Goal: Task Accomplishment & Management: Manage account settings

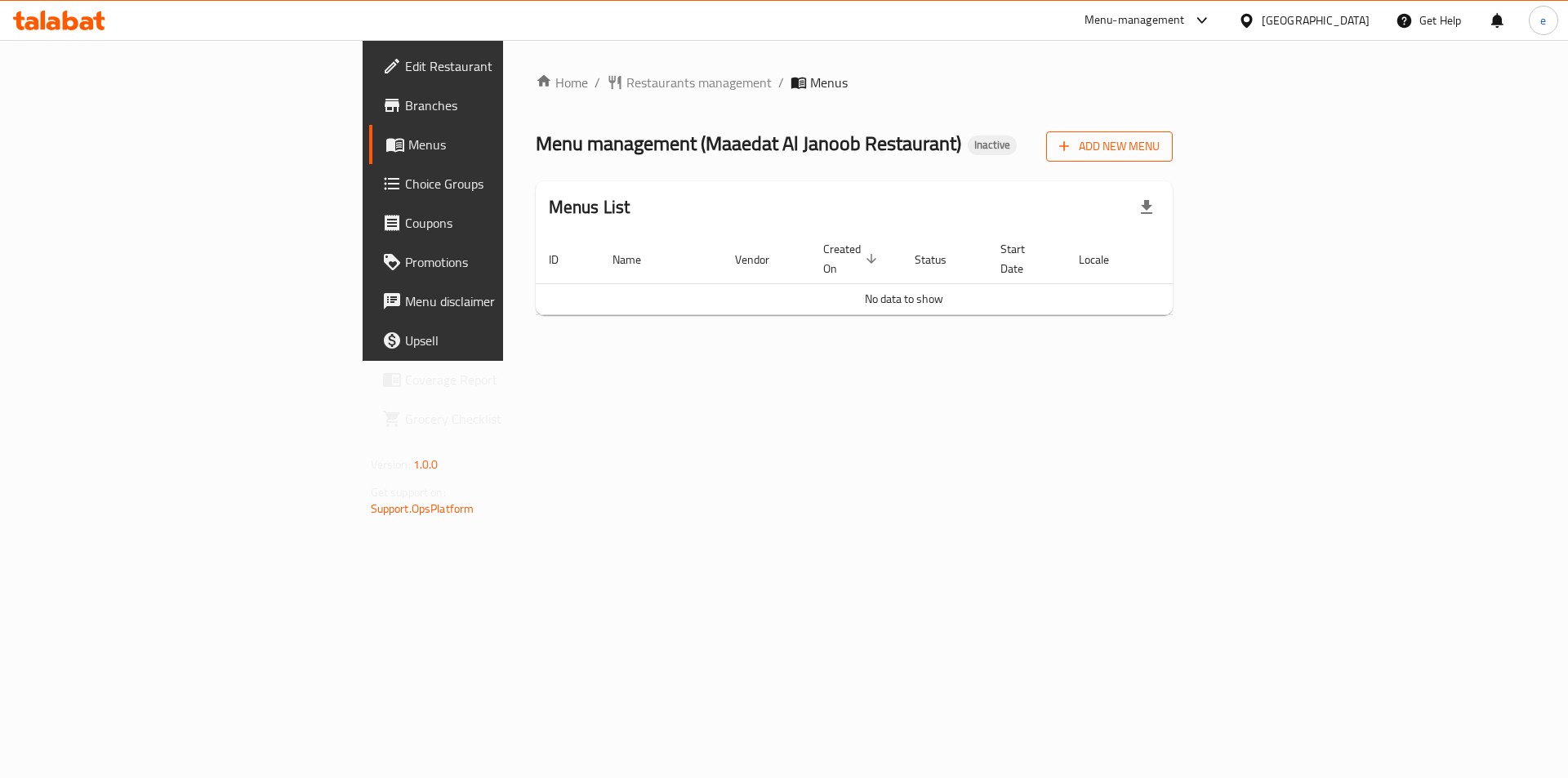
click at [1160, 156] on span "Add New Menu" at bounding box center [1109, 146] width 101 height 20
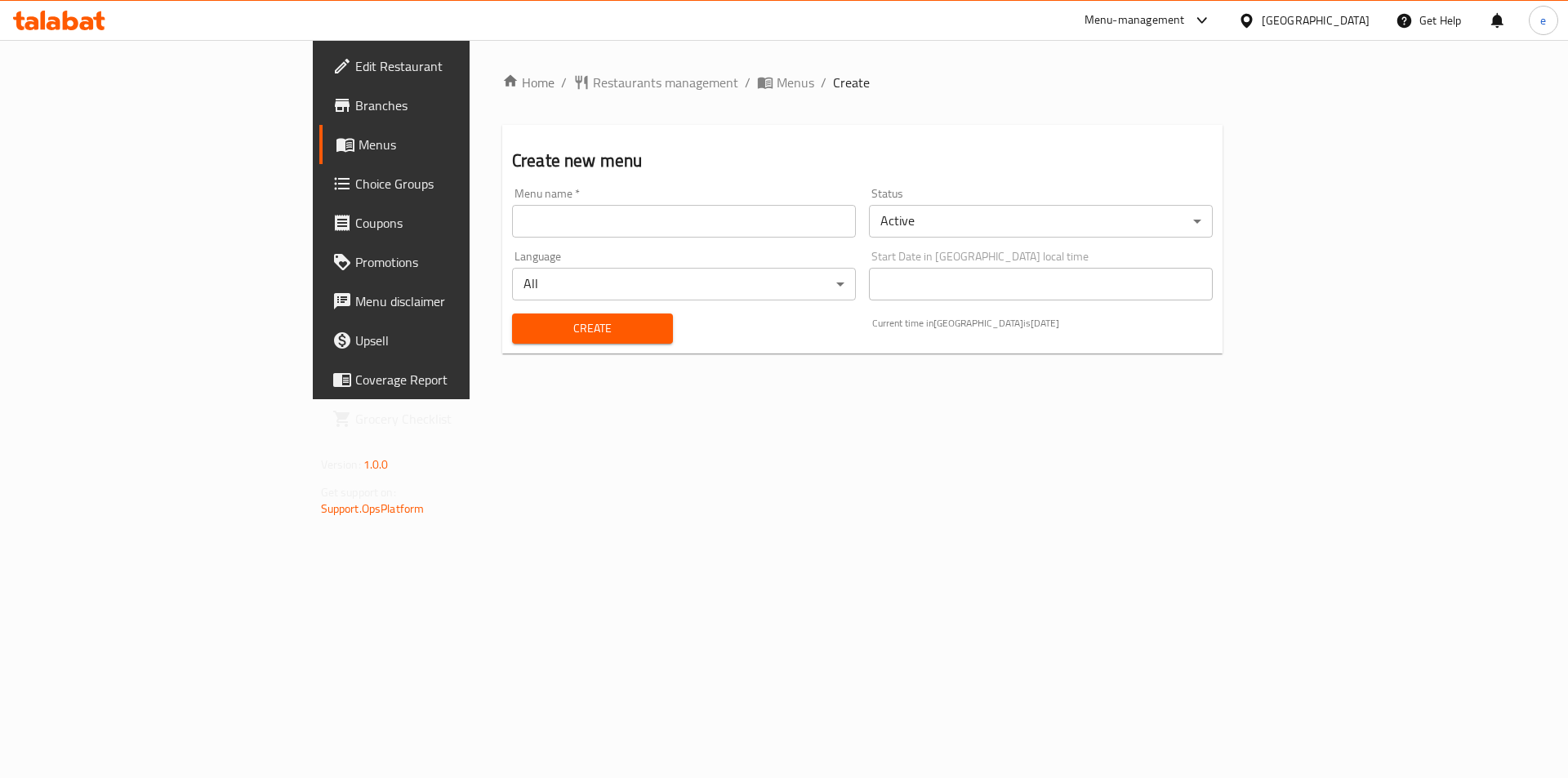
click at [512, 224] on input "text" at bounding box center [683, 221] width 344 height 33
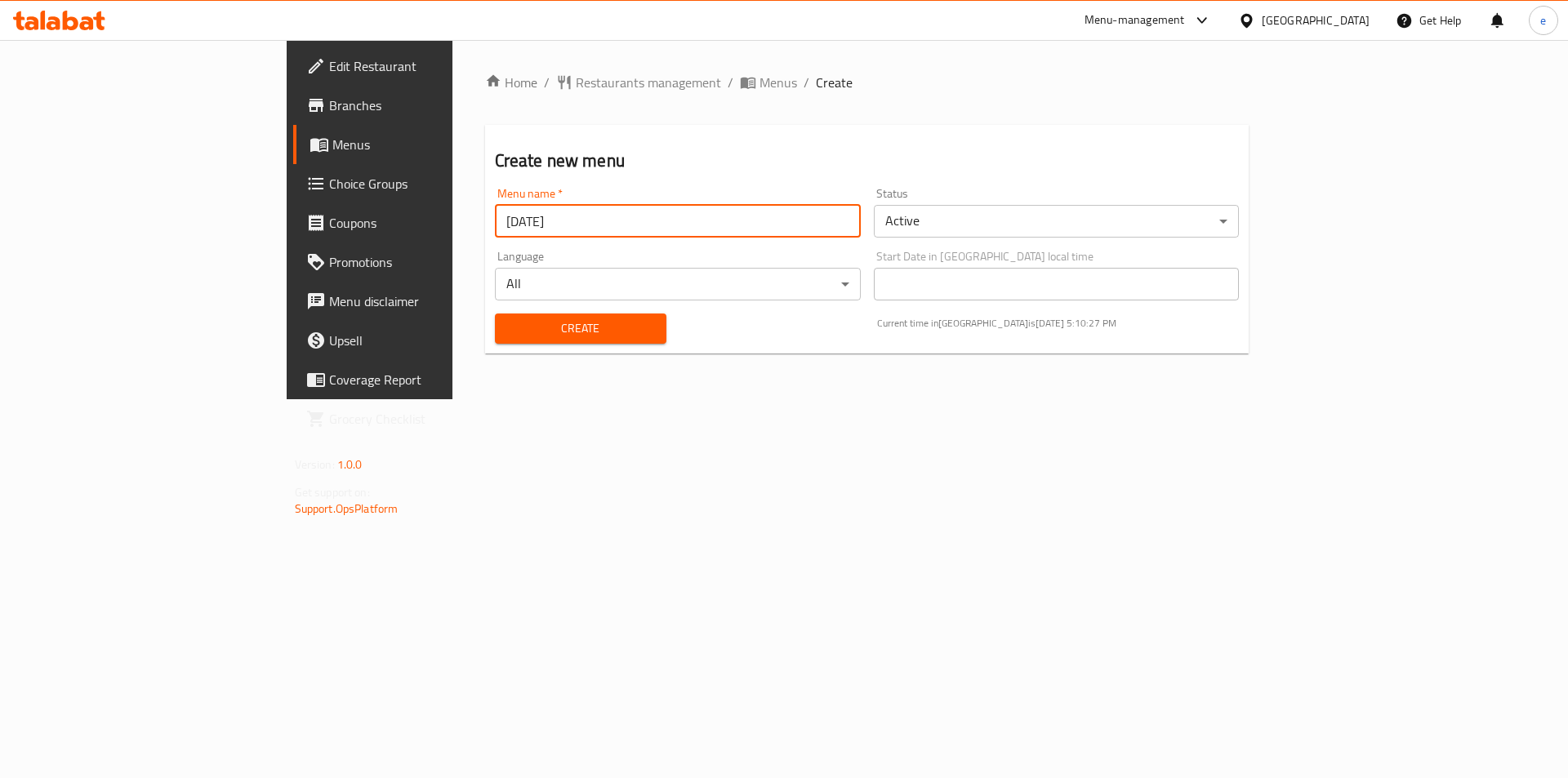
type input "8-9-2025"
click at [508, 318] on span "Create" at bounding box center [581, 328] width 146 height 20
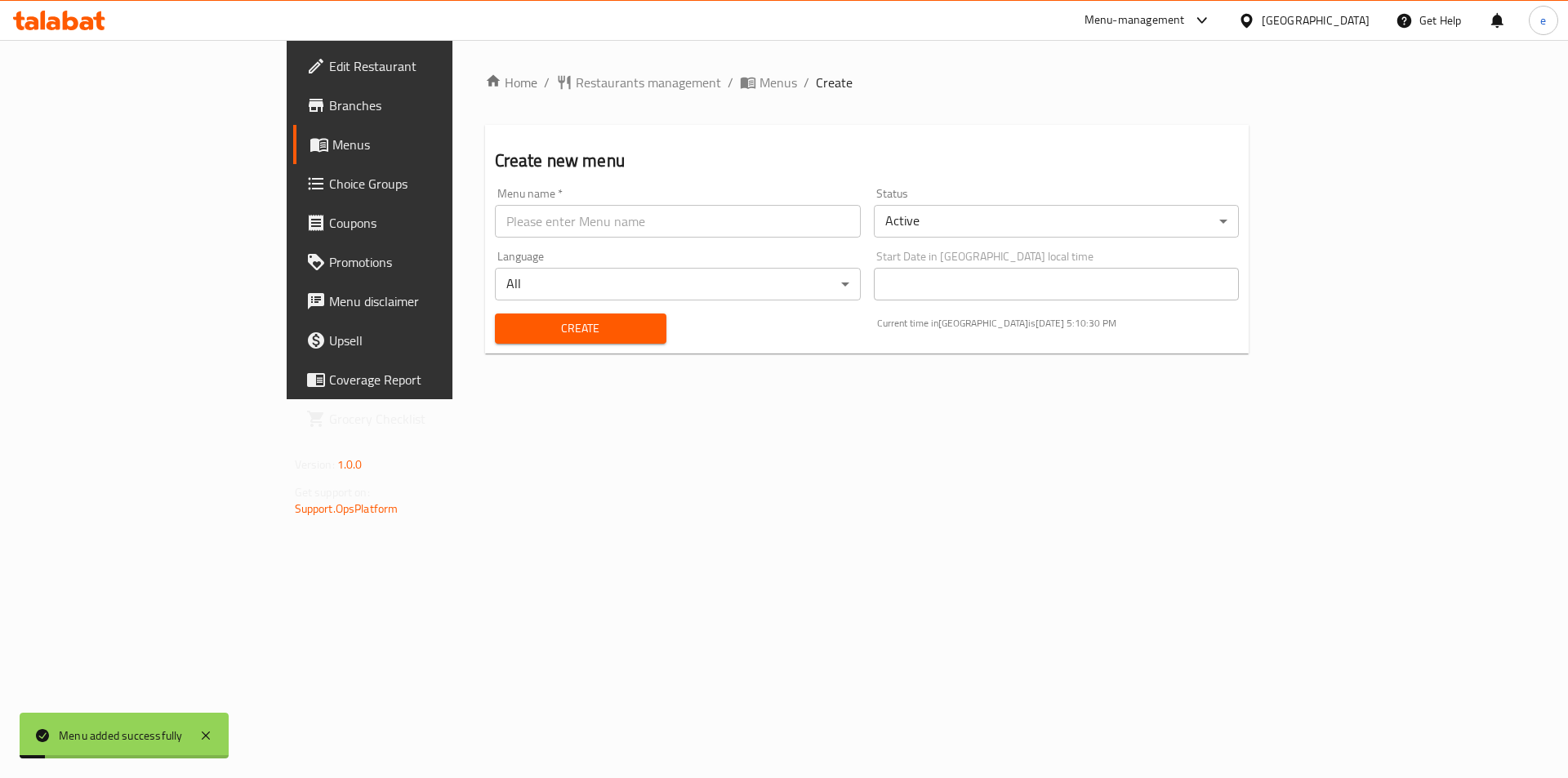
click at [293, 155] on link "Menus" at bounding box center [421, 144] width 256 height 39
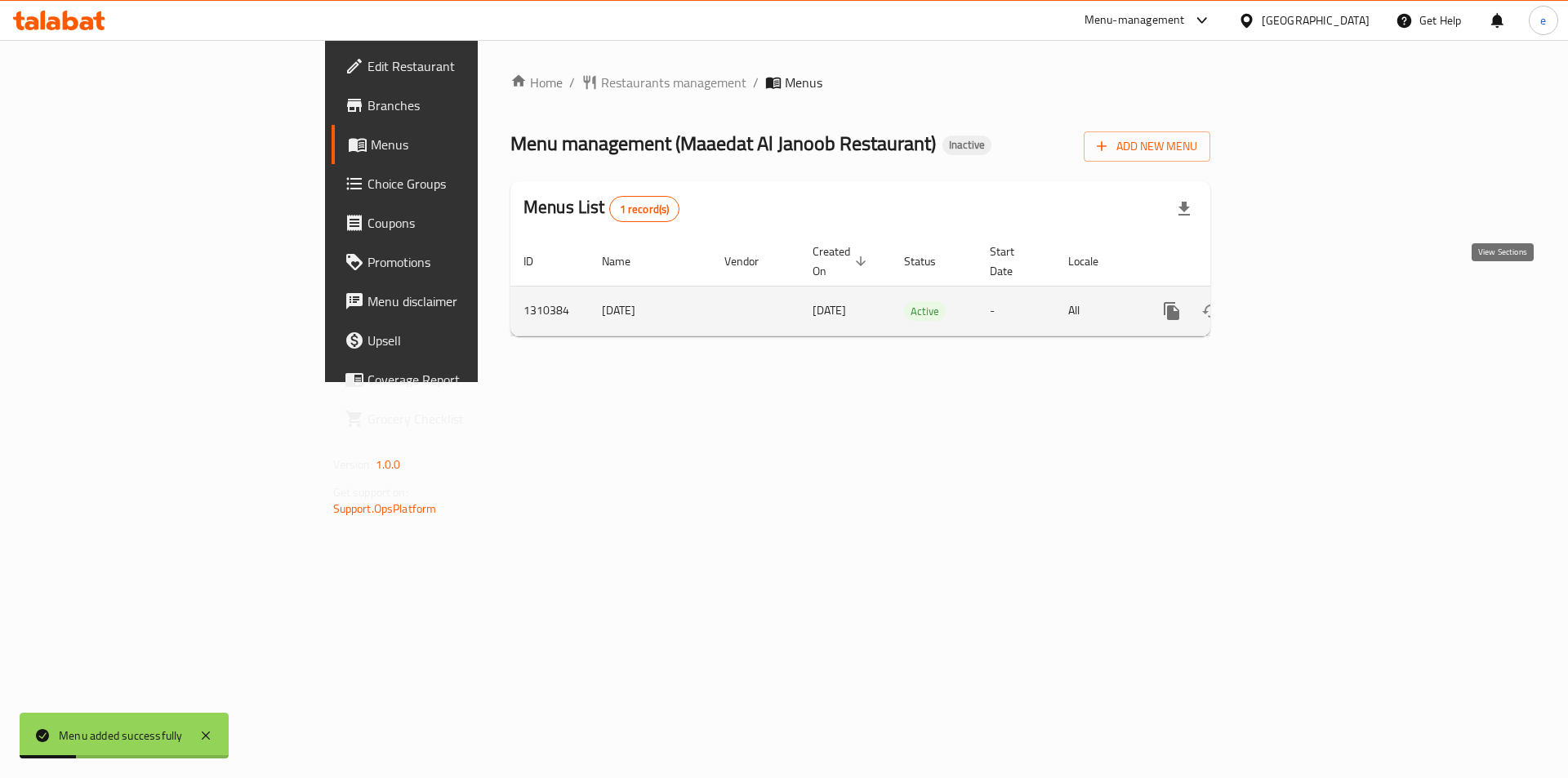
click at [1300, 301] on icon "enhanced table" at bounding box center [1289, 310] width 19 height 19
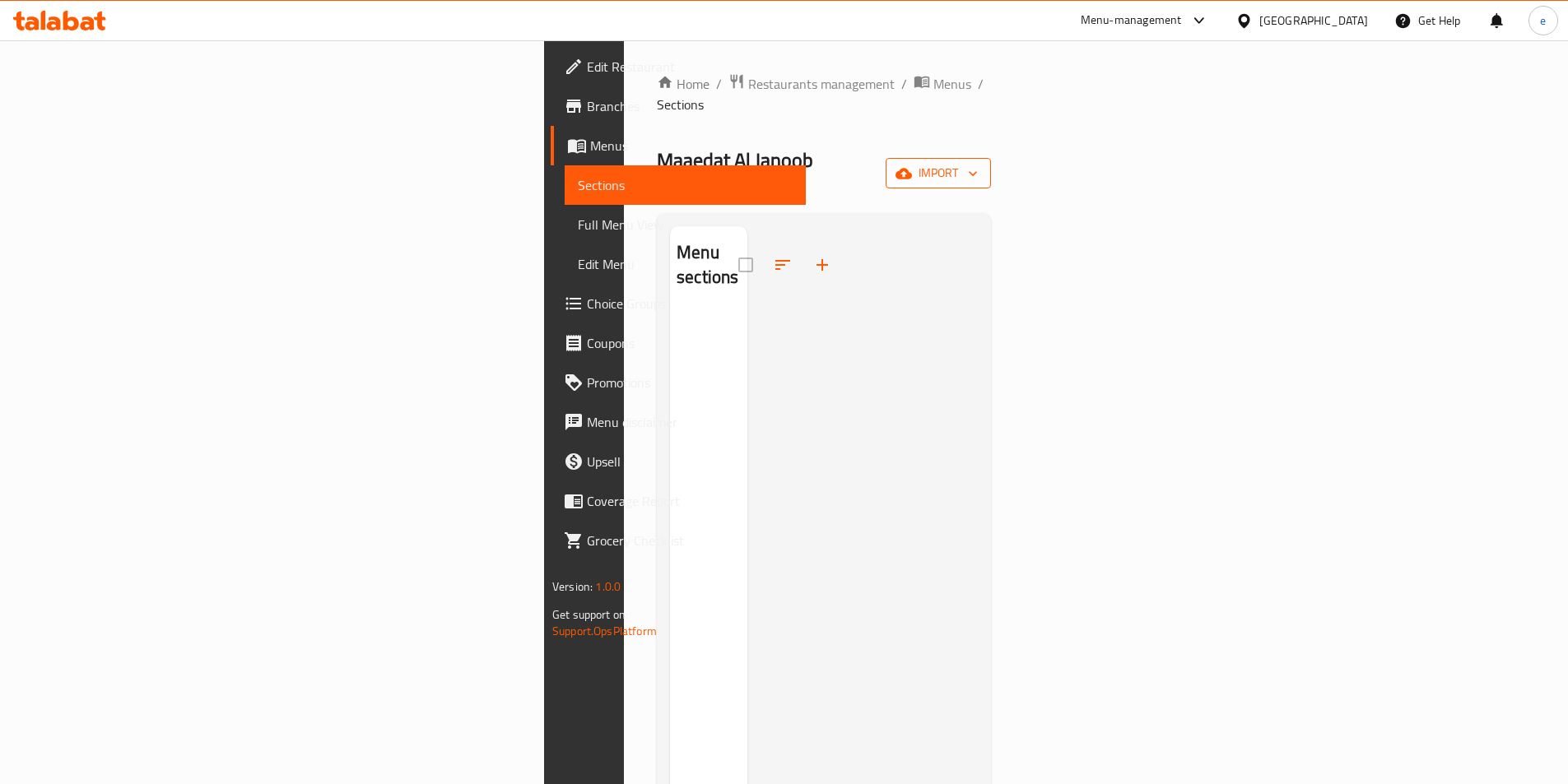
click at [981, 165] on icon "button" at bounding box center [972, 173] width 16 height 16
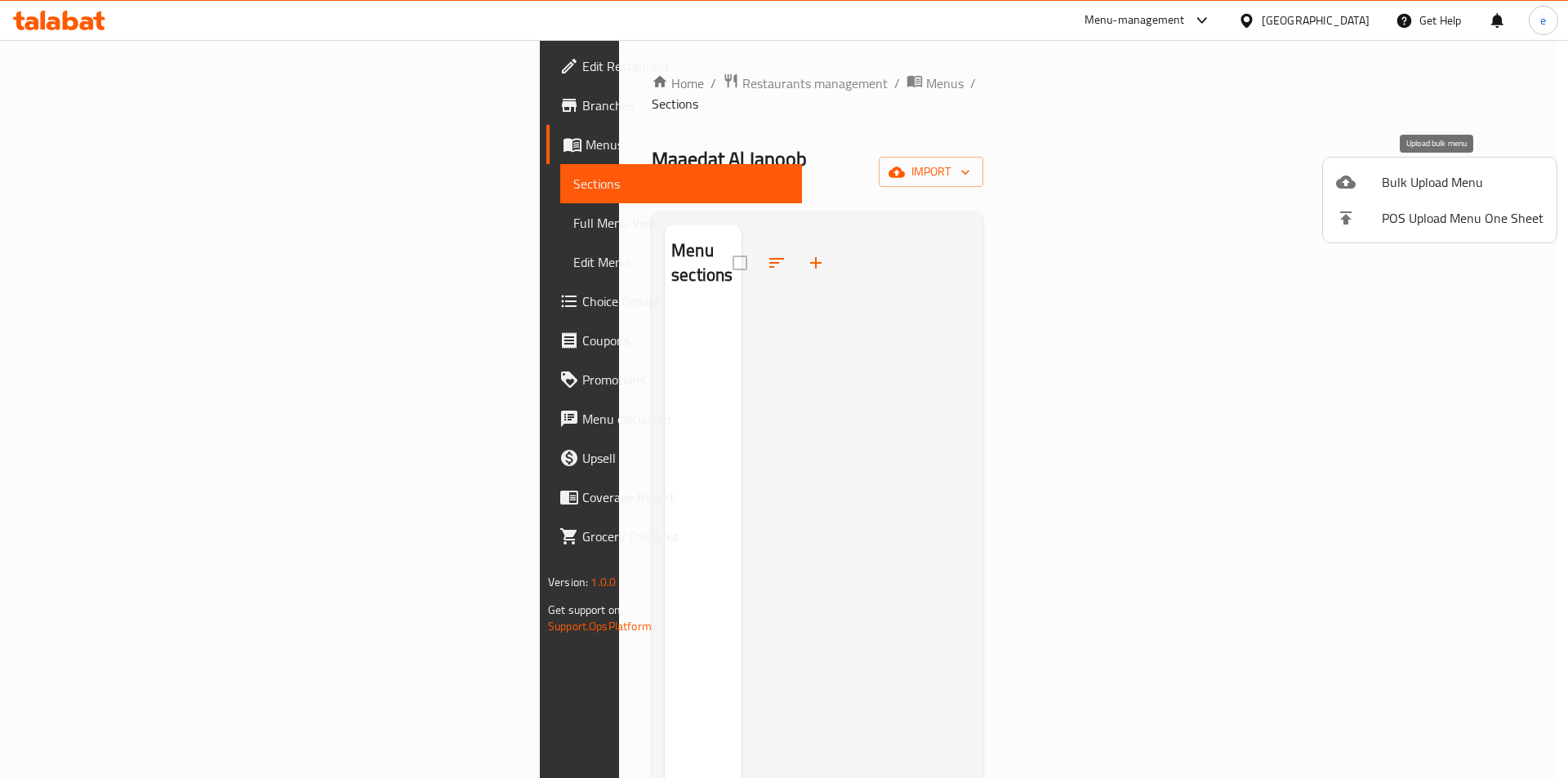
click at [1414, 179] on span "Bulk Upload Menu" at bounding box center [1463, 182] width 162 height 19
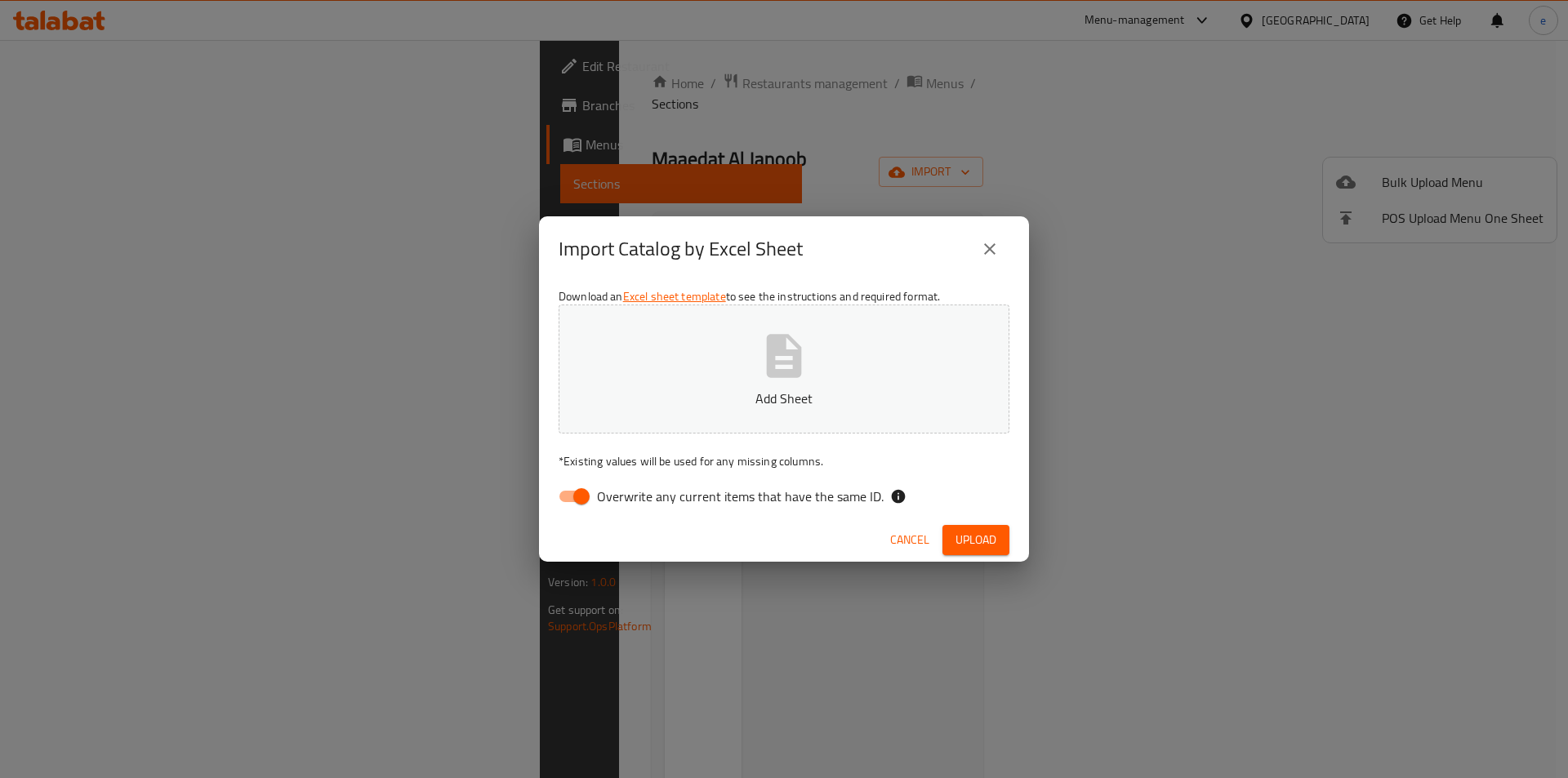
click at [766, 346] on icon "button" at bounding box center [784, 355] width 53 height 53
click at [582, 500] on input "Overwrite any current items that have the same ID." at bounding box center [581, 496] width 93 height 31
checkbox input "false"
click at [972, 532] on span "Upload" at bounding box center [976, 539] width 41 height 20
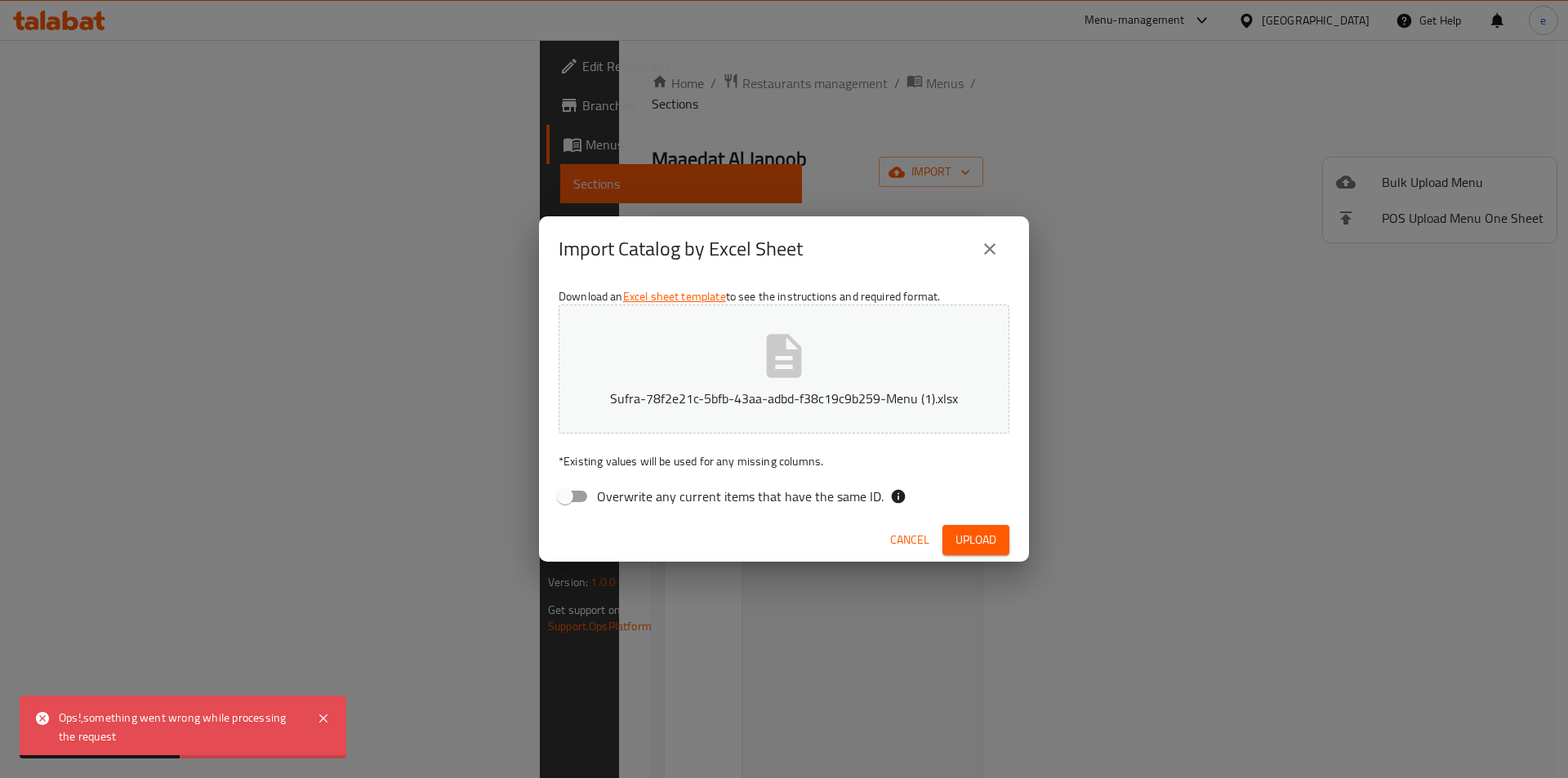
click at [991, 533] on span "Upload" at bounding box center [976, 539] width 41 height 20
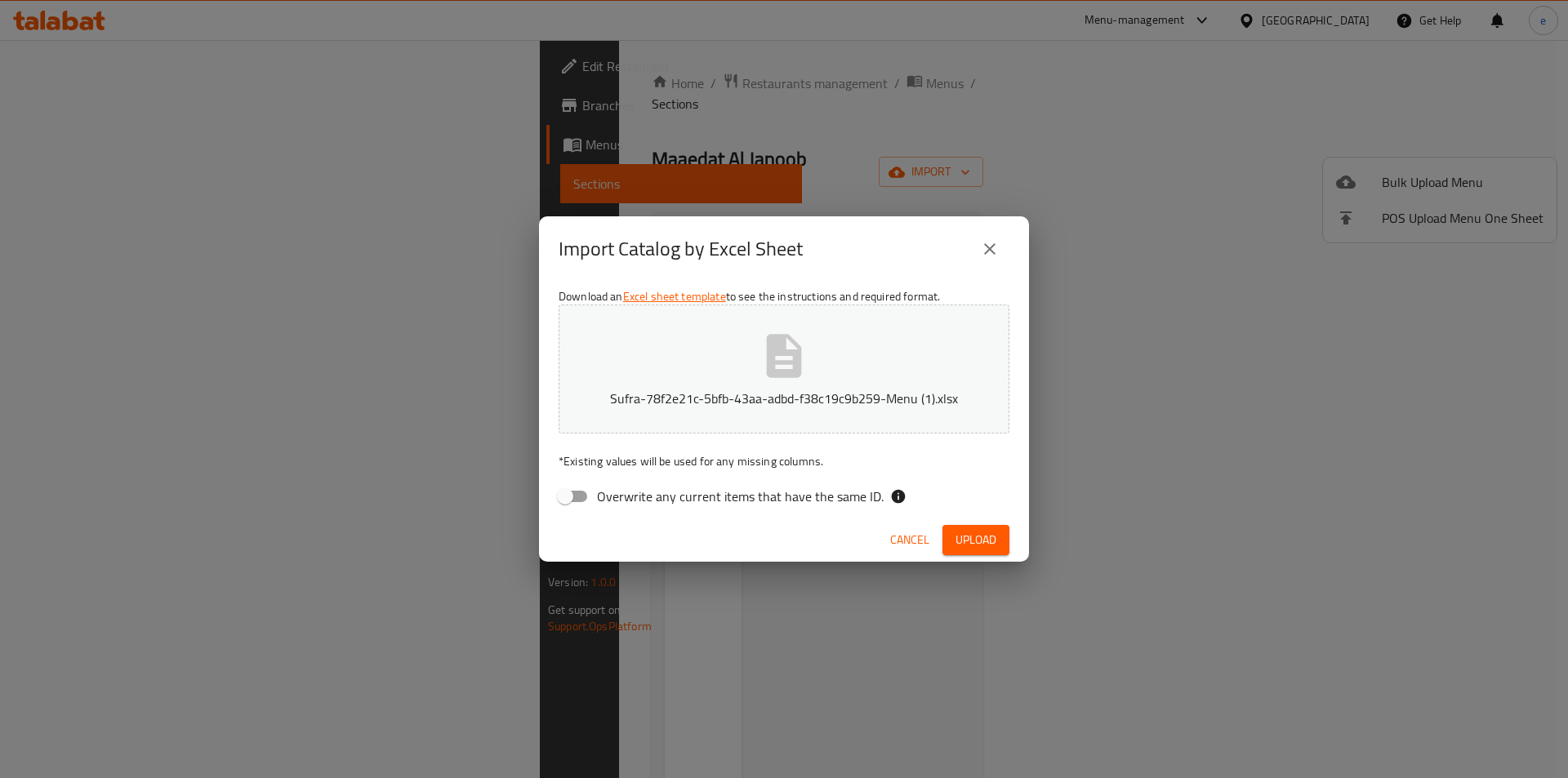
click at [755, 370] on button "Sufra-78f2e21c-5bfb-43aa-adbd-f38c19c9b259-Menu (1).xlsx" at bounding box center [784, 369] width 450 height 129
click at [974, 544] on span "Upload" at bounding box center [976, 539] width 41 height 20
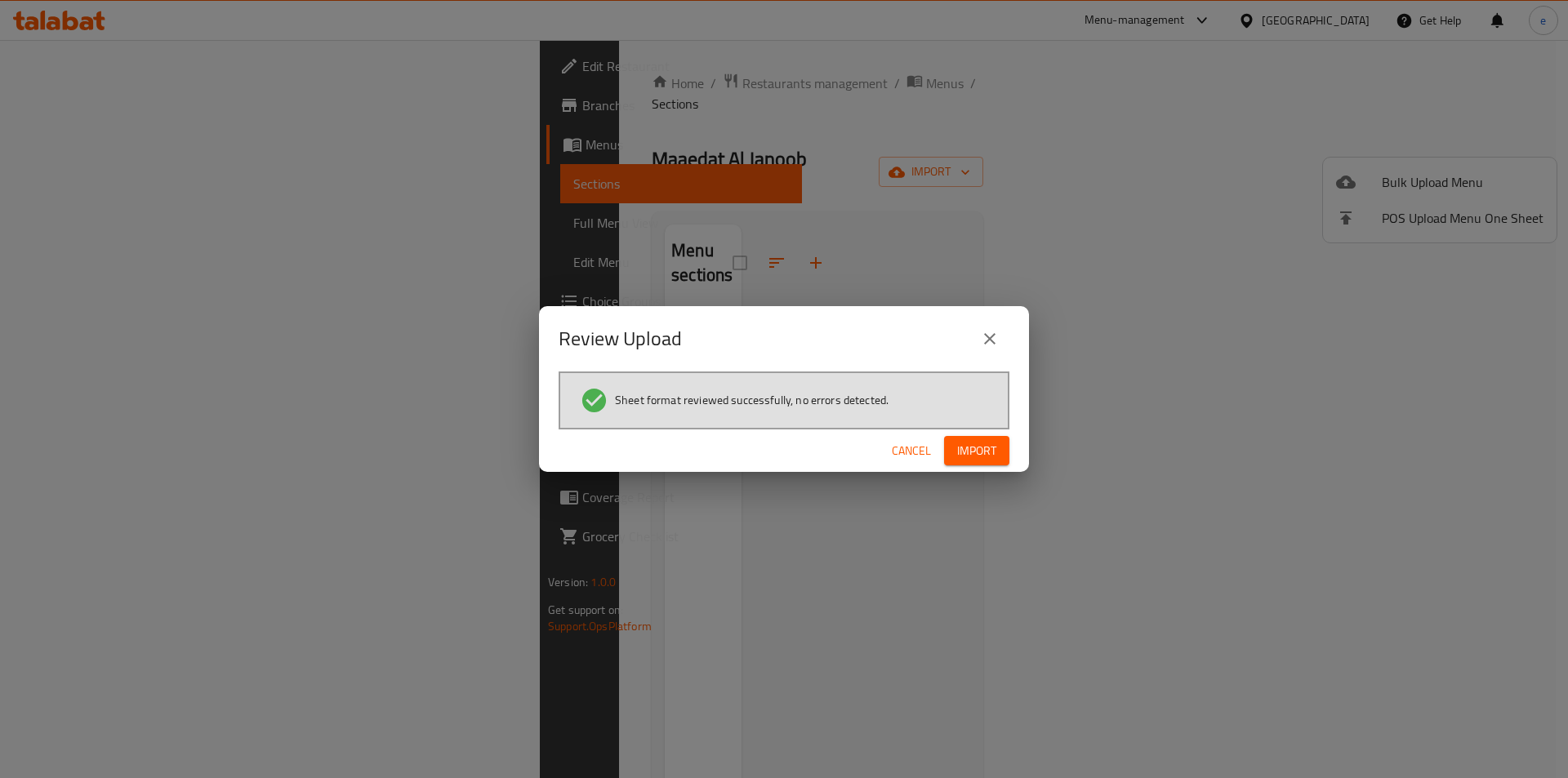
click at [973, 445] on span "Import" at bounding box center [977, 450] width 39 height 20
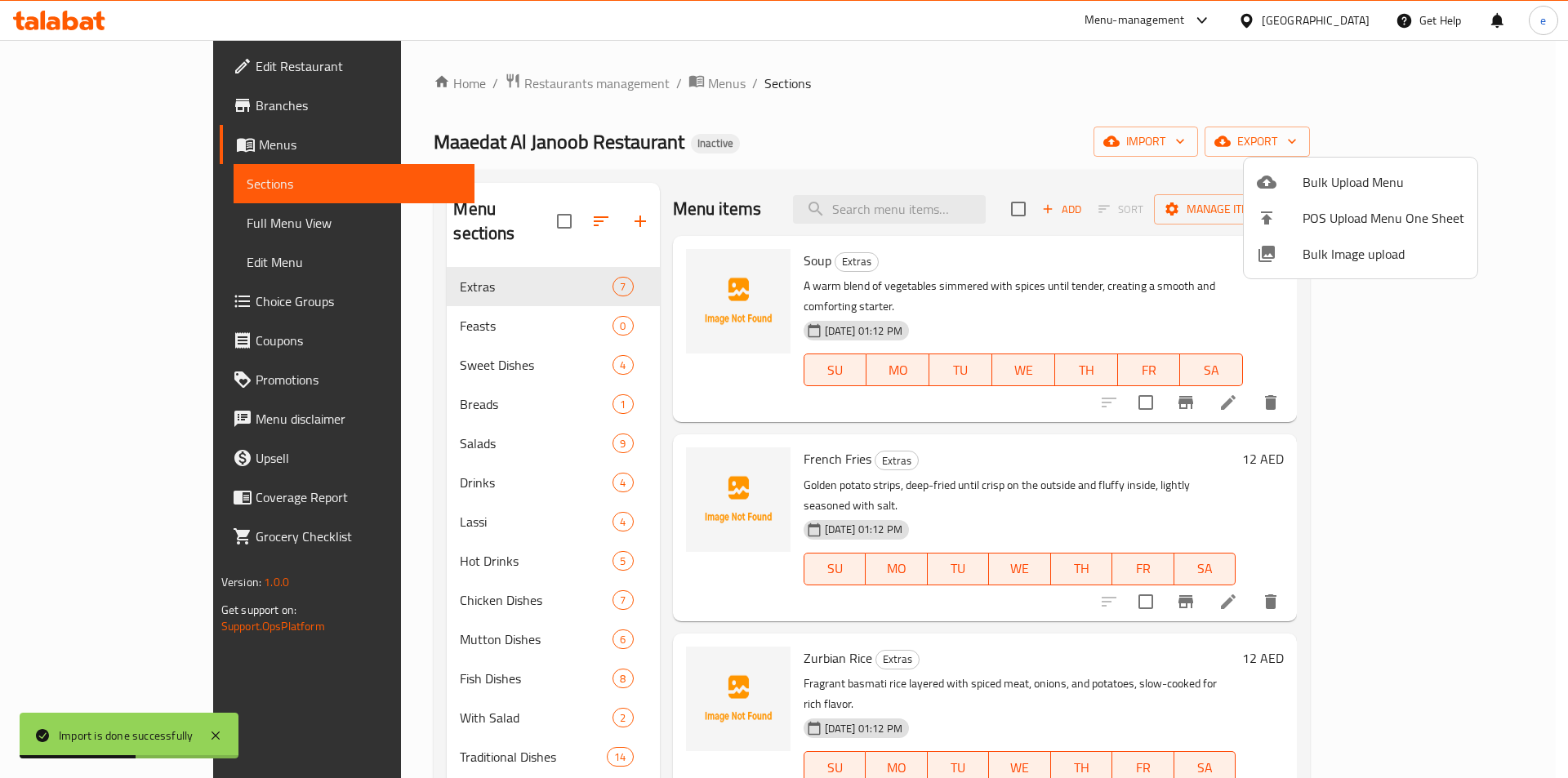
click at [417, 301] on div at bounding box center [784, 389] width 1568 height 778
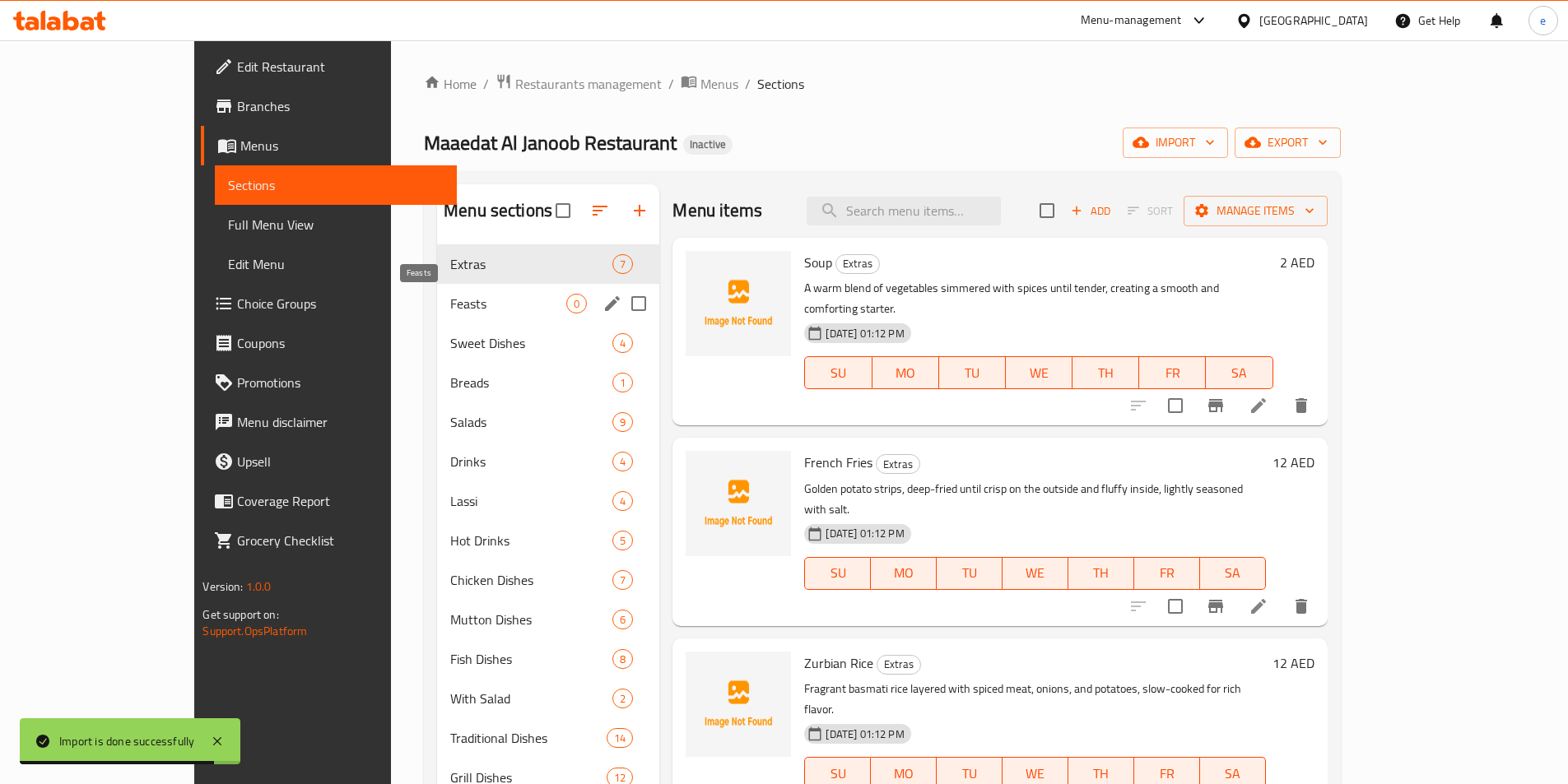
click at [450, 306] on span "Feasts" at bounding box center [508, 303] width 116 height 19
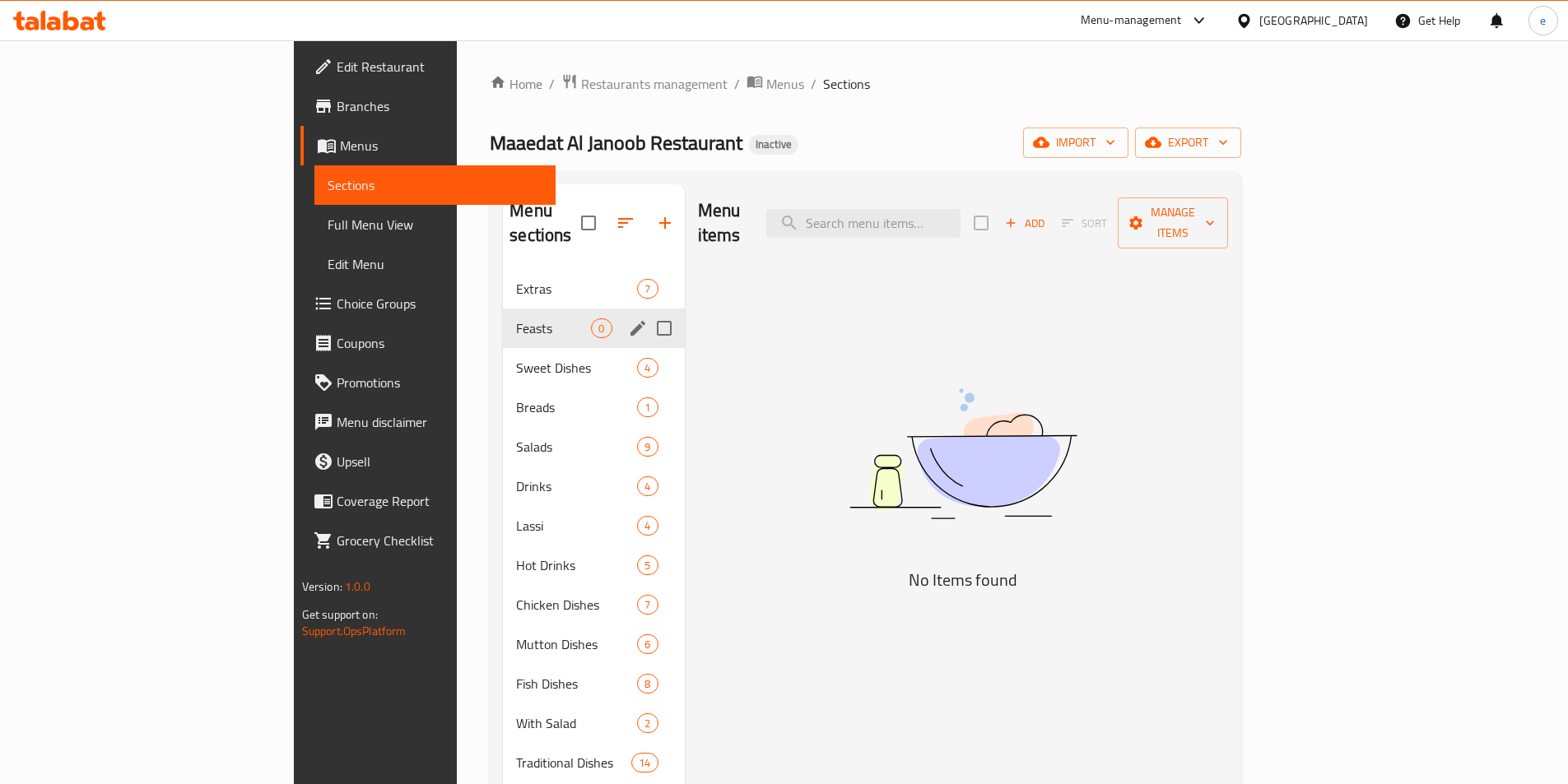
click at [647, 311] on input "Menu sections" at bounding box center [664, 328] width 35 height 35
checkbox input "true"
click at [605, 214] on icon "button" at bounding box center [615, 223] width 19 height 19
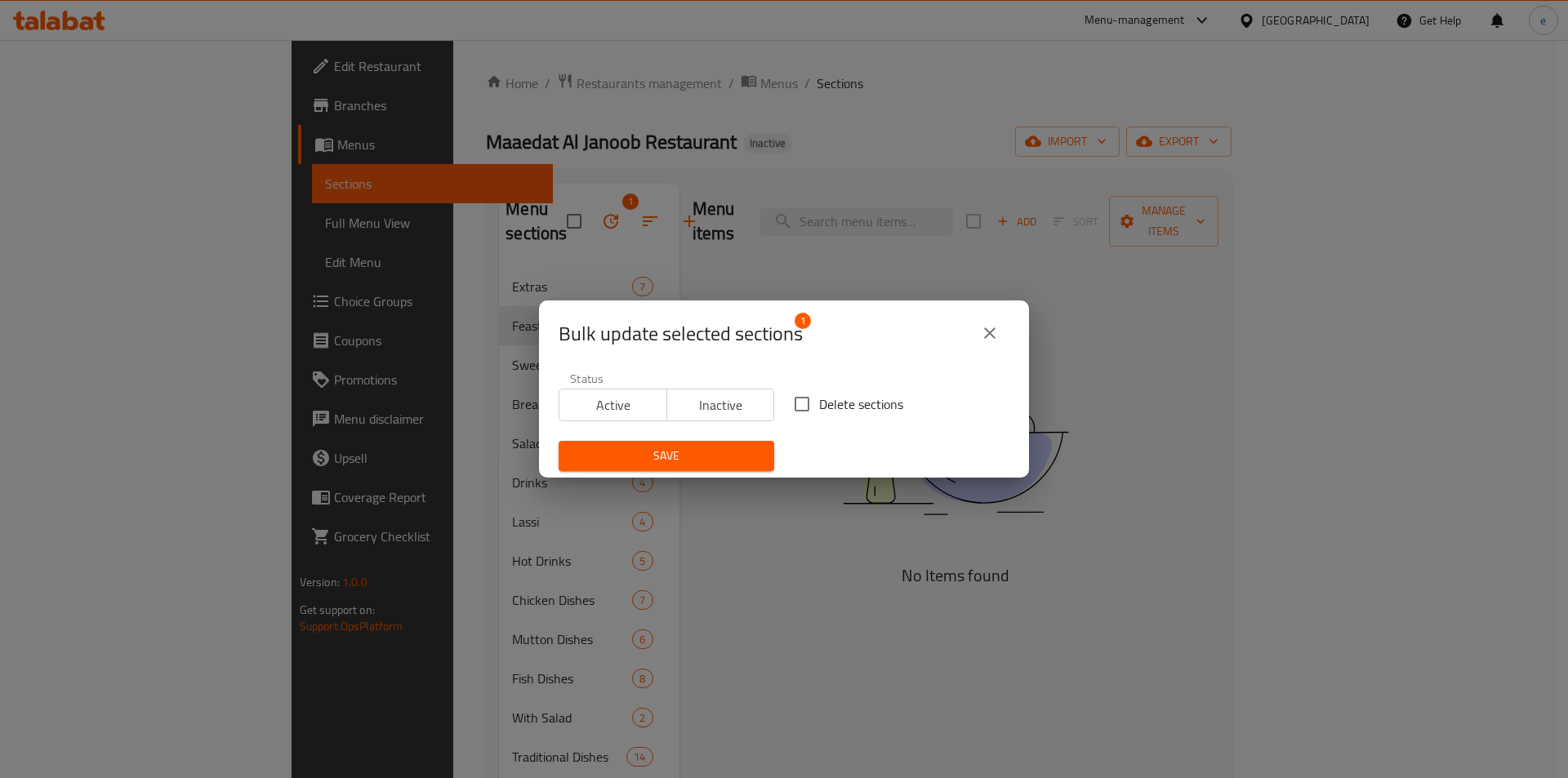
click at [819, 401] on span "Delete sections" at bounding box center [862, 404] width 84 height 19
click at [818, 401] on input "Delete sections" at bounding box center [802, 404] width 35 height 34
checkbox input "true"
click at [726, 446] on span "Save" at bounding box center [667, 455] width 190 height 20
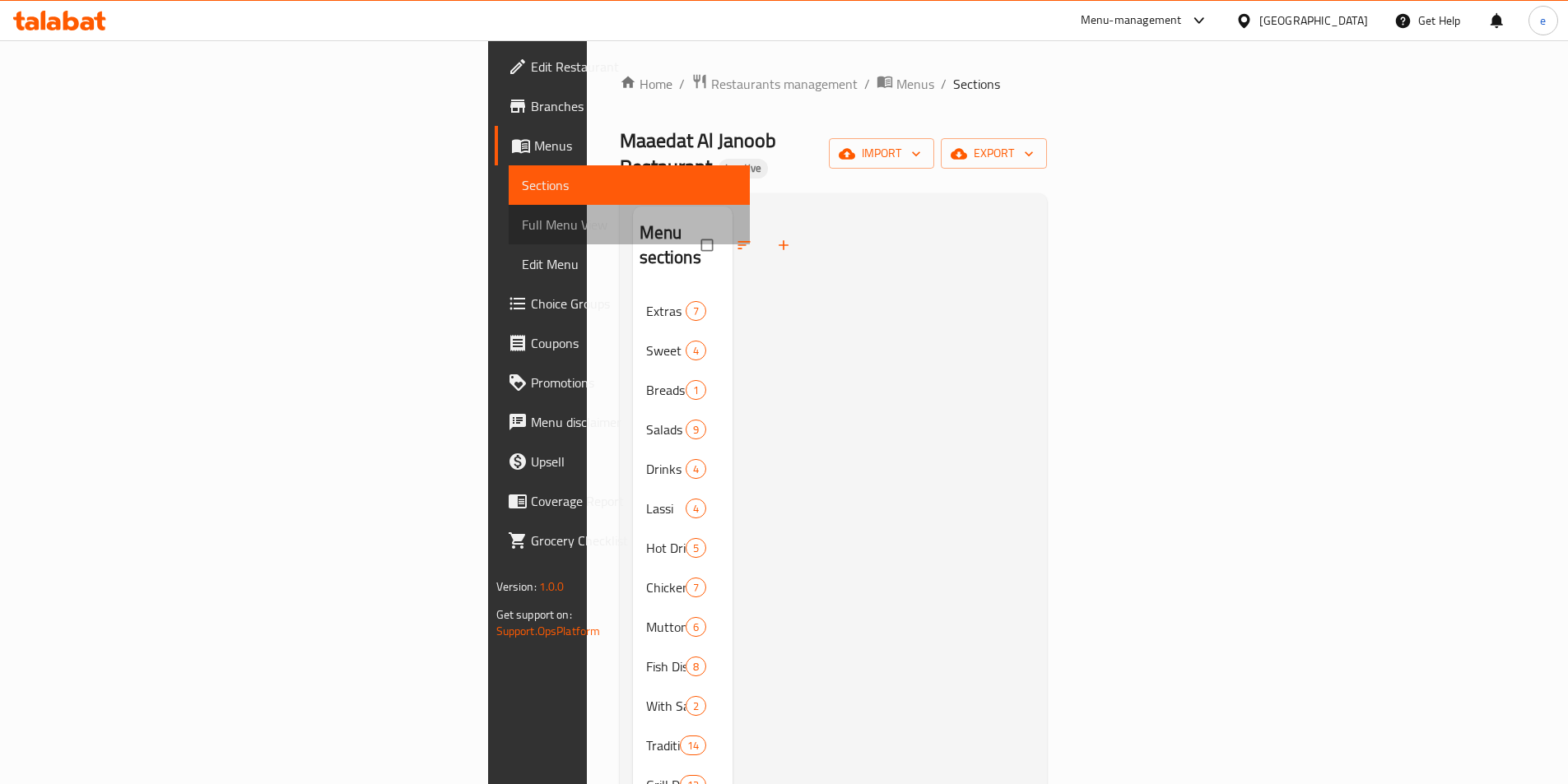
click at [521, 235] on span "Full Menu View" at bounding box center [629, 224] width 214 height 19
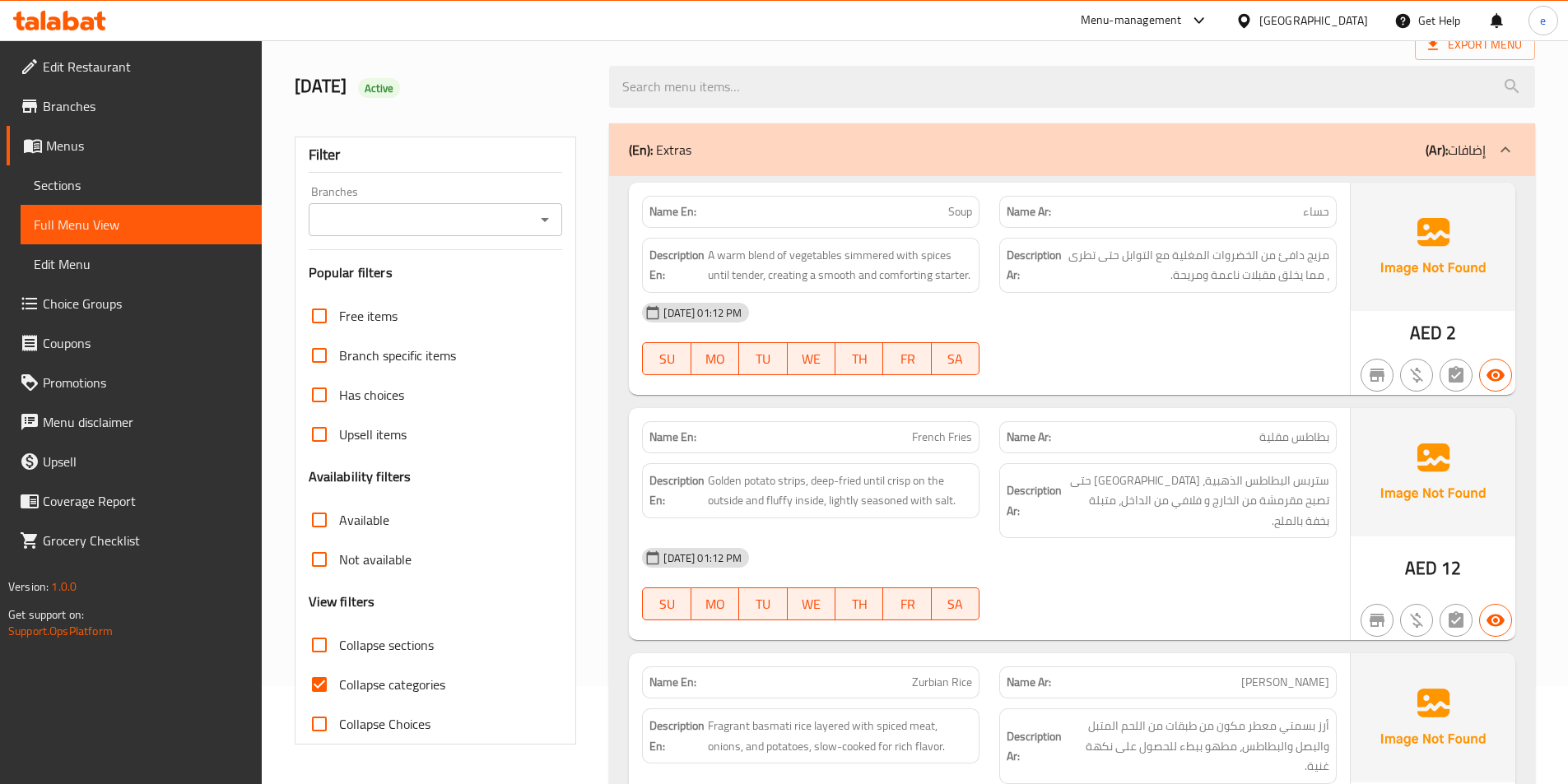
scroll to position [164, 0]
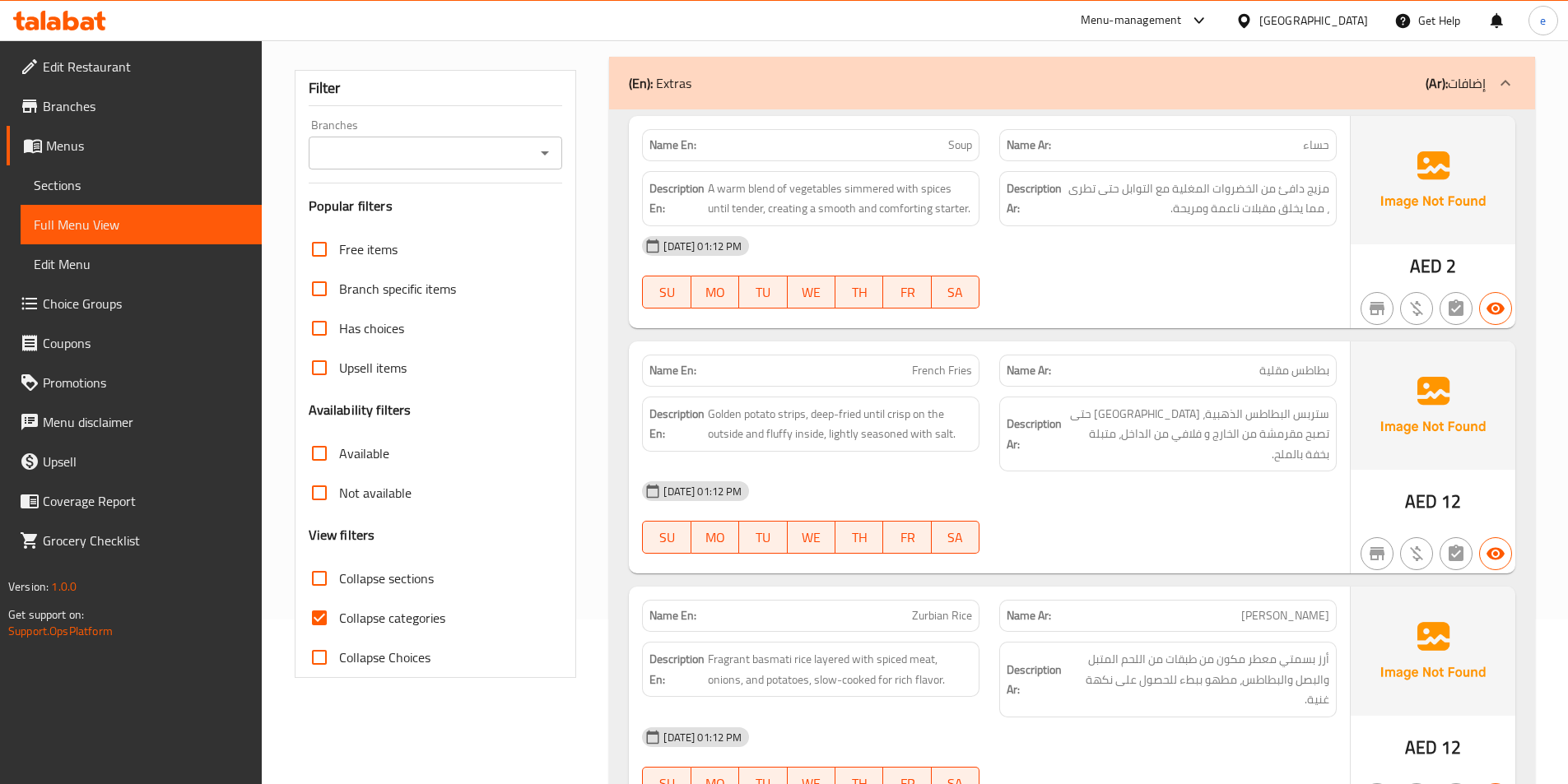
click at [350, 611] on span "Collapse categories" at bounding box center [392, 618] width 106 height 19
click at [339, 611] on input "Collapse categories" at bounding box center [319, 618] width 40 height 40
checkbox input "false"
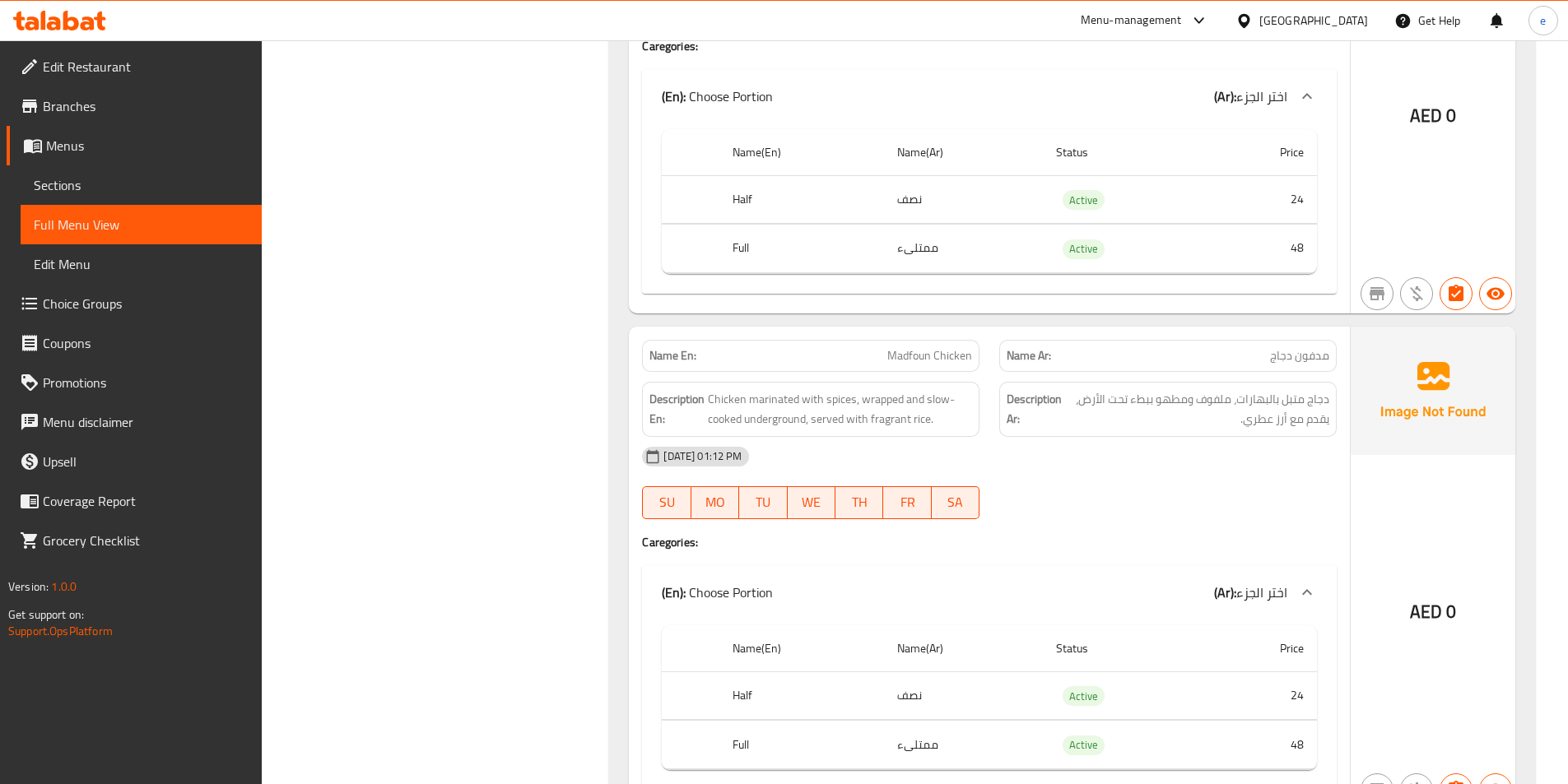
scroll to position [9956, 0]
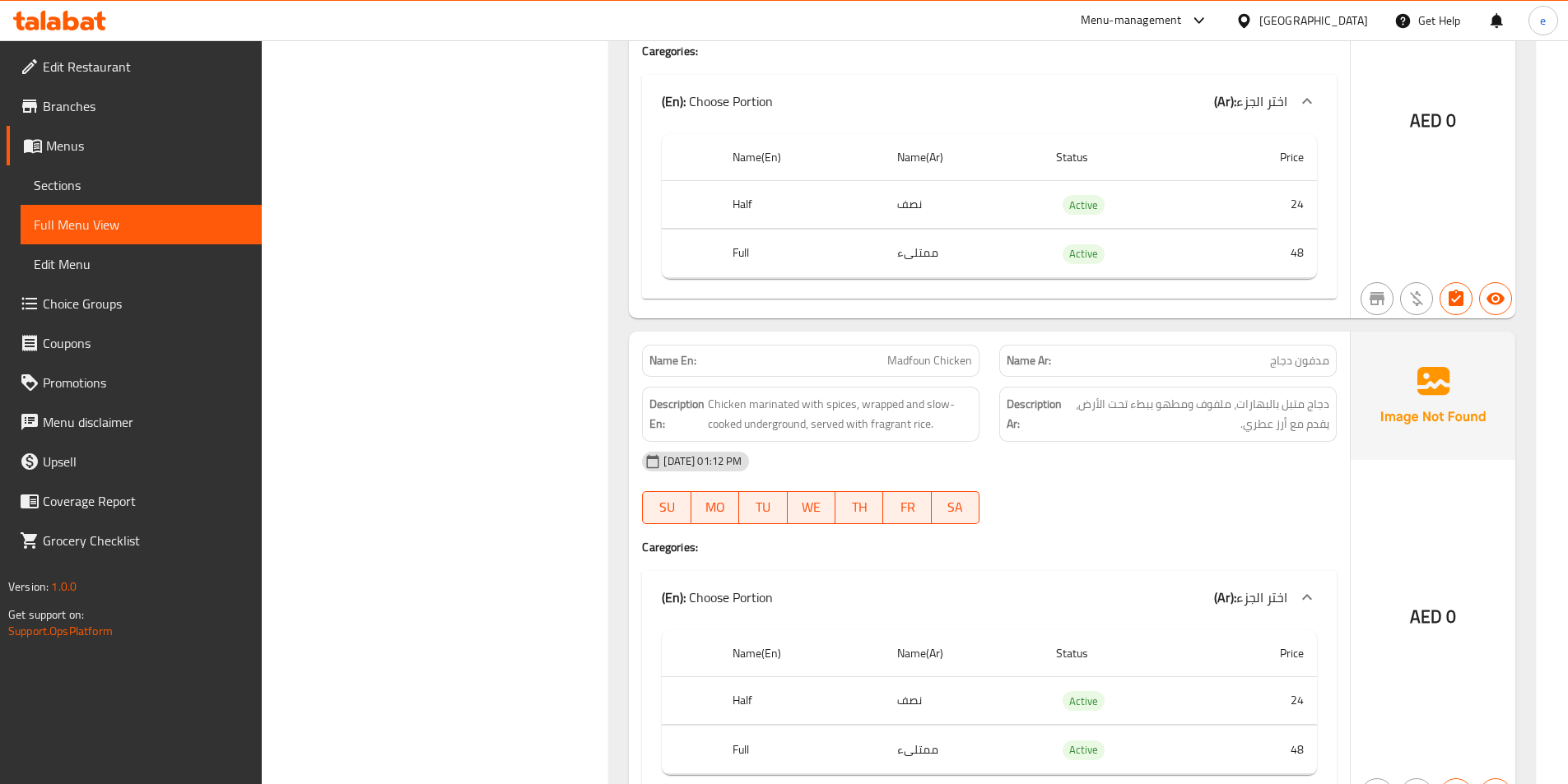
click at [96, 229] on span "Full Menu View" at bounding box center [141, 224] width 214 height 19
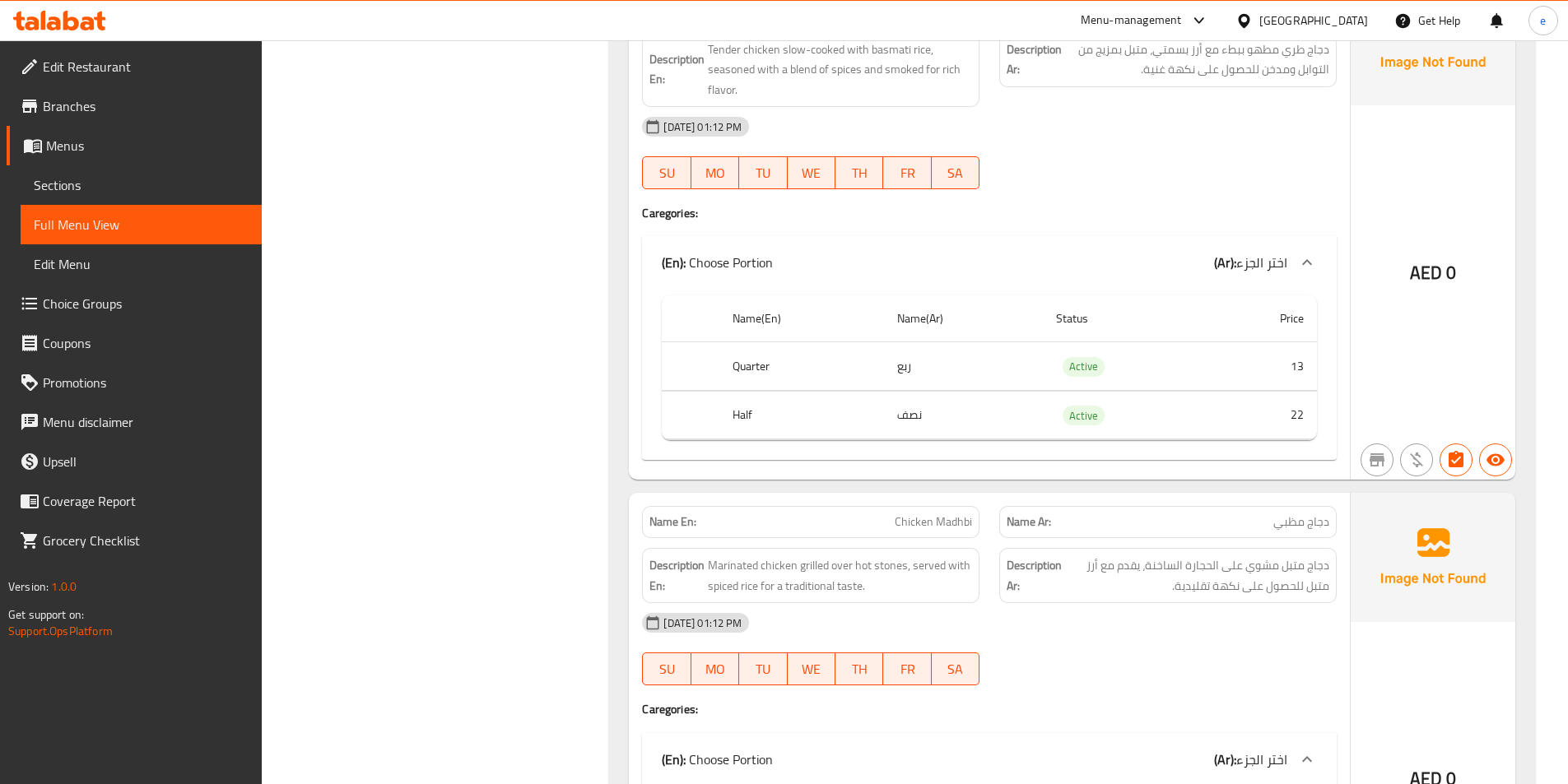
scroll to position [0, 0]
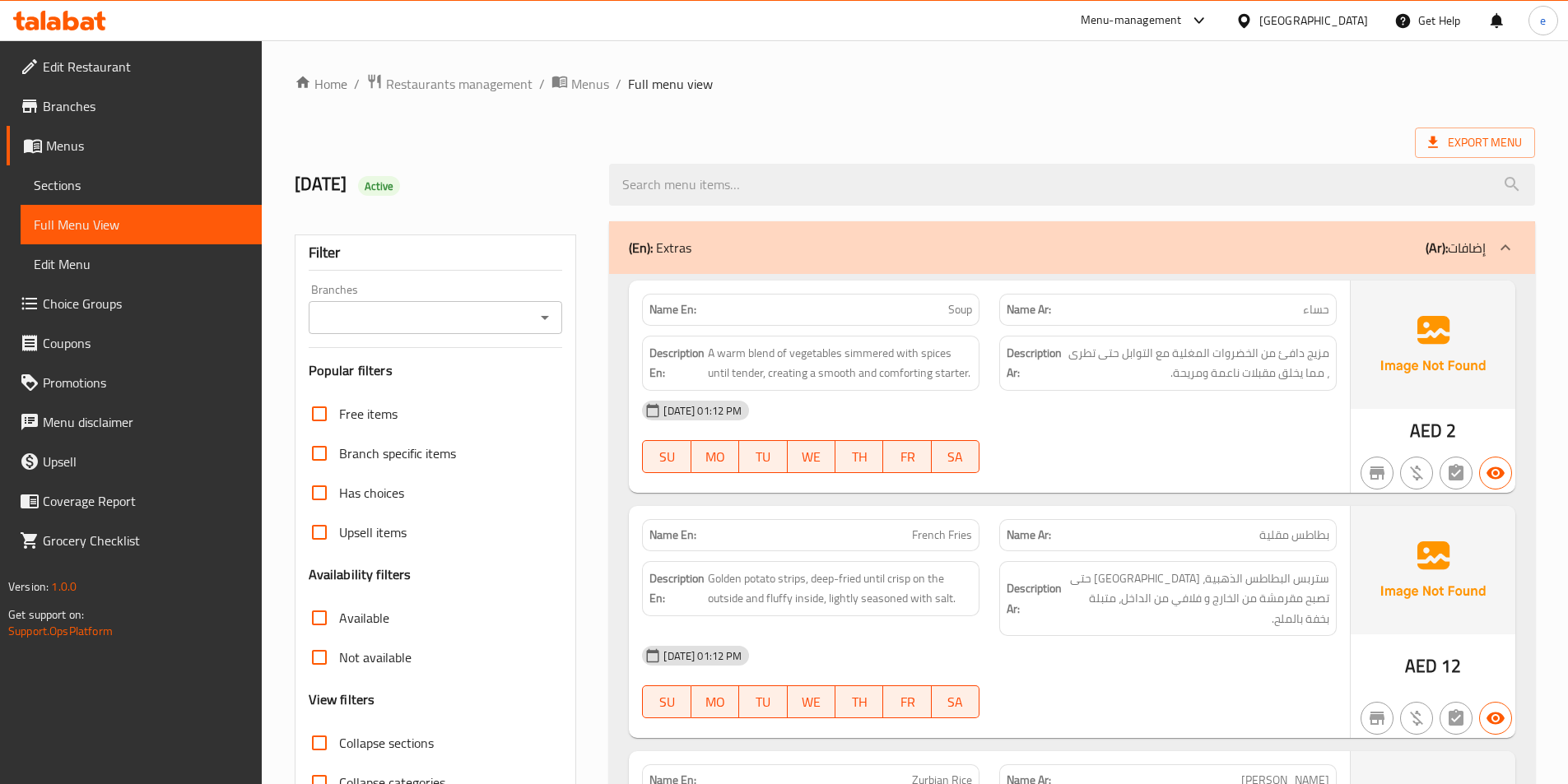
drag, startPoint x: 1500, startPoint y: 236, endPoint x: 1455, endPoint y: 242, distance: 45.4
click at [1500, 236] on div at bounding box center [1504, 247] width 40 height 40
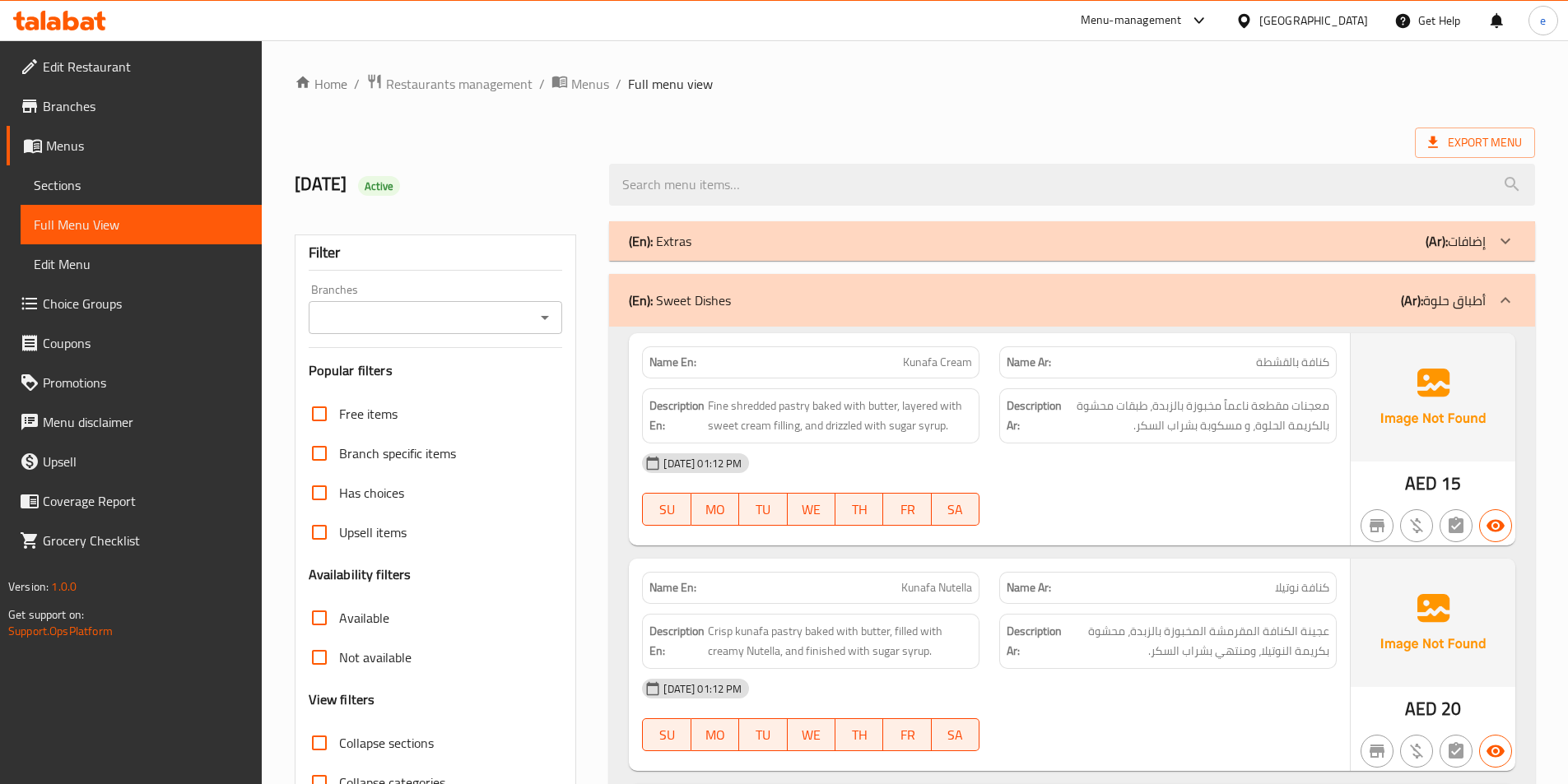
click at [60, 141] on span "Menus" at bounding box center [148, 146] width 203 height 19
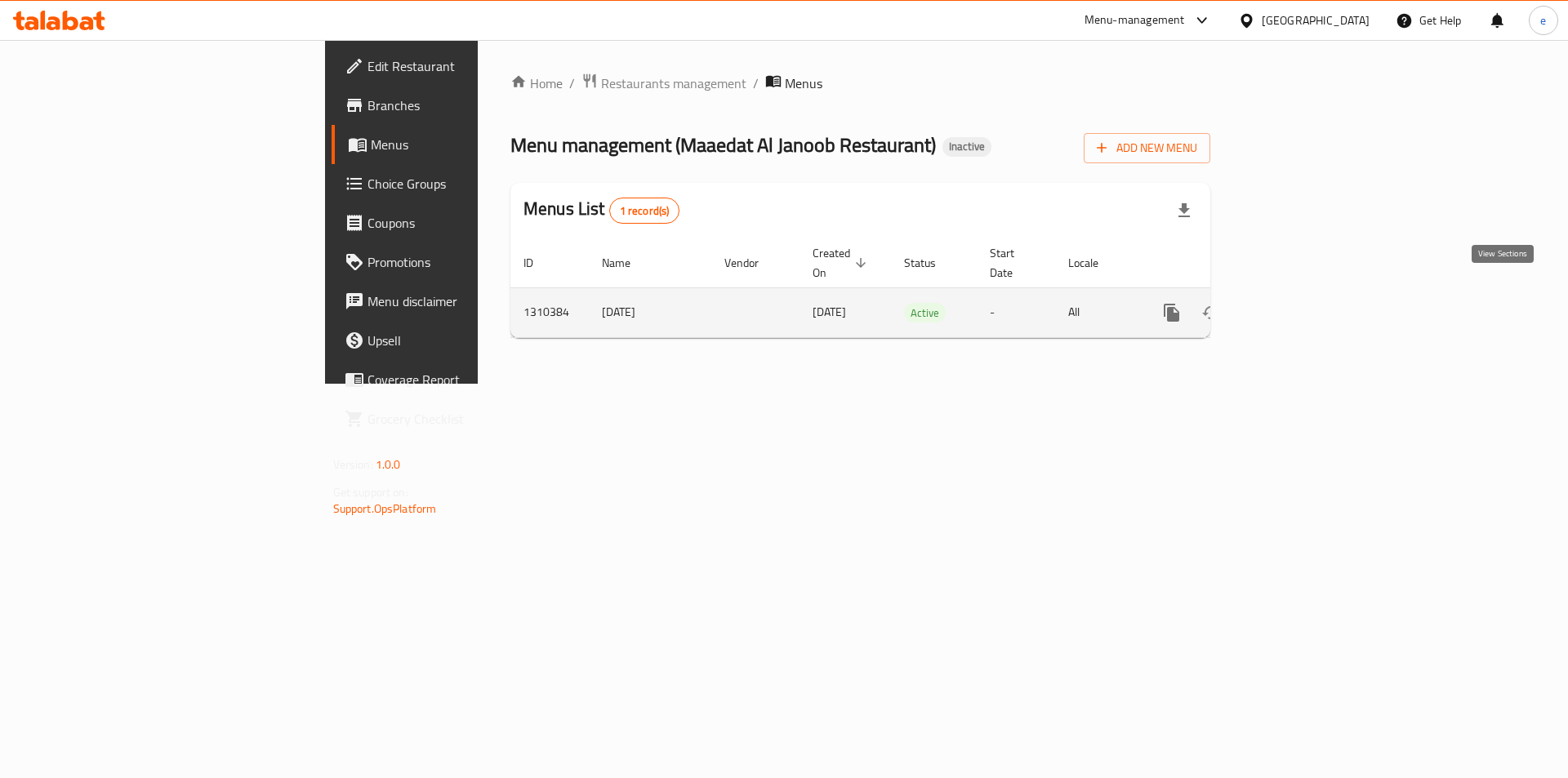
click at [1300, 303] on icon "enhanced table" at bounding box center [1289, 312] width 19 height 19
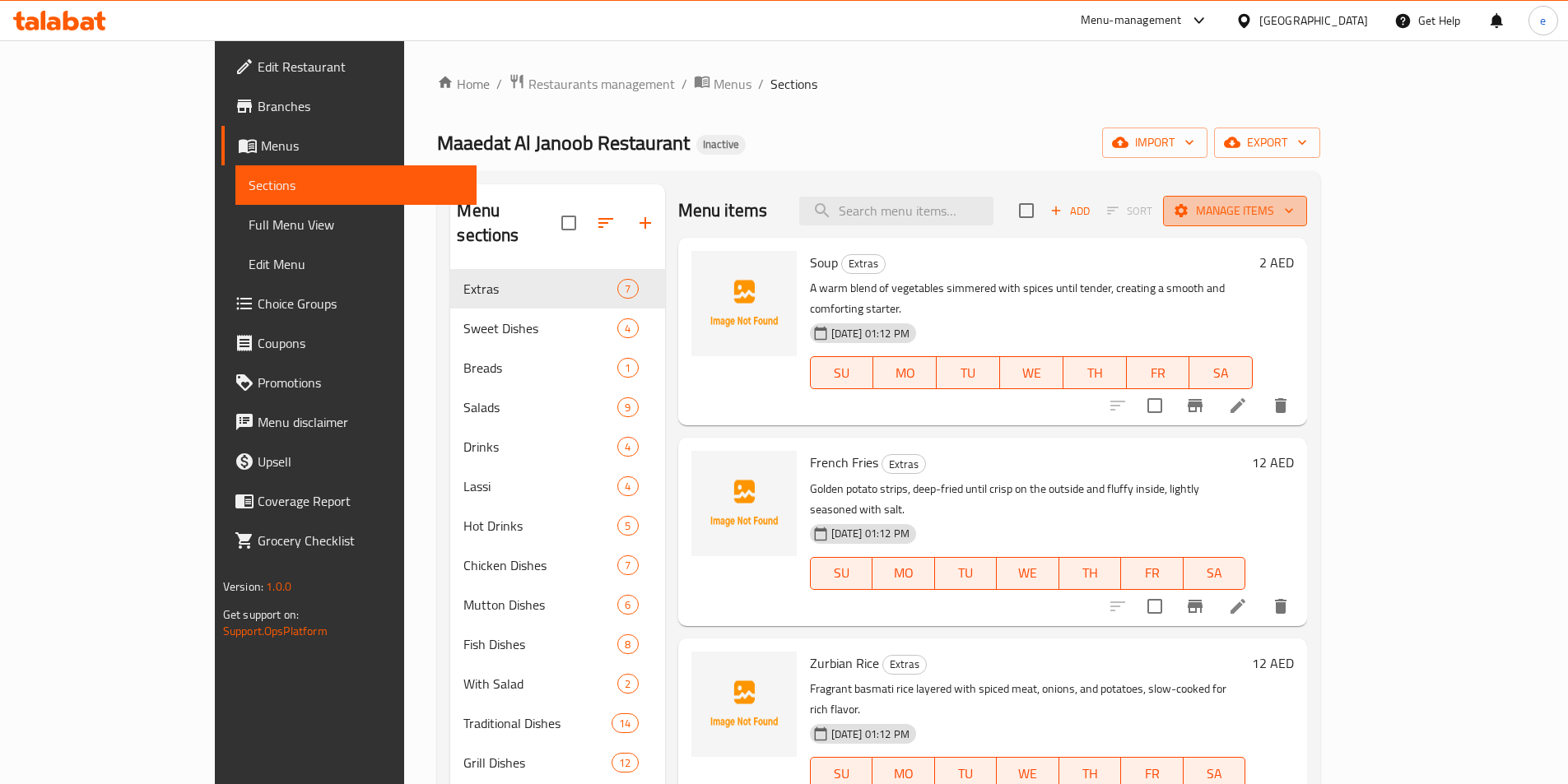
click at [1294, 210] on span "Manage items" at bounding box center [1235, 210] width 118 height 20
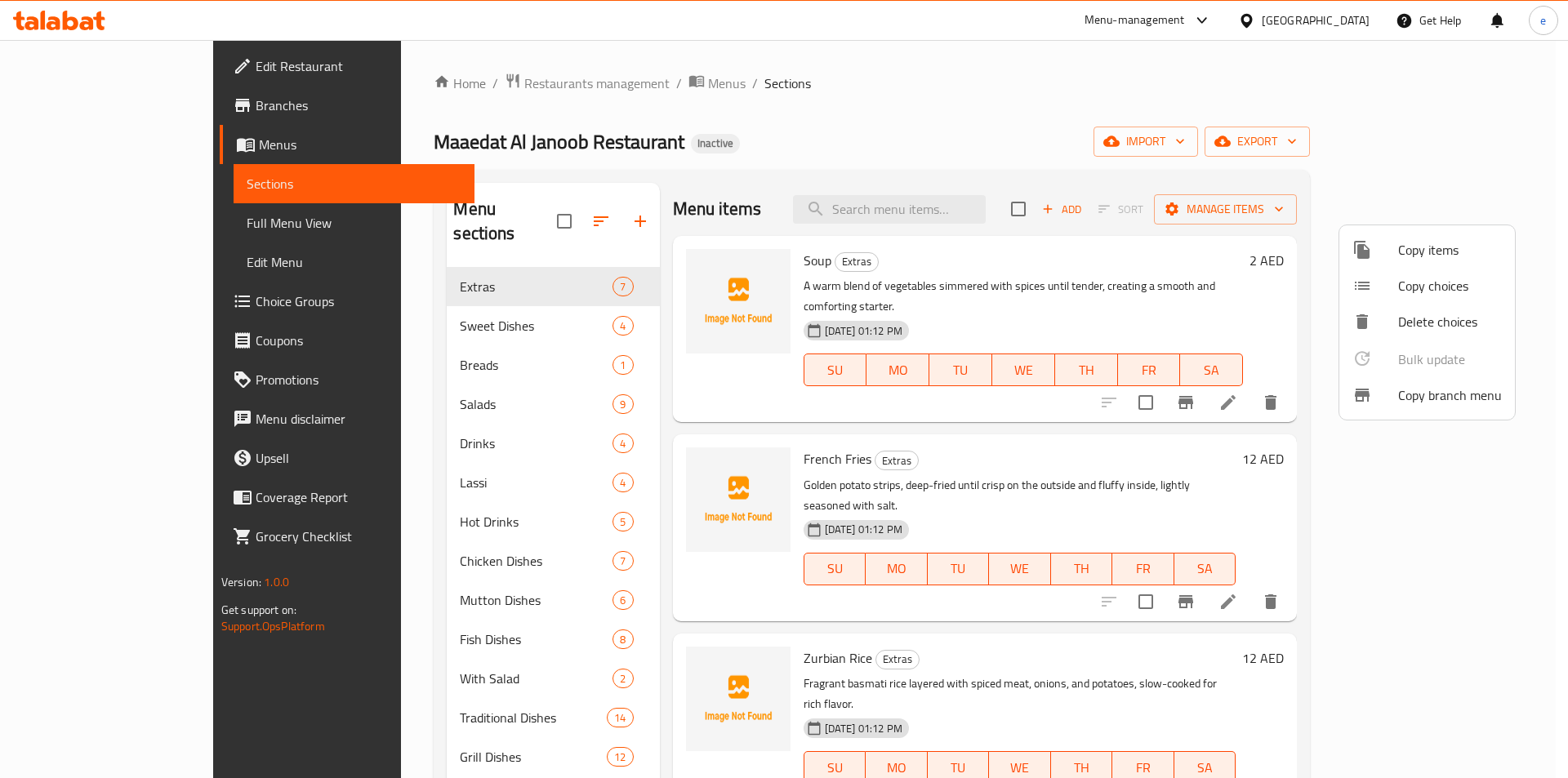
click at [1306, 235] on div at bounding box center [784, 389] width 1568 height 778
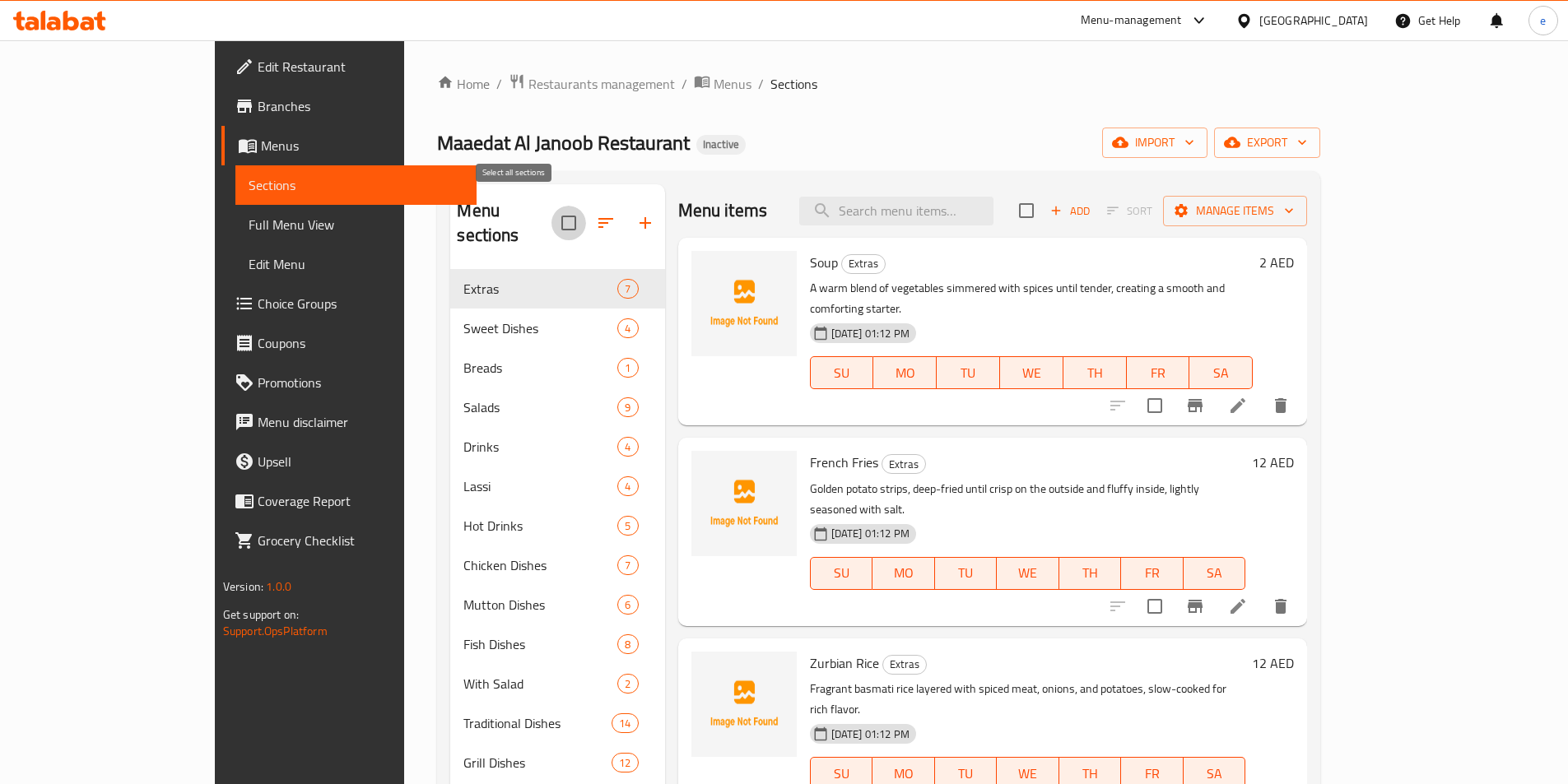
click at [551, 206] on input "checkbox" at bounding box center [569, 223] width 35 height 35
checkbox input "true"
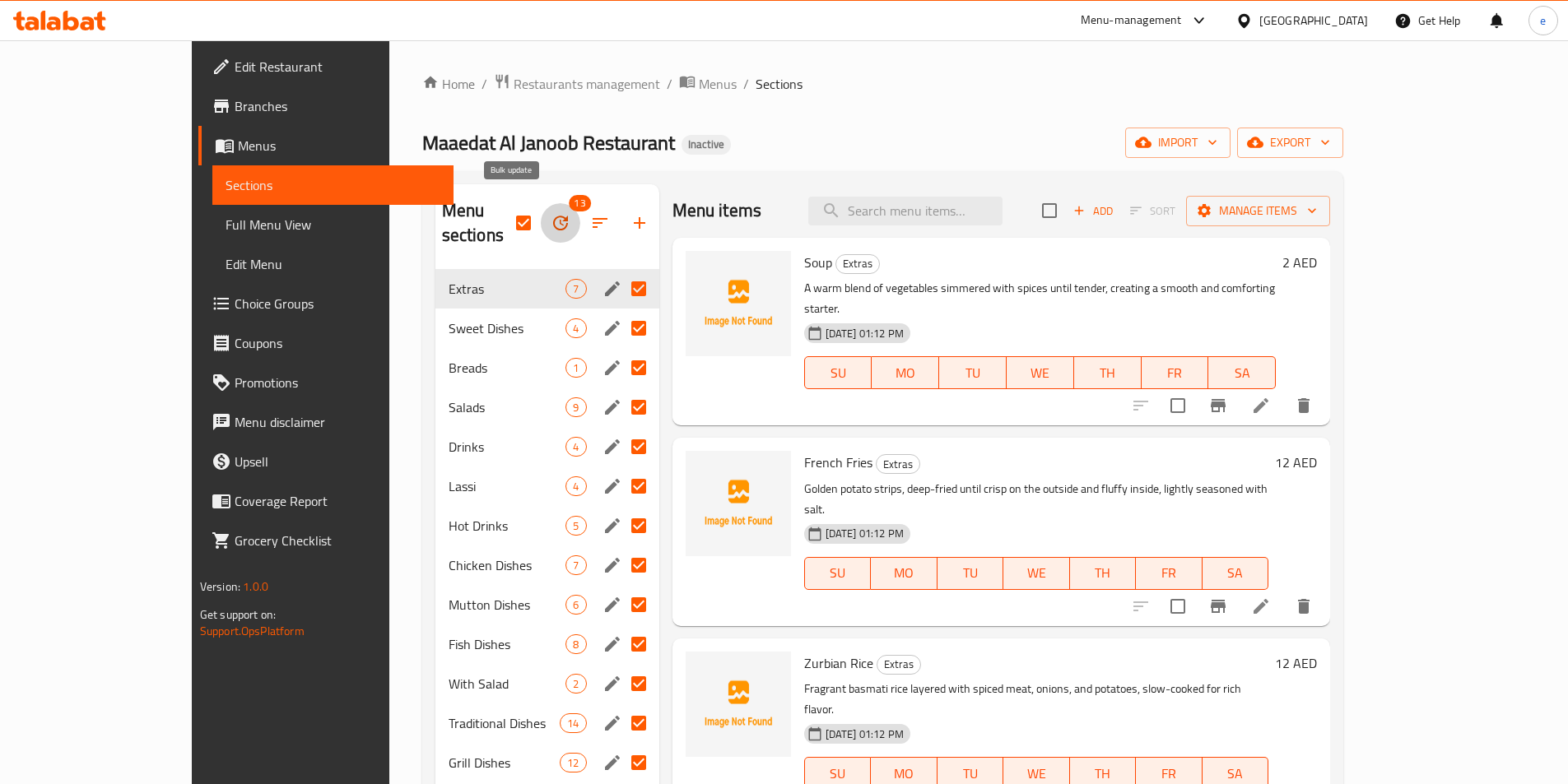
click at [550, 220] on icon "button" at bounding box center [560, 223] width 19 height 19
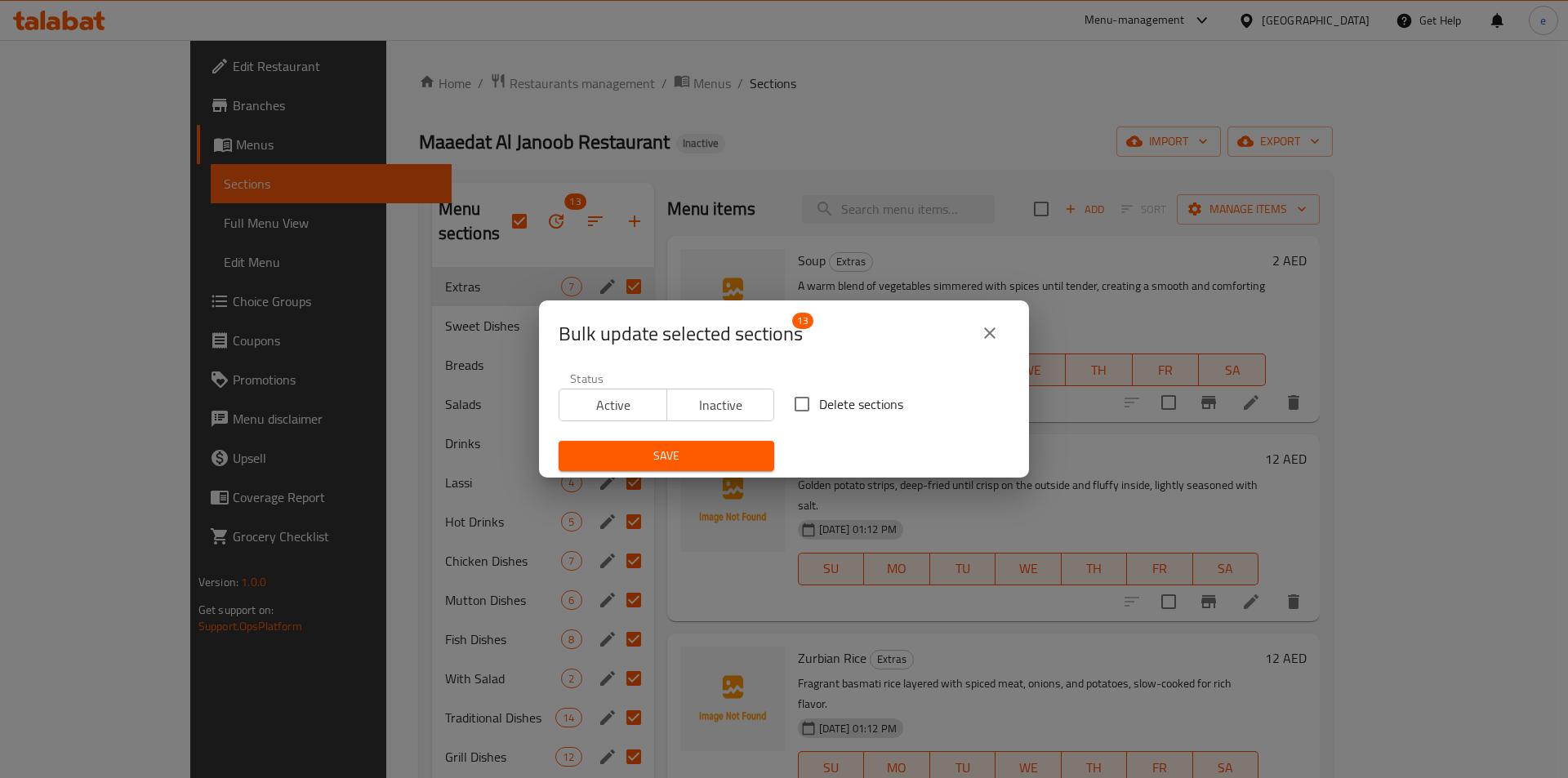
click at [819, 410] on span "Delete sections" at bounding box center [862, 404] width 84 height 19
click at [817, 410] on input "Delete sections" at bounding box center [802, 404] width 35 height 34
checkbox input "true"
click at [704, 460] on span "Save" at bounding box center [667, 455] width 190 height 20
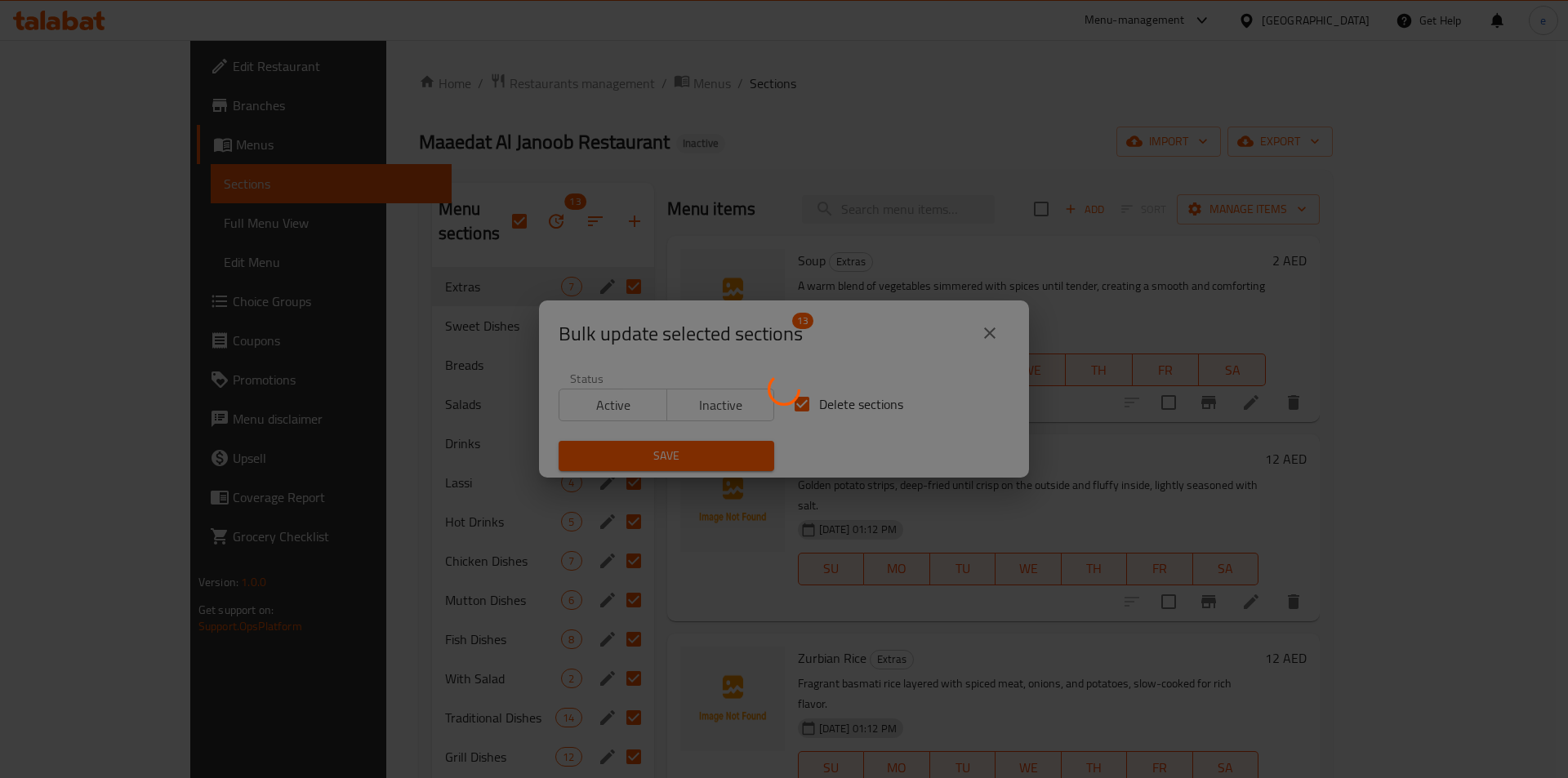
checkbox input "false"
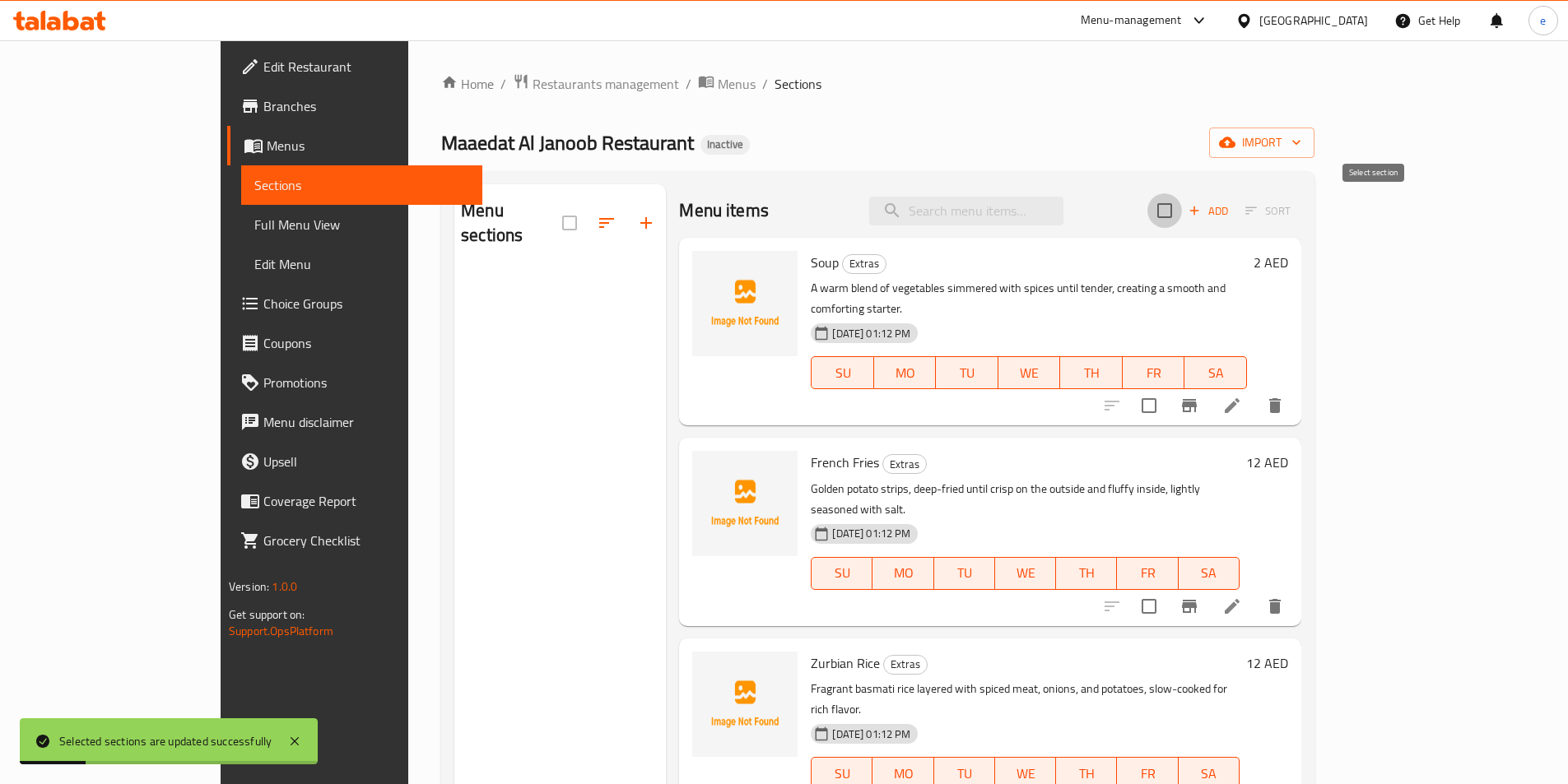
click at [1182, 211] on input "checkbox" at bounding box center [1164, 210] width 35 height 35
checkbox input "true"
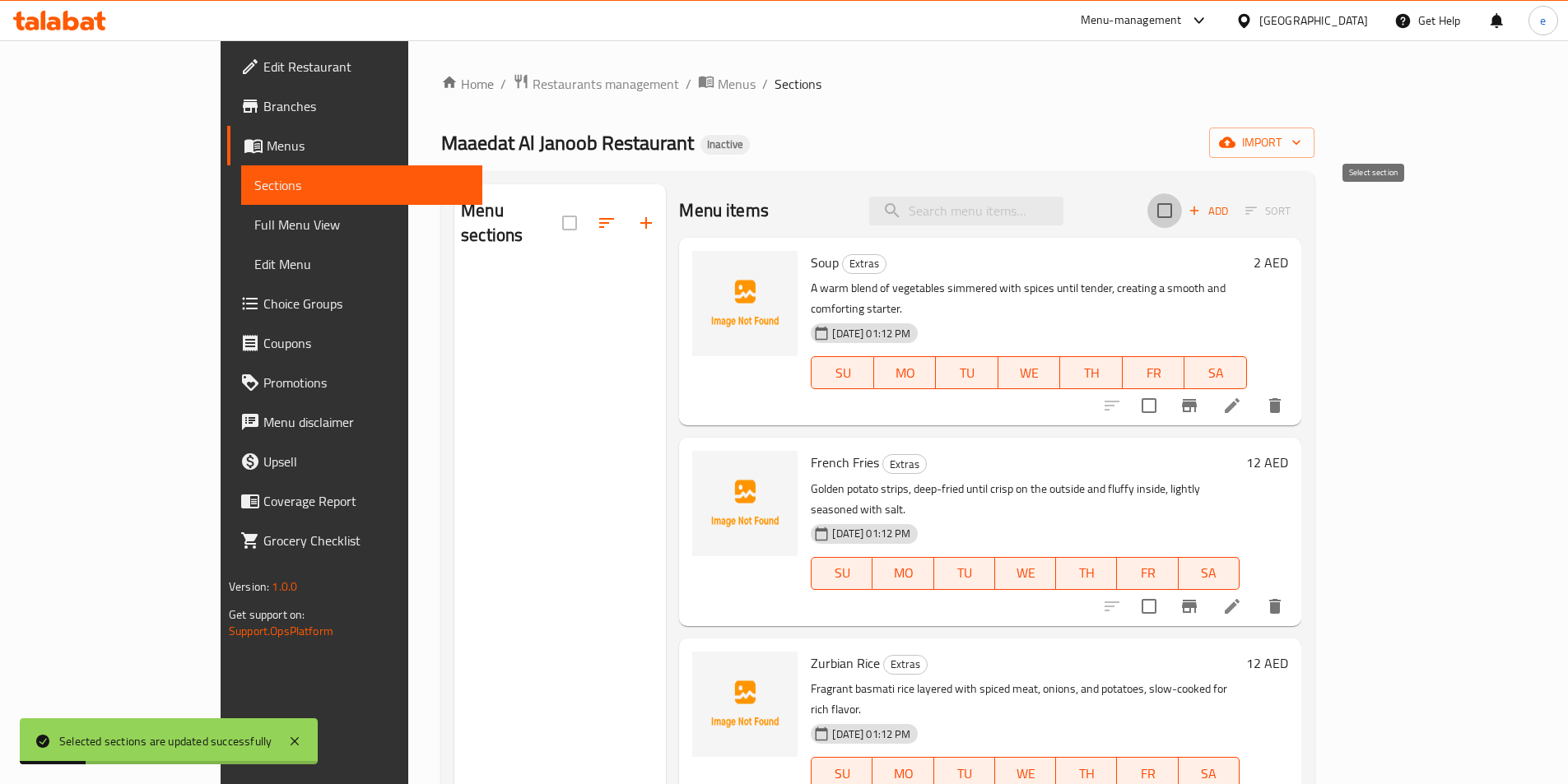
checkbox input "true"
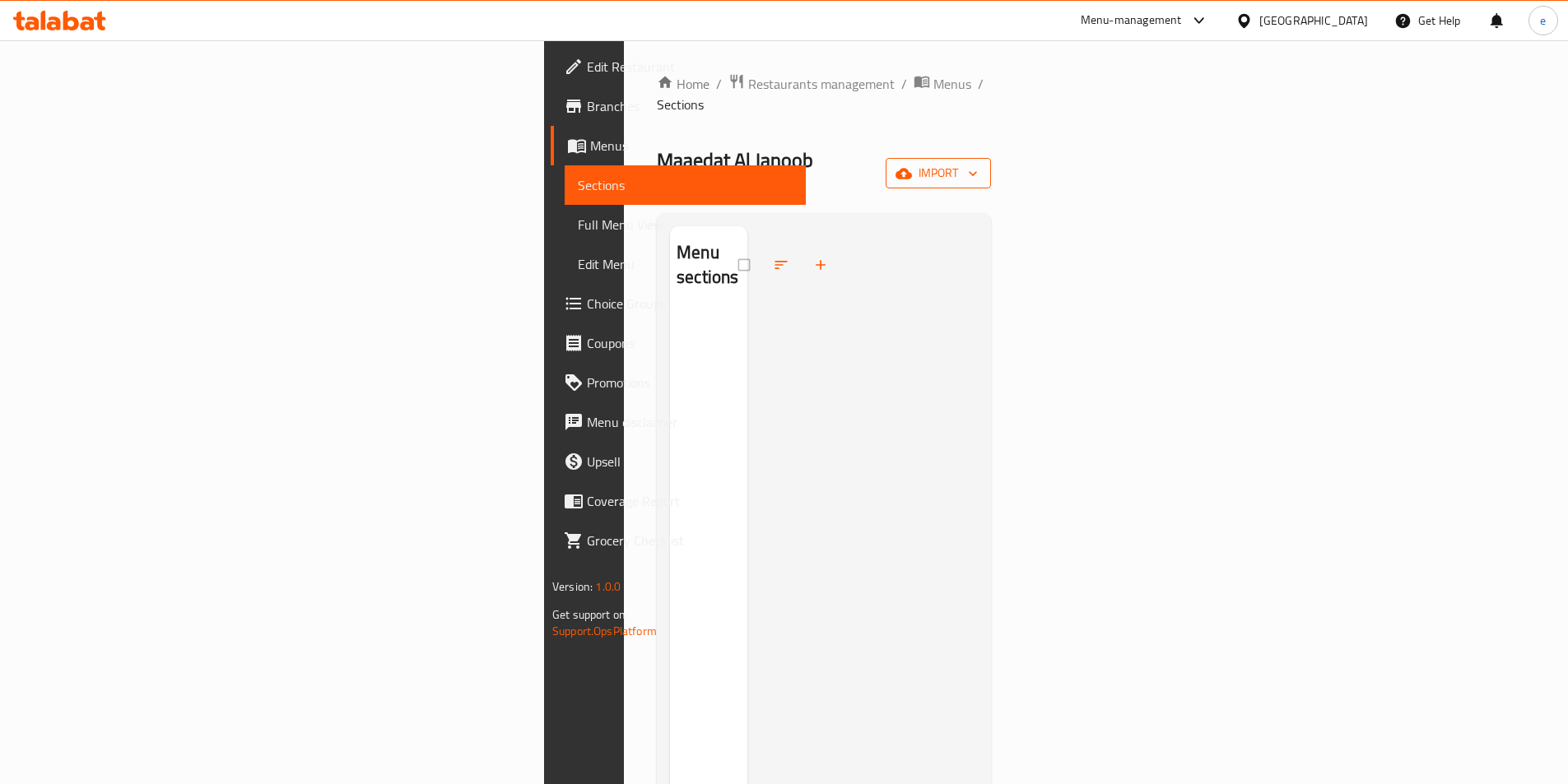
click at [981, 165] on icon "button" at bounding box center [972, 173] width 16 height 16
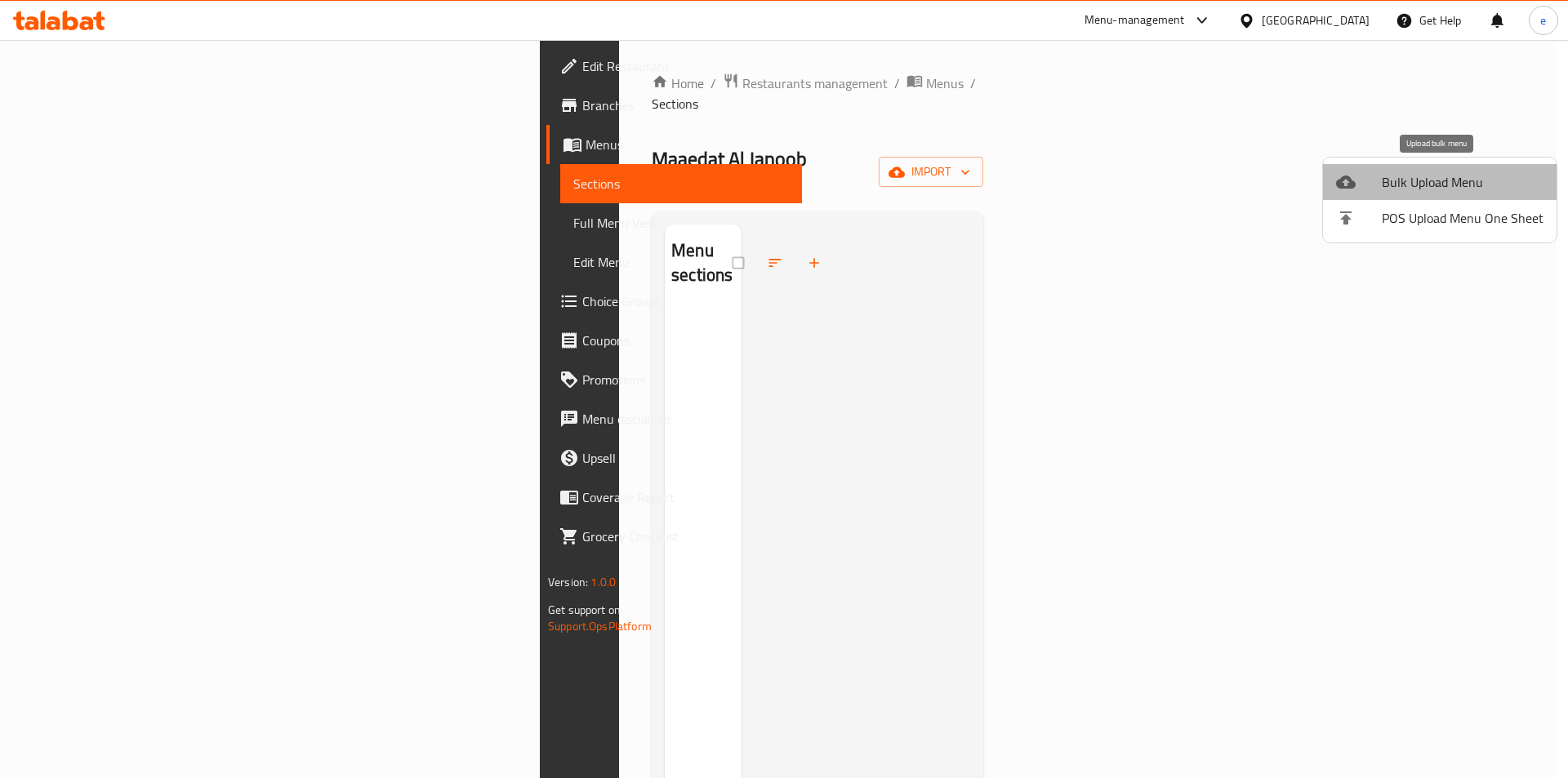
click at [1456, 192] on span "Bulk Upload Menu" at bounding box center [1463, 182] width 162 height 19
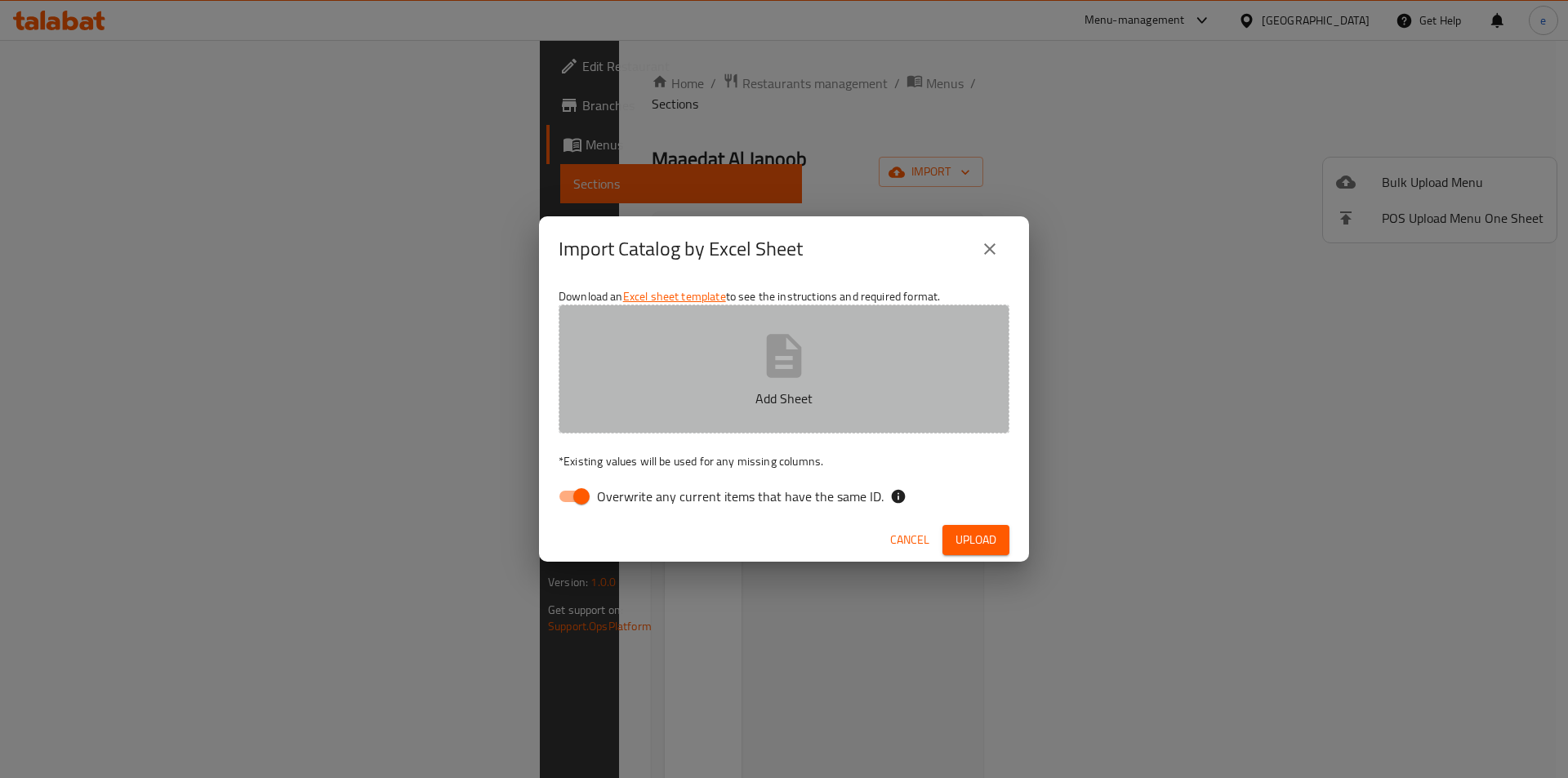
click at [838, 334] on button "Add Sheet" at bounding box center [784, 369] width 450 height 129
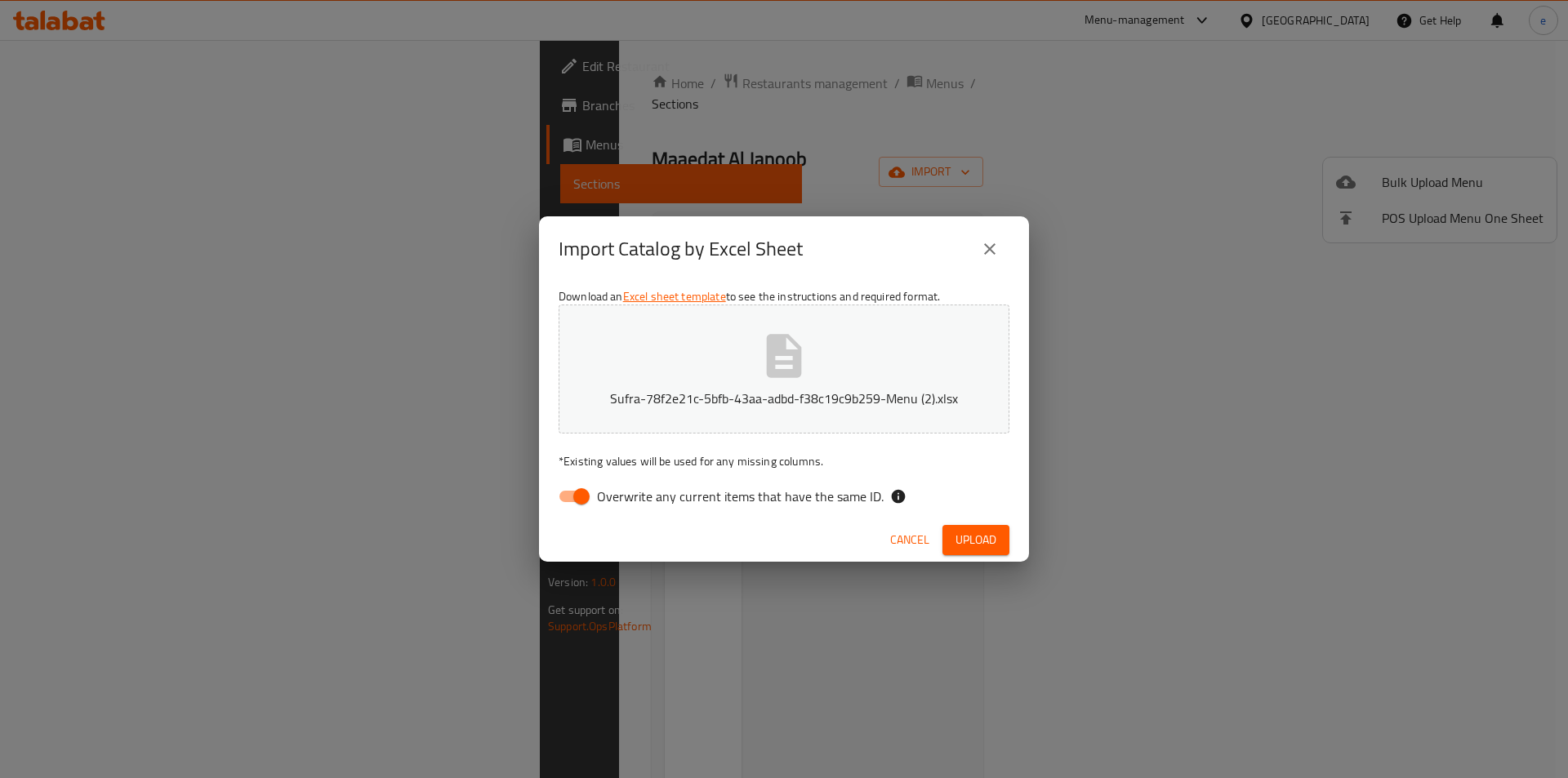
click at [589, 495] on input "Overwrite any current items that have the same ID." at bounding box center [581, 496] width 93 height 31
checkbox input "false"
click at [978, 528] on button "Upload" at bounding box center [976, 540] width 67 height 31
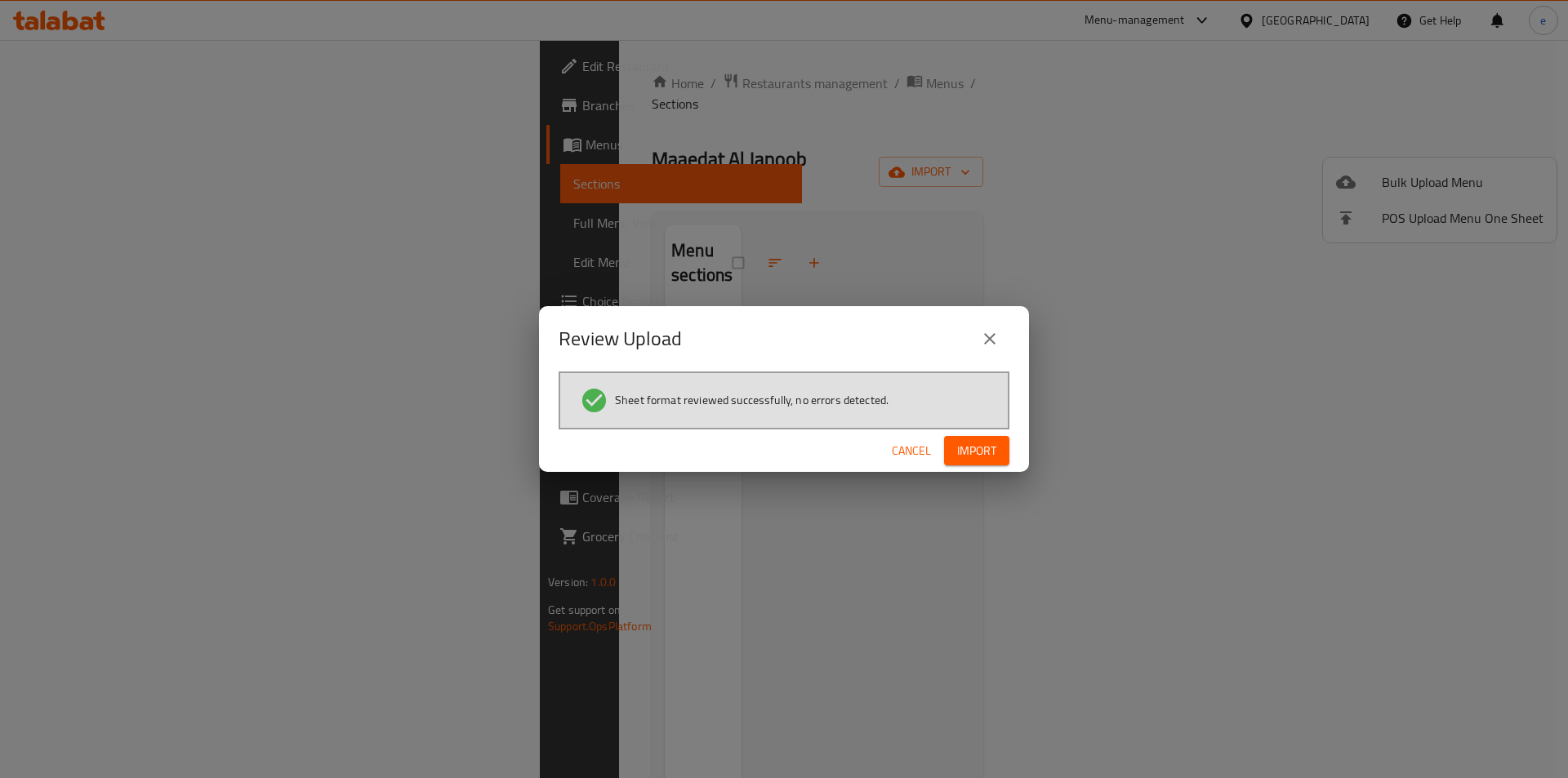
click at [996, 459] on span "Import" at bounding box center [977, 450] width 39 height 20
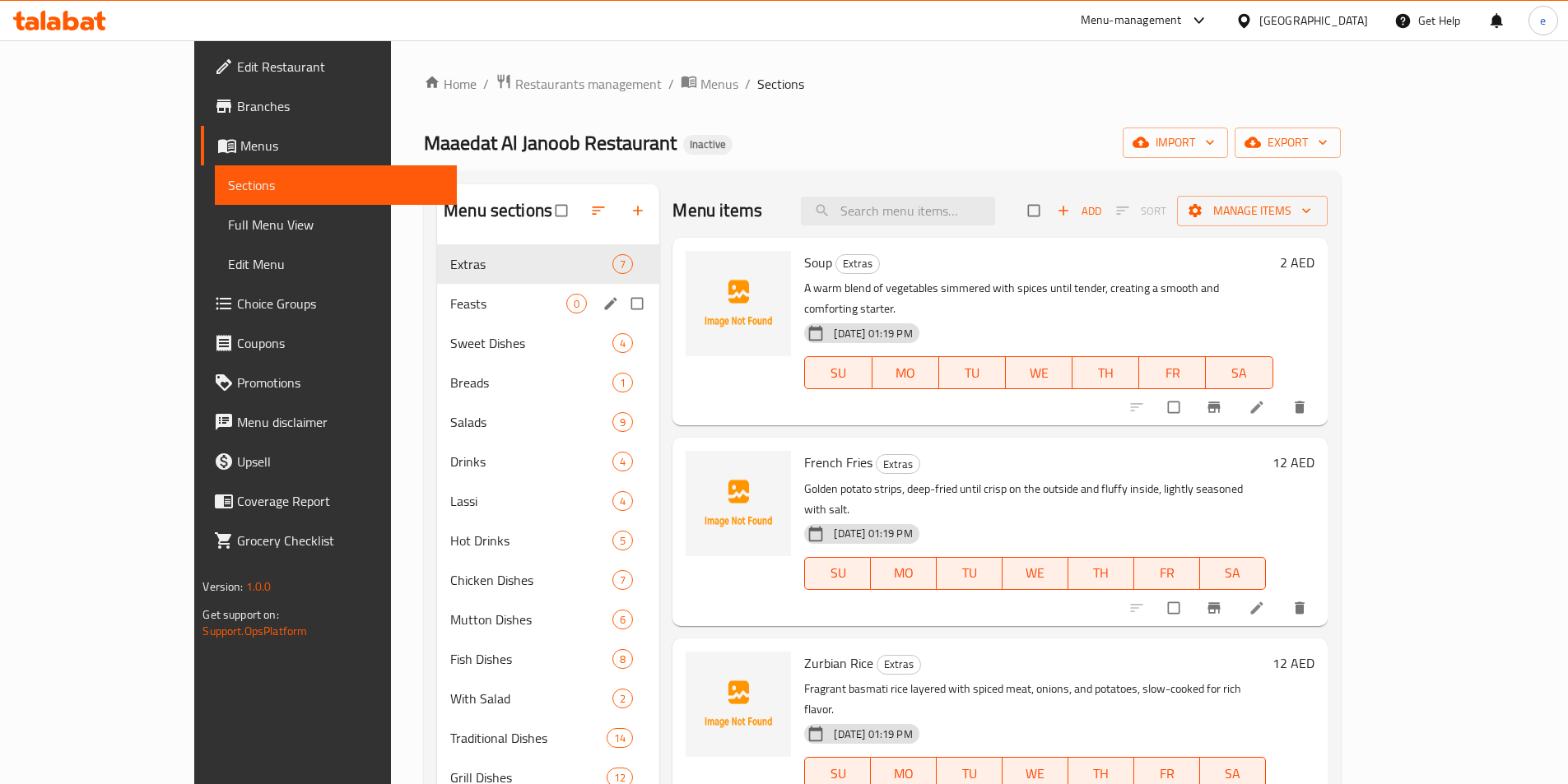
click at [543, 300] on div "Feasts 0" at bounding box center [548, 303] width 222 height 40
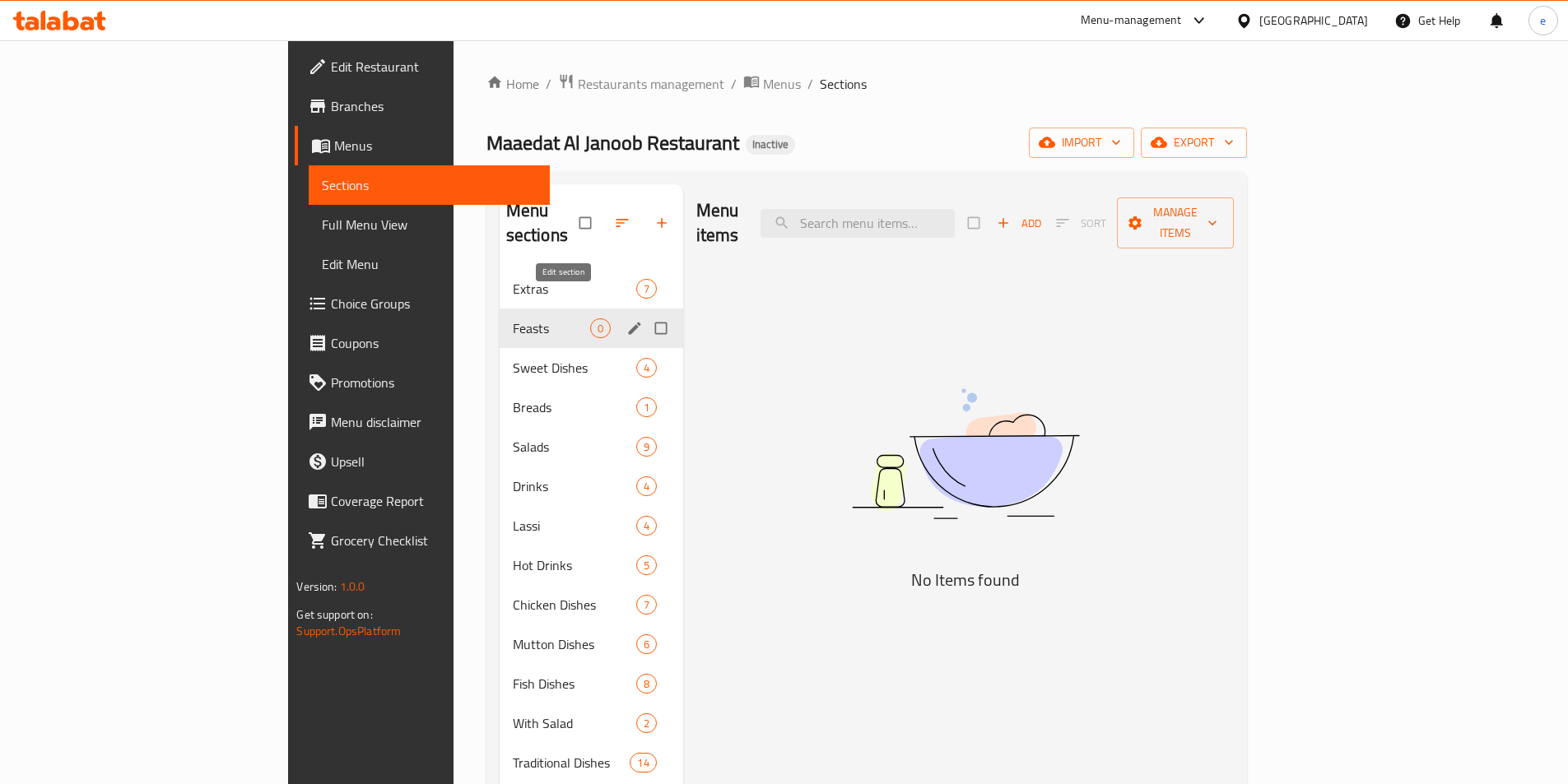
click at [627, 321] on icon "edit" at bounding box center [634, 328] width 16 height 16
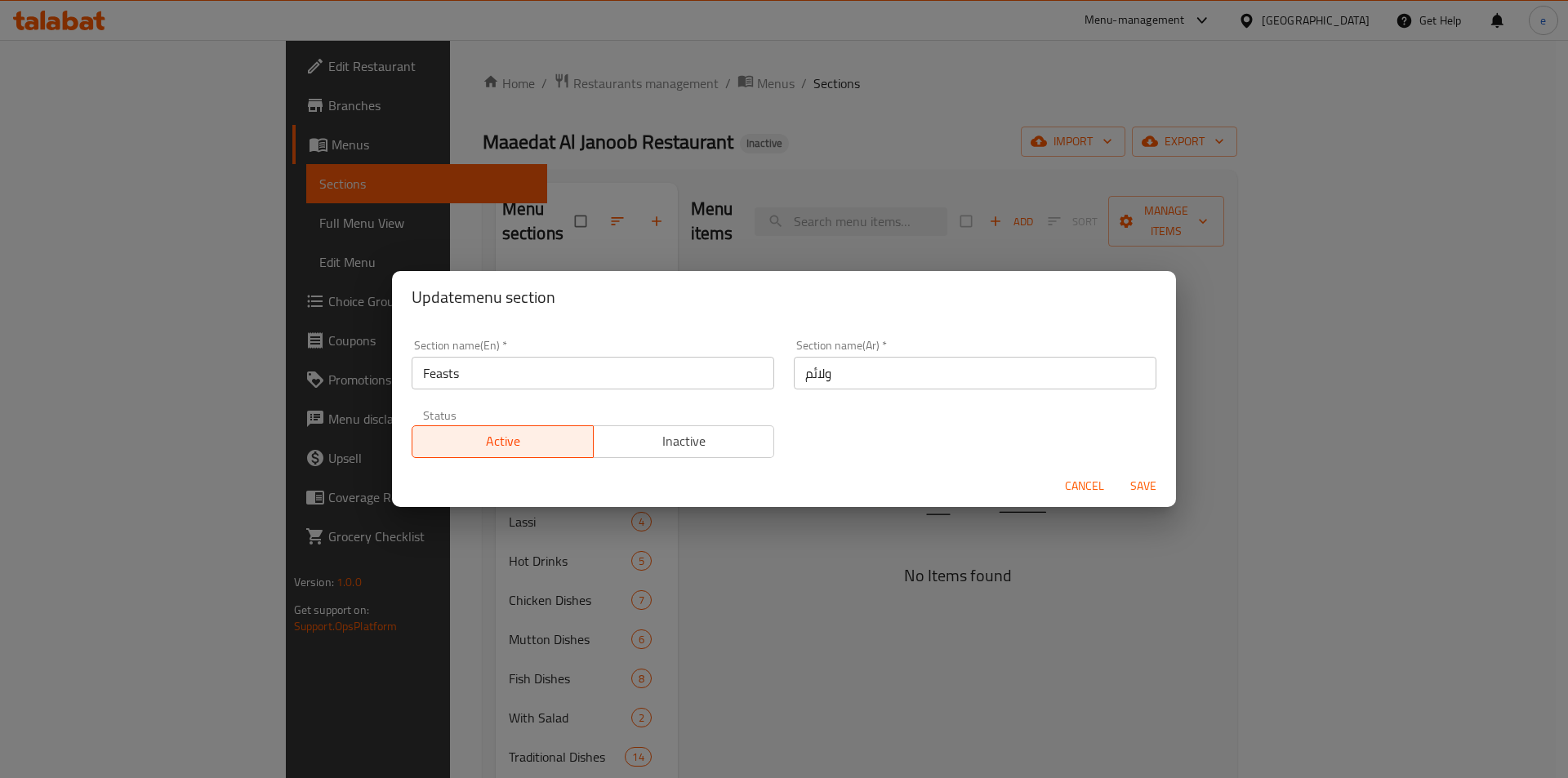
click at [1092, 494] on span "Cancel" at bounding box center [1084, 486] width 39 height 20
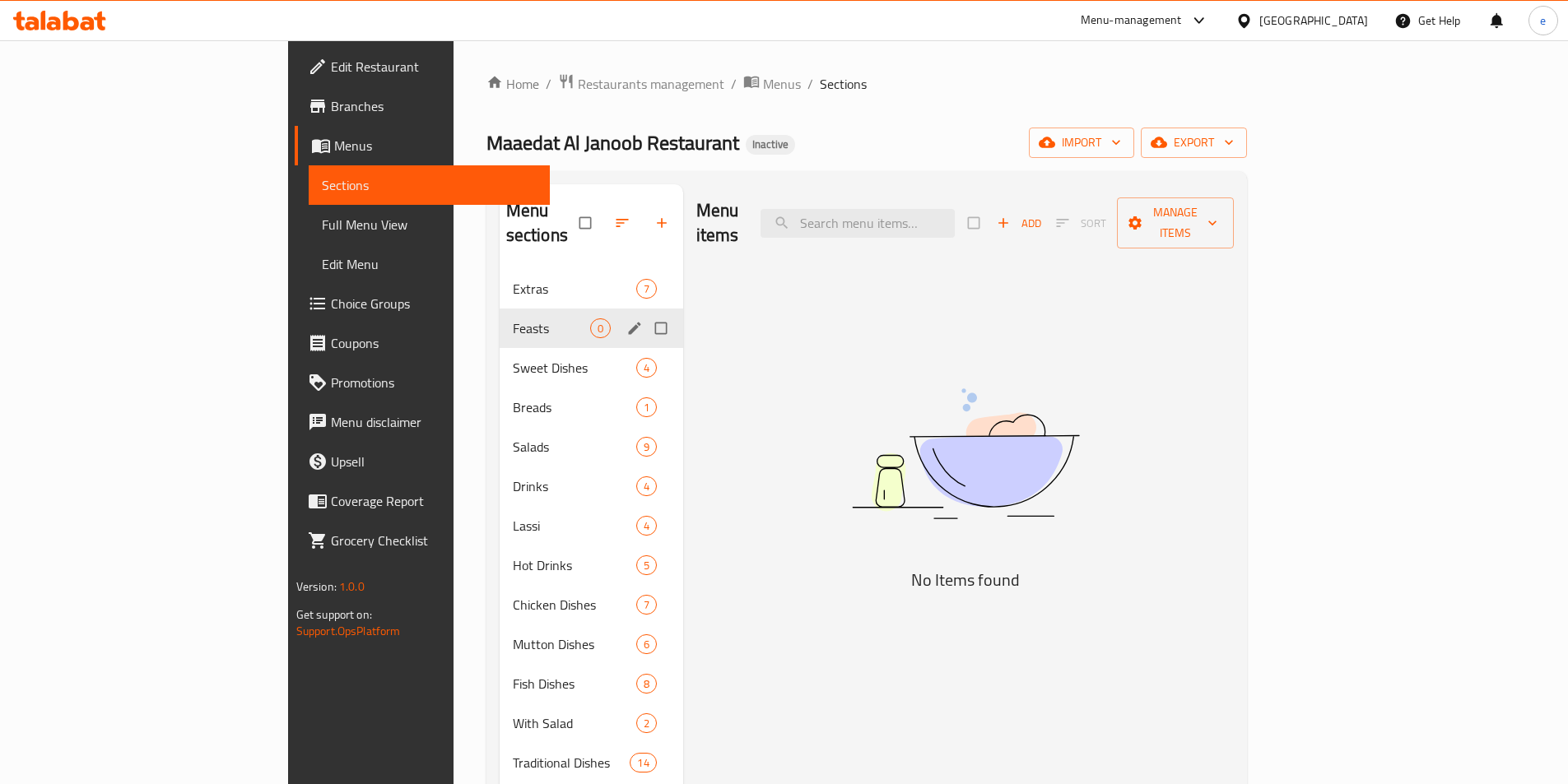
click at [645, 313] on input "Menu sections" at bounding box center [662, 328] width 35 height 31
checkbox input "true"
click at [602, 217] on icon "button" at bounding box center [610, 222] width 16 height 16
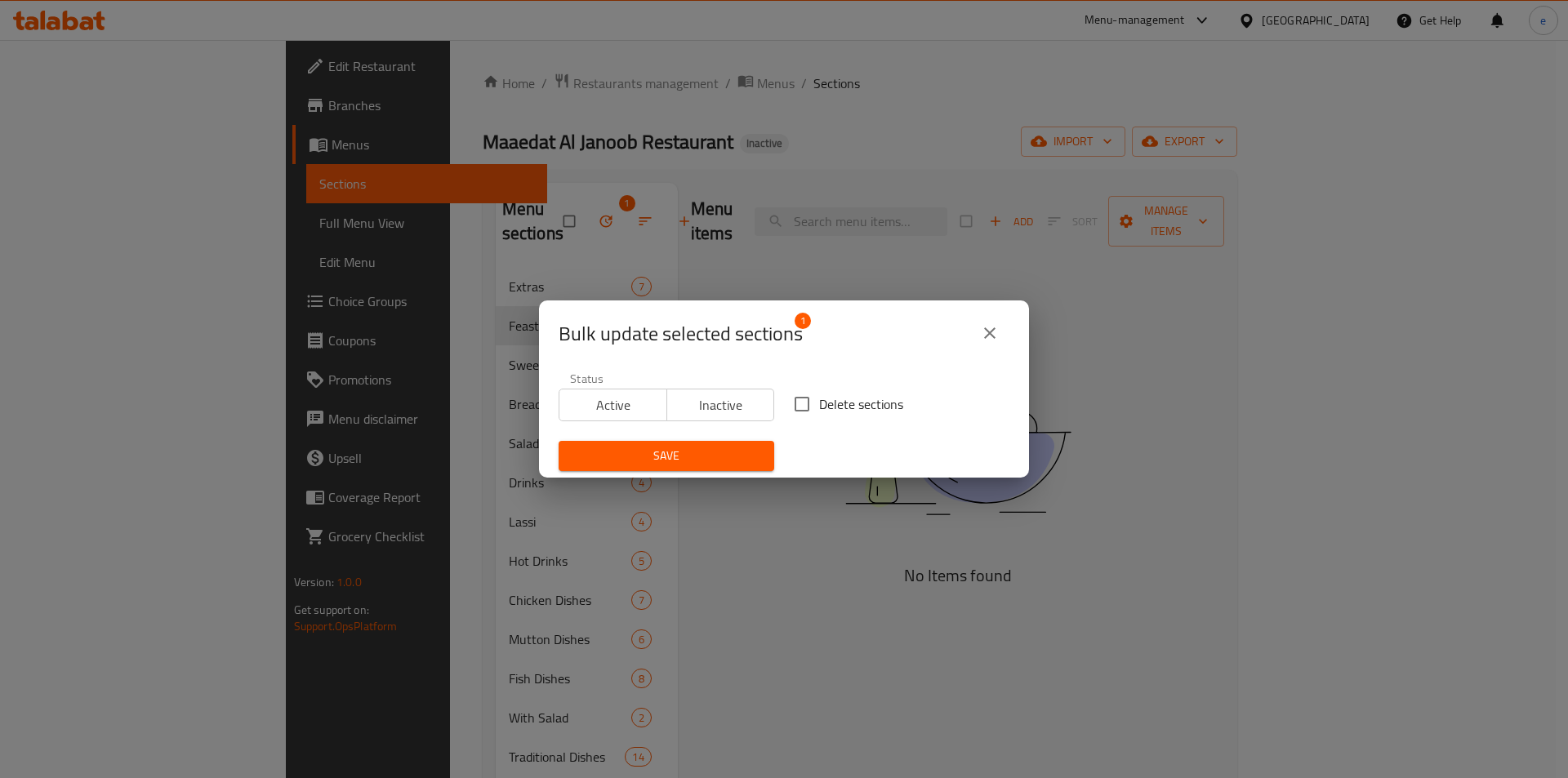
click at [828, 413] on span "Delete sections" at bounding box center [862, 404] width 84 height 19
click at [819, 413] on input "Delete sections" at bounding box center [802, 404] width 35 height 34
checkbox input "true"
click at [720, 450] on span "Save" at bounding box center [667, 455] width 190 height 20
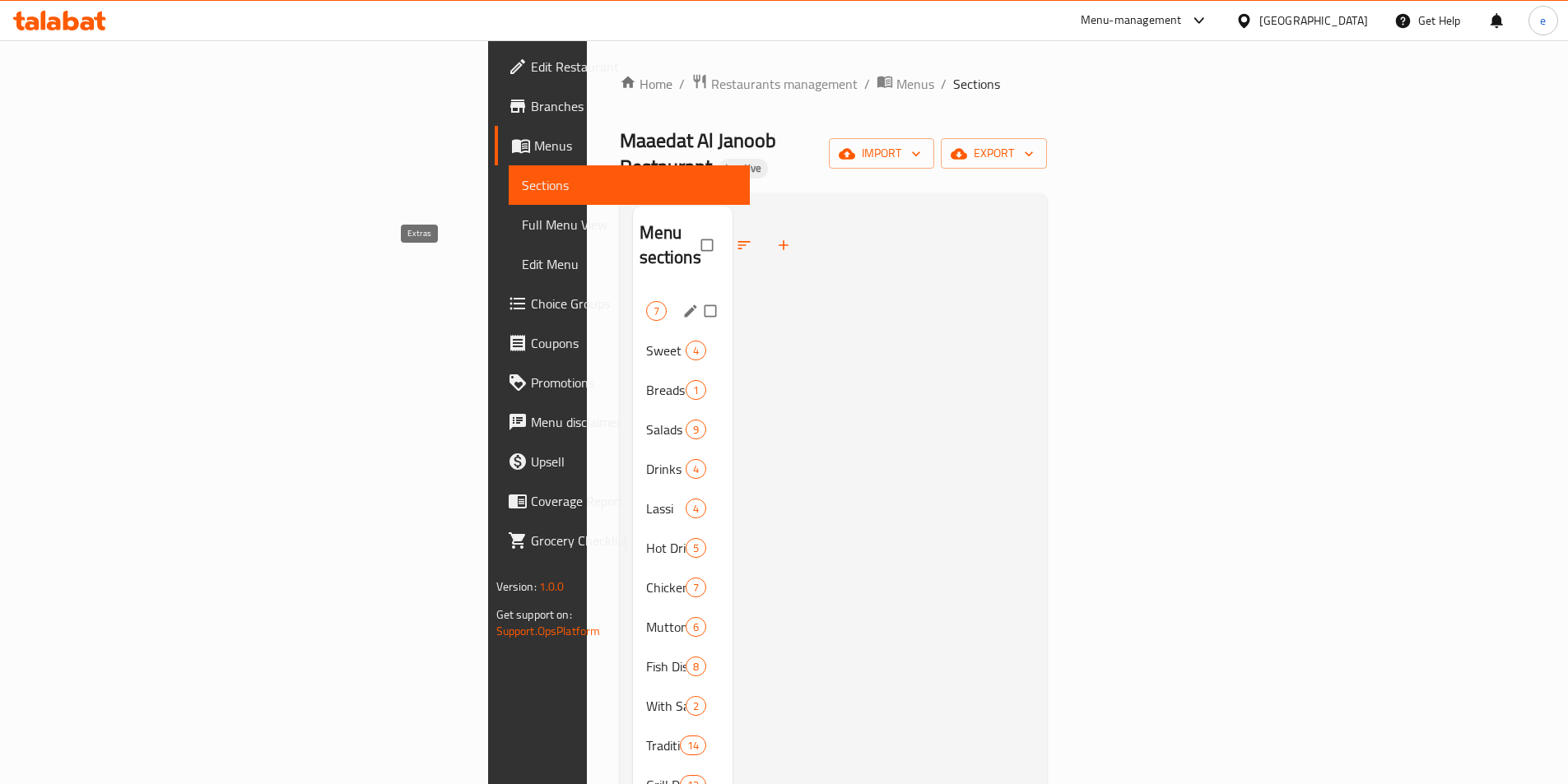
click at [646, 301] on span "Extras" at bounding box center [646, 311] width 0 height 19
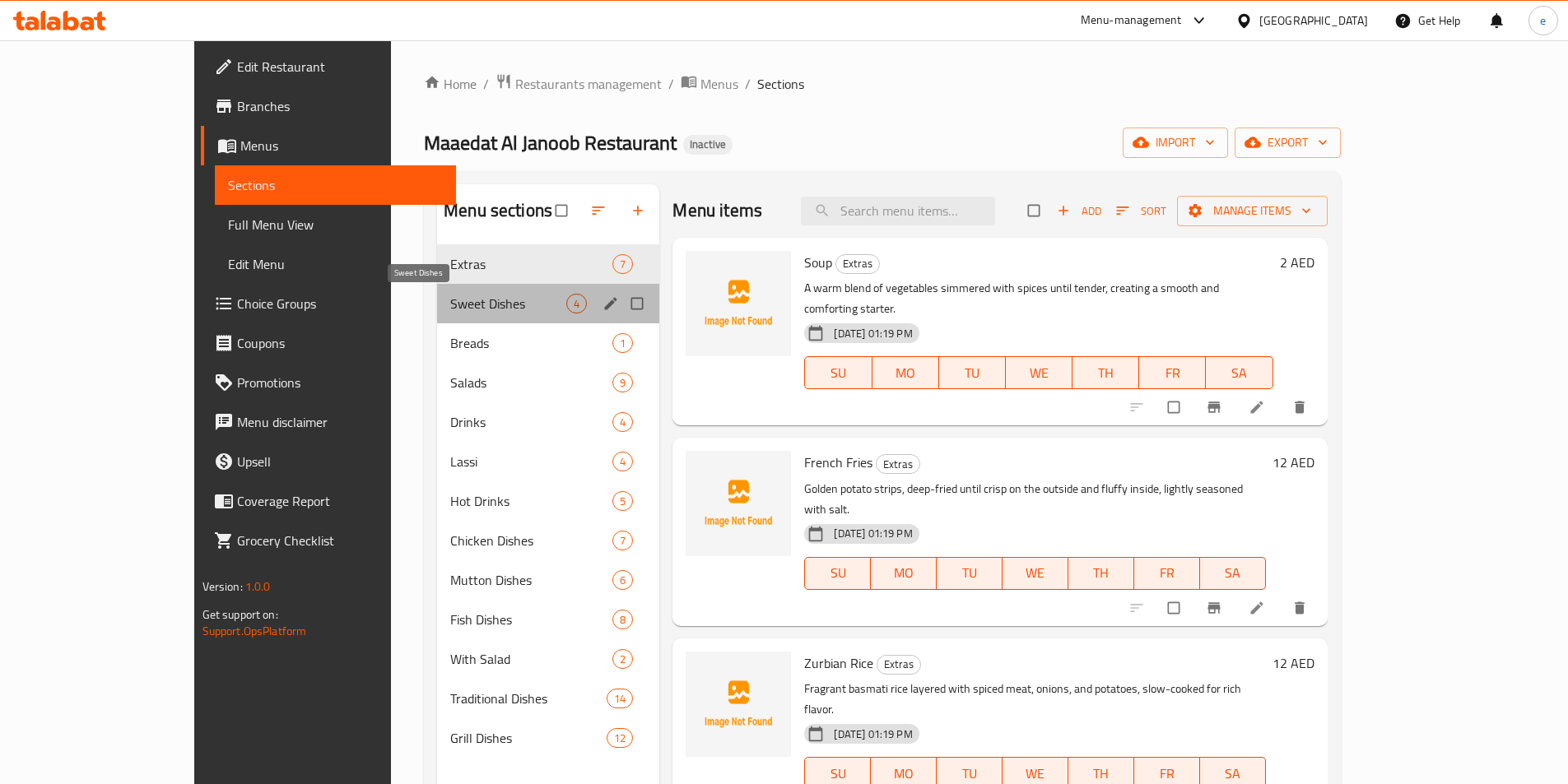
click at [450, 296] on span "Sweet Dishes" at bounding box center [508, 303] width 116 height 19
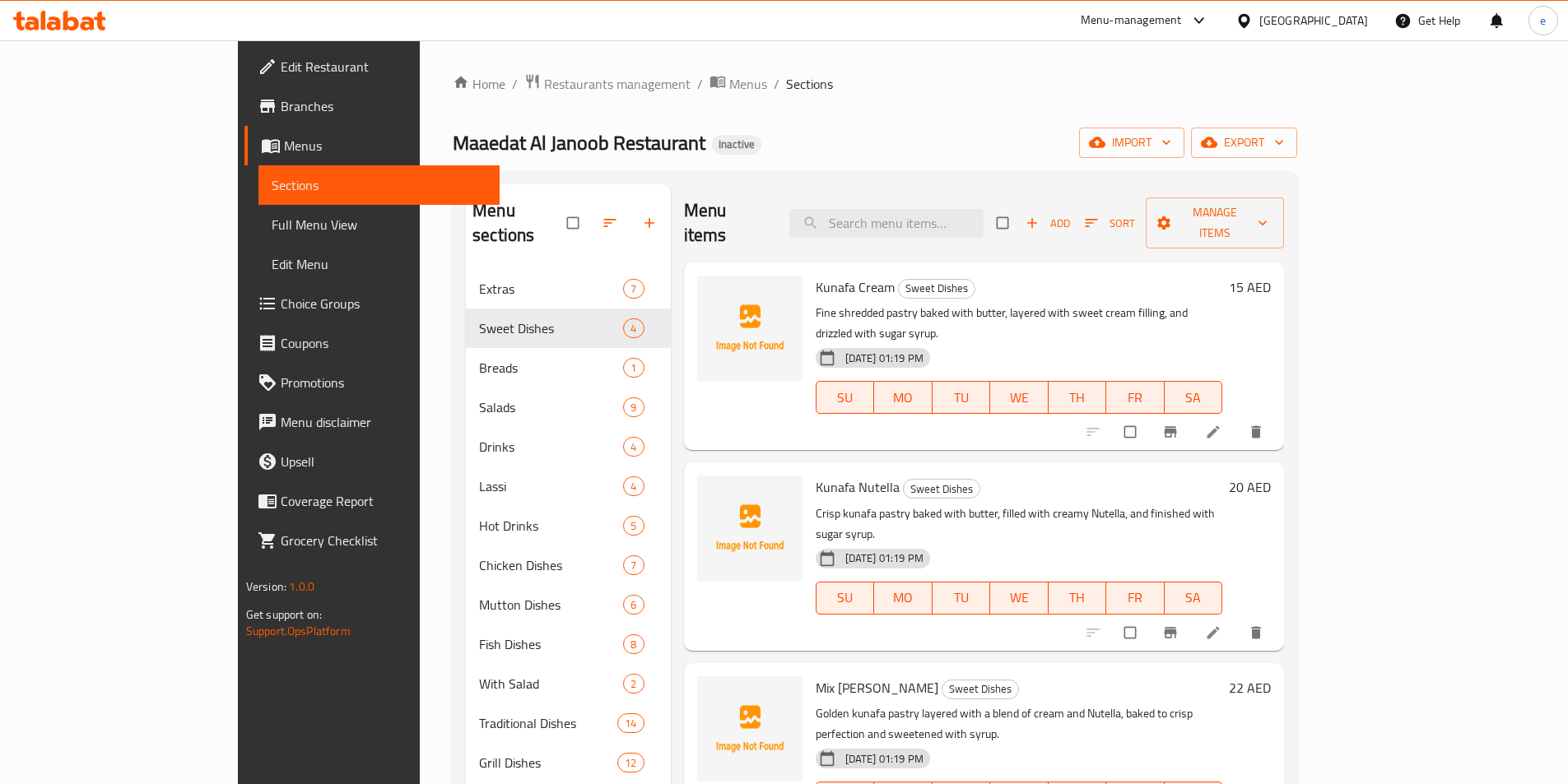
click at [271, 235] on span "Full Menu View" at bounding box center [378, 224] width 214 height 19
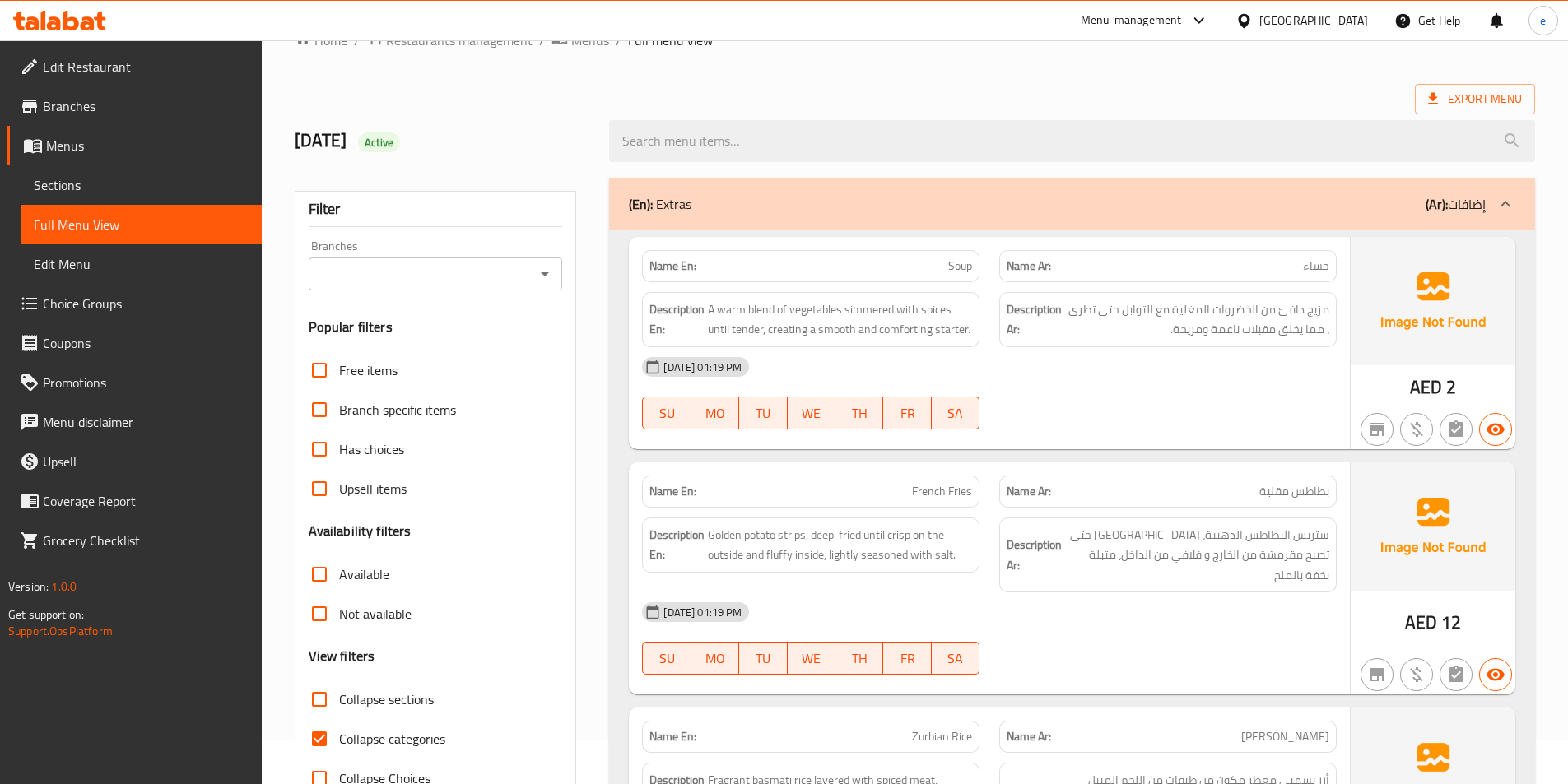
scroll to position [164, 0]
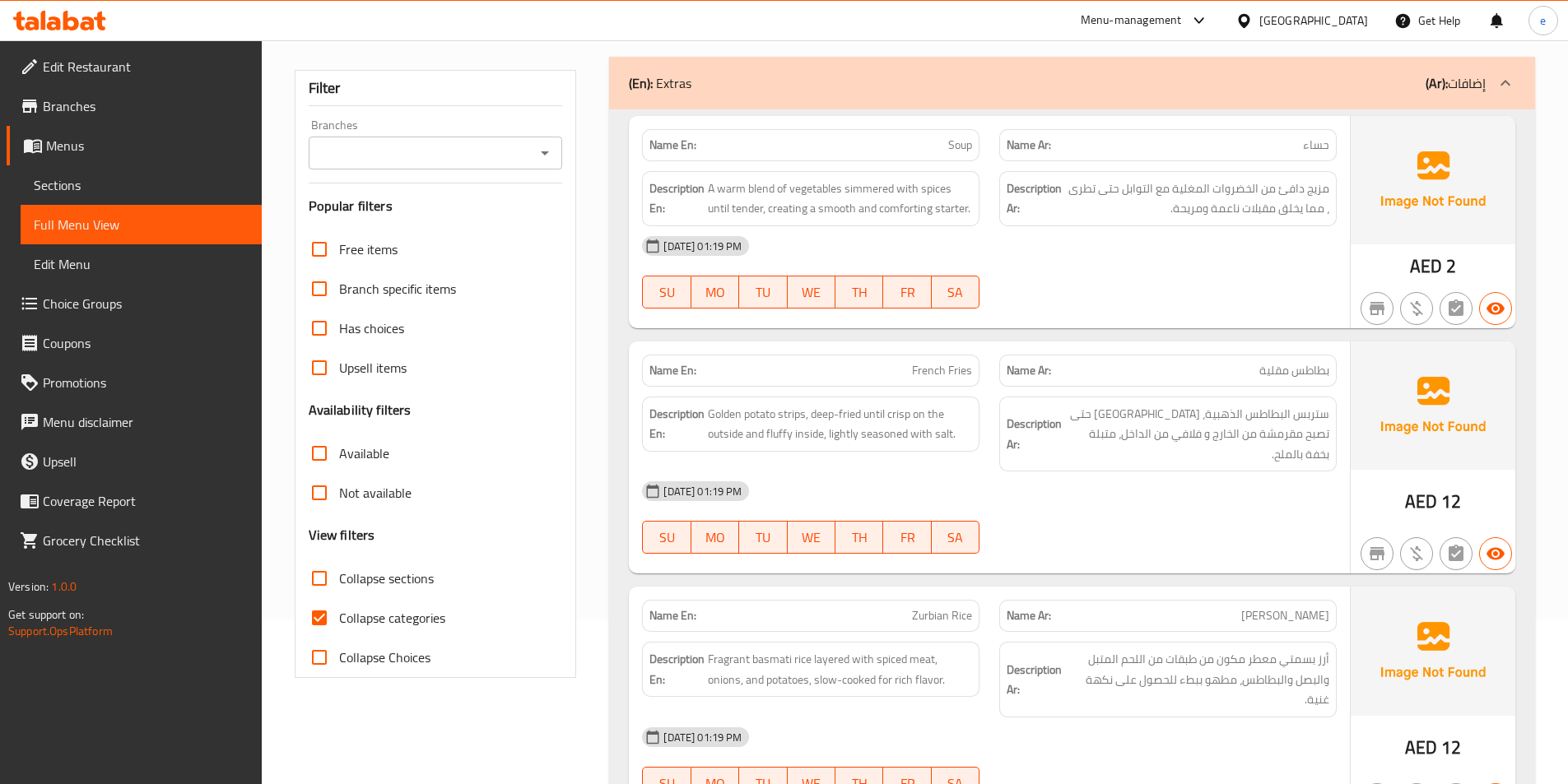
click at [338, 603] on input "Collapse categories" at bounding box center [319, 618] width 40 height 40
checkbox input "false"
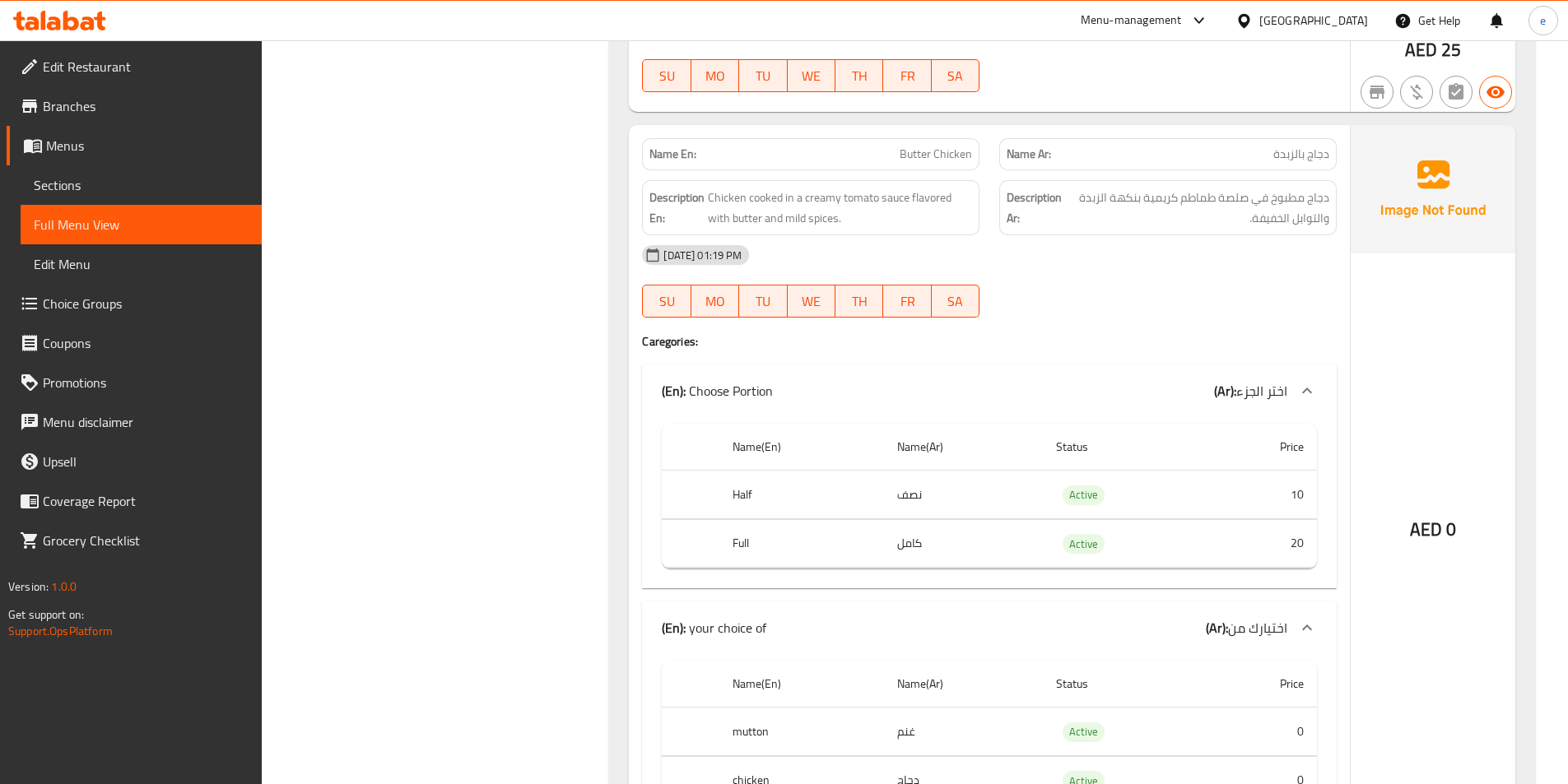
scroll to position [19910, 0]
click at [1278, 615] on span "اختيارك من" at bounding box center [1257, 628] width 59 height 25
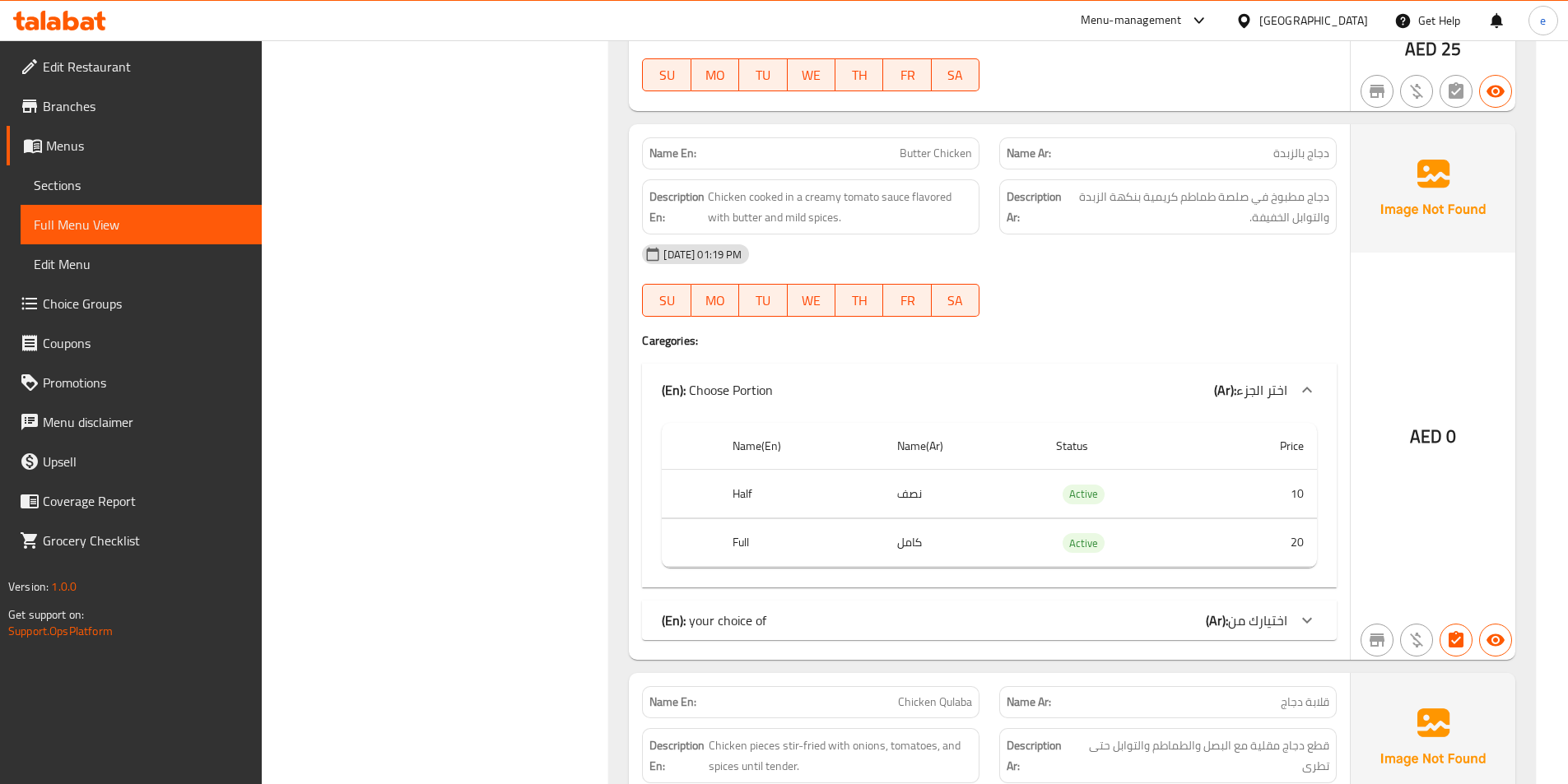
click at [1278, 608] on span "اختيارك من" at bounding box center [1257, 621] width 59 height 25
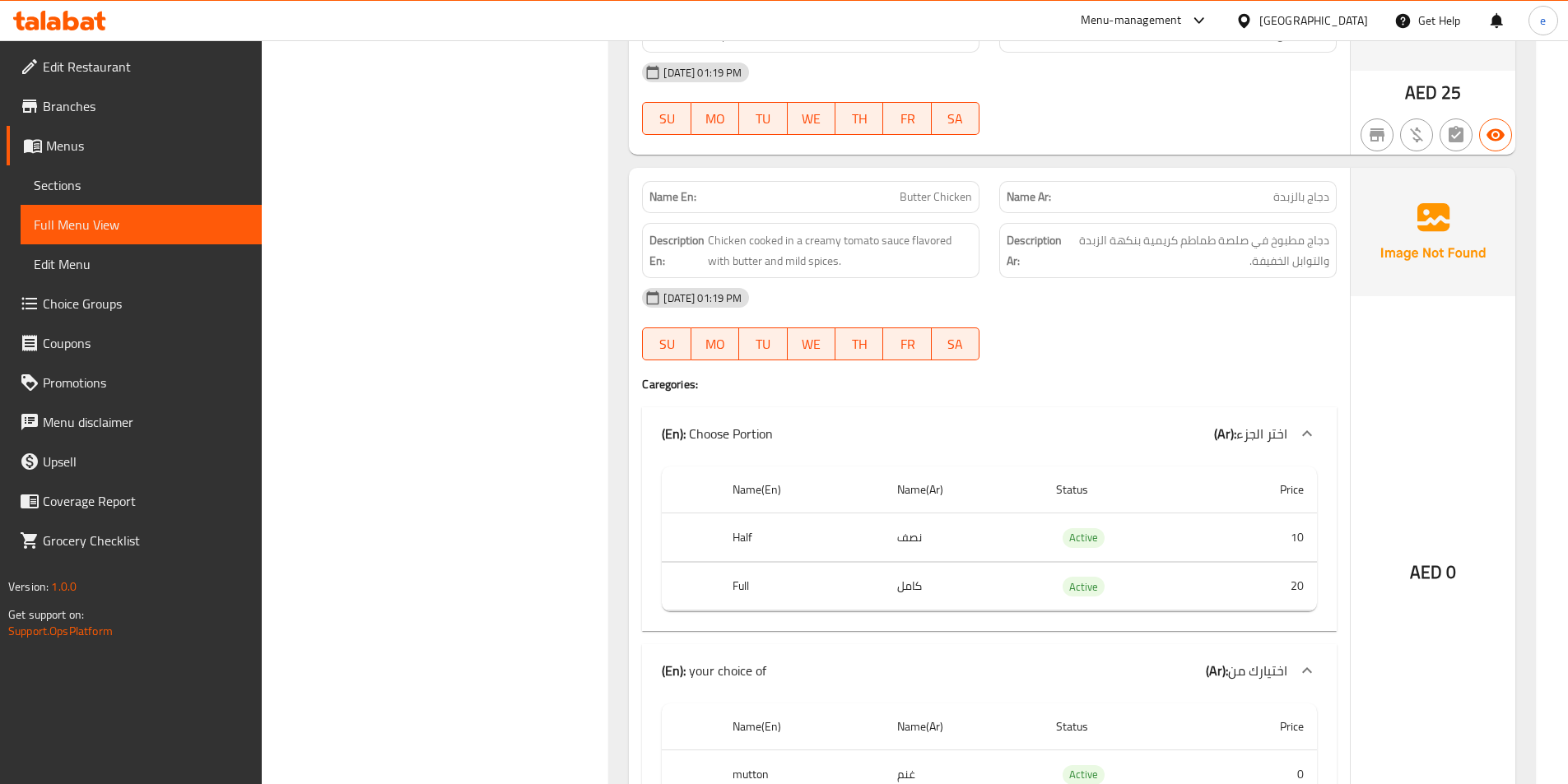
scroll to position [19827, 0]
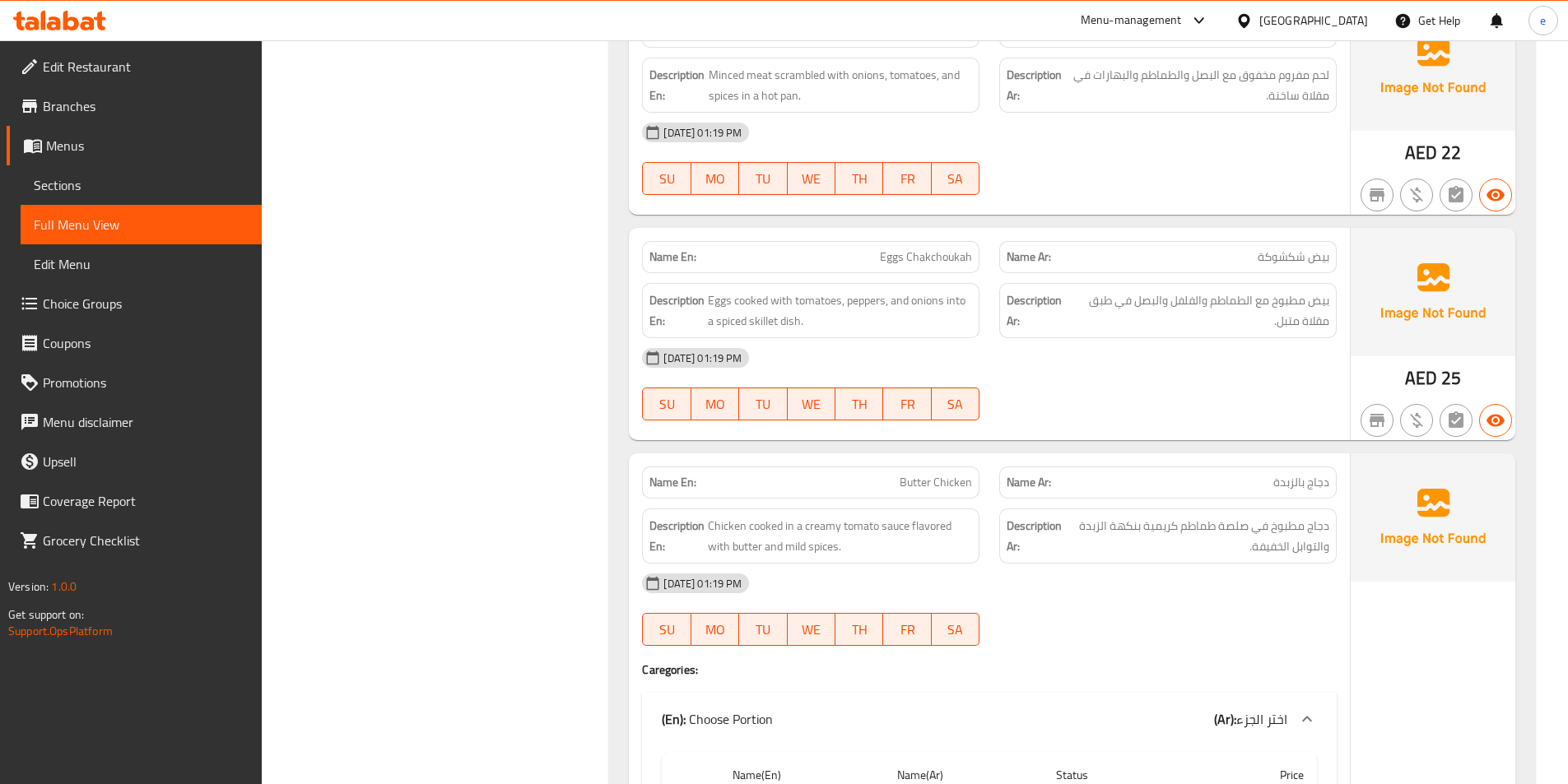
click at [148, 239] on link "Full Menu View" at bounding box center [141, 224] width 241 height 40
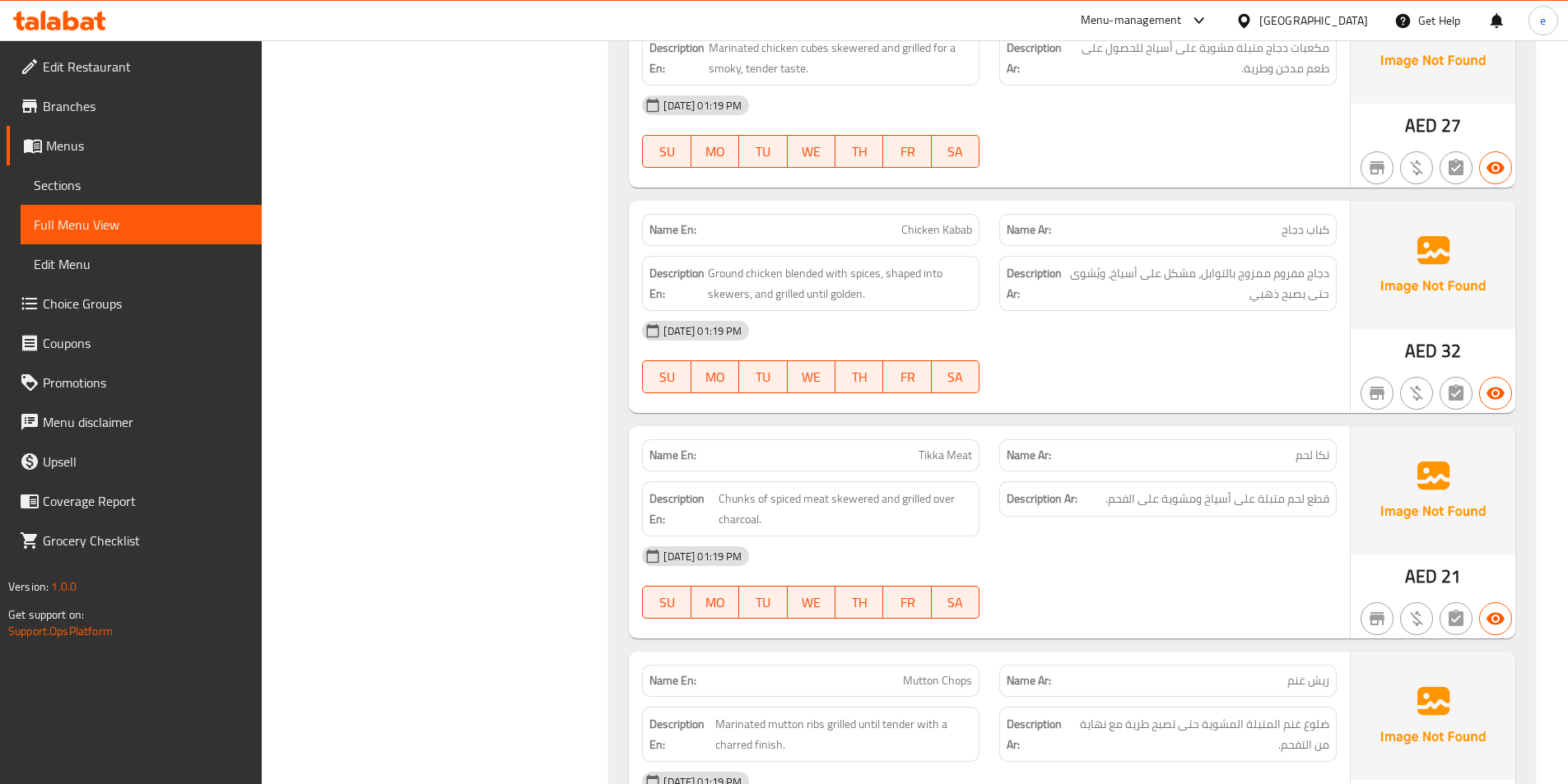
scroll to position [18017, 0]
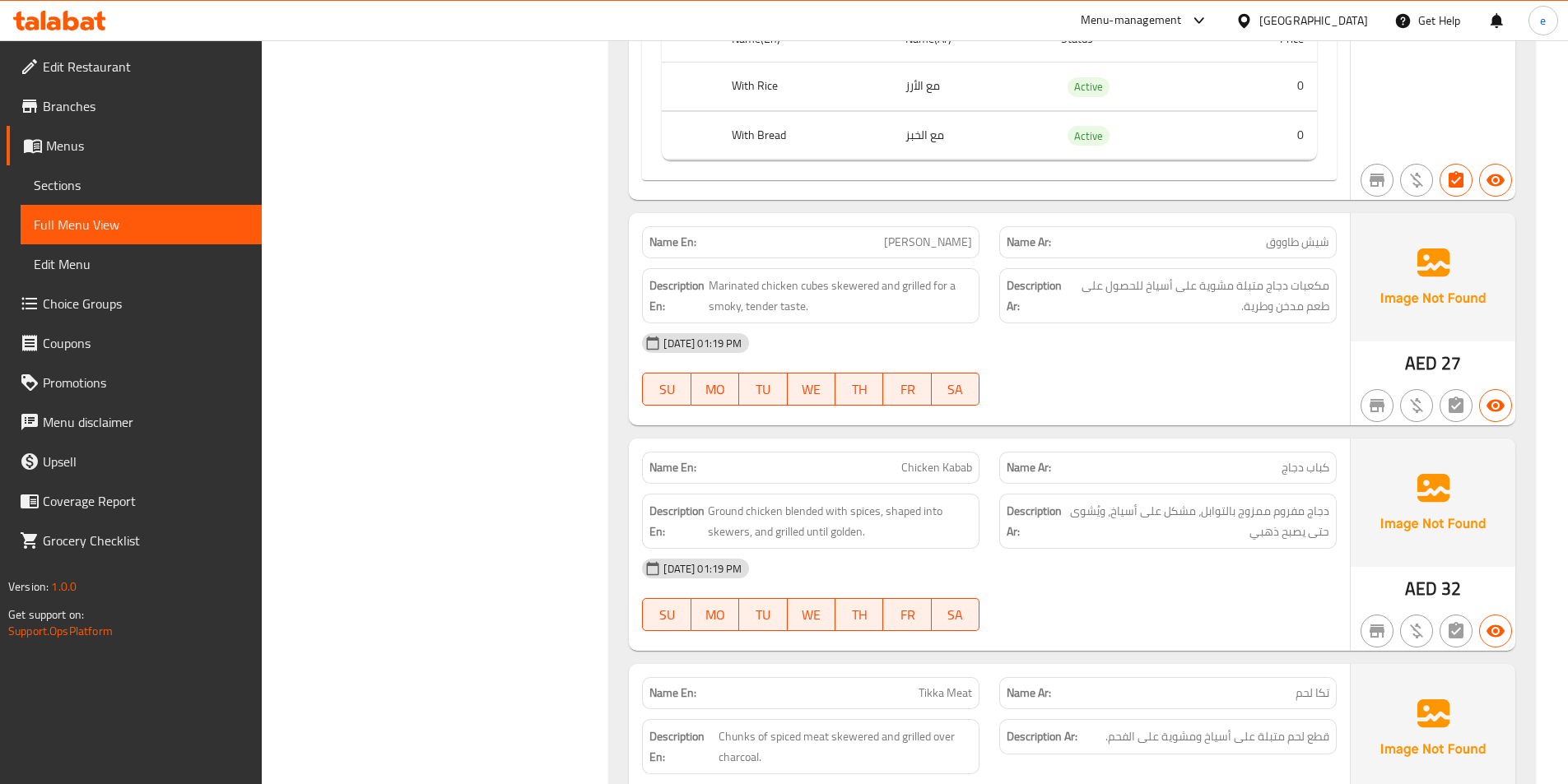
click at [82, 269] on span "Edit Menu" at bounding box center [141, 264] width 214 height 19
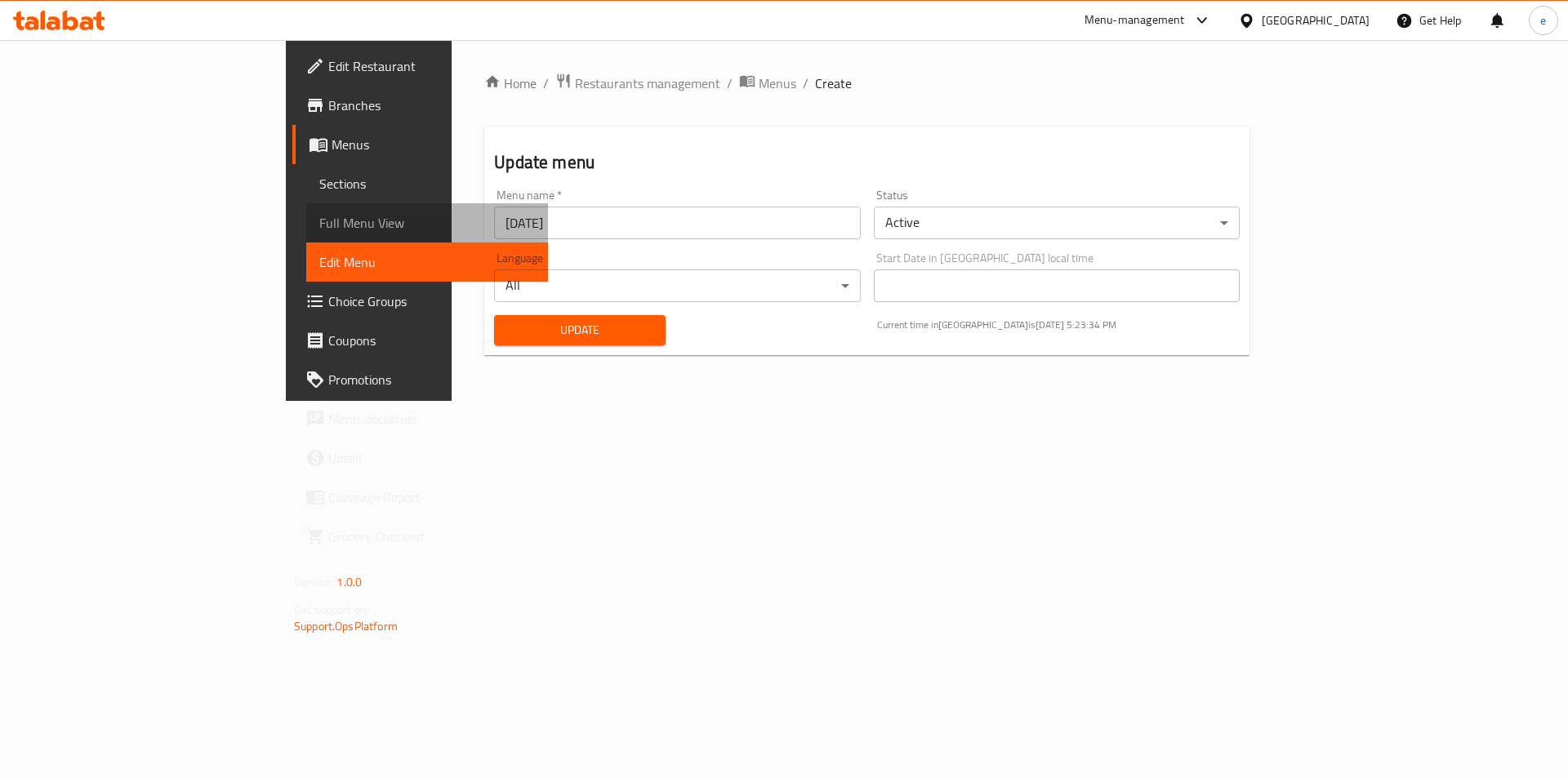
click at [319, 231] on span "Full Menu View" at bounding box center [427, 222] width 216 height 19
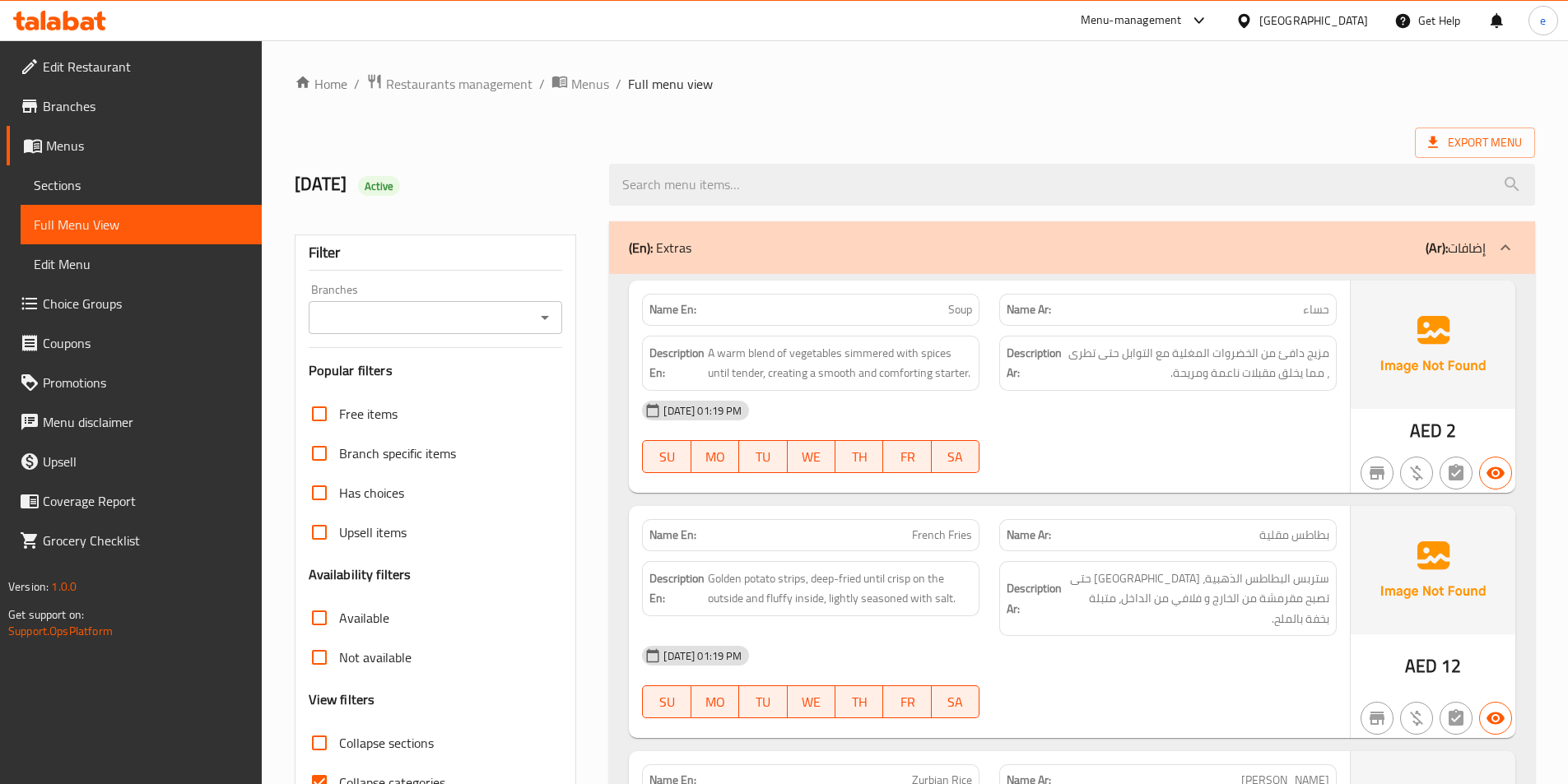
click at [134, 270] on span "Edit Menu" at bounding box center [141, 264] width 214 height 19
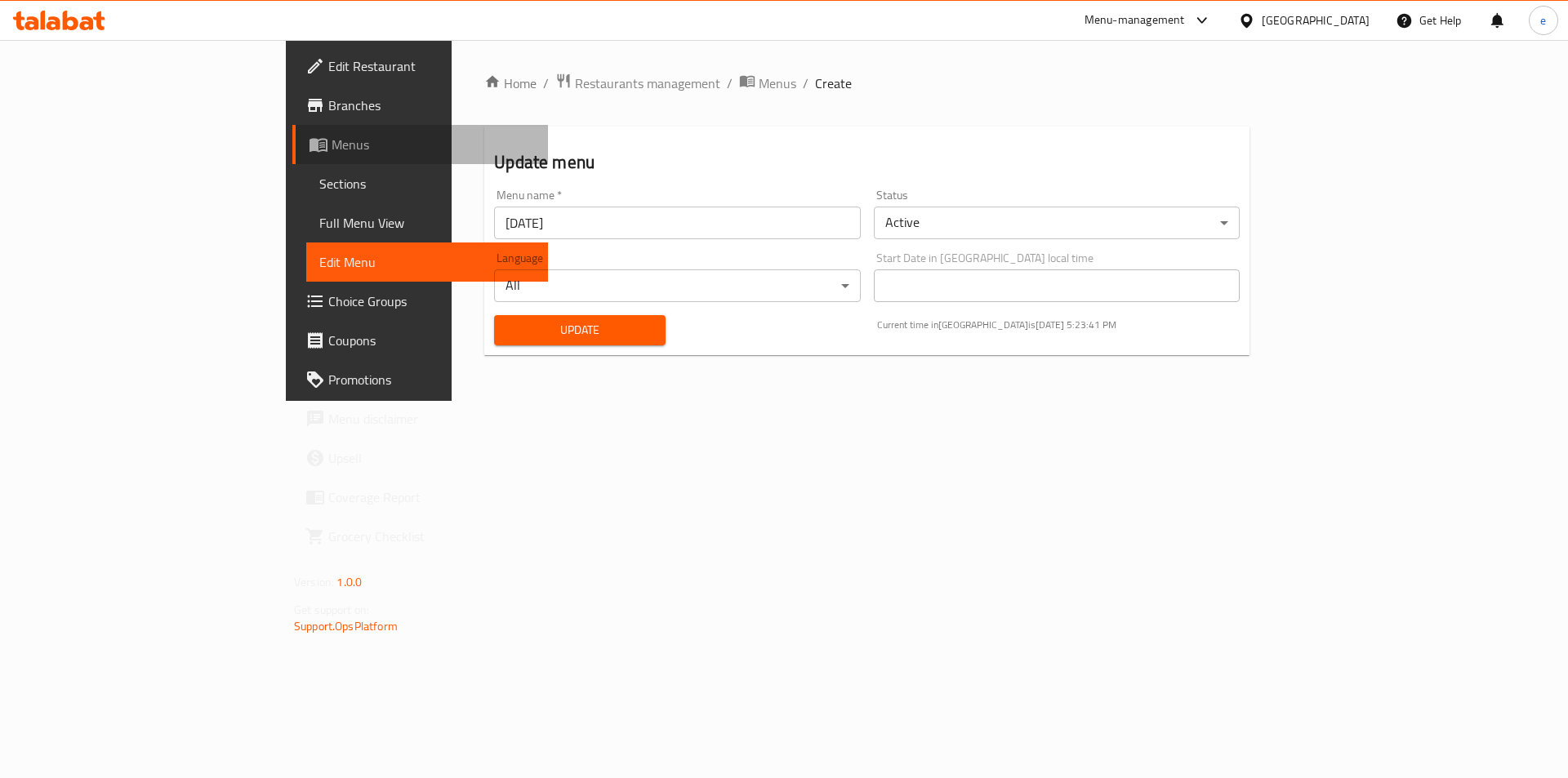
click at [332, 146] on span "Menus" at bounding box center [433, 145] width 203 height 19
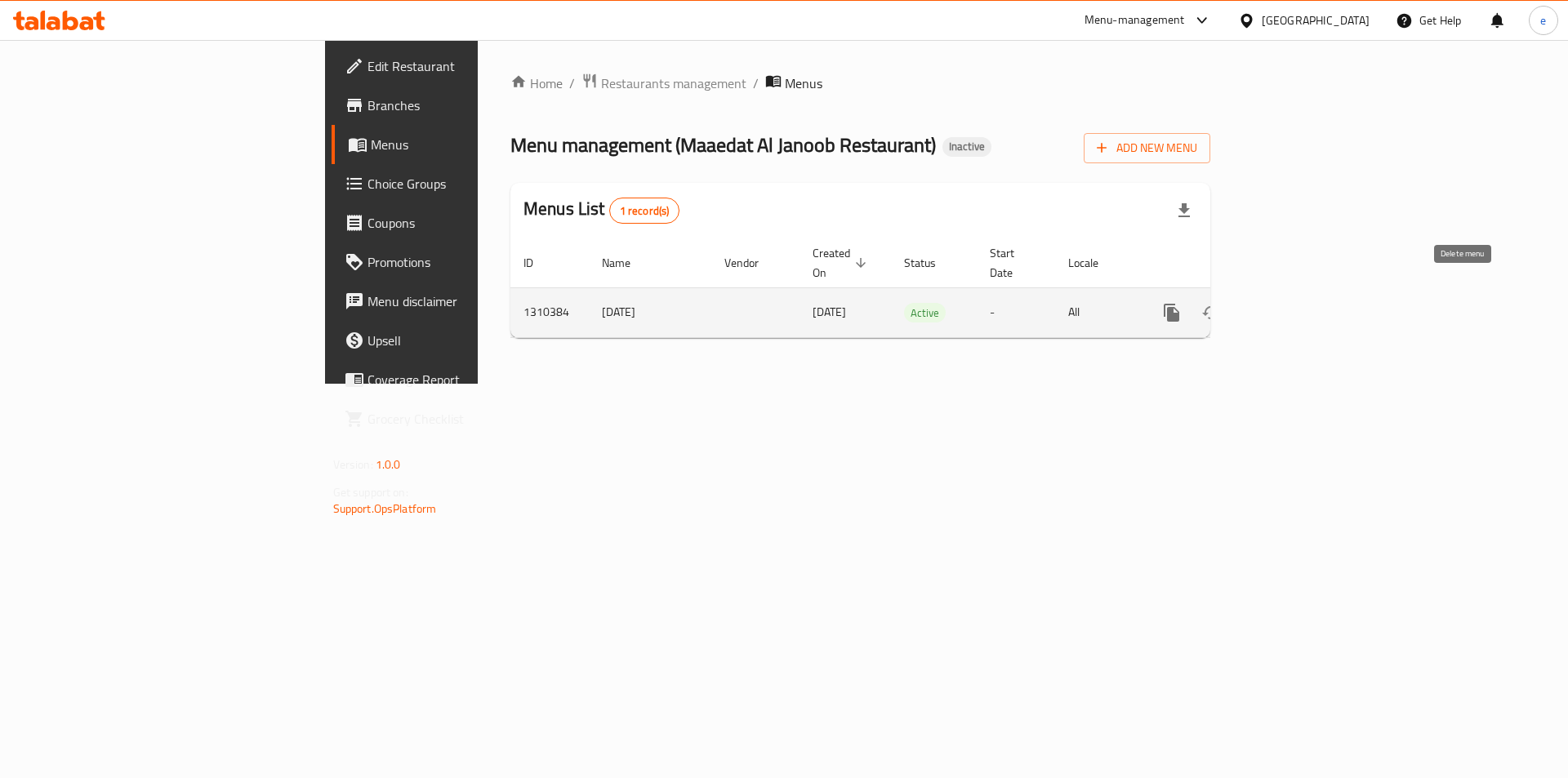
click at [1260, 303] on icon "enhanced table" at bounding box center [1251, 312] width 19 height 19
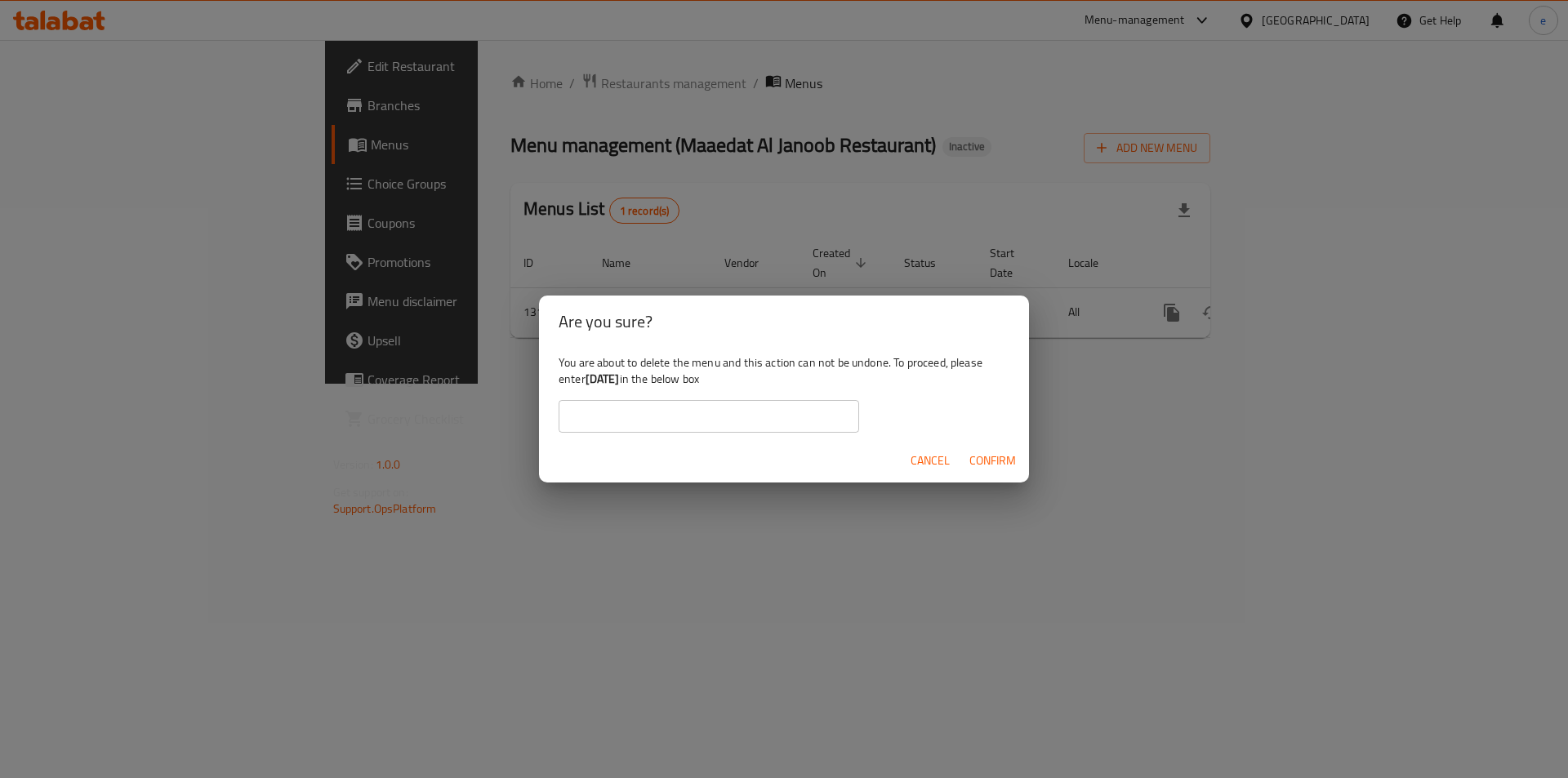
drag, startPoint x: 636, startPoint y: 378, endPoint x: 588, endPoint y: 380, distance: 48.0
click at [588, 380] on b "8-9-2025" at bounding box center [603, 378] width 35 height 21
copy b "8-9-2025"
click at [767, 399] on div "You are about to delete the menu and this action can not be undone. To proceed,…" at bounding box center [783, 393] width 490 height 91
click at [766, 413] on input "text" at bounding box center [709, 417] width 301 height 33
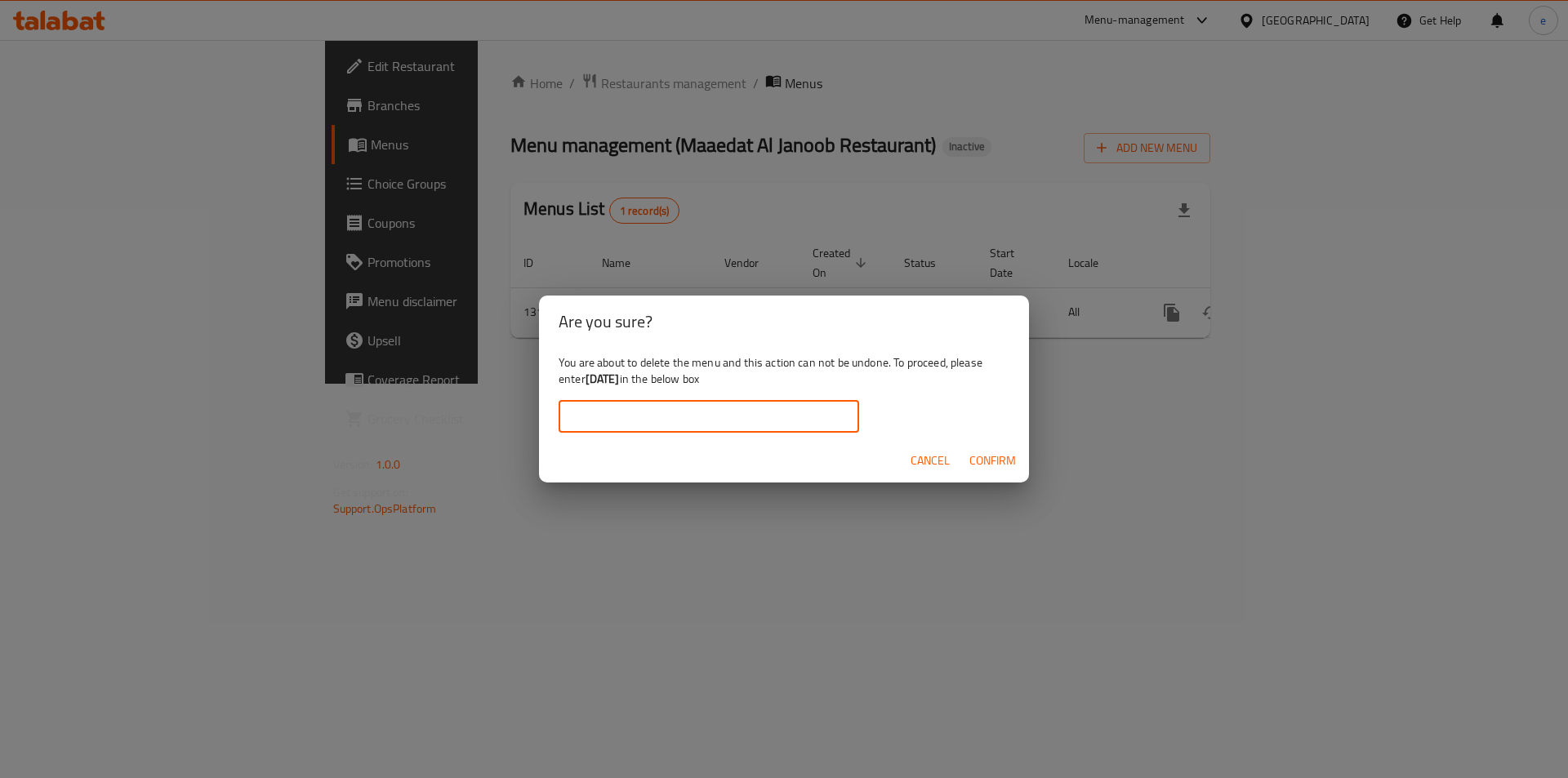
paste input "8-9-2025"
type input "8-9-2025"
click at [970, 456] on span "Confirm" at bounding box center [993, 460] width 47 height 20
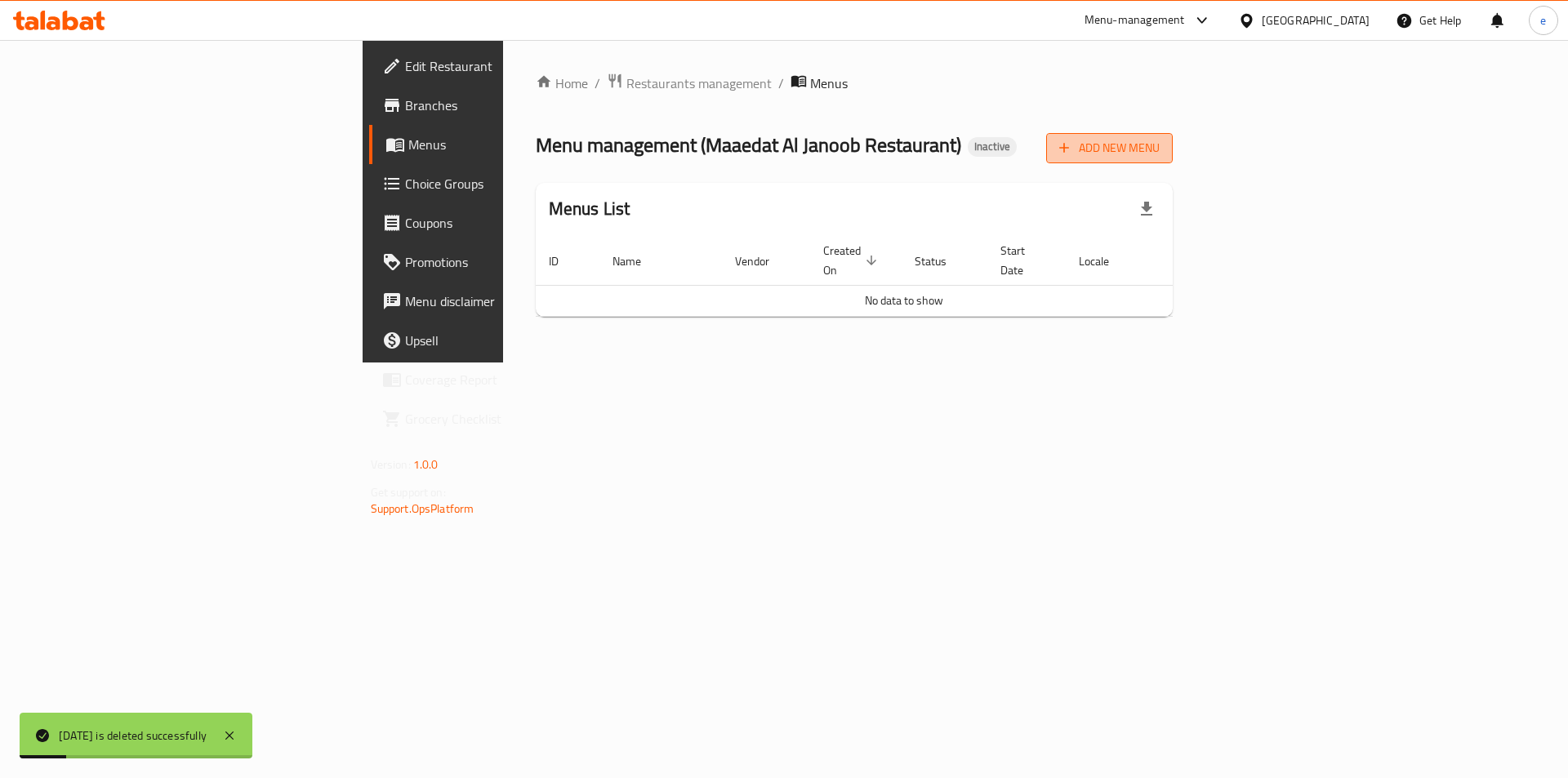
click at [1160, 150] on span "Add New Menu" at bounding box center [1109, 148] width 101 height 20
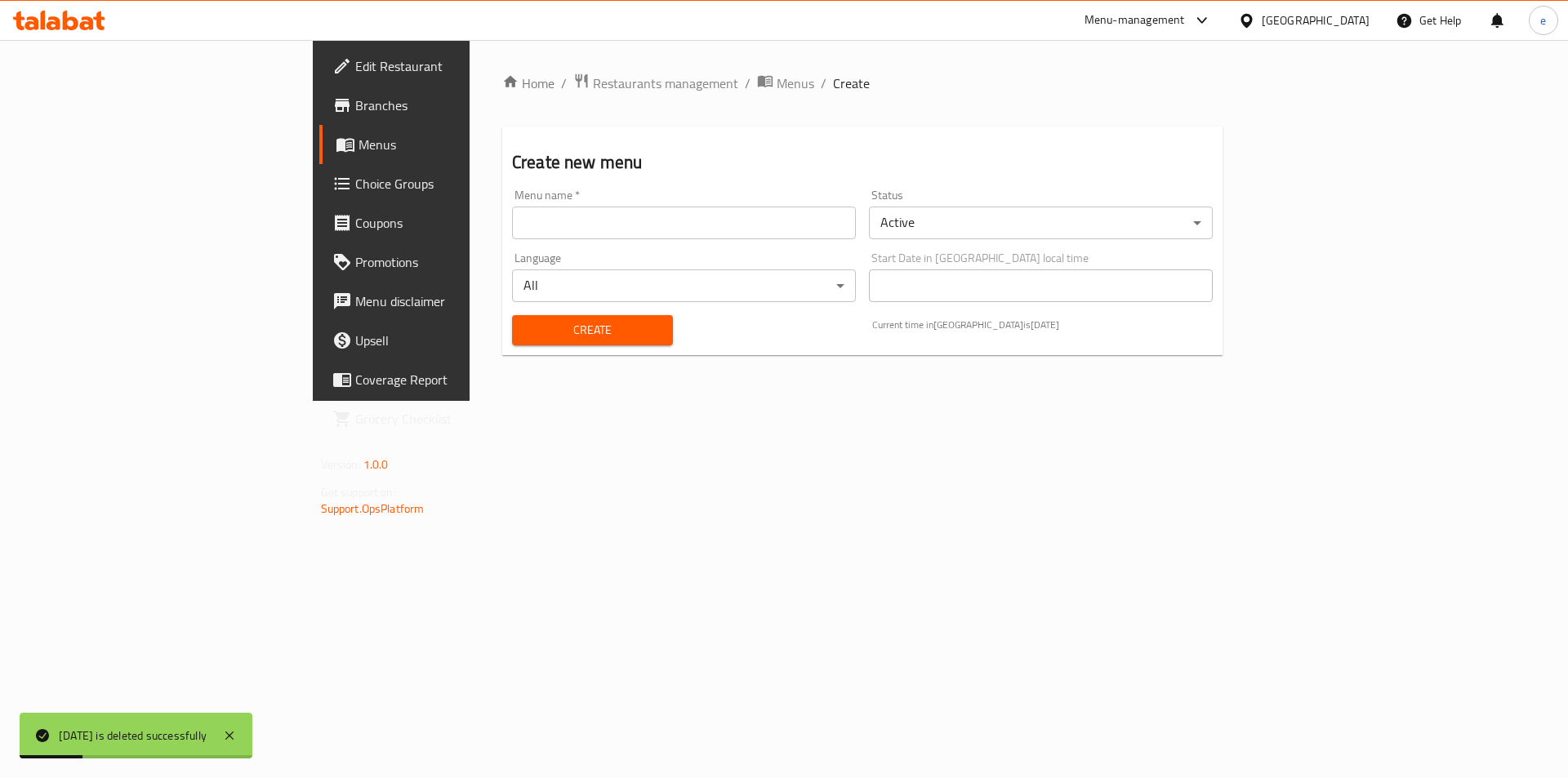
click at [565, 240] on div "Menu name   * Menu name *" at bounding box center [684, 215] width 357 height 63
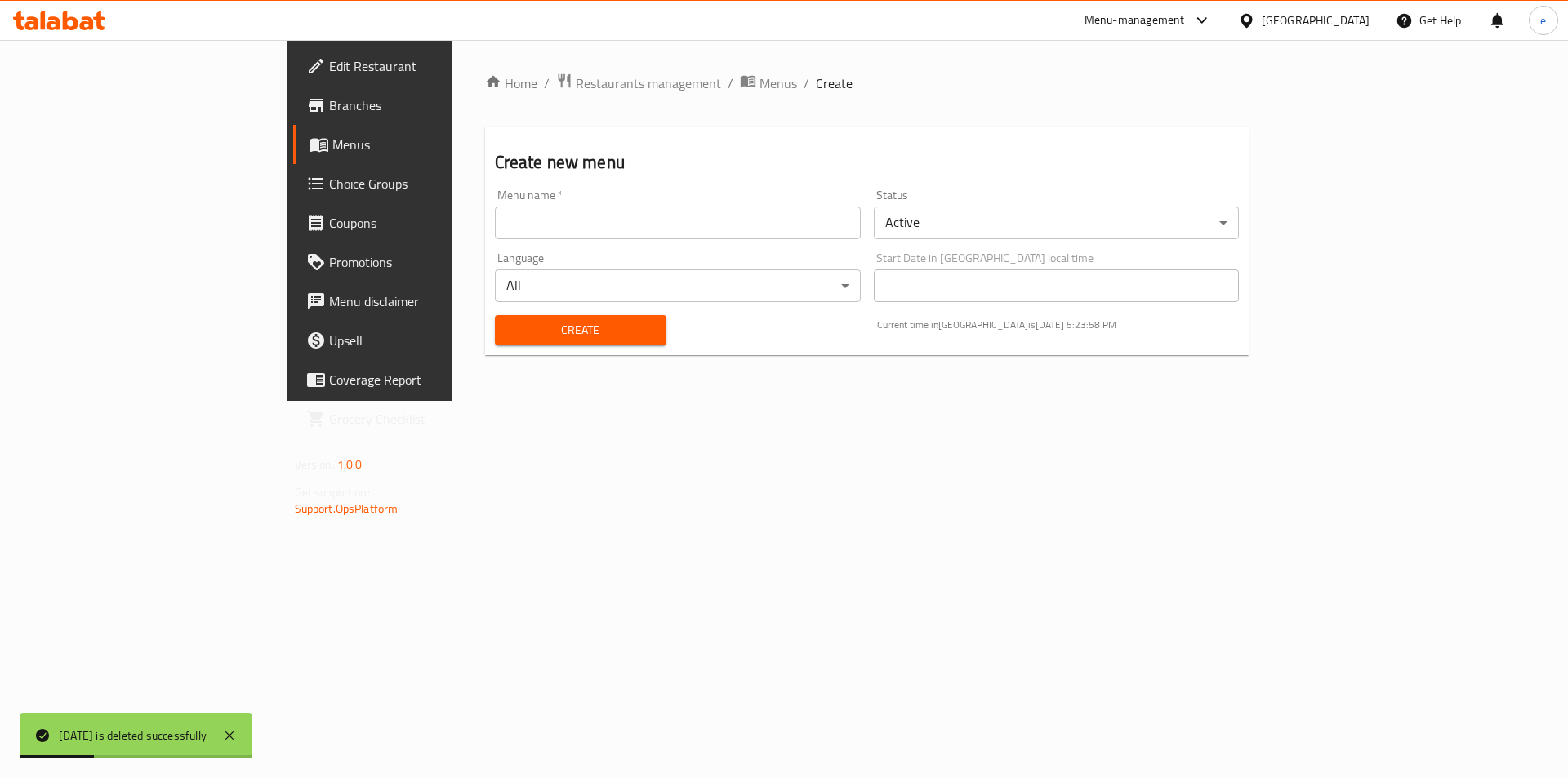
click at [558, 226] on input "text" at bounding box center [678, 223] width 366 height 33
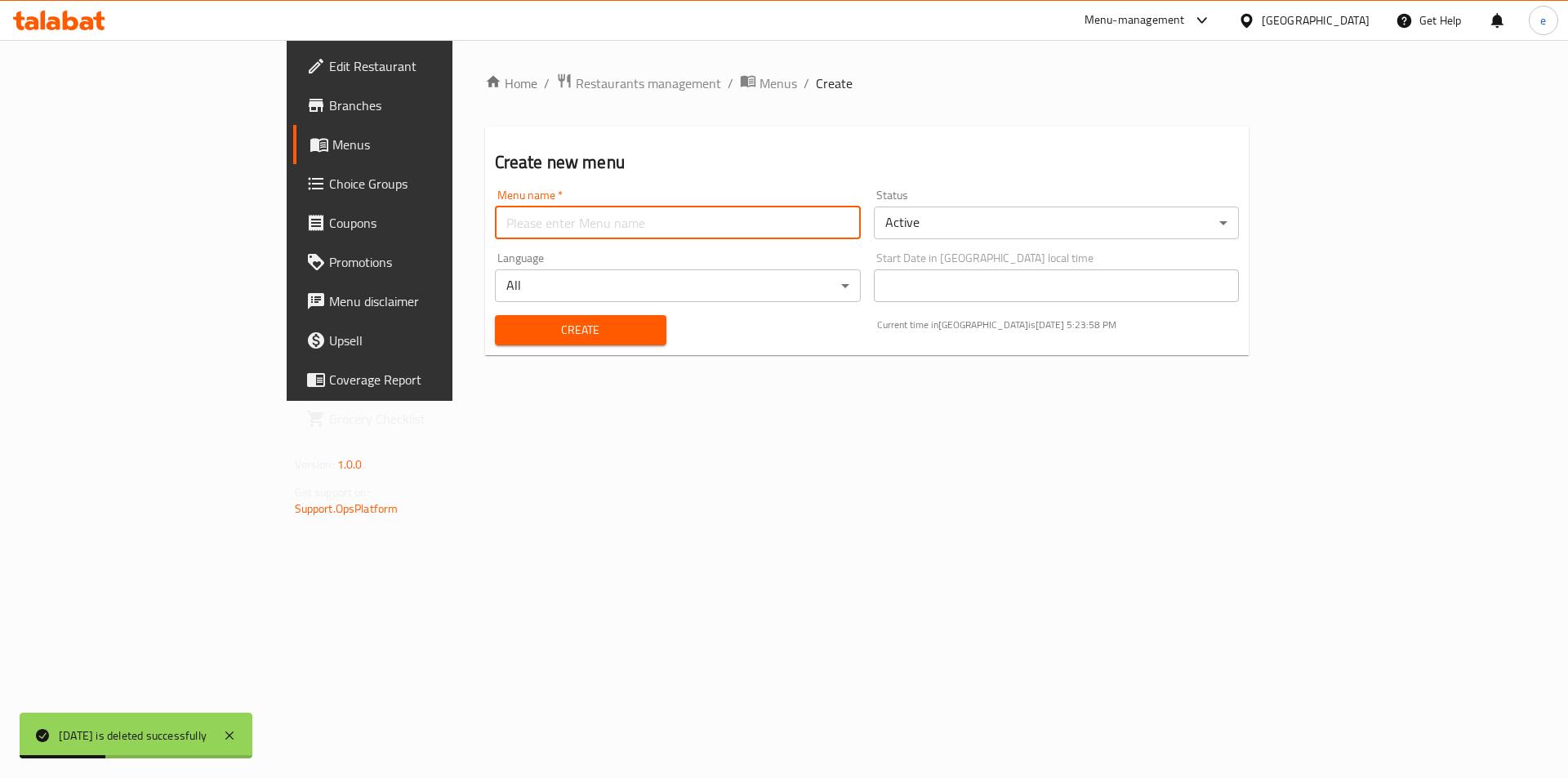
paste input "8-9-2025"
type input "8-9-2025"
click at [508, 338] on span "Create" at bounding box center [581, 330] width 146 height 20
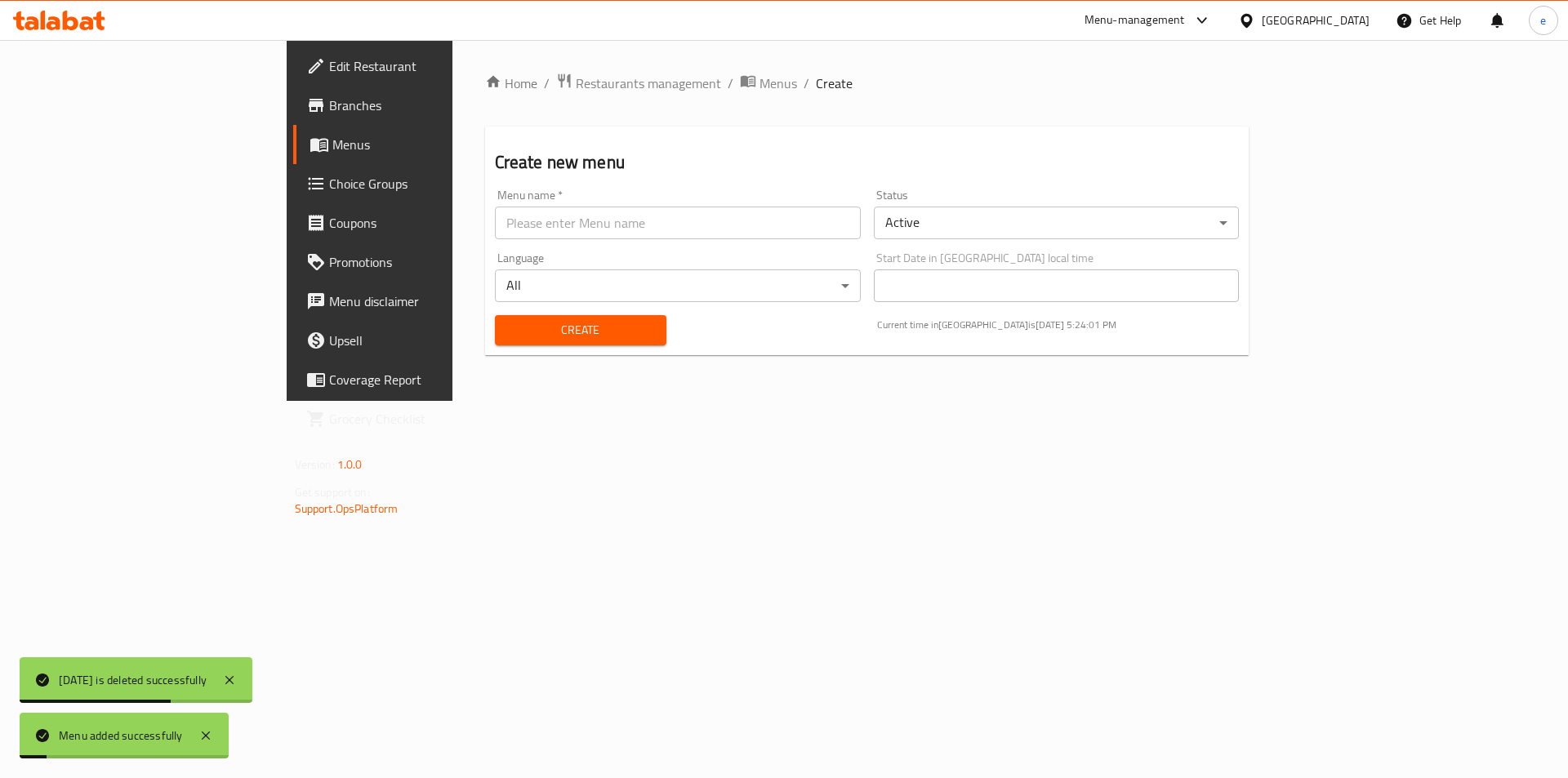
click at [333, 152] on span "Menus" at bounding box center [434, 145] width 203 height 19
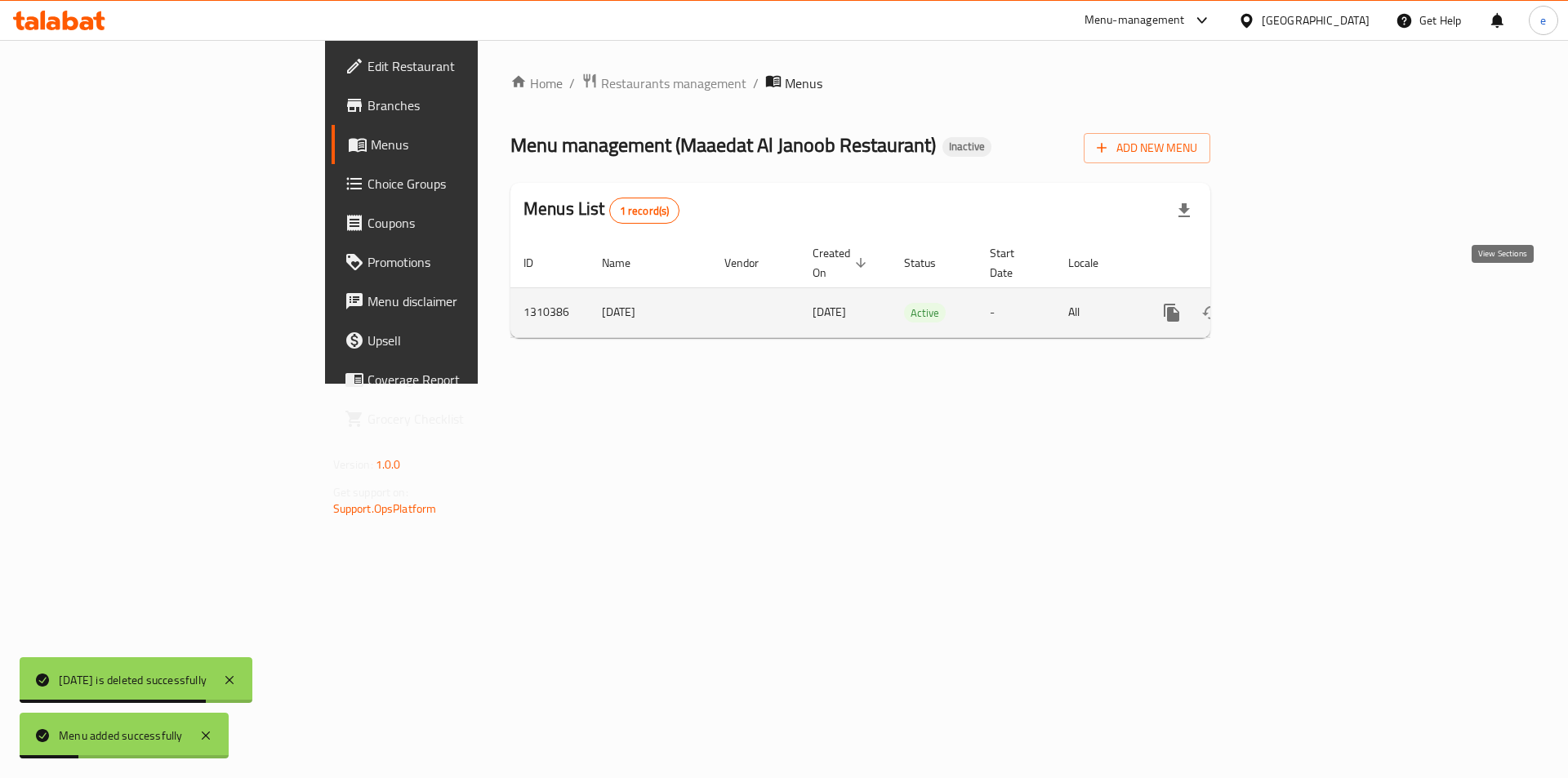
click at [1309, 300] on link "enhanced table" at bounding box center [1289, 312] width 39 height 39
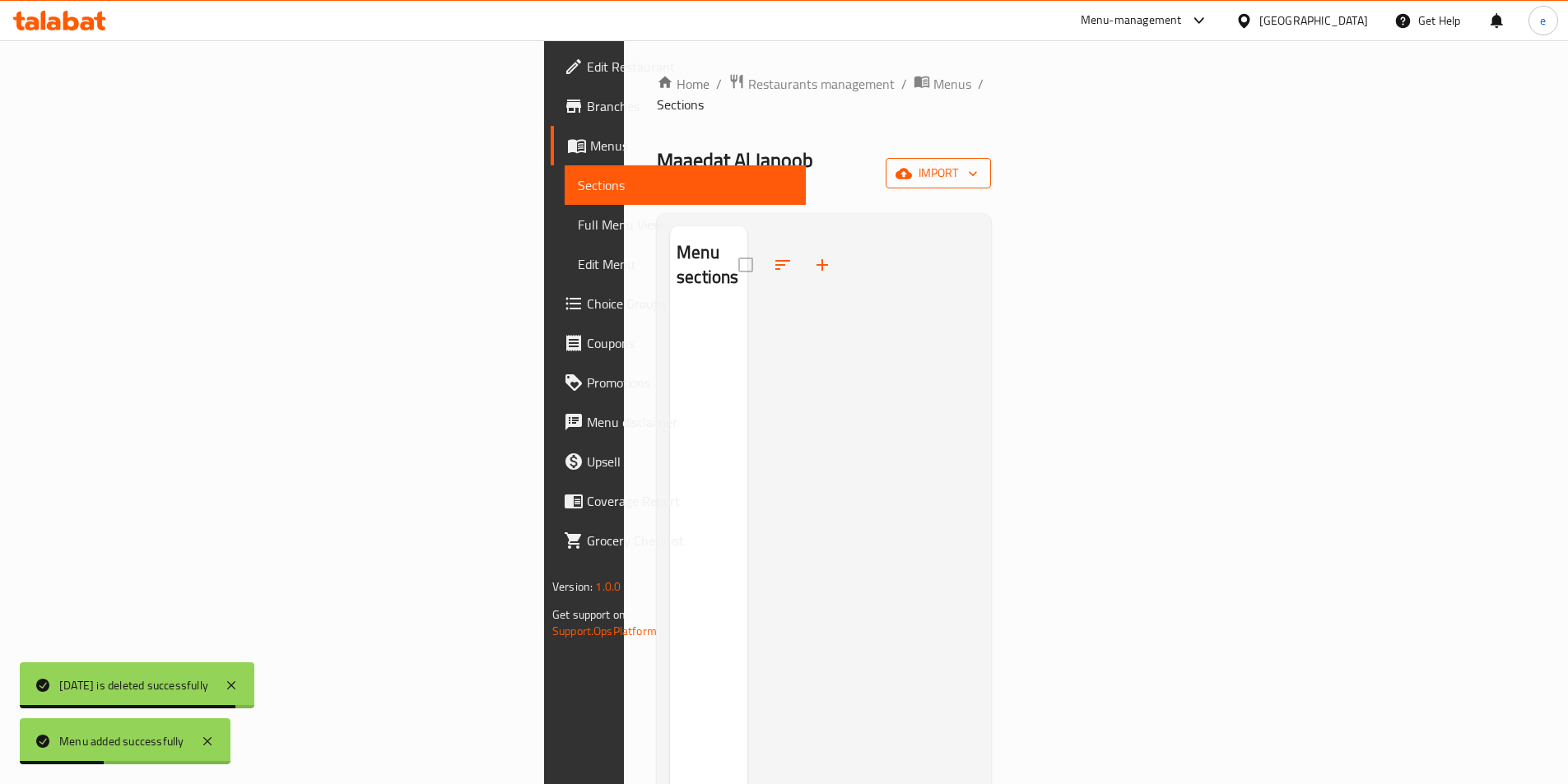
click at [991, 158] on button "import" at bounding box center [938, 174] width 105 height 31
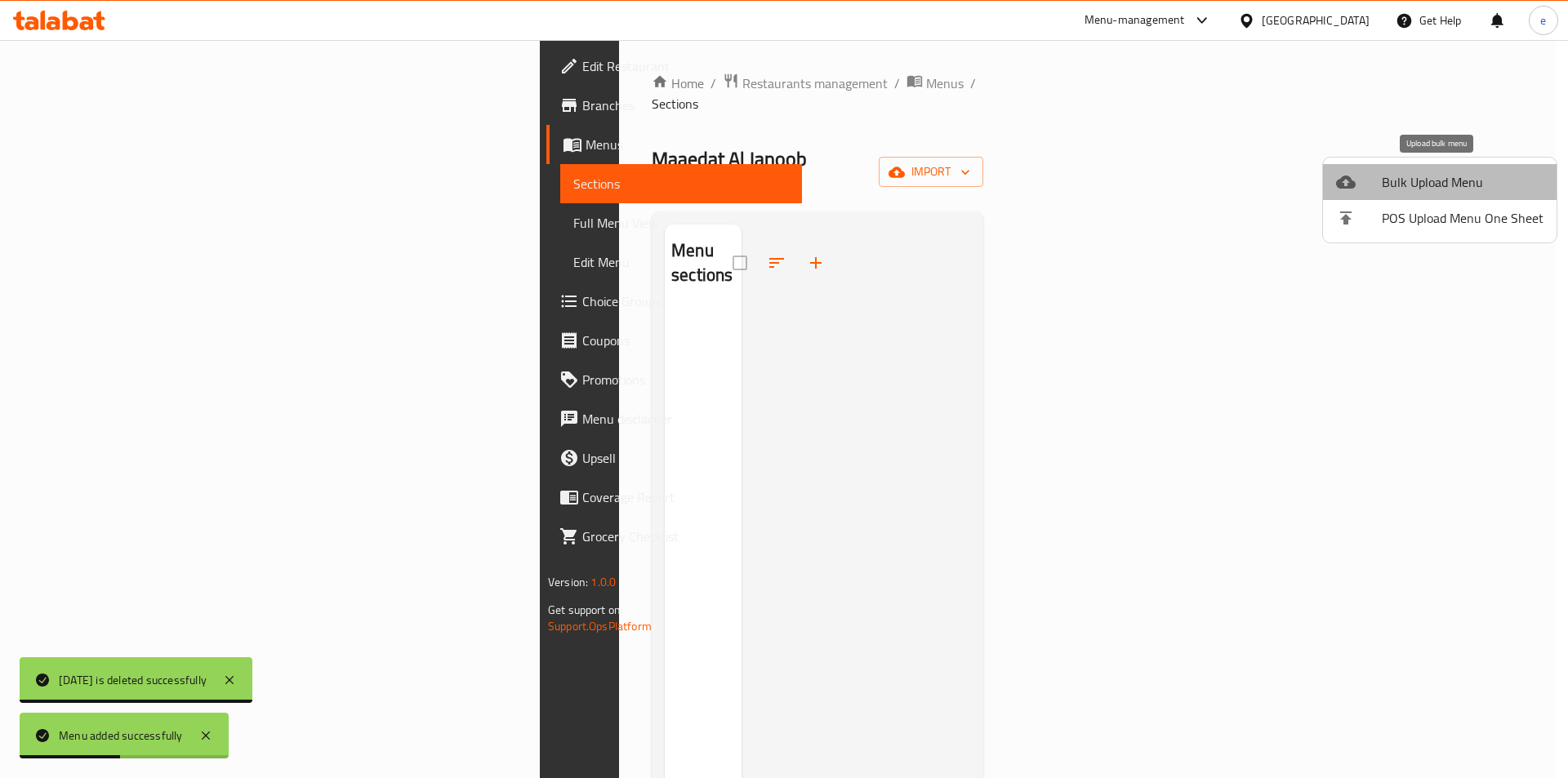
click at [1451, 185] on span "Bulk Upload Menu" at bounding box center [1463, 182] width 162 height 19
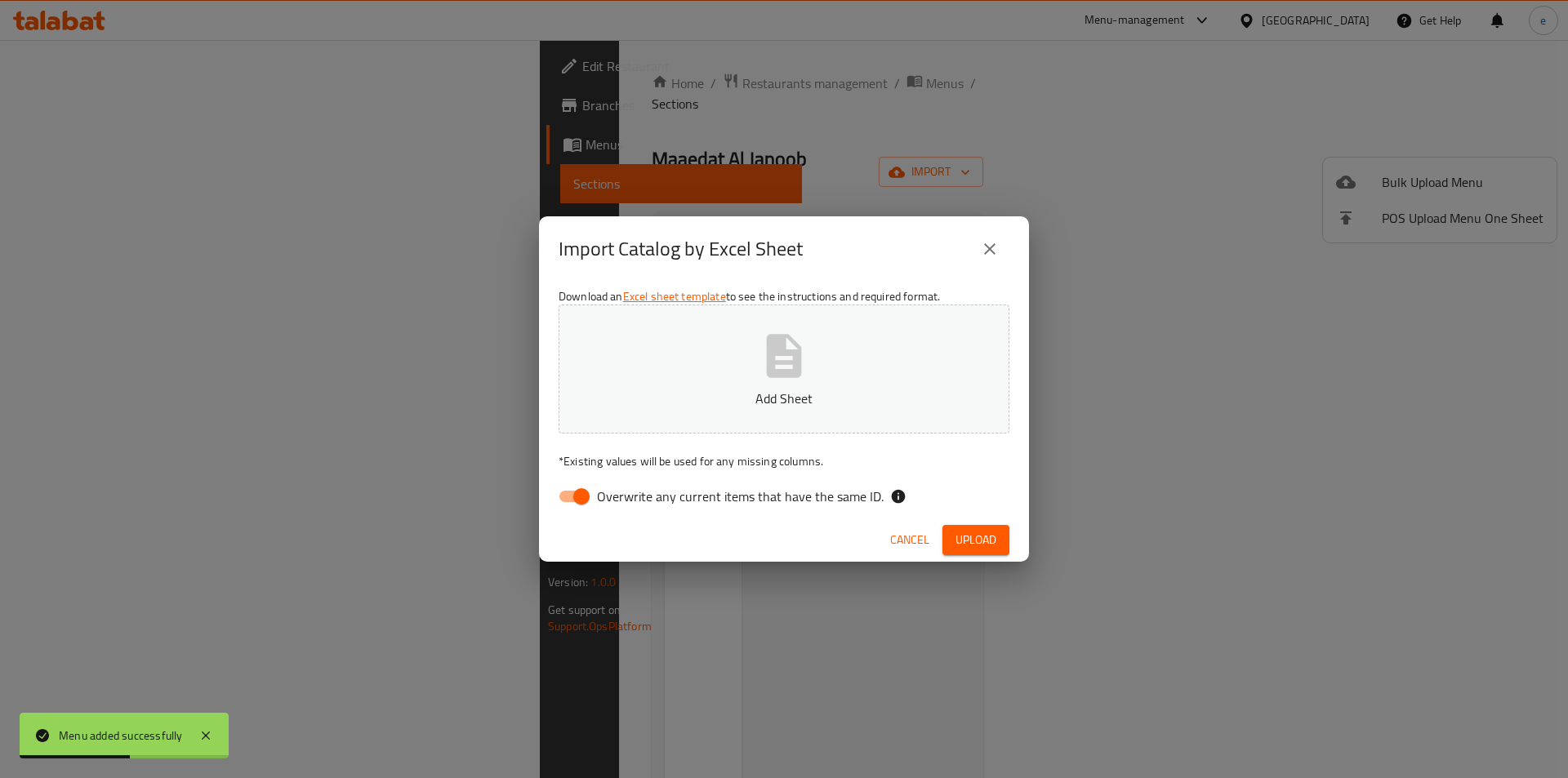
click at [796, 348] on icon "button" at bounding box center [784, 355] width 53 height 53
click at [593, 513] on div "Download an Excel sheet template to see the instructions and required format. S…" at bounding box center [783, 400] width 490 height 237
click at [562, 484] on input "Overwrite any current items that have the same ID." at bounding box center [581, 496] width 93 height 31
checkbox input "false"
click at [988, 539] on span "Upload" at bounding box center [976, 539] width 41 height 20
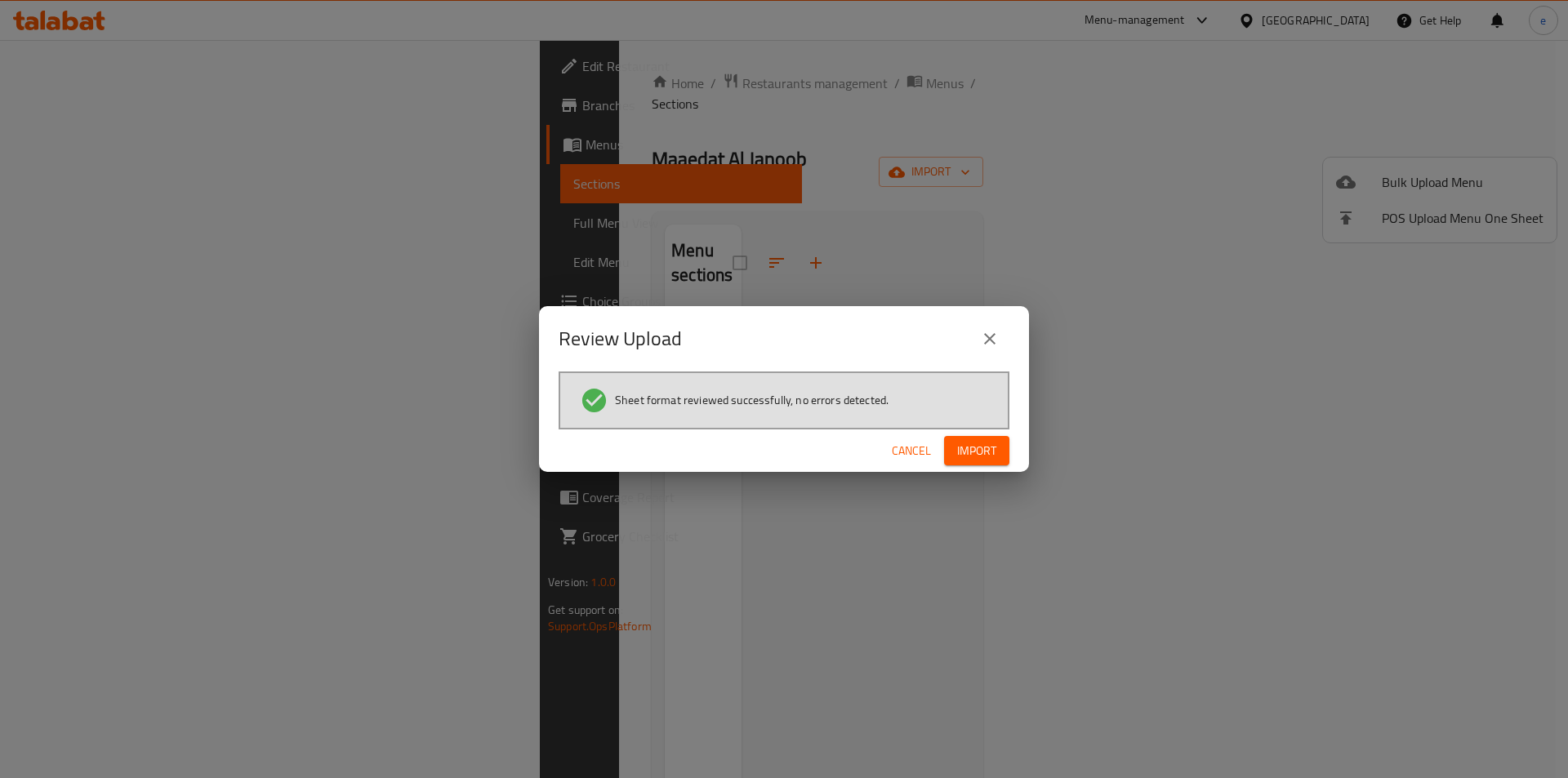
click at [991, 468] on div "Cancel Import" at bounding box center [783, 450] width 490 height 43
click at [987, 454] on span "Import" at bounding box center [977, 450] width 39 height 20
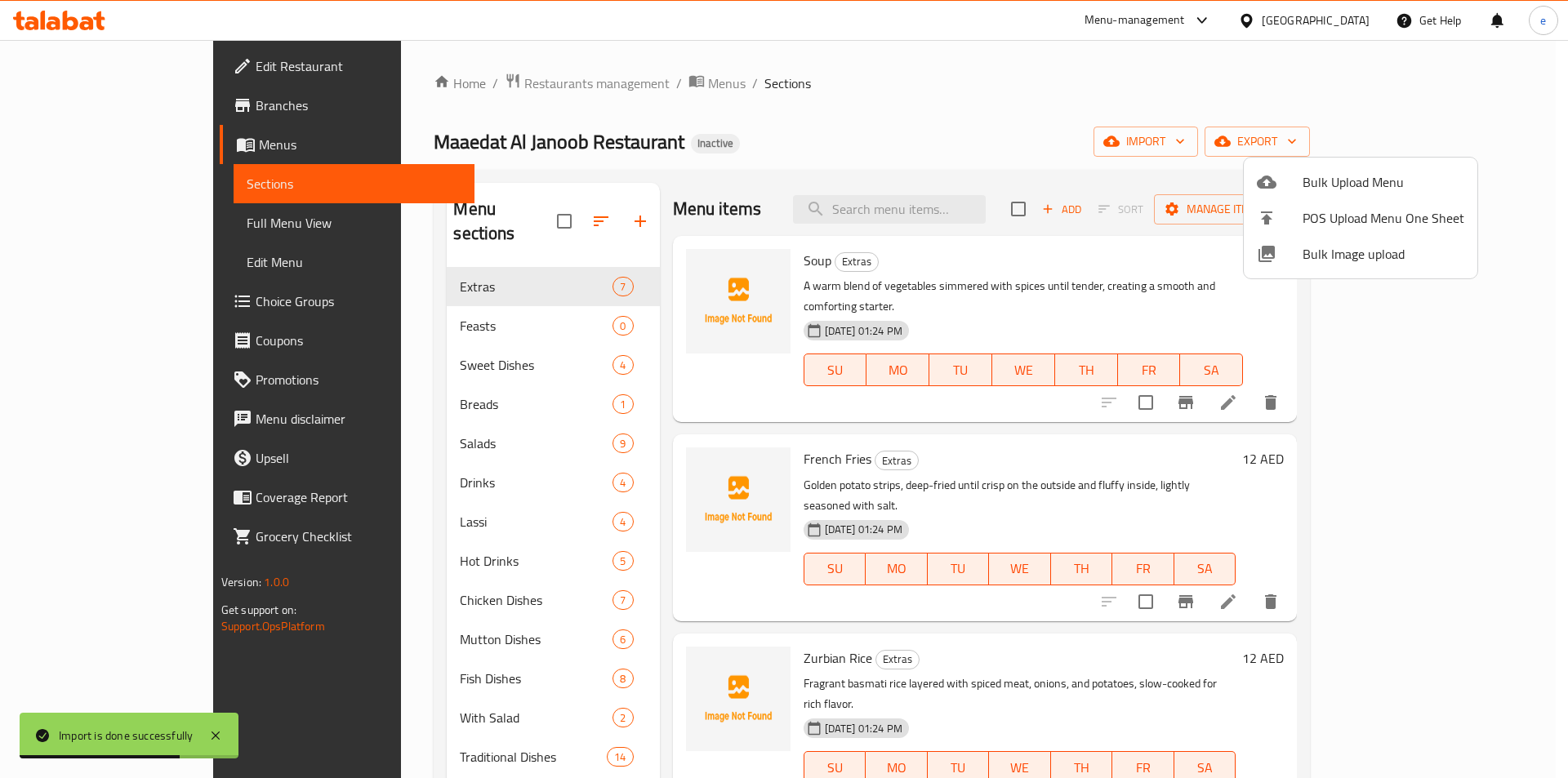
click at [505, 290] on div at bounding box center [784, 389] width 1568 height 778
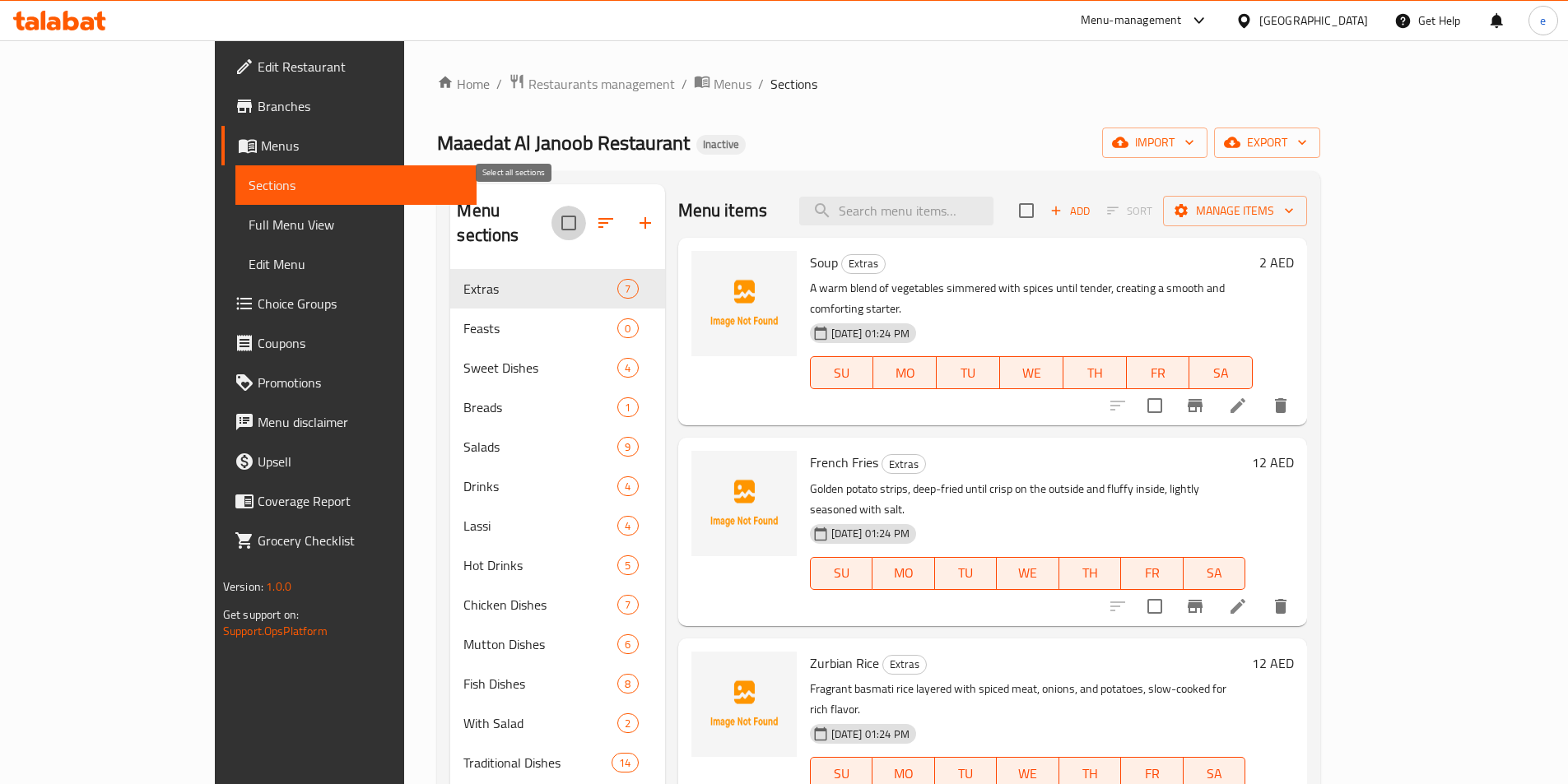
click at [551, 220] on input "checkbox" at bounding box center [569, 223] width 35 height 35
checkbox input "false"
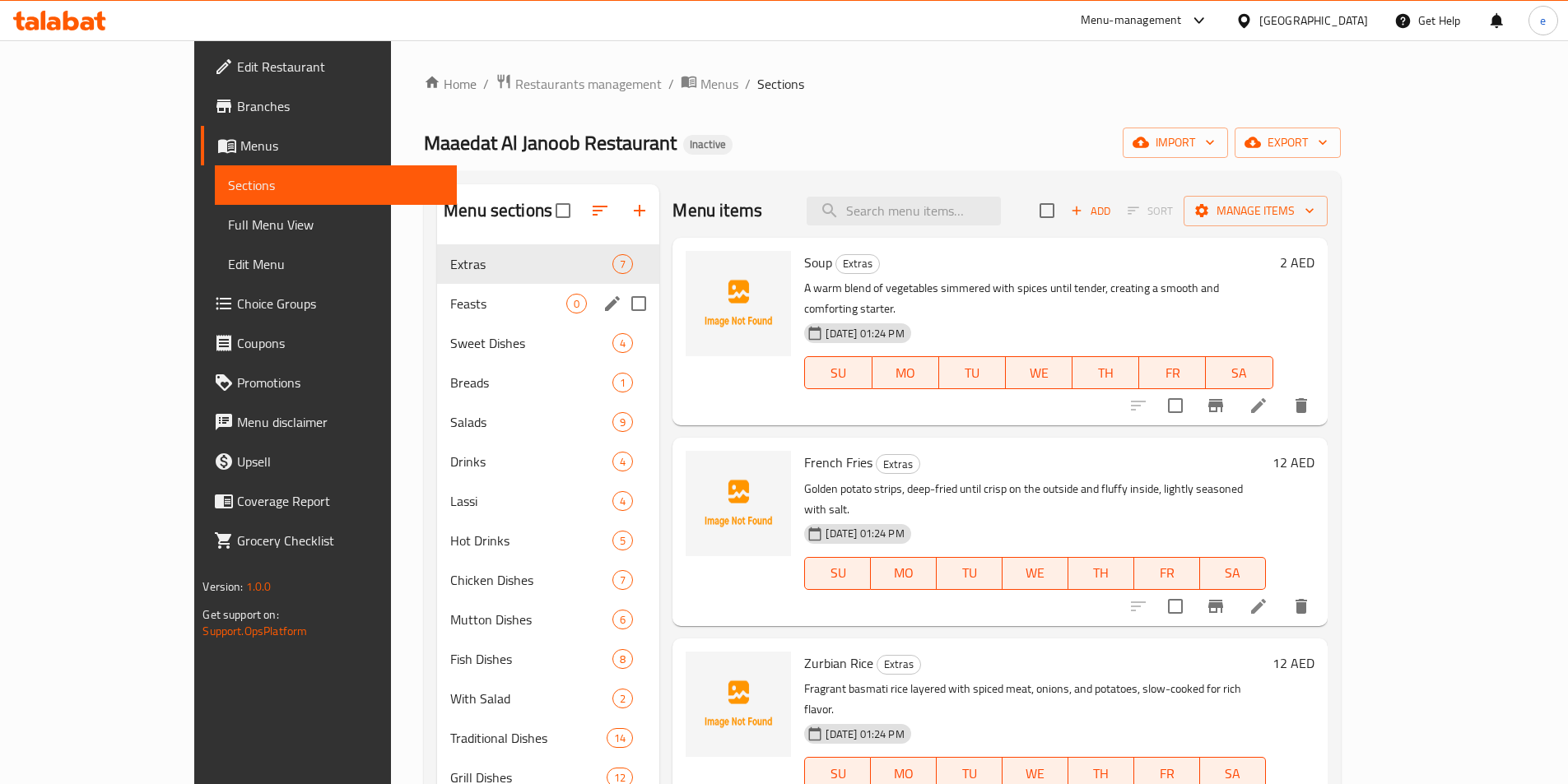
click at [621, 298] on input "Menu sections" at bounding box center [638, 304] width 35 height 35
checkbox input "true"
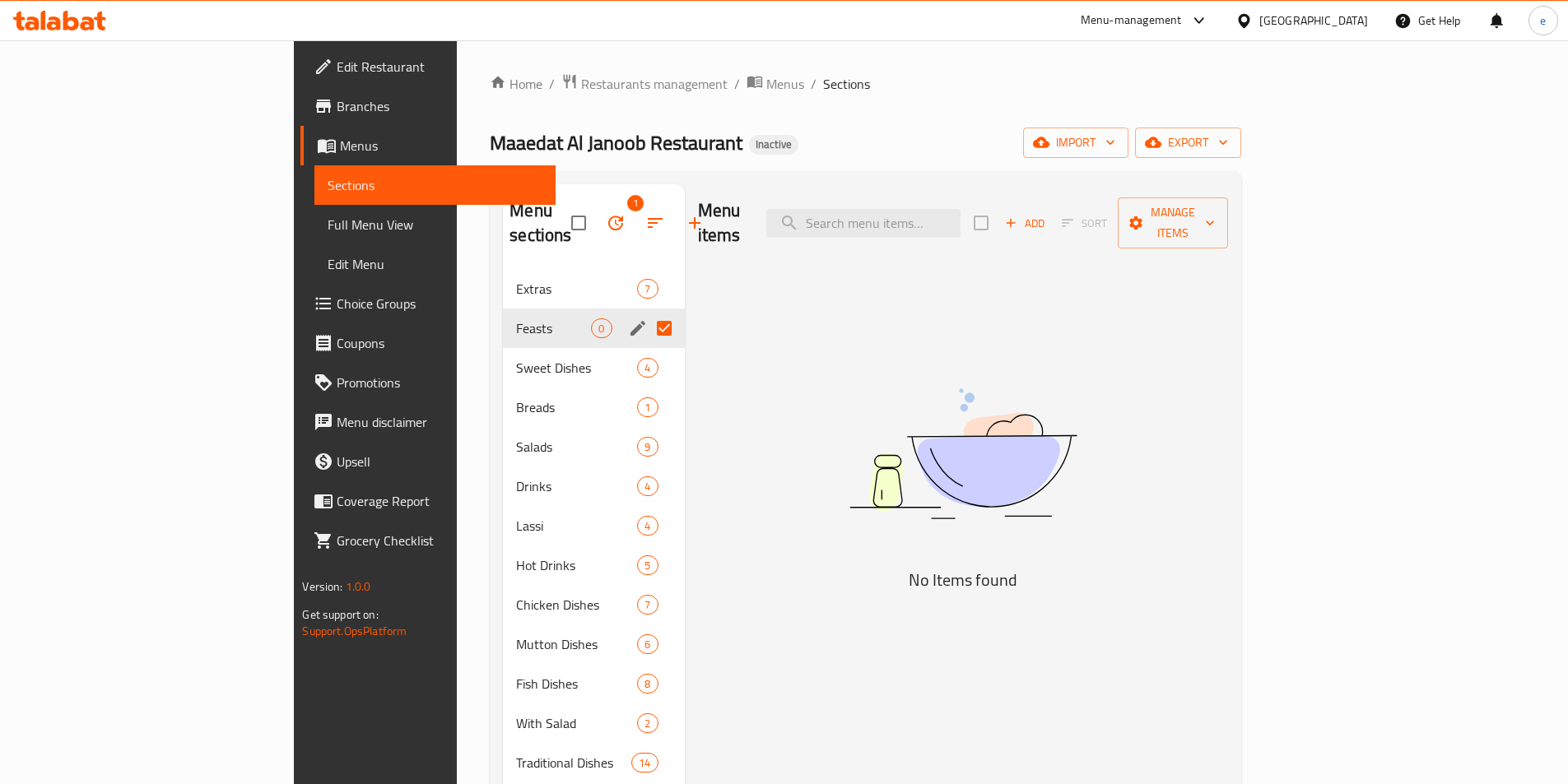
click at [605, 214] on icon "button" at bounding box center [615, 223] width 19 height 19
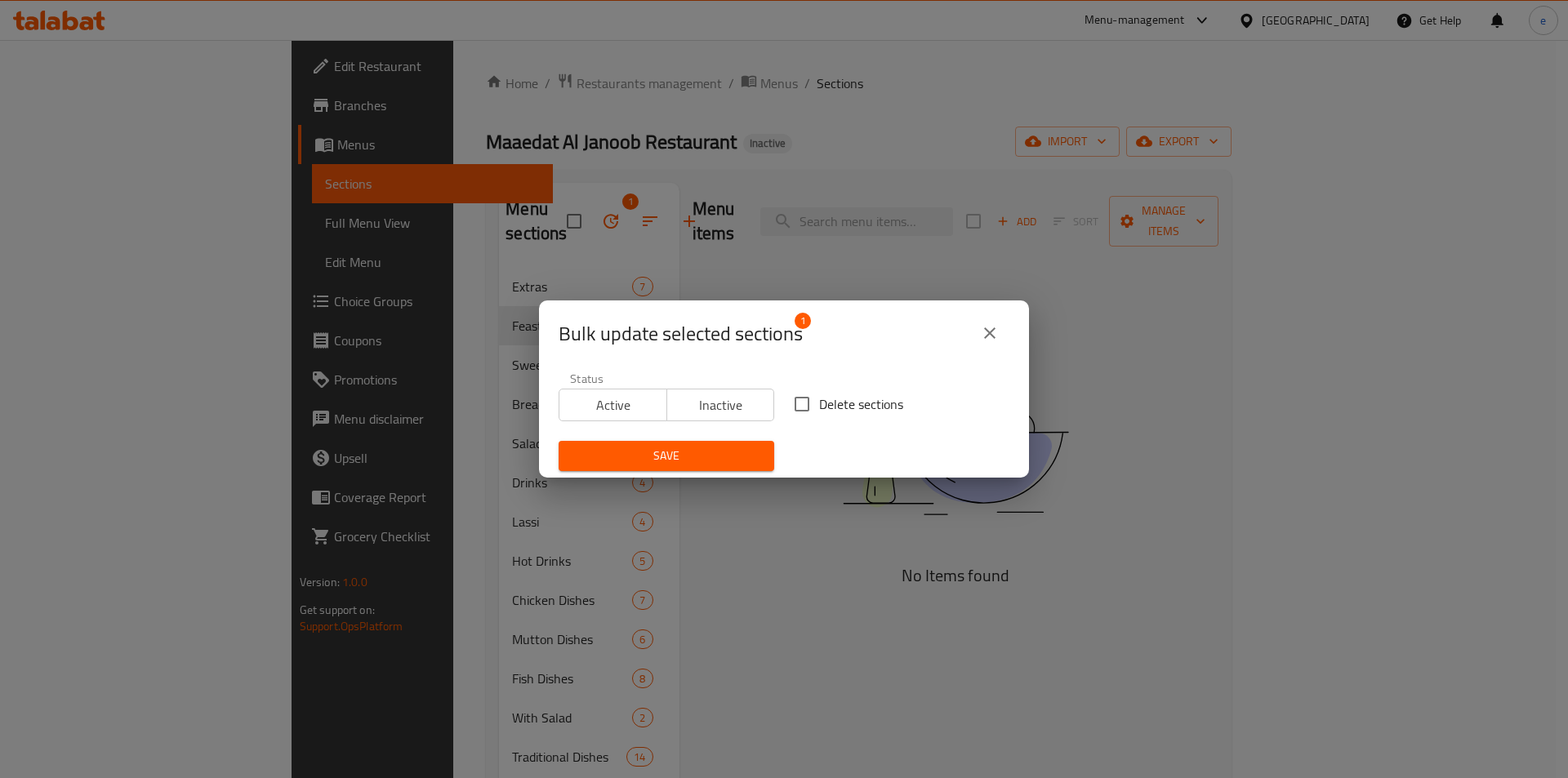
click at [826, 401] on span "Delete sections" at bounding box center [862, 404] width 84 height 19
click at [819, 401] on input "Delete sections" at bounding box center [802, 404] width 35 height 34
checkbox input "true"
click at [728, 453] on span "Save" at bounding box center [667, 455] width 190 height 20
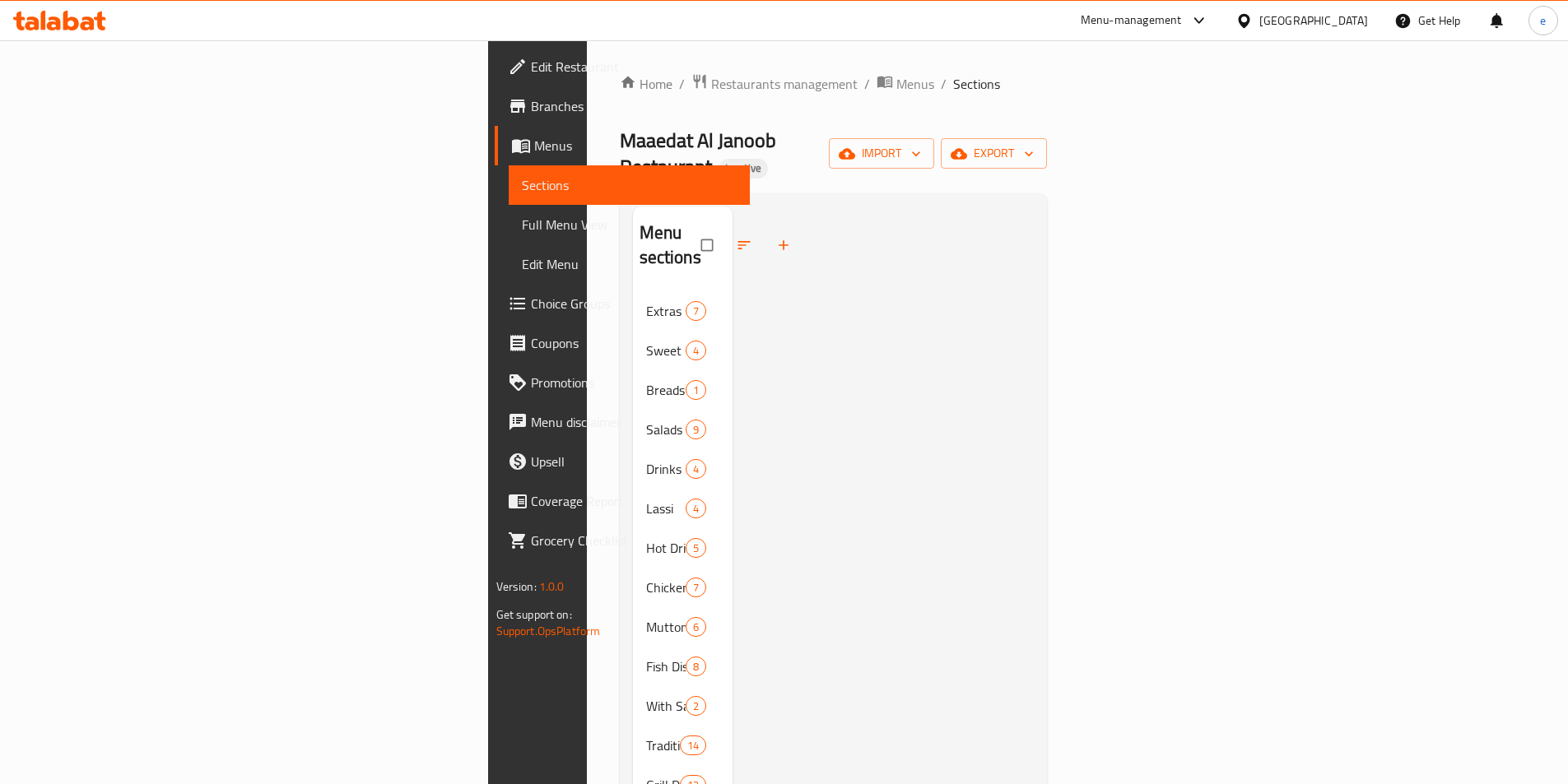
click at [521, 228] on span "Full Menu View" at bounding box center [629, 224] width 214 height 19
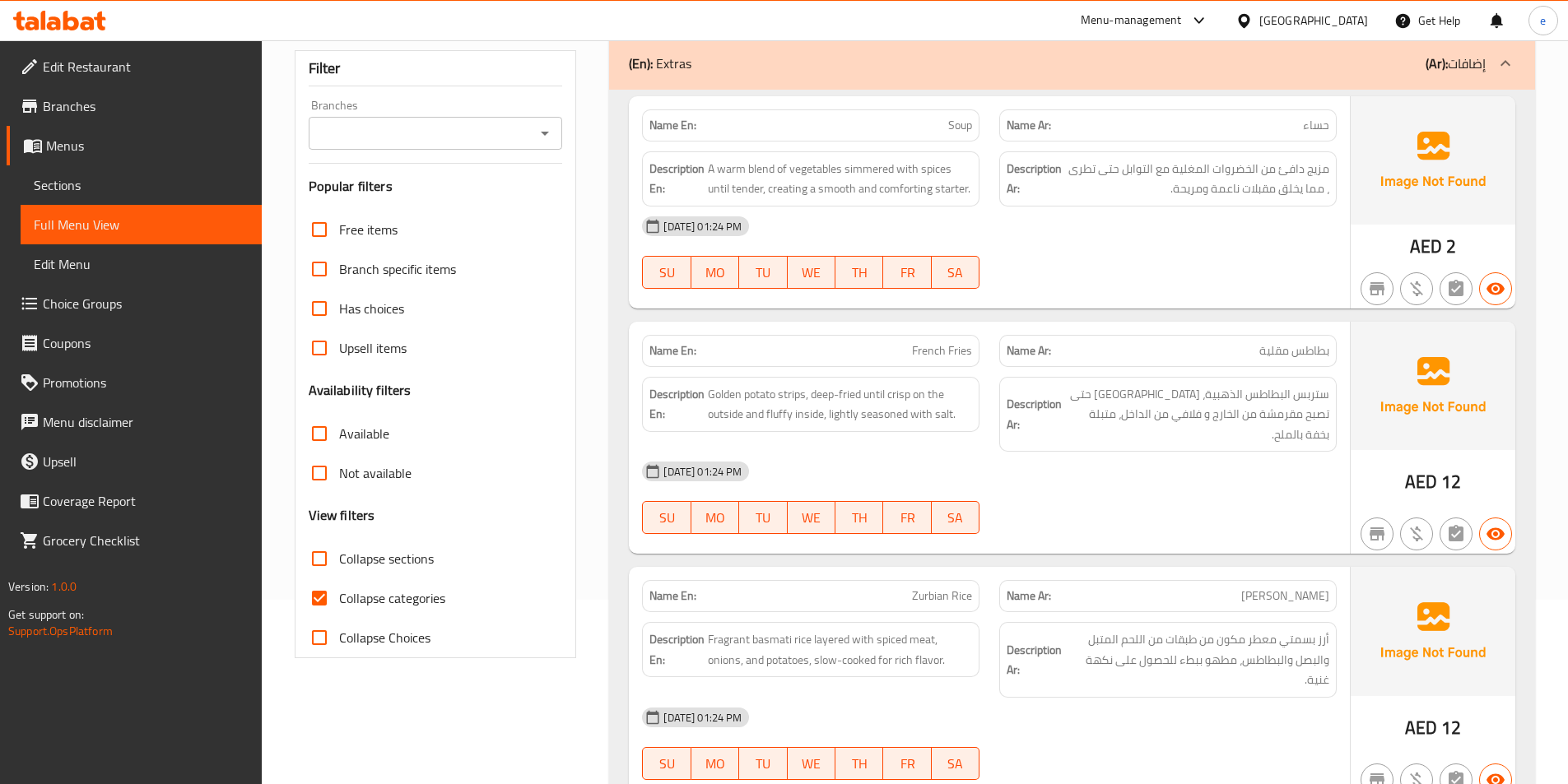
scroll to position [329, 0]
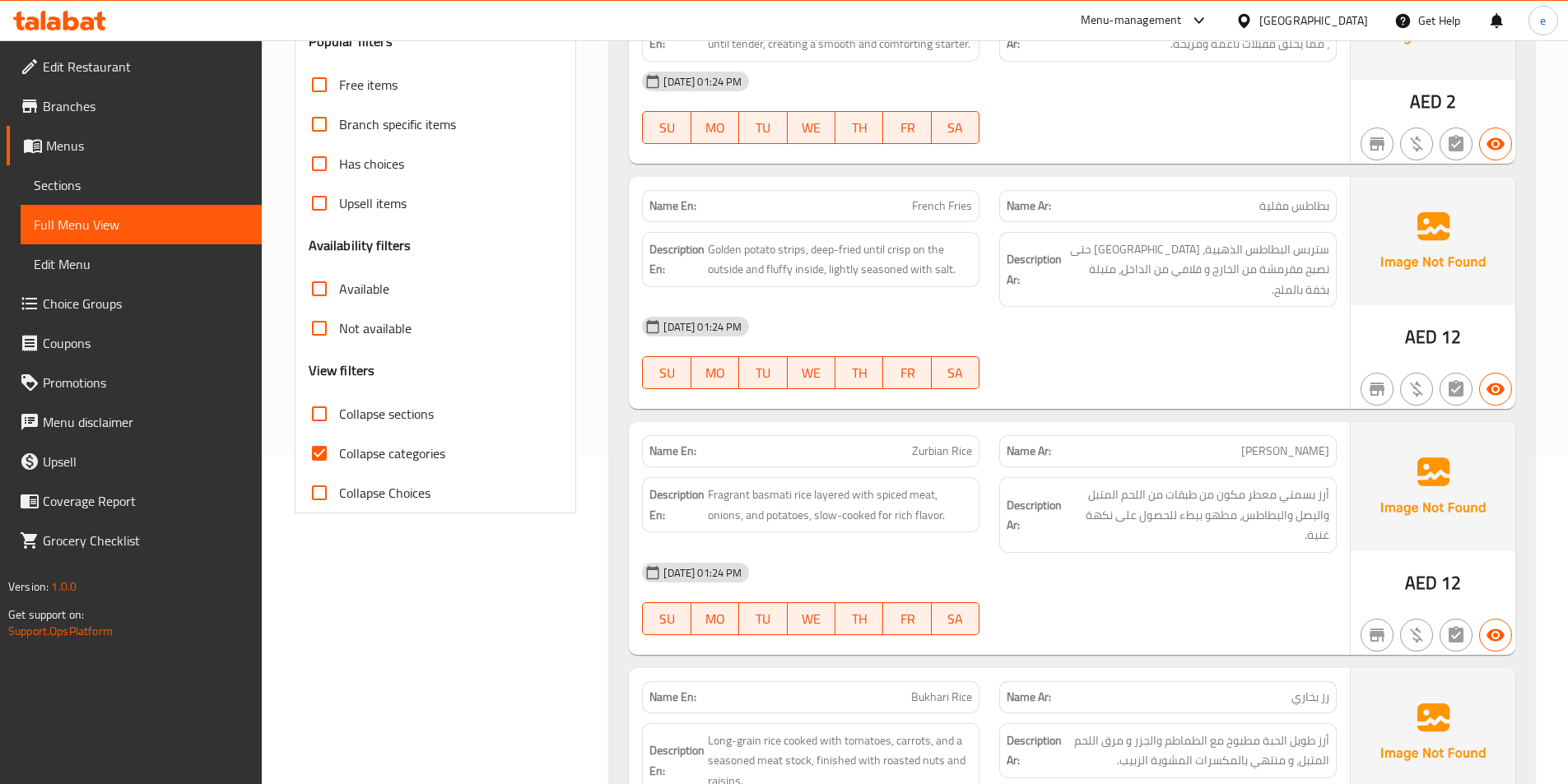
click at [352, 461] on span "Collapse categories" at bounding box center [392, 453] width 106 height 19
click at [339, 461] on input "Collapse categories" at bounding box center [319, 453] width 40 height 40
checkbox input "false"
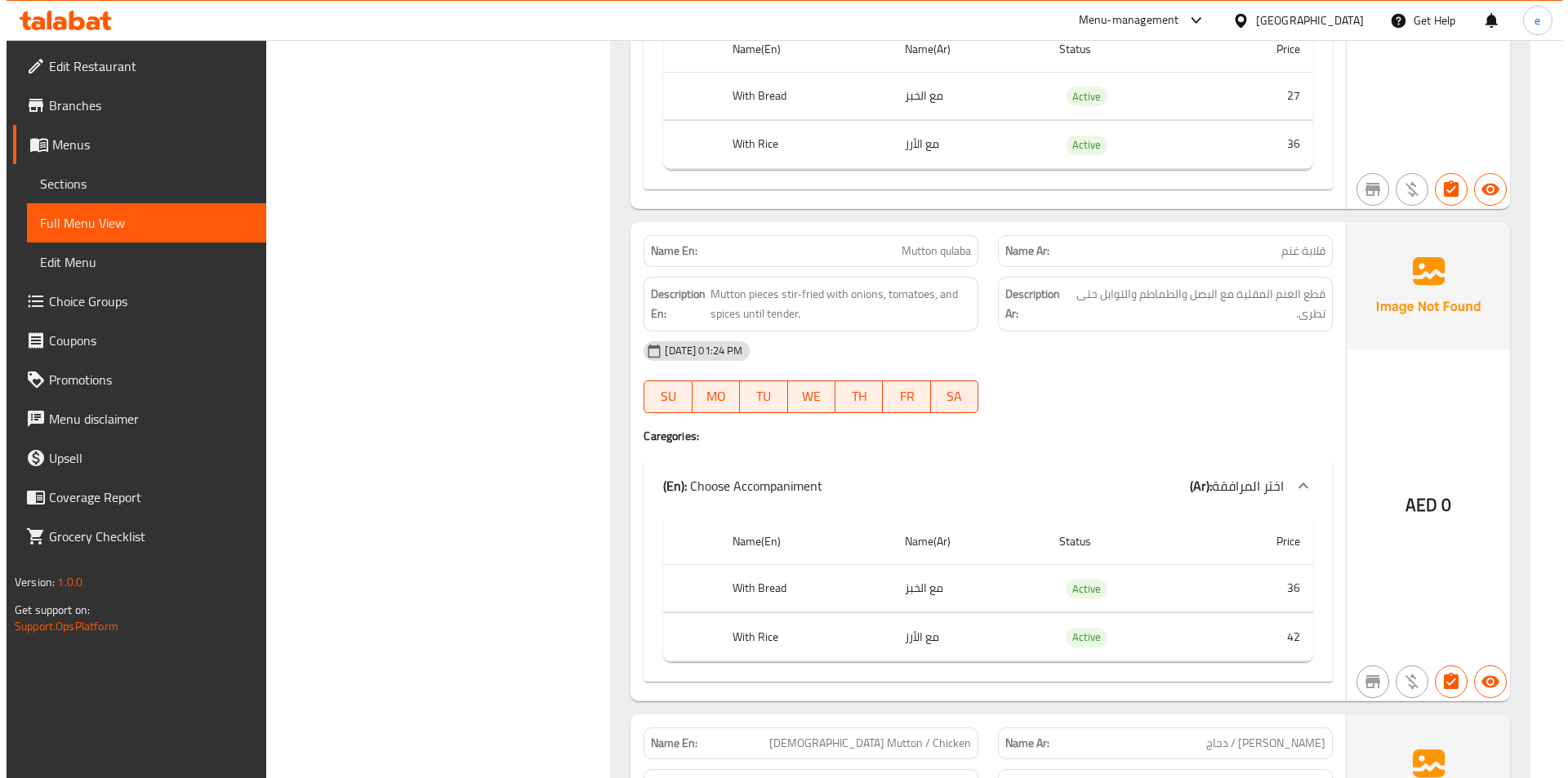
scroll to position [0, 0]
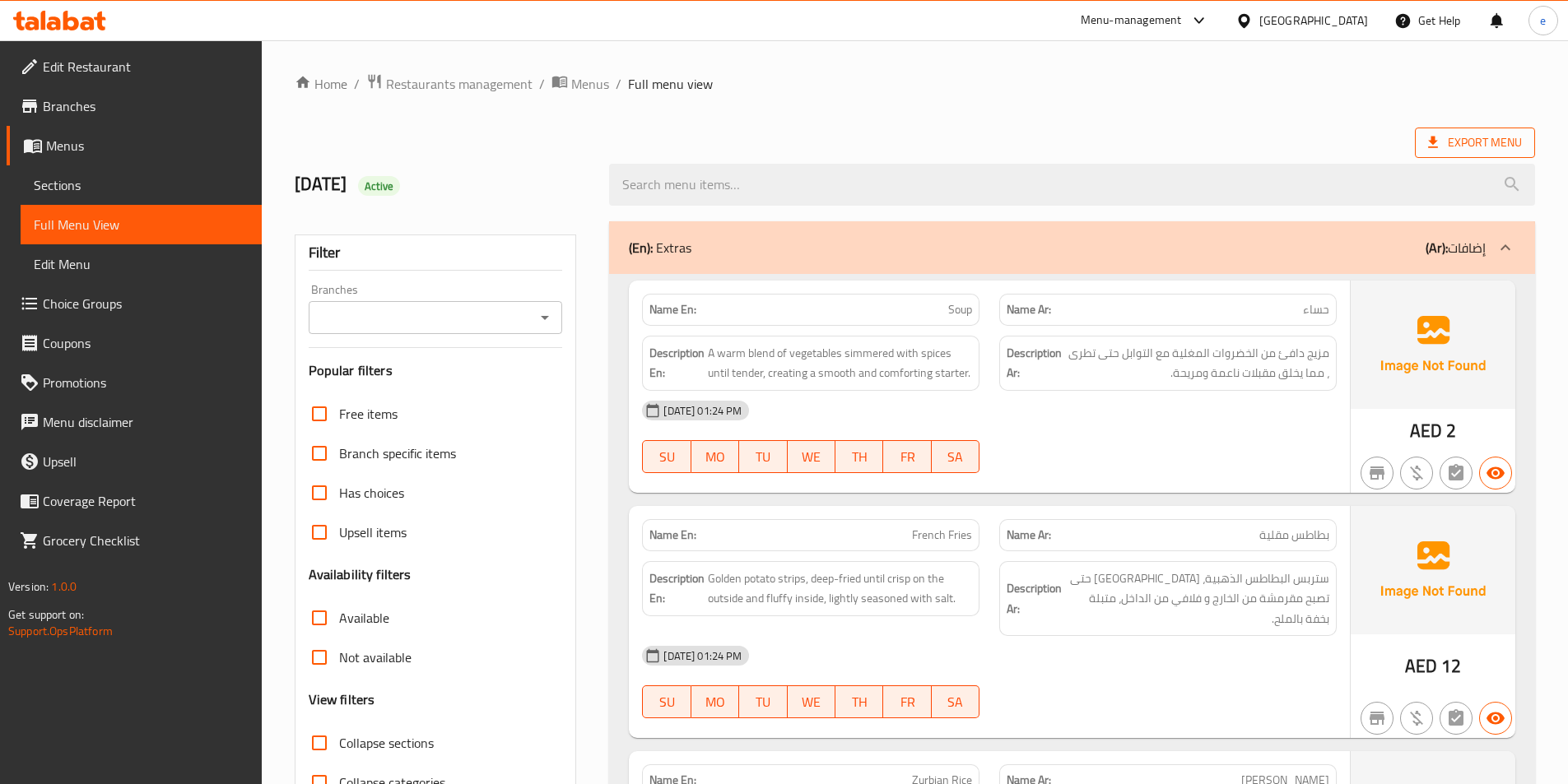
click at [1452, 151] on span "Export Menu" at bounding box center [1474, 142] width 94 height 20
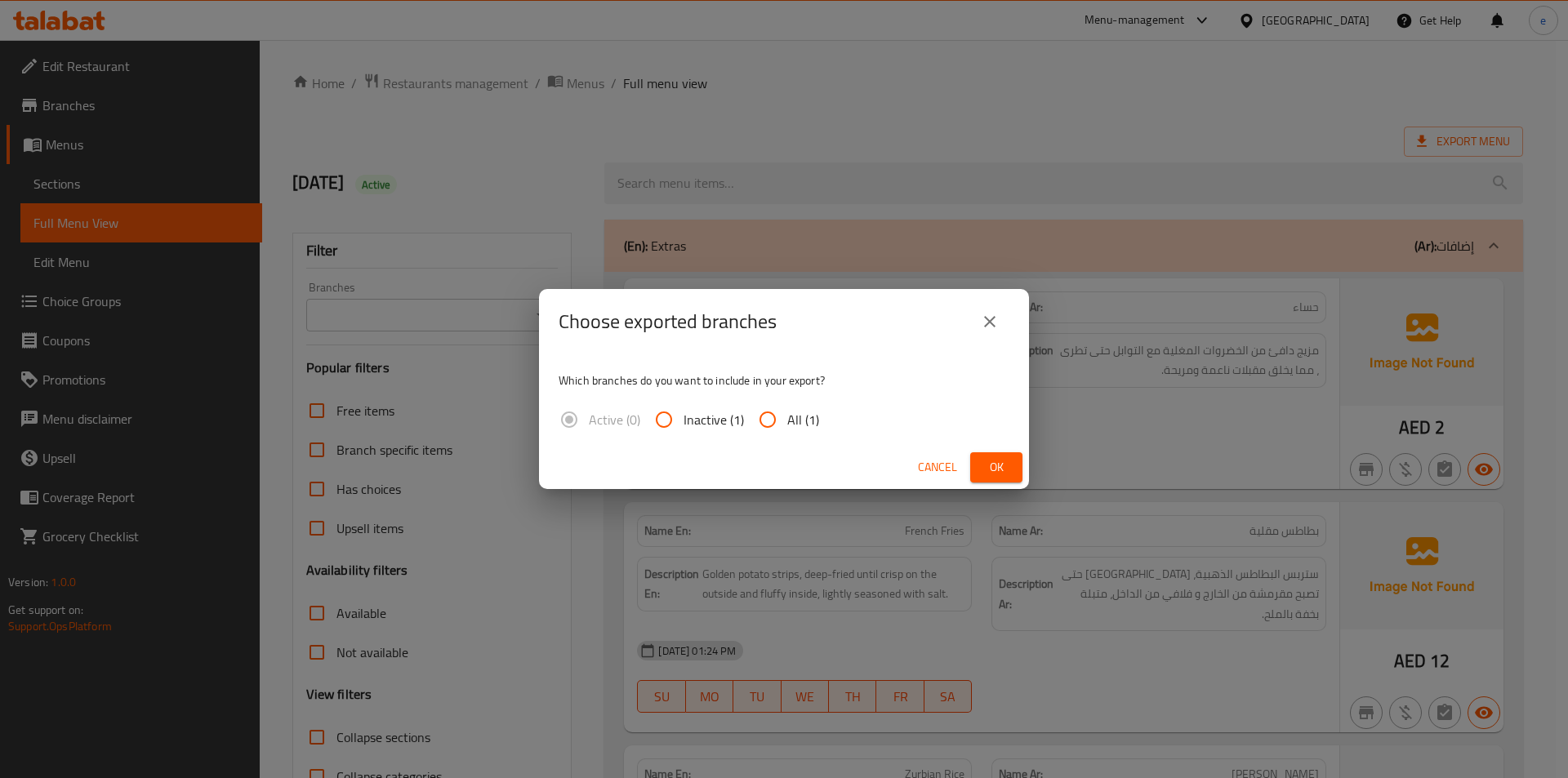
click at [790, 410] on span "All (1)" at bounding box center [803, 420] width 32 height 19
click at [788, 407] on input "All (1)" at bounding box center [768, 420] width 39 height 39
radio input "true"
click at [1006, 456] on button "Ok" at bounding box center [996, 468] width 53 height 31
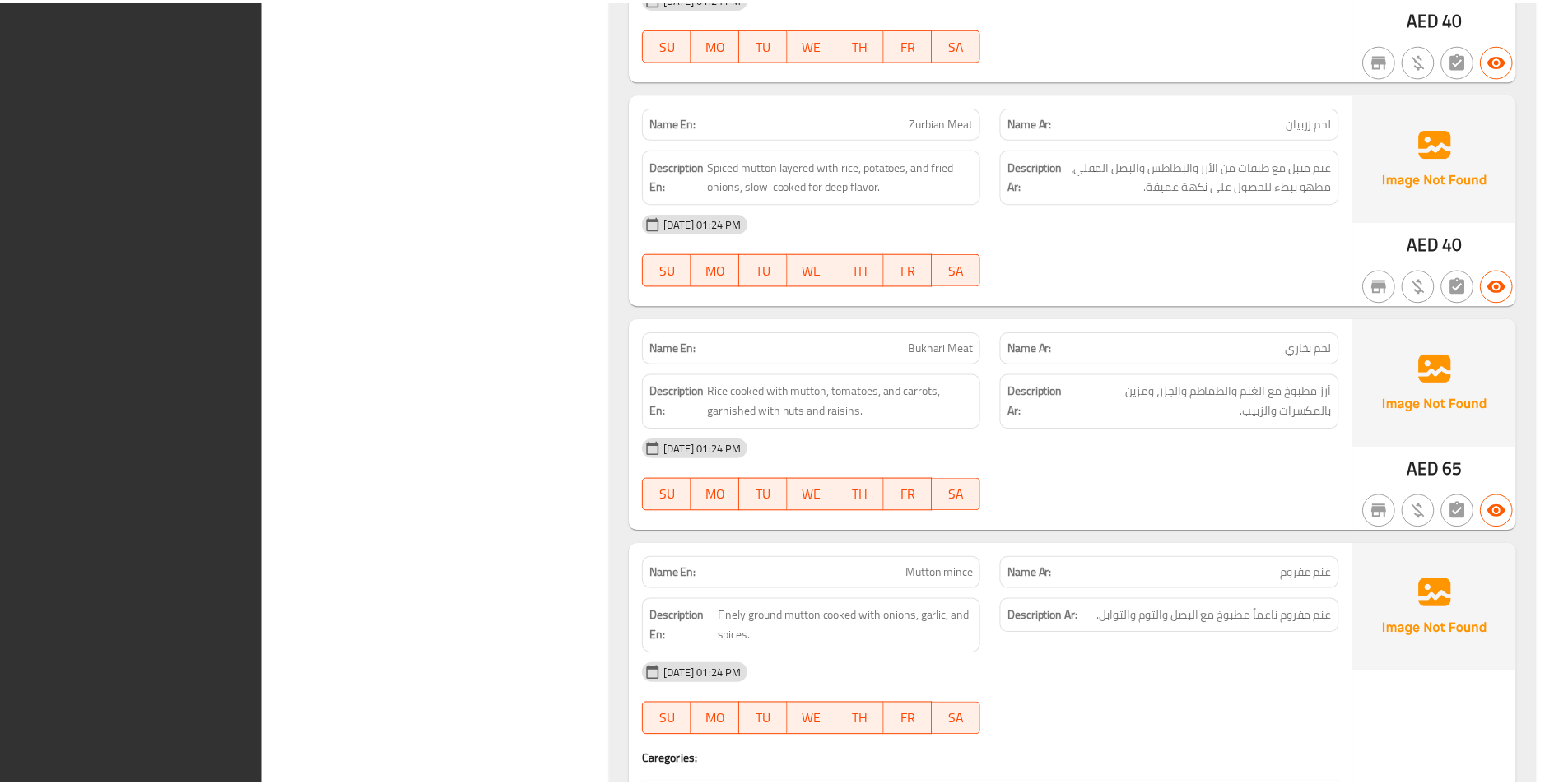
scroll to position [25638, 0]
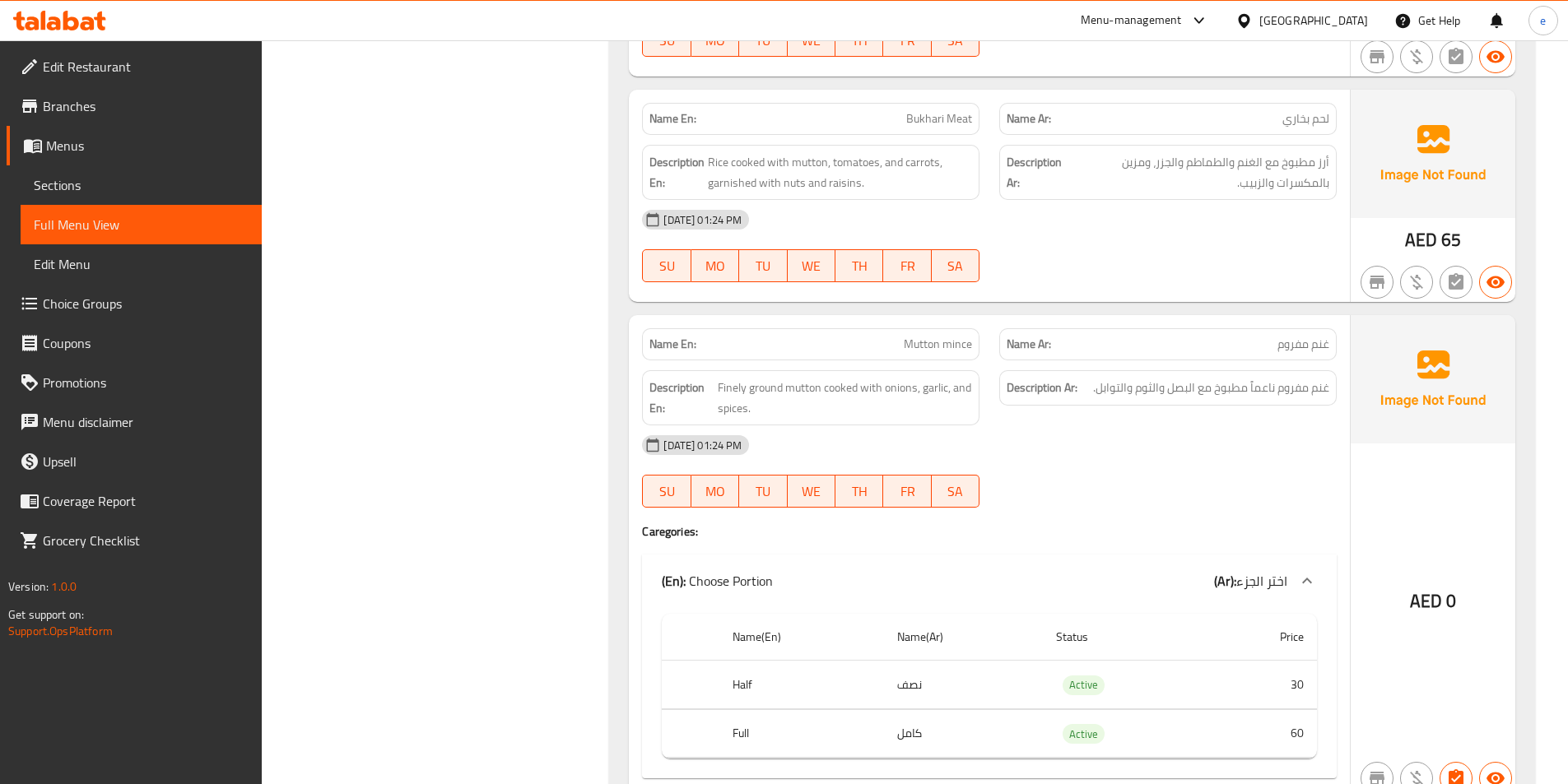
click at [83, 73] on span "Edit Restaurant" at bounding box center [145, 67] width 206 height 19
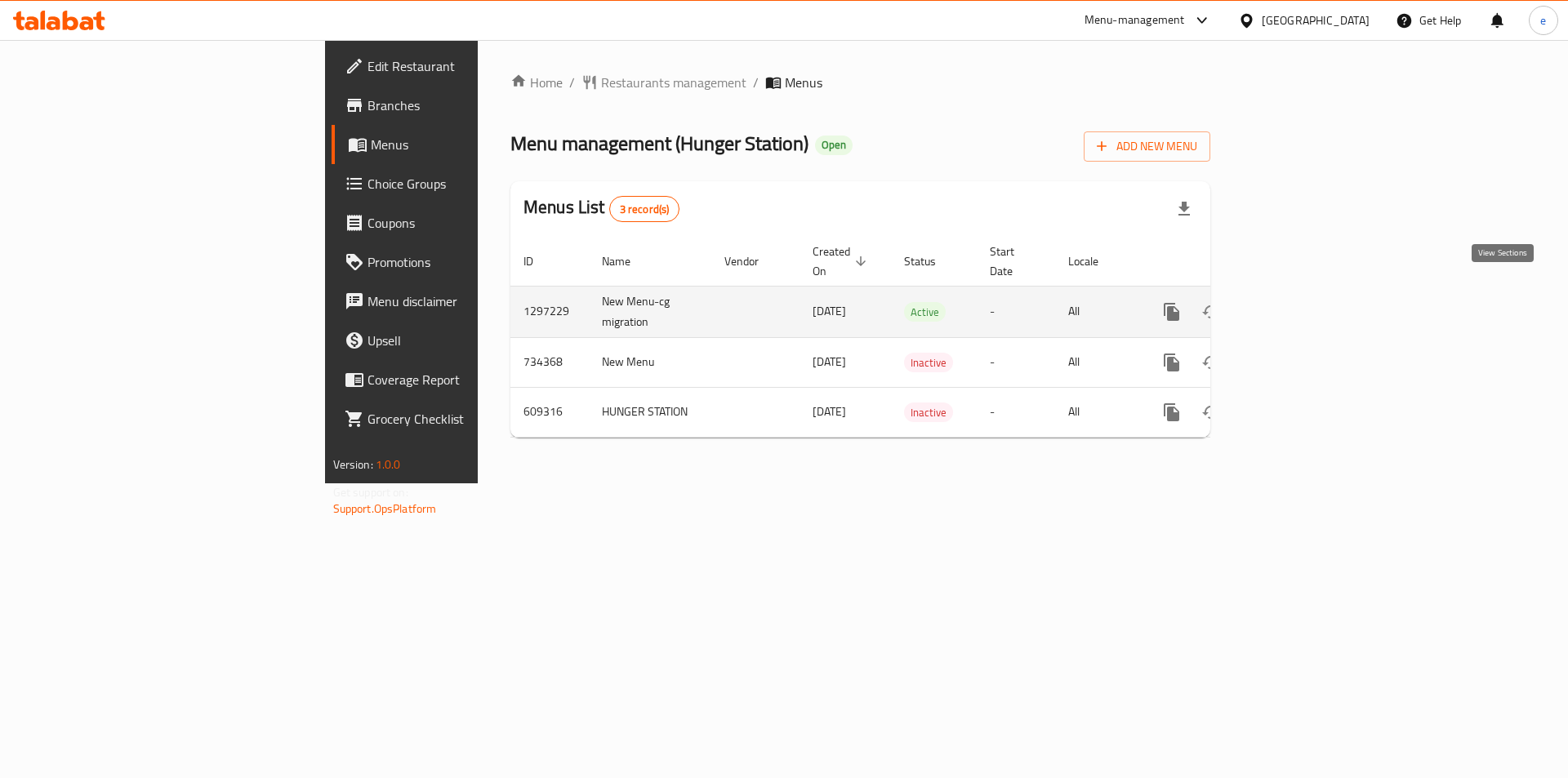
click at [1300, 302] on icon "enhanced table" at bounding box center [1289, 311] width 19 height 19
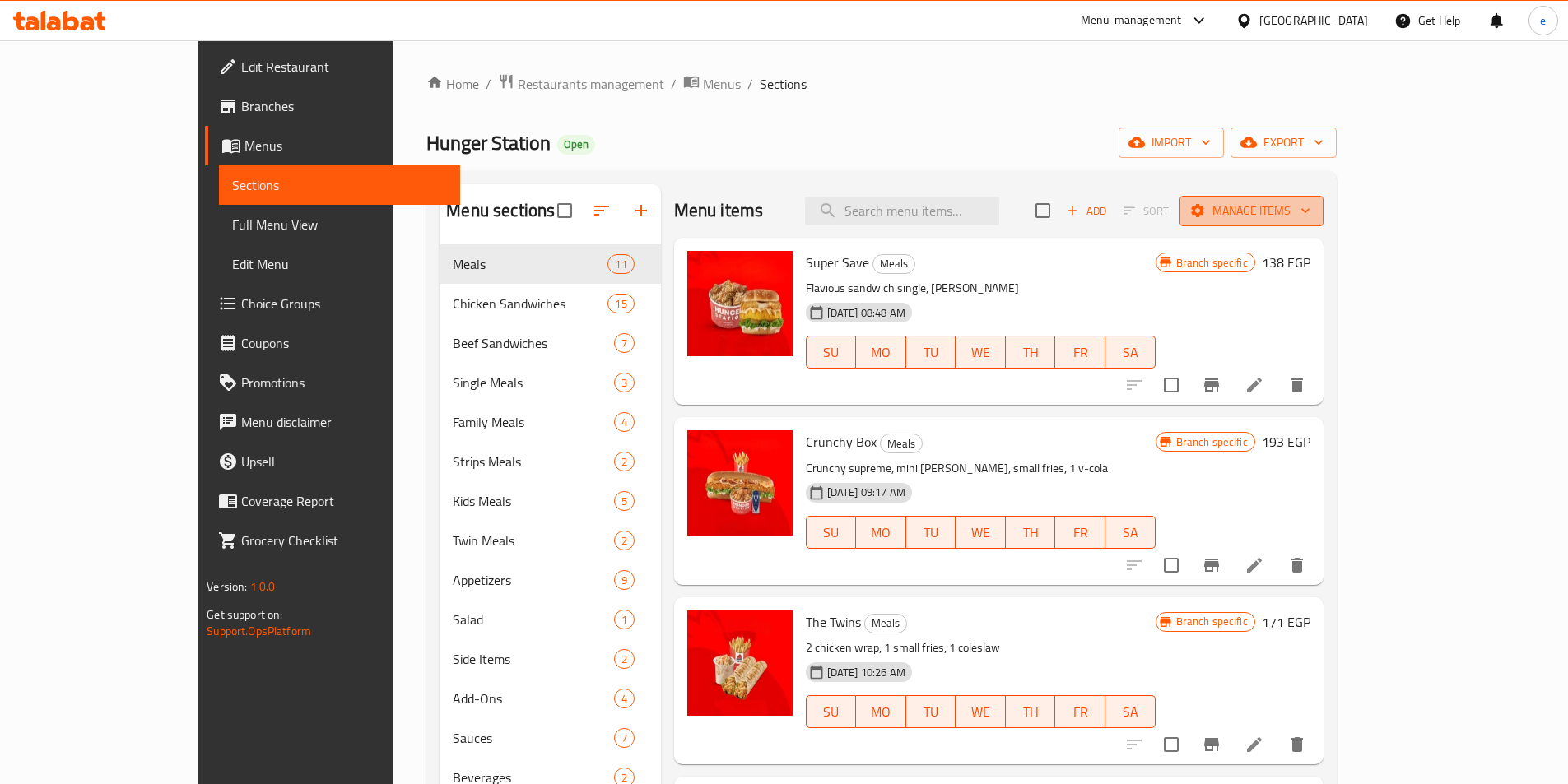
click at [1313, 214] on icon "button" at bounding box center [1304, 210] width 16 height 16
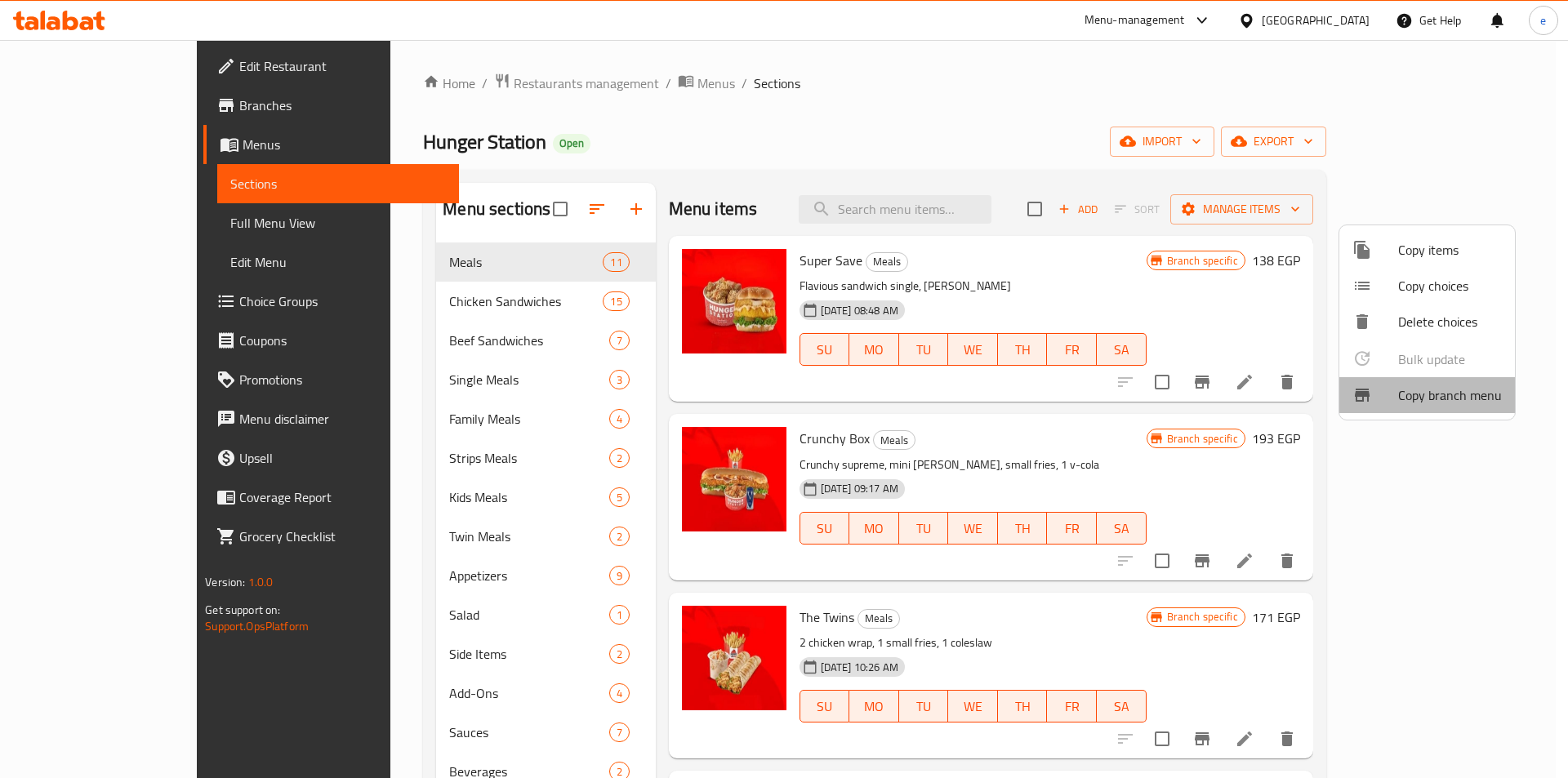
click at [1447, 400] on span "Copy branch menu" at bounding box center [1450, 395] width 104 height 19
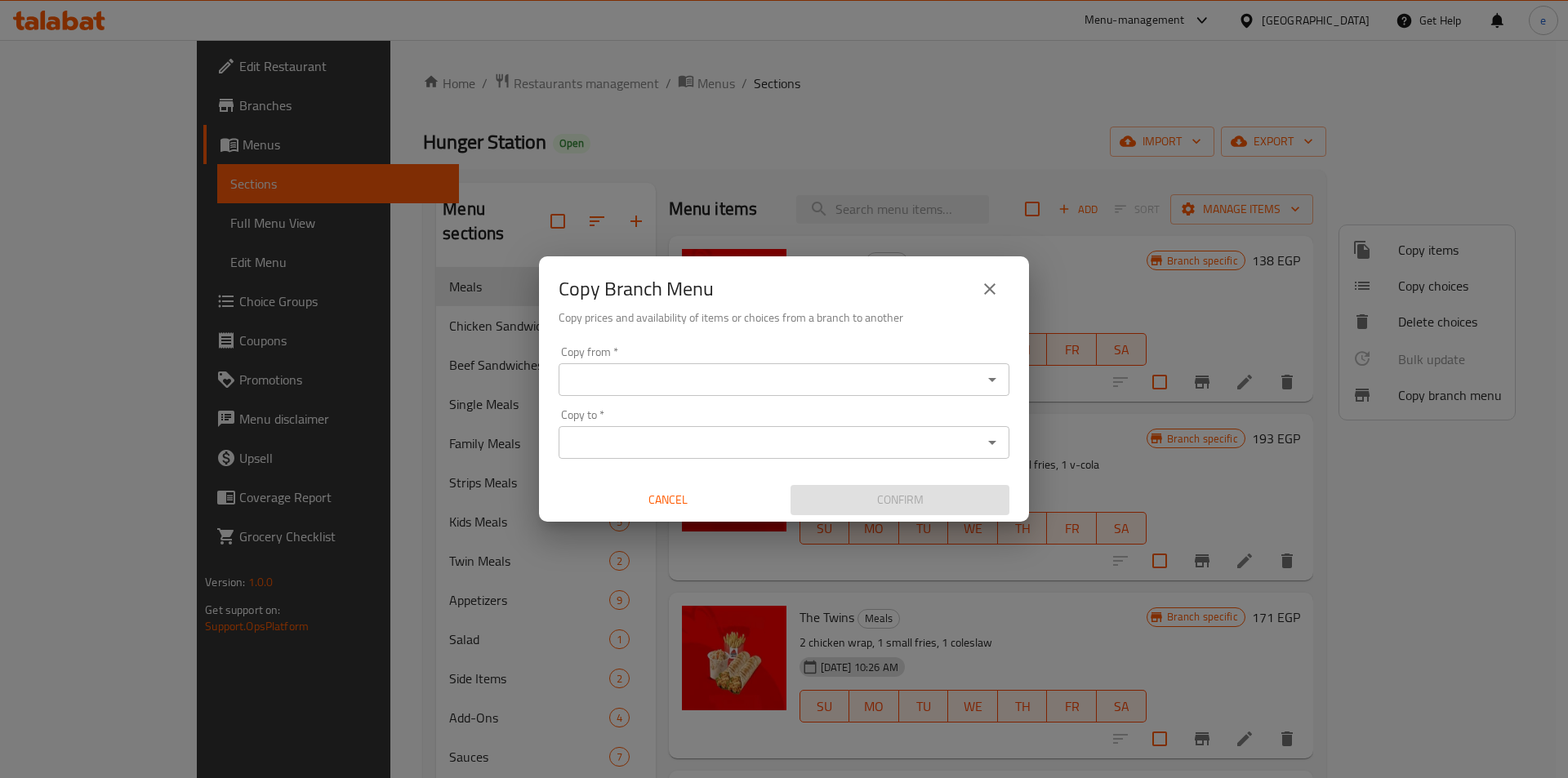
click at [795, 378] on input "Copy from   *" at bounding box center [771, 379] width 414 height 23
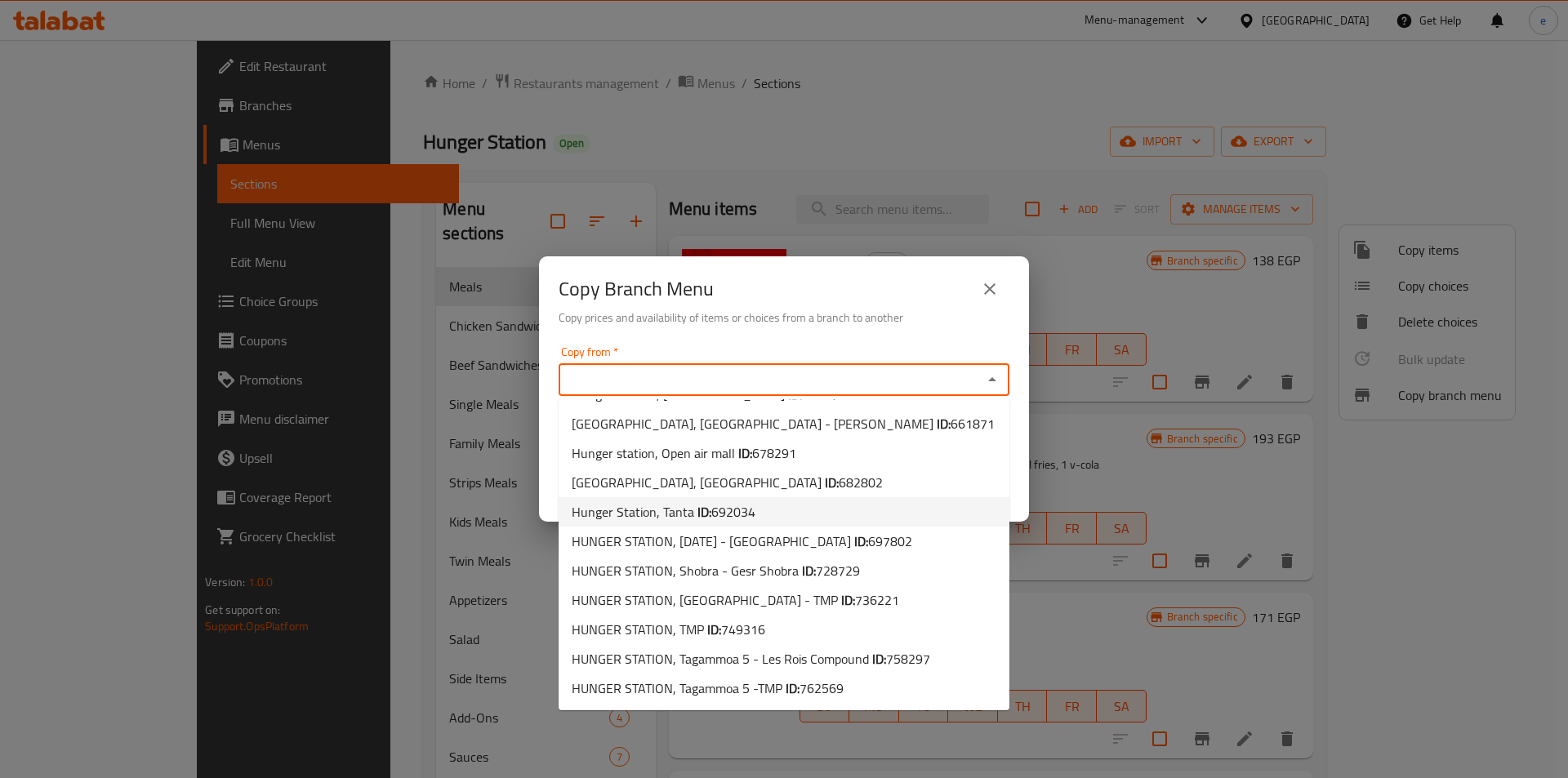
scroll to position [113, 0]
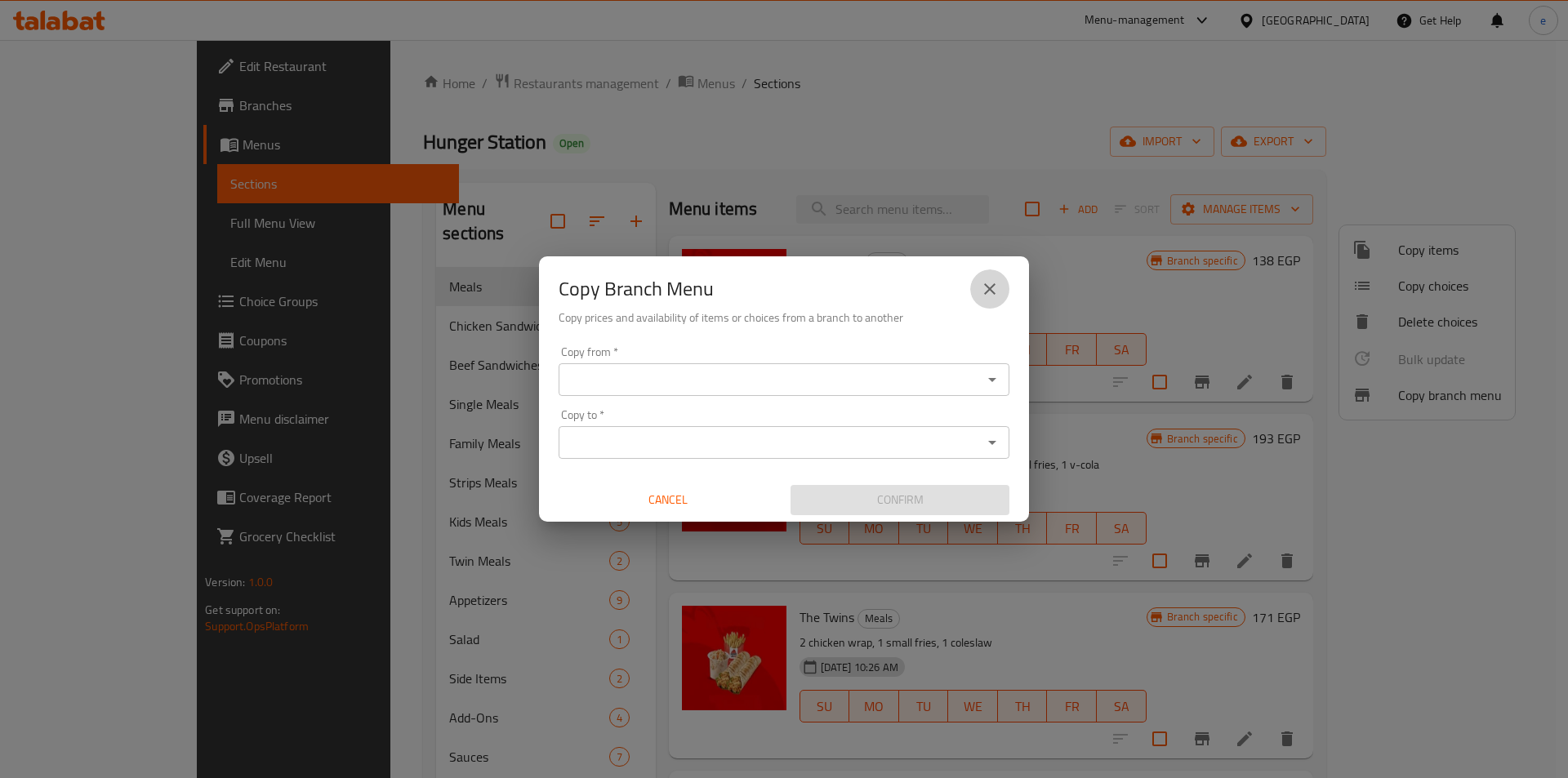
click at [993, 278] on button "close" at bounding box center [989, 288] width 39 height 39
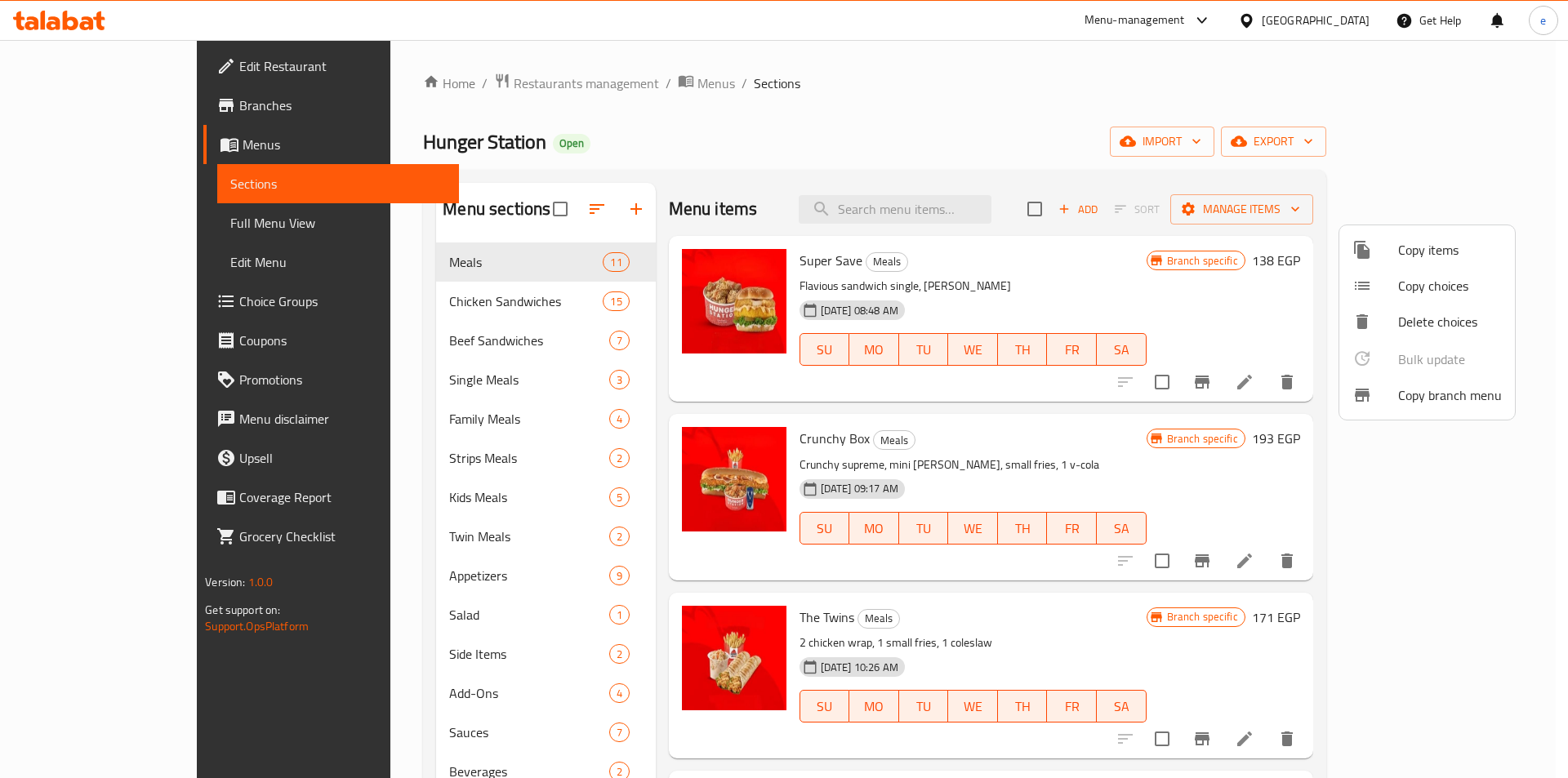
click at [1070, 153] on div at bounding box center [784, 389] width 1568 height 778
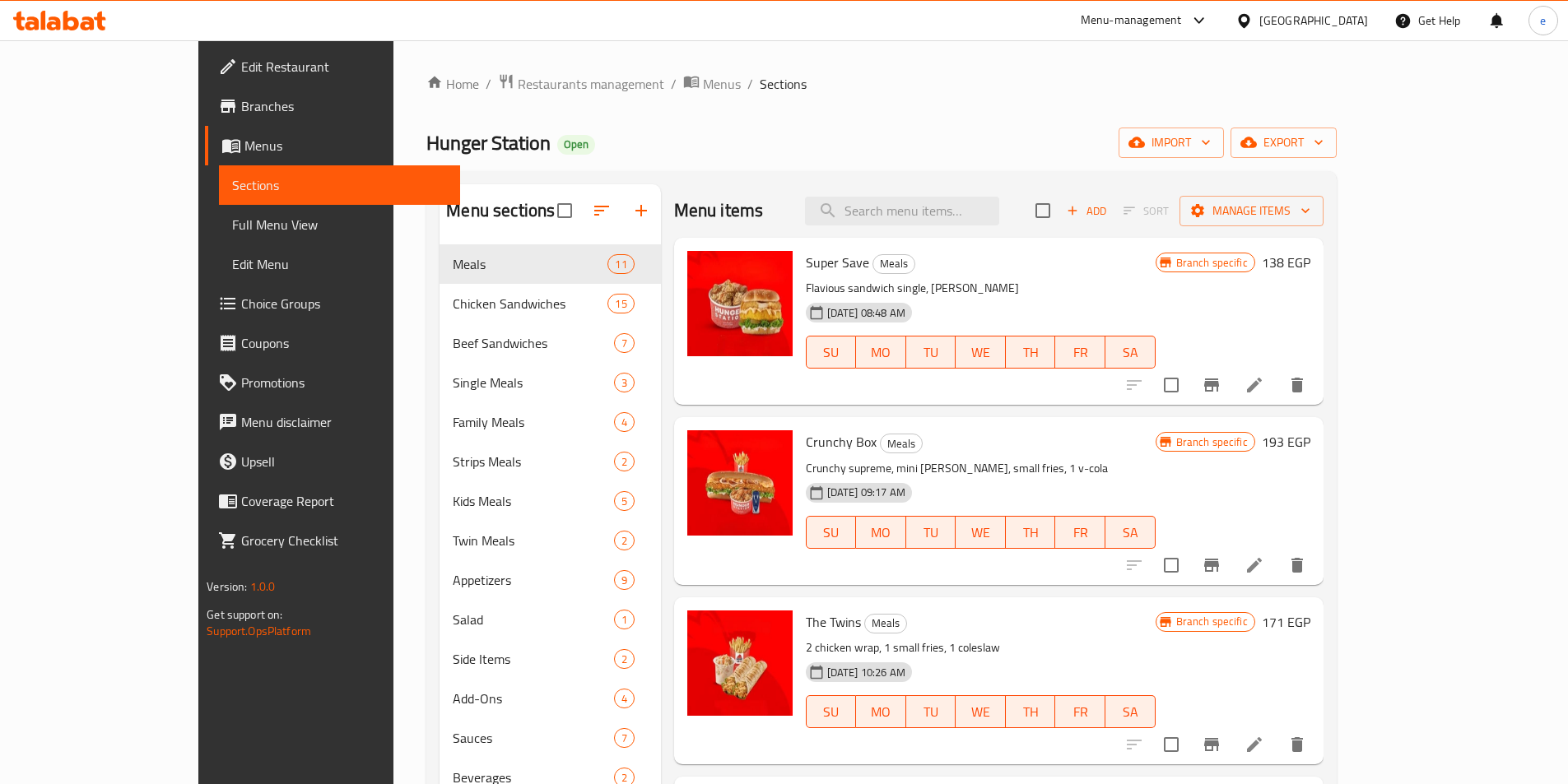
click at [244, 139] on span "Menus" at bounding box center [346, 146] width 203 height 19
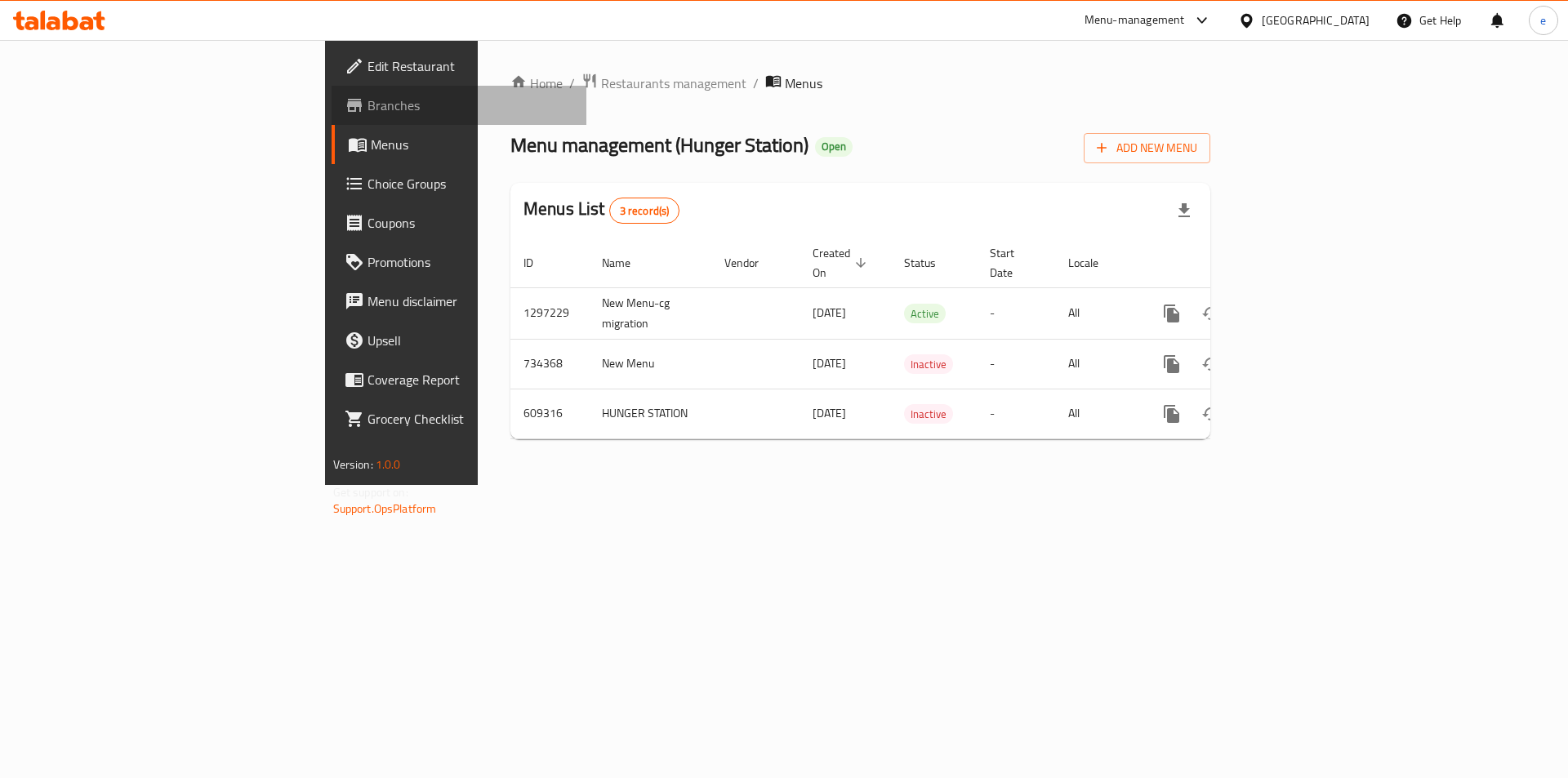
click at [368, 113] on span "Branches" at bounding box center [472, 105] width 207 height 19
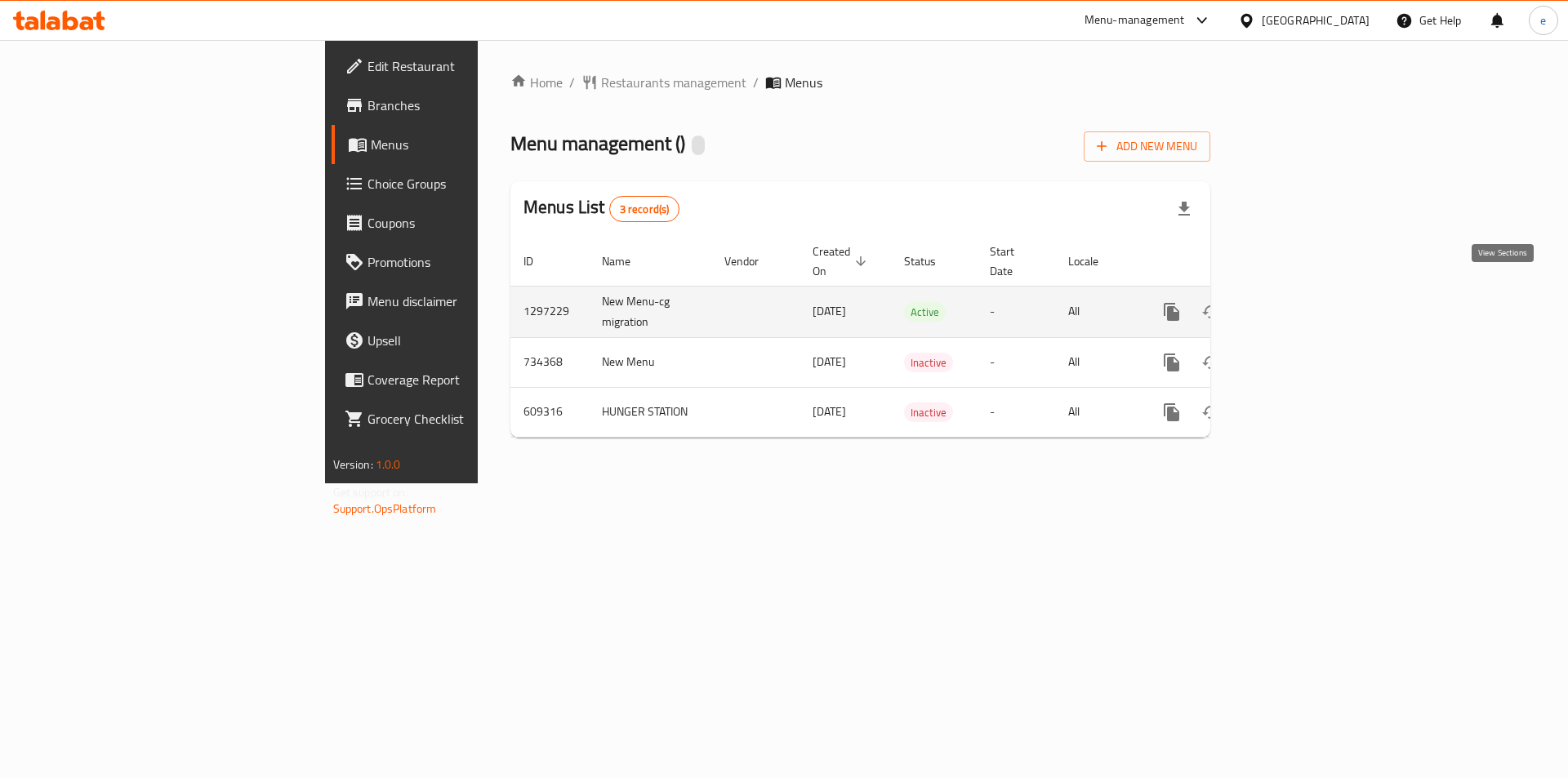
click at [1309, 297] on link "enhanced table" at bounding box center [1289, 311] width 39 height 39
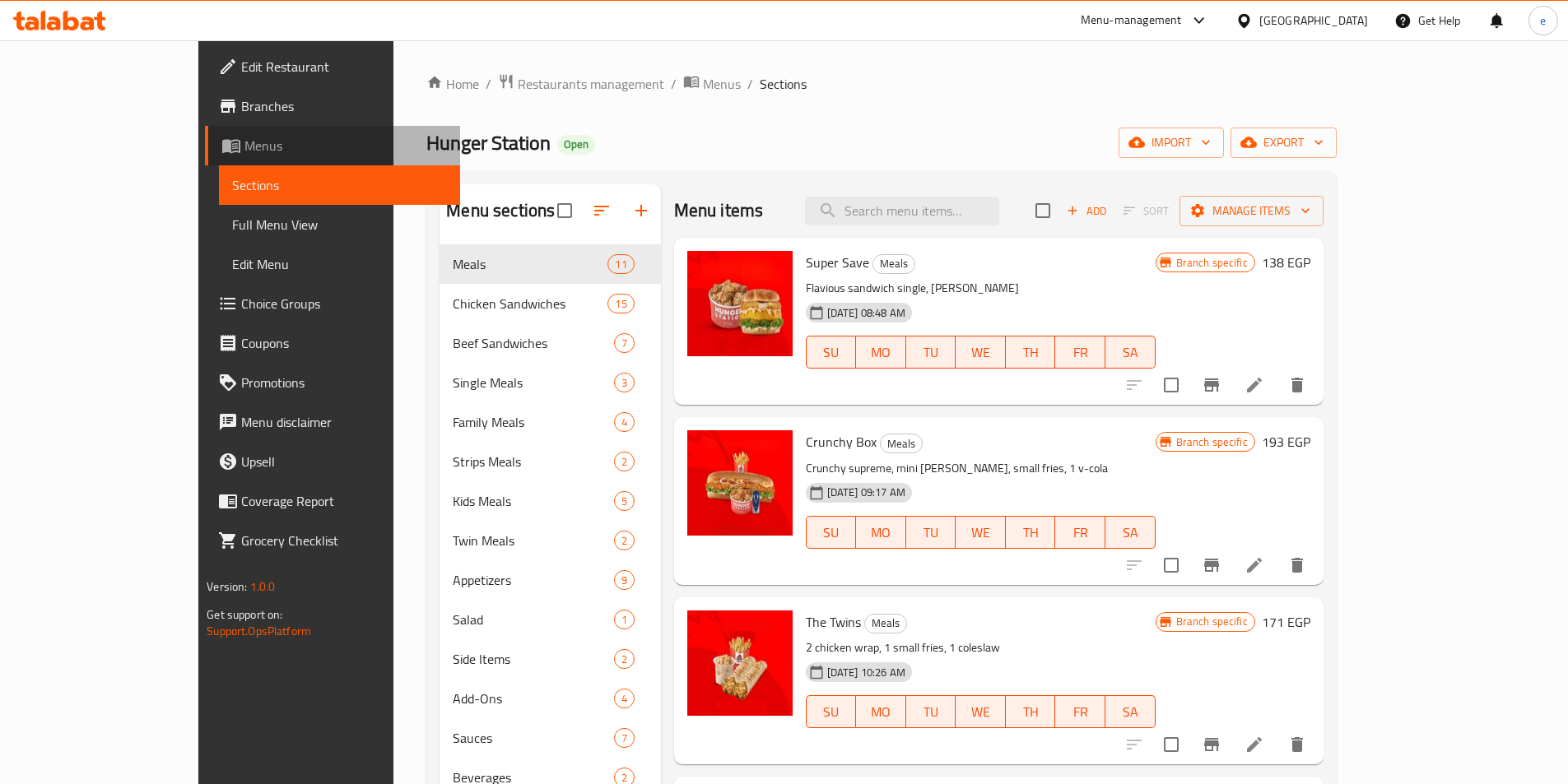
click at [244, 148] on span "Menus" at bounding box center [346, 146] width 203 height 19
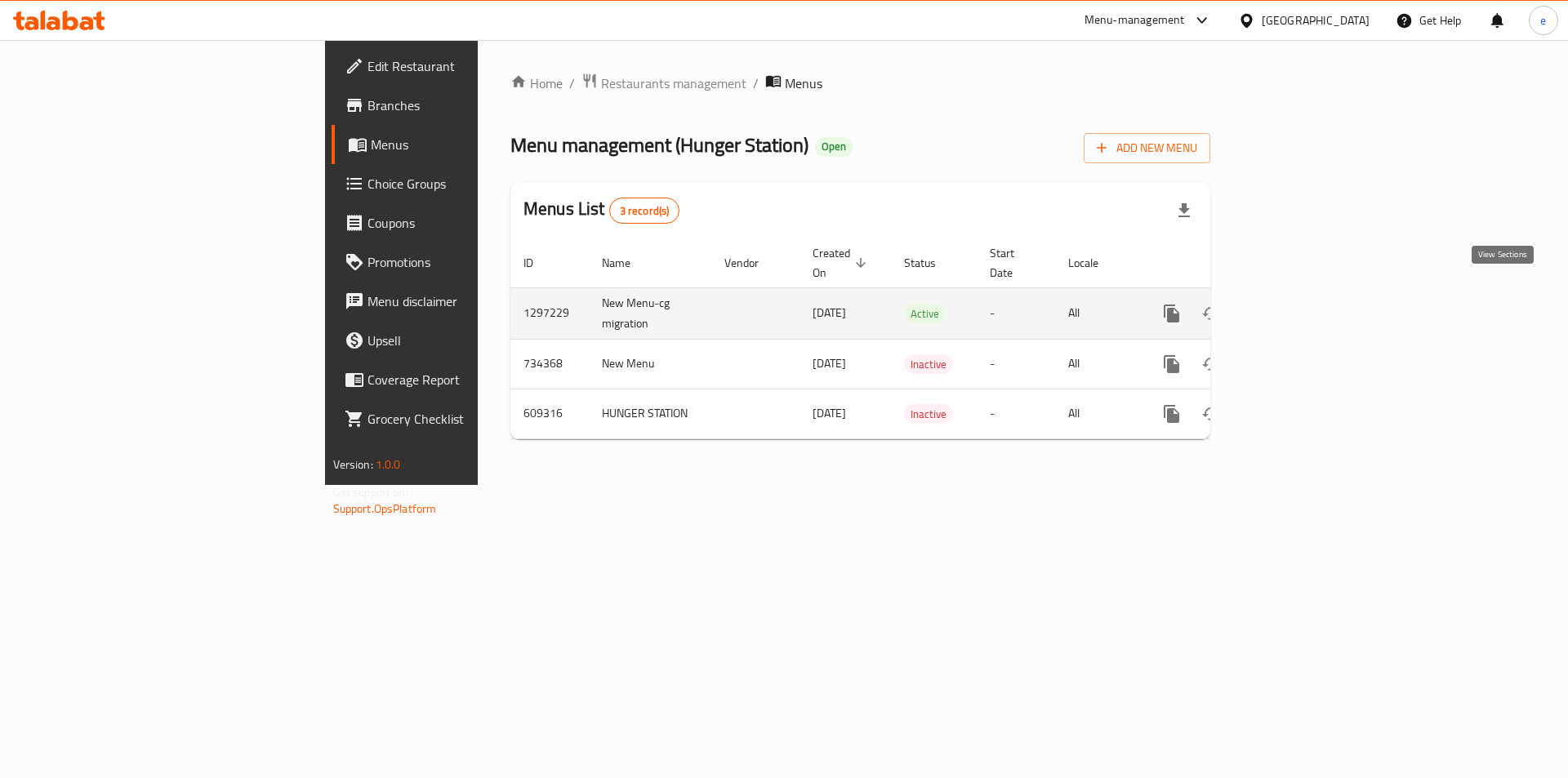
click at [1300, 304] on icon "enhanced table" at bounding box center [1289, 313] width 19 height 19
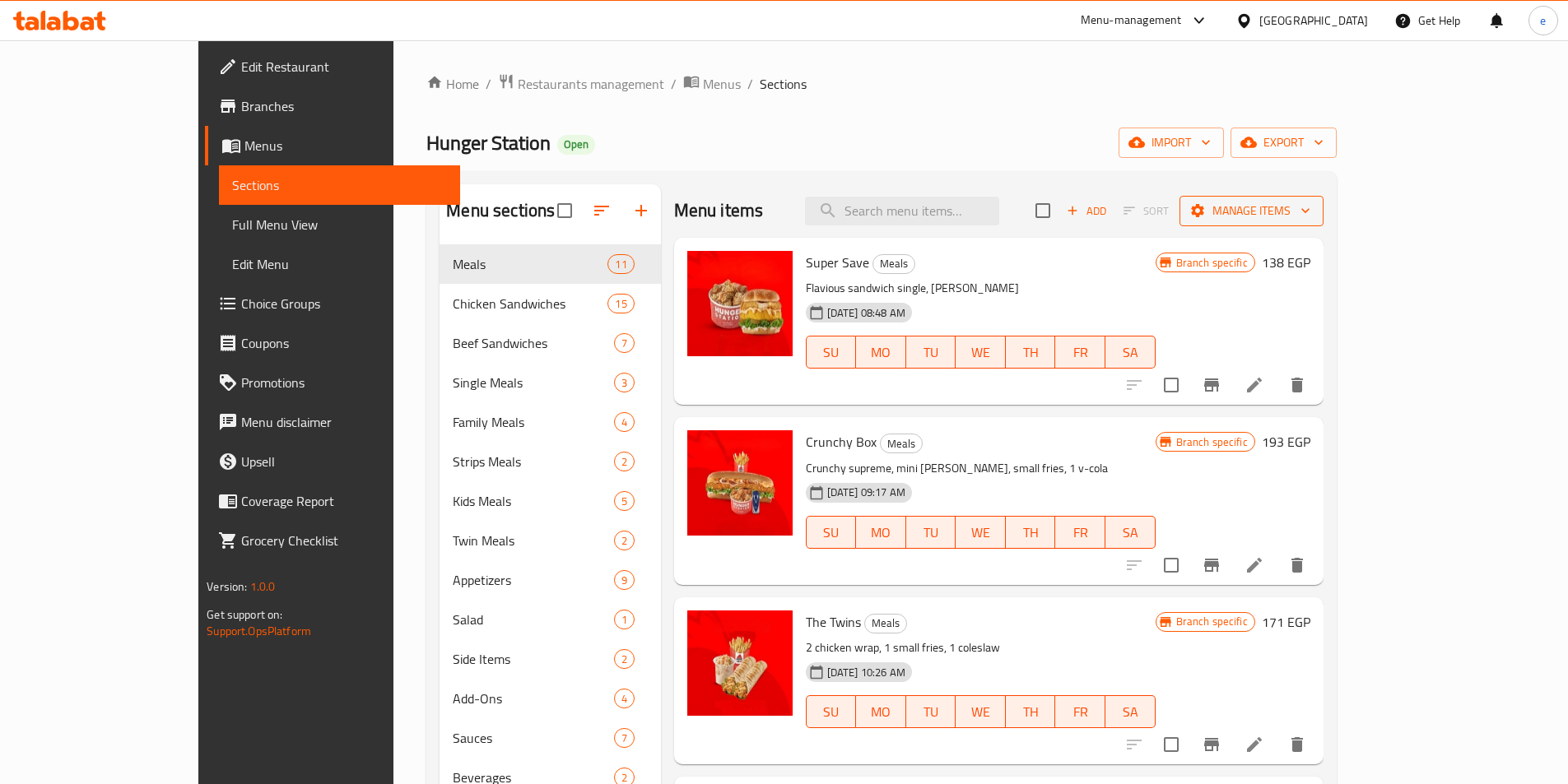
click at [1310, 206] on span "Manage items" at bounding box center [1251, 210] width 118 height 20
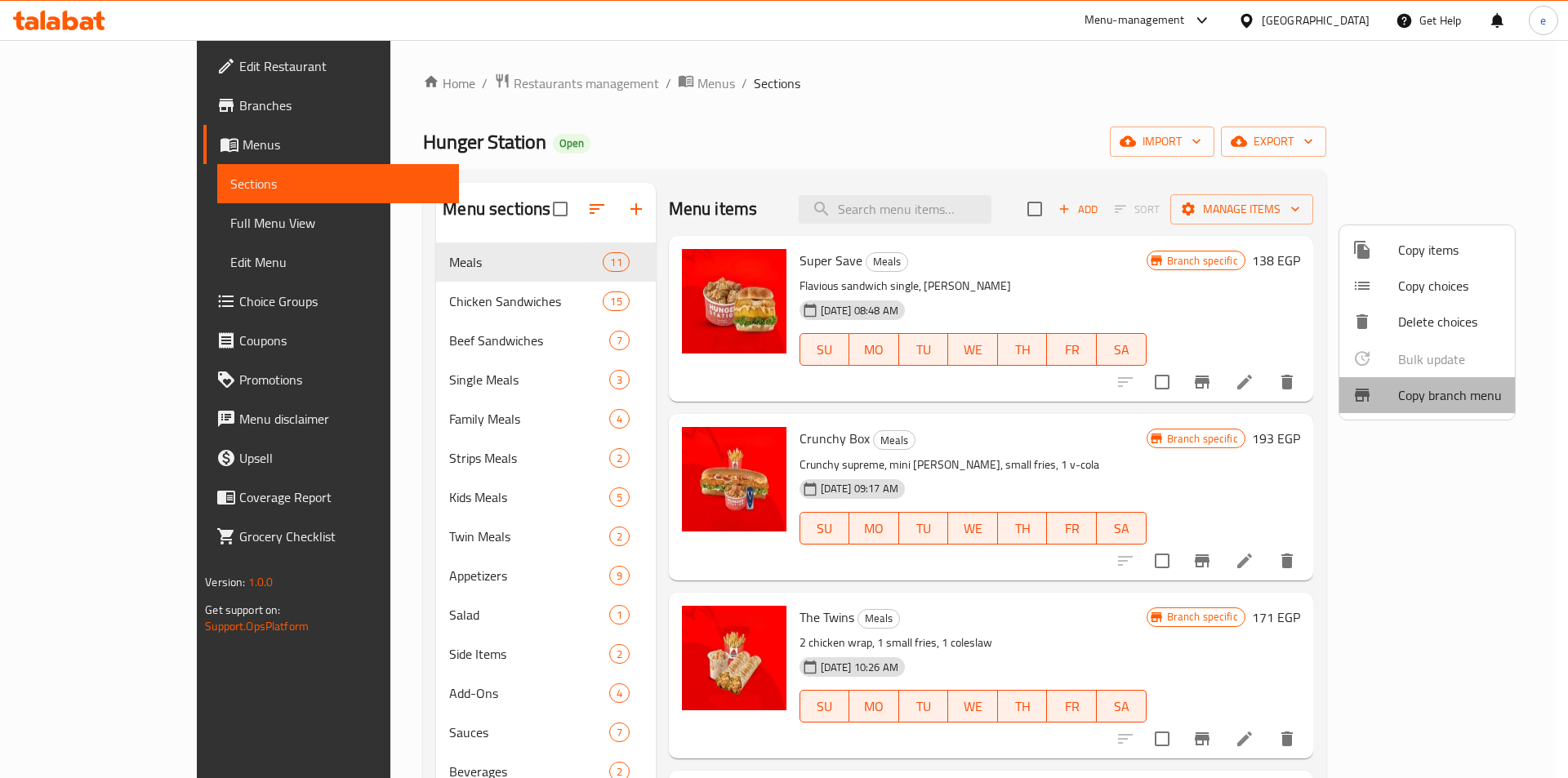
click at [1429, 392] on span "Copy branch menu" at bounding box center [1450, 395] width 104 height 19
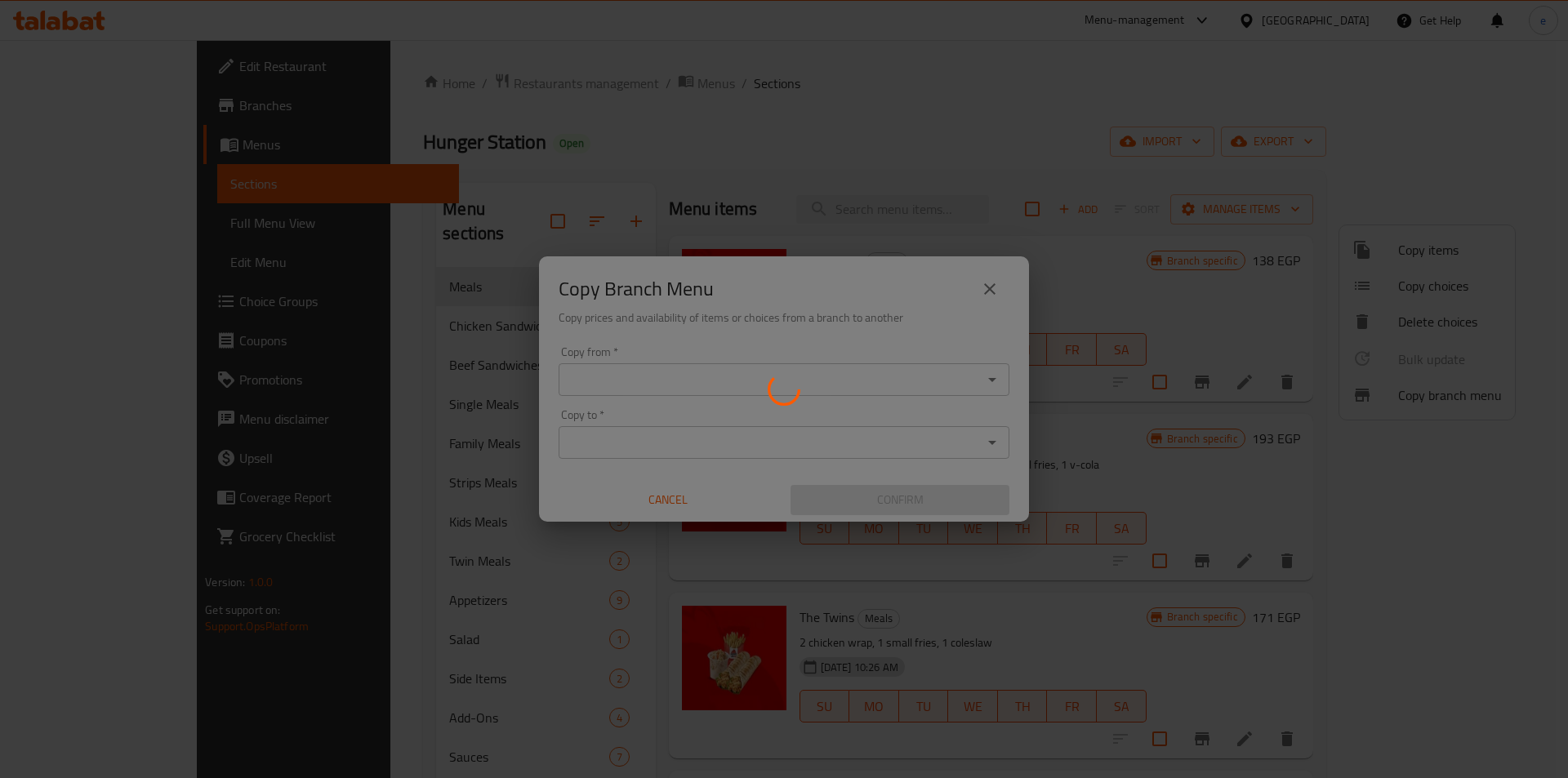
click at [915, 380] on div at bounding box center [784, 389] width 1568 height 778
click at [1001, 382] on div at bounding box center [784, 389] width 1568 height 778
click at [992, 380] on div at bounding box center [784, 389] width 1568 height 778
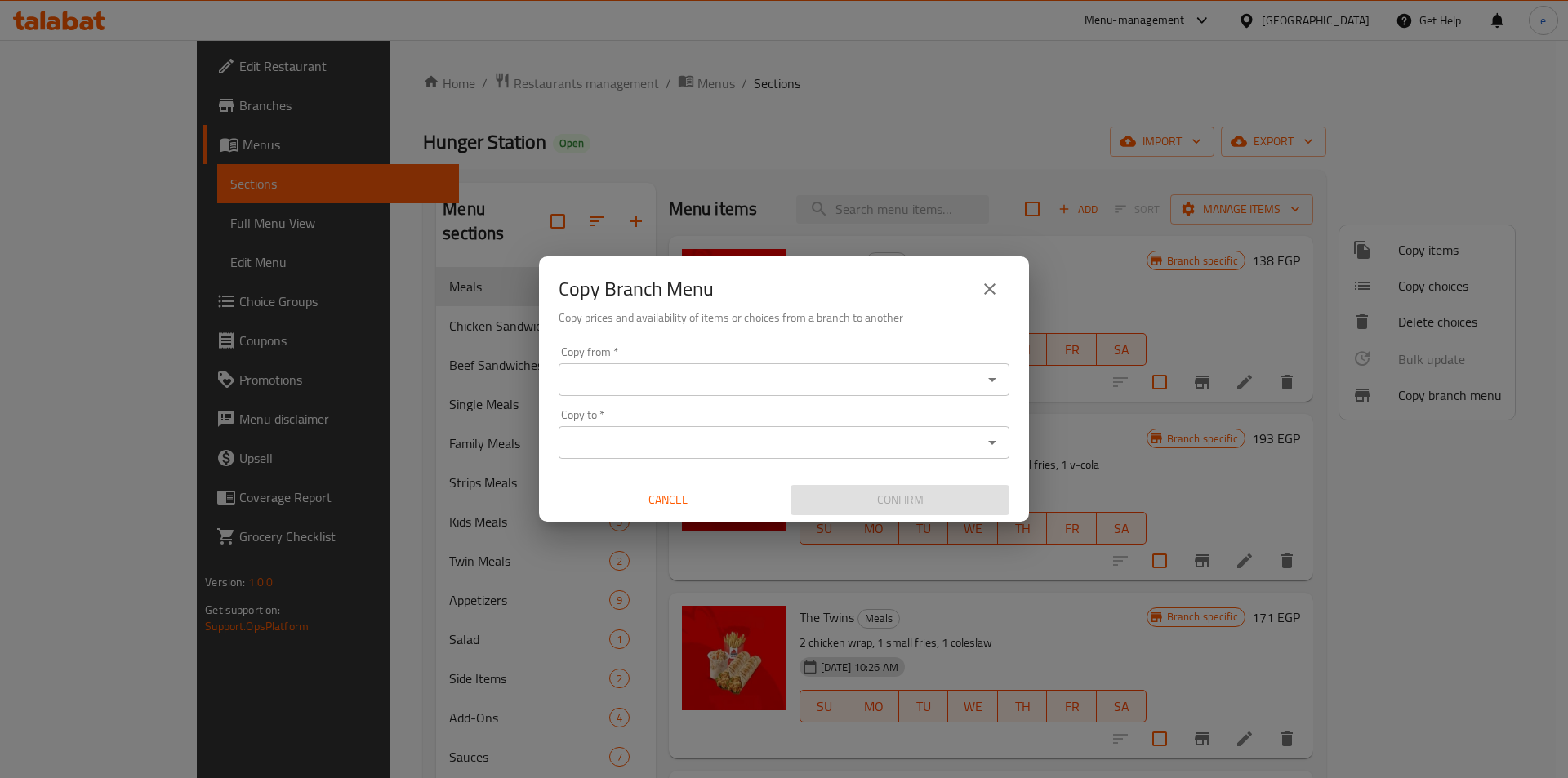
click at [992, 380] on icon "Open" at bounding box center [992, 380] width 9 height 4
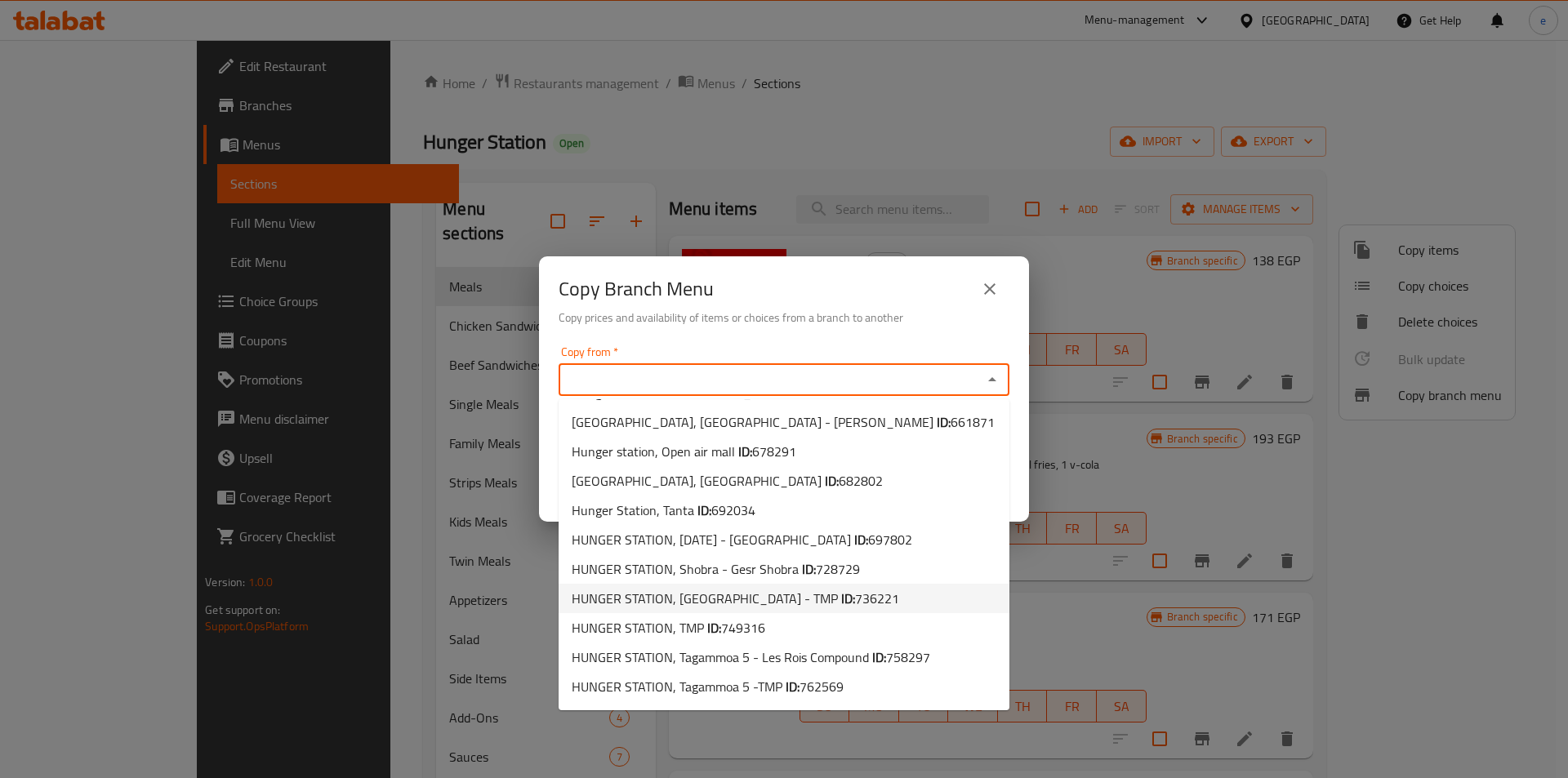
scroll to position [113, 0]
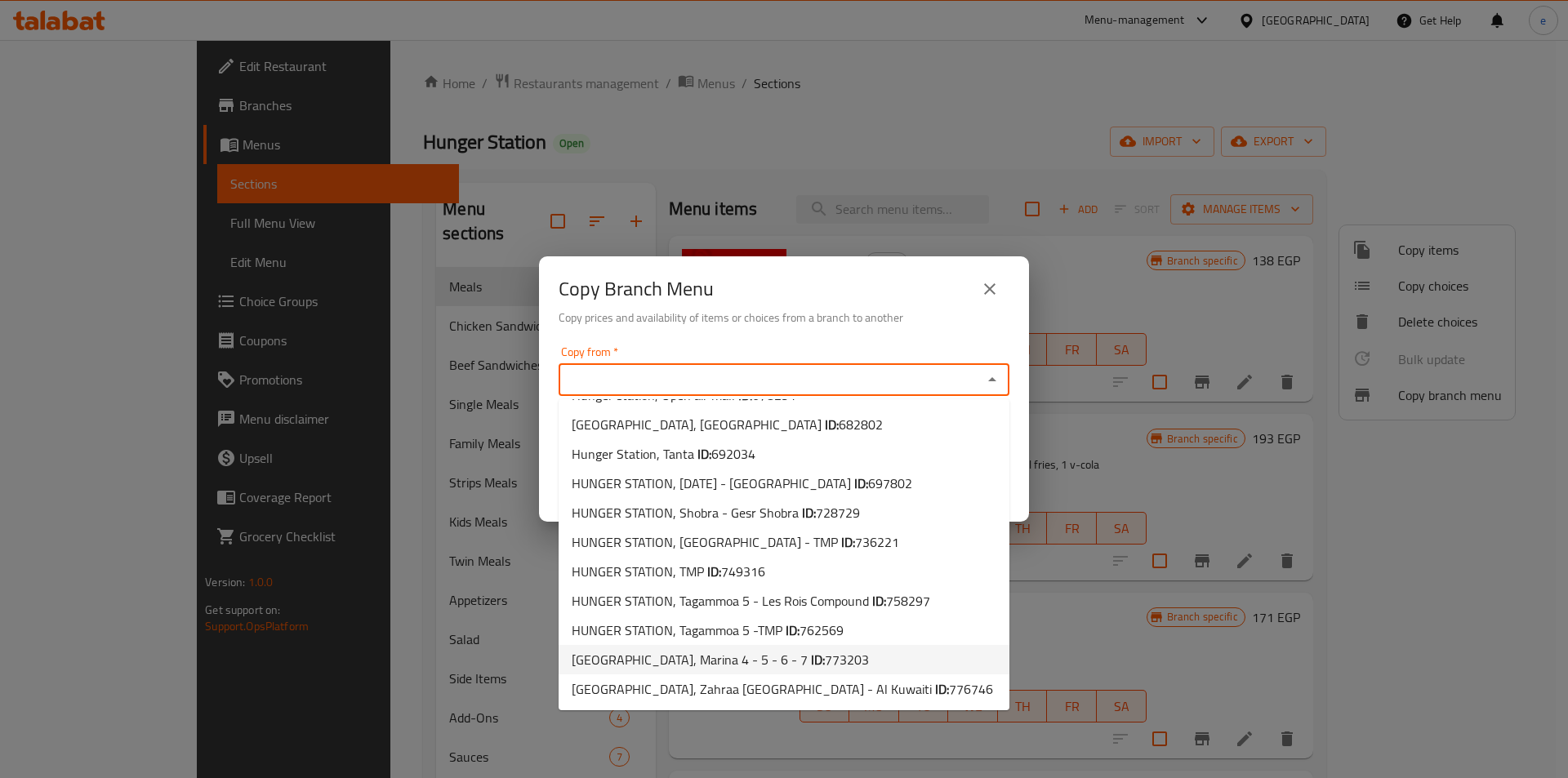
click at [825, 666] on span "773203" at bounding box center [847, 660] width 44 height 25
type input "HUNGER STATION, Marina 4 - 5 - 6 - 7"
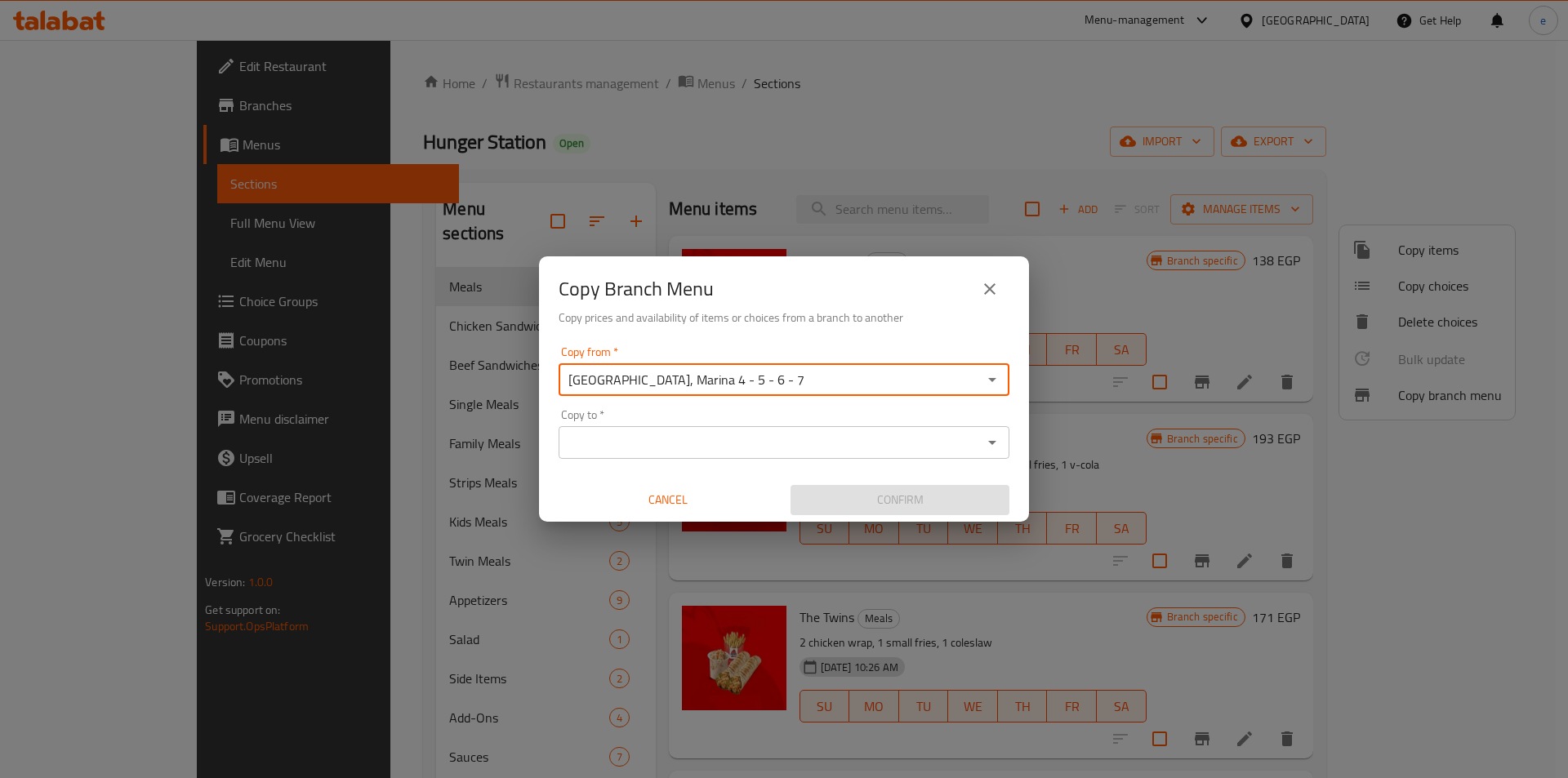
click at [840, 443] on input "Copy to   *" at bounding box center [771, 443] width 414 height 23
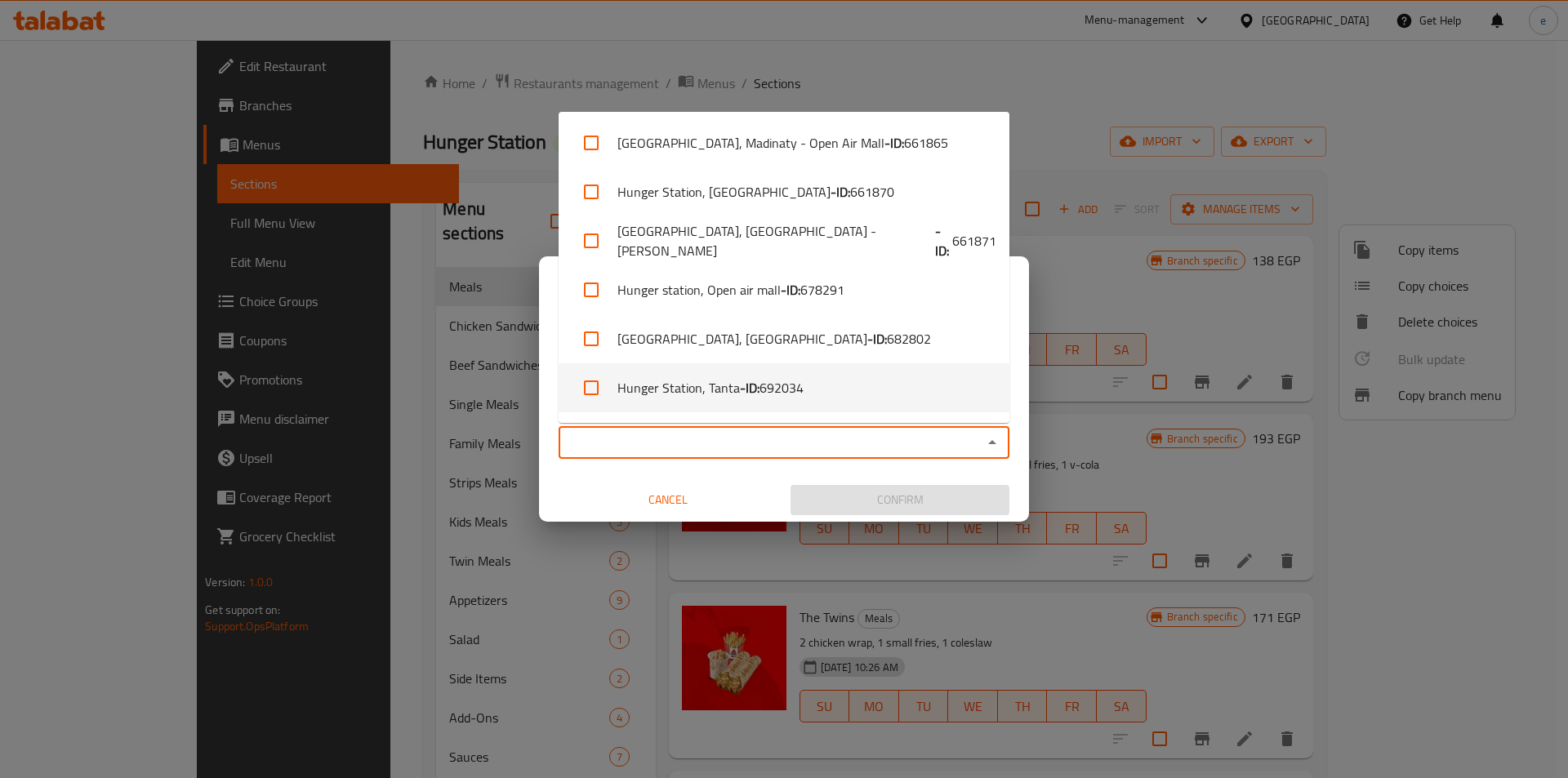
scroll to position [388, 0]
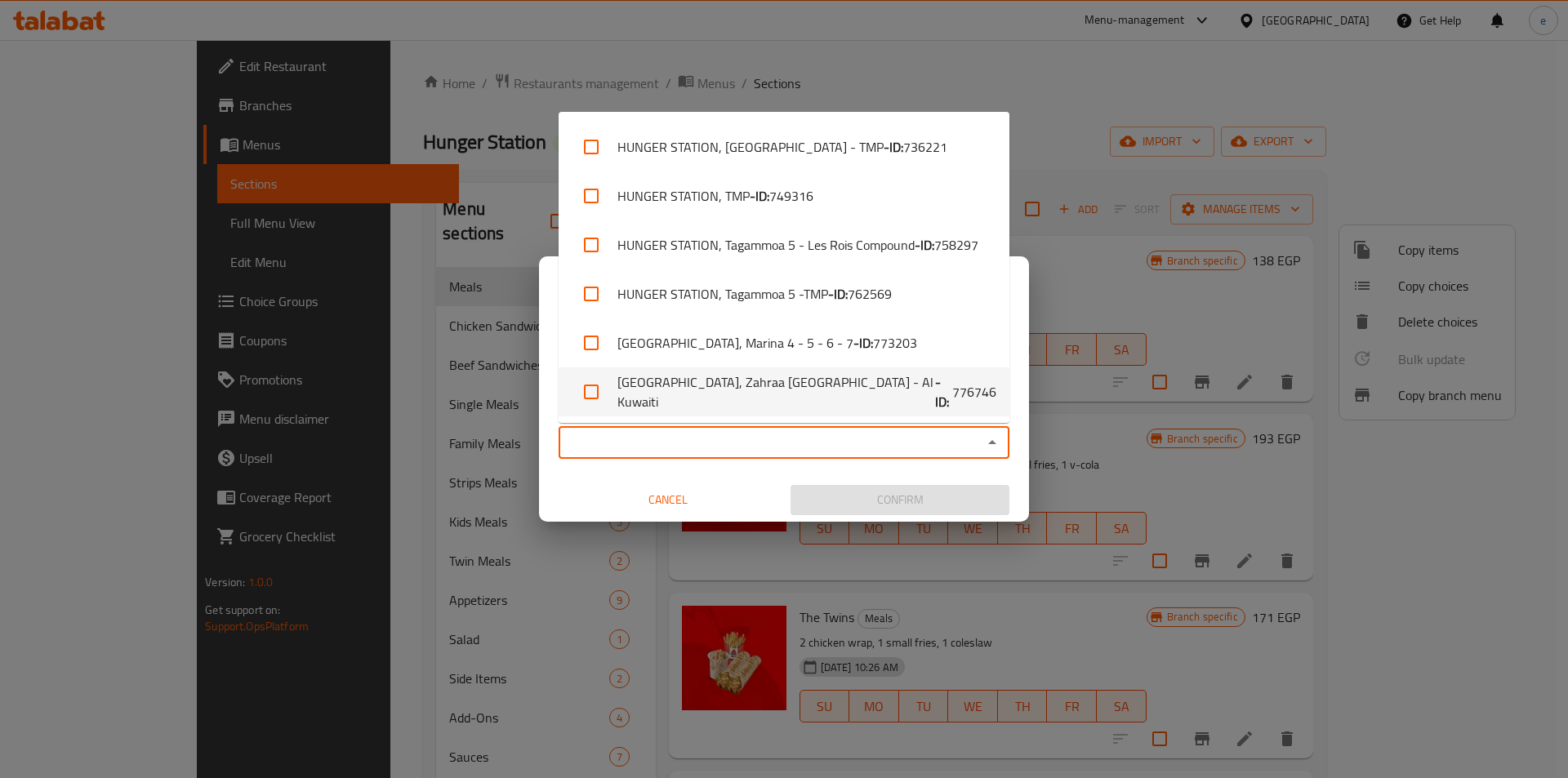
click at [864, 393] on li "HUNGER STATION, Zahraa El Maadi - Al Kuwaiti - ID: 776746" at bounding box center [784, 392] width 450 height 49
checkbox input "true"
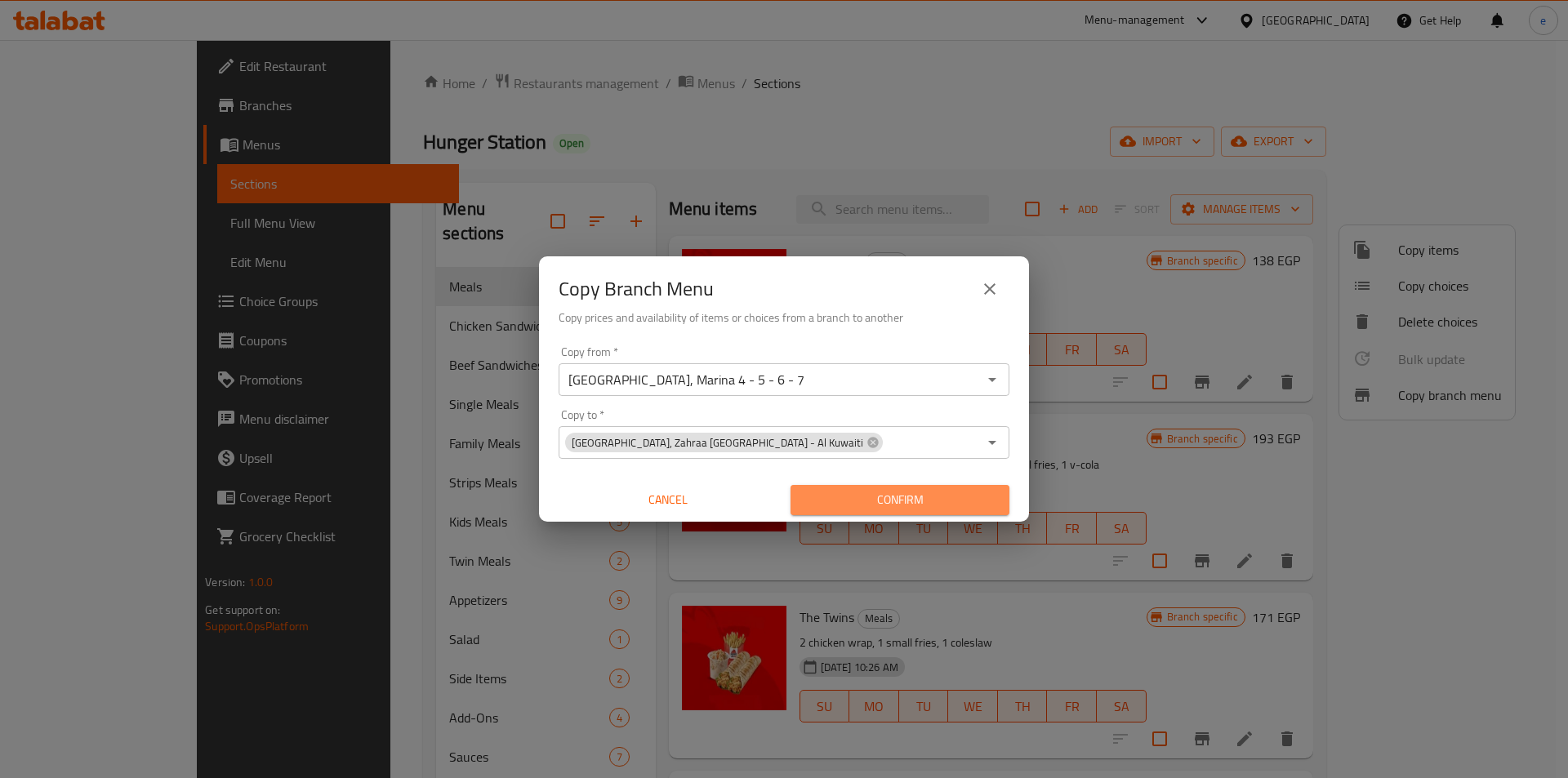
click at [842, 496] on span "Confirm" at bounding box center [900, 499] width 193 height 20
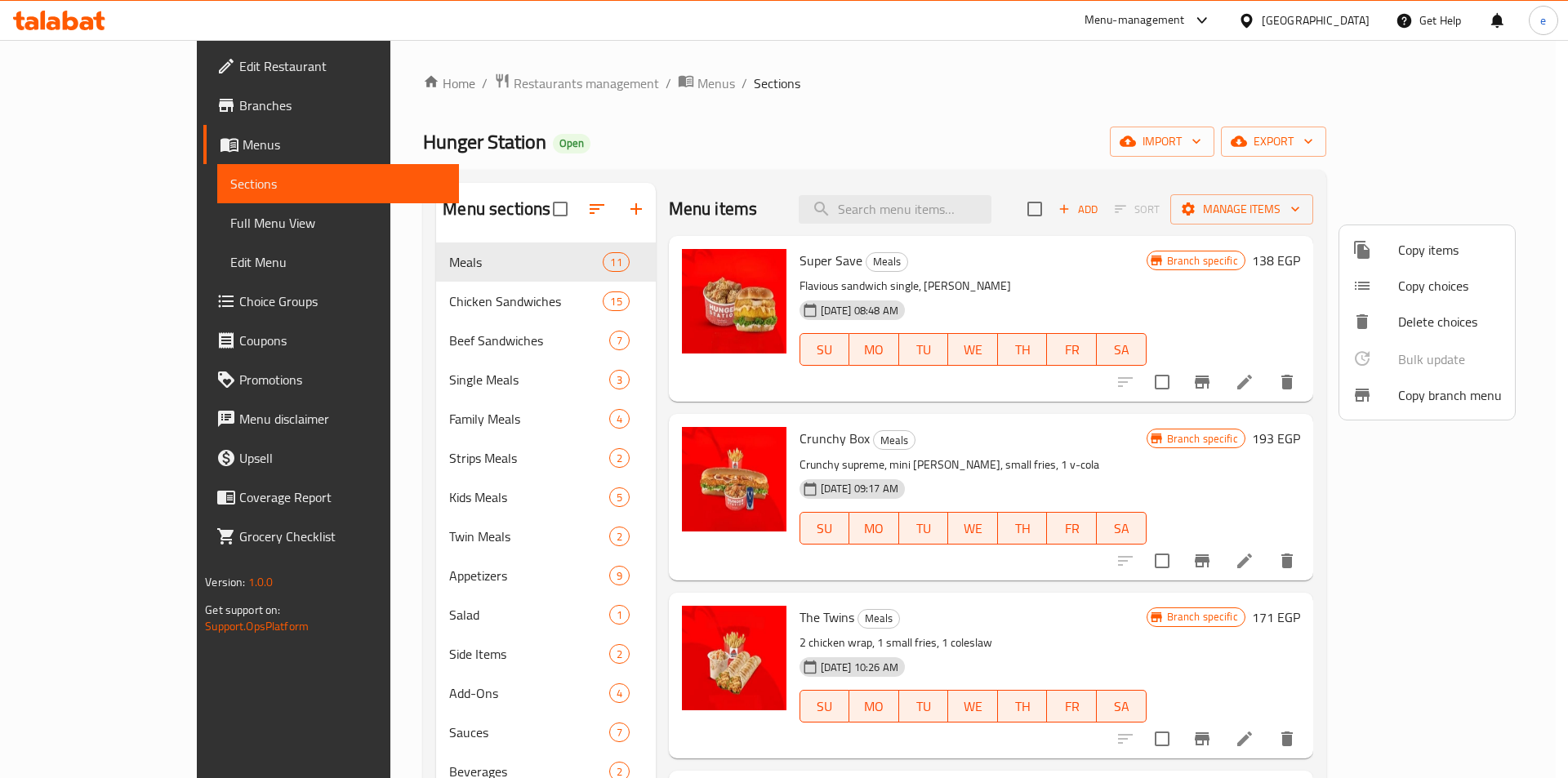
click at [116, 152] on div at bounding box center [784, 389] width 1568 height 778
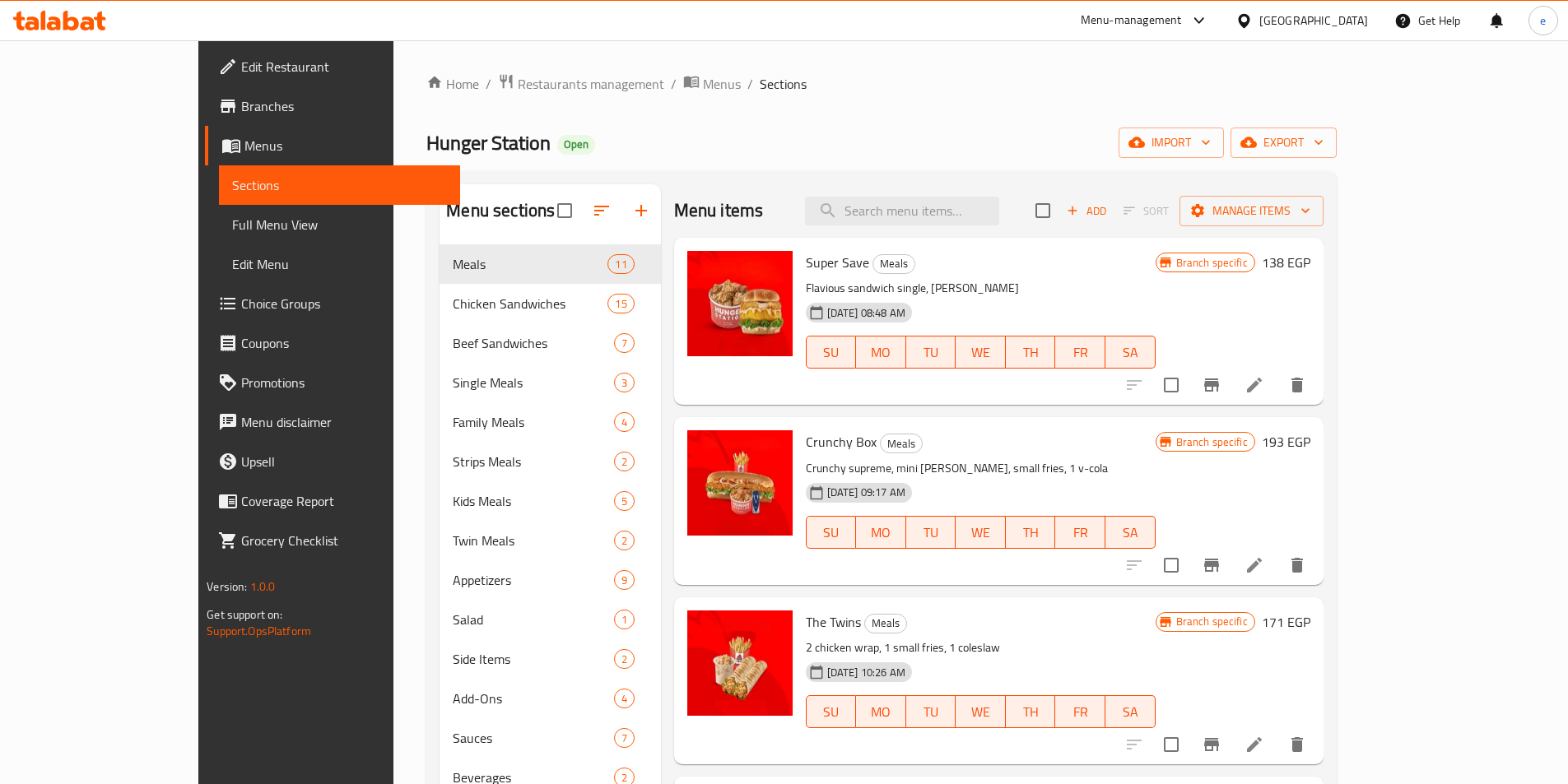
click at [244, 154] on span "Menus" at bounding box center [346, 146] width 203 height 19
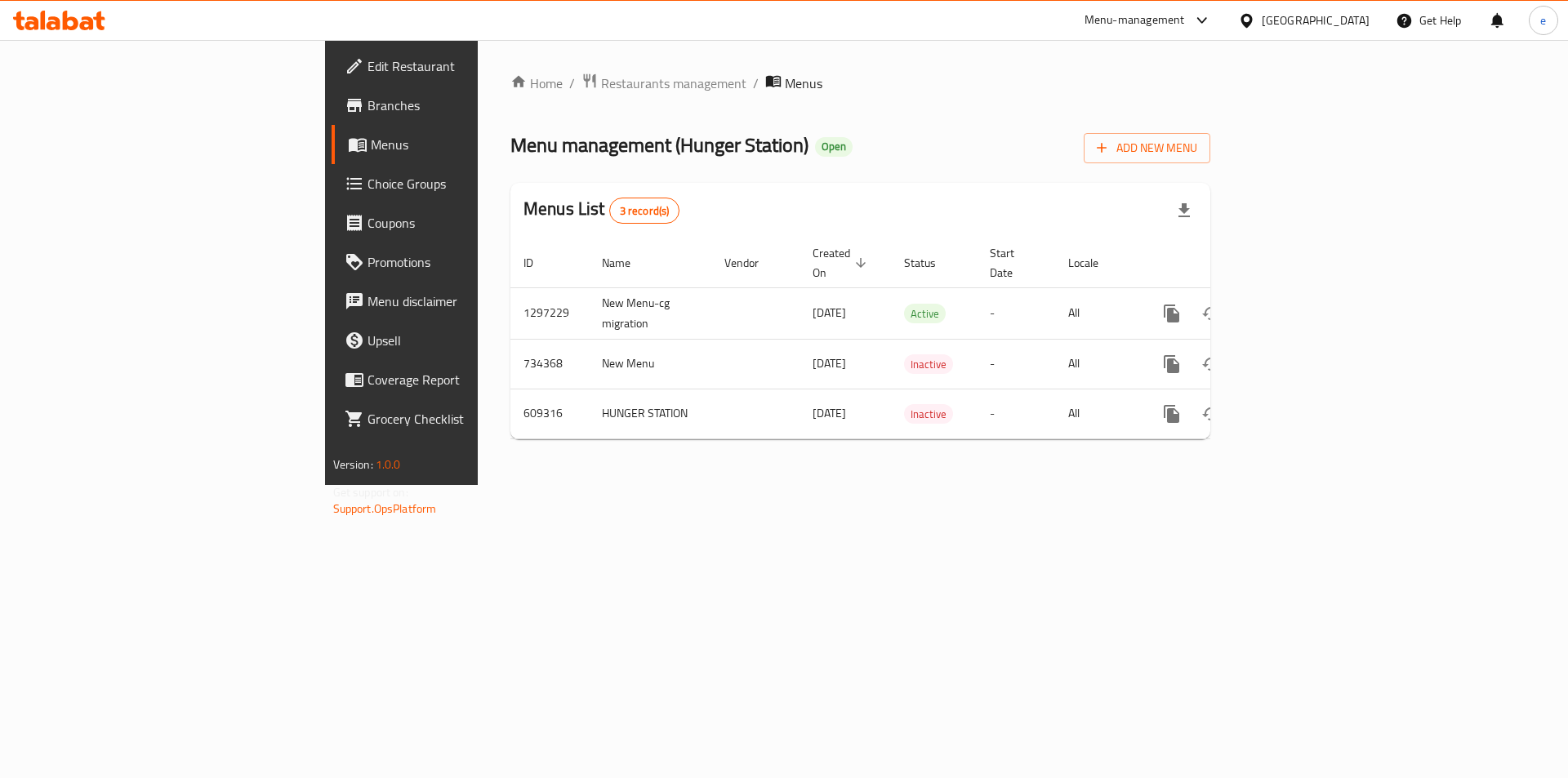
click at [368, 109] on span "Branches" at bounding box center [472, 105] width 207 height 19
click at [332, 95] on link "Branches" at bounding box center [459, 104] width 256 height 39
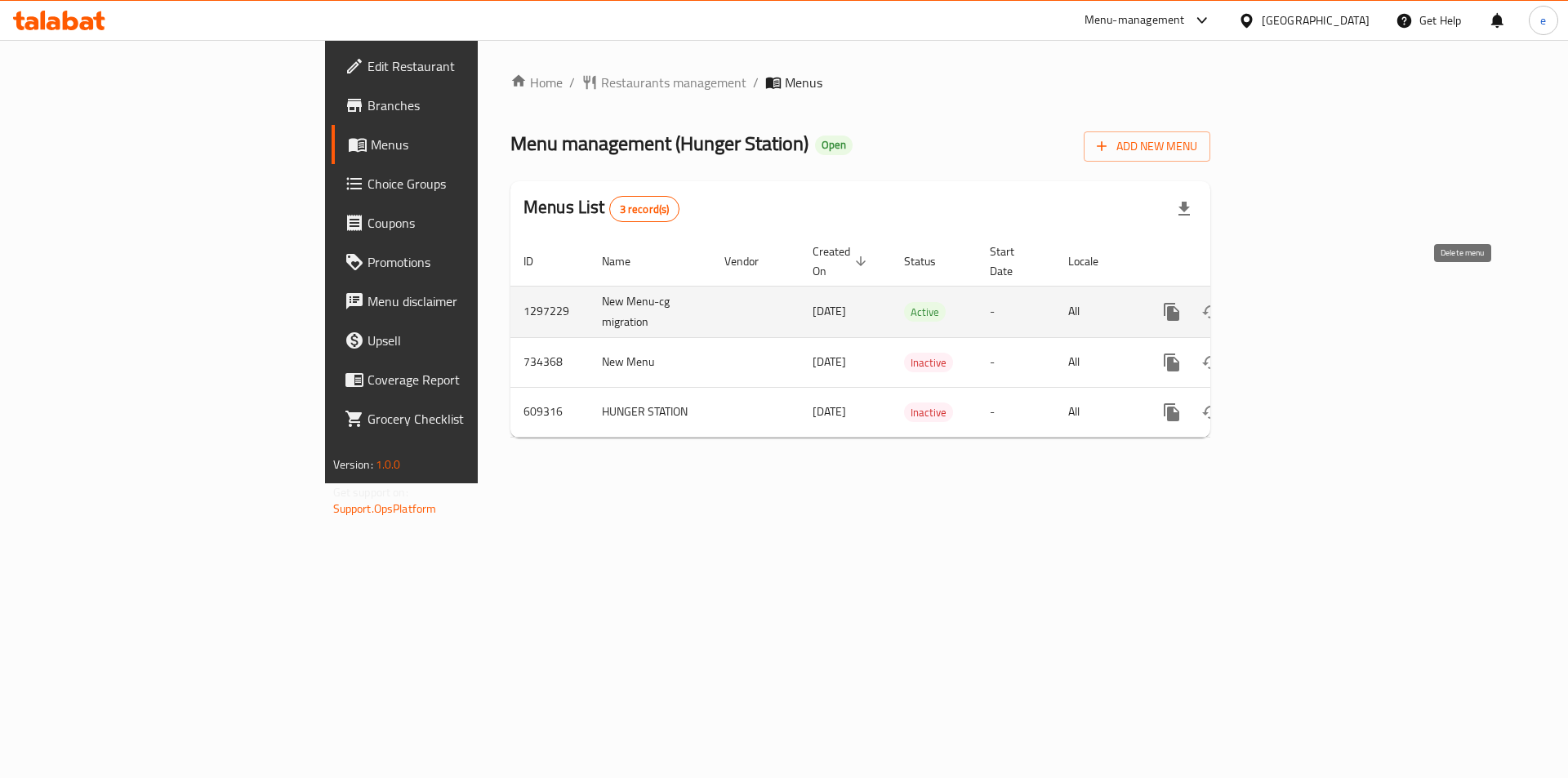
click at [1270, 299] on button "enhanced table" at bounding box center [1250, 311] width 39 height 39
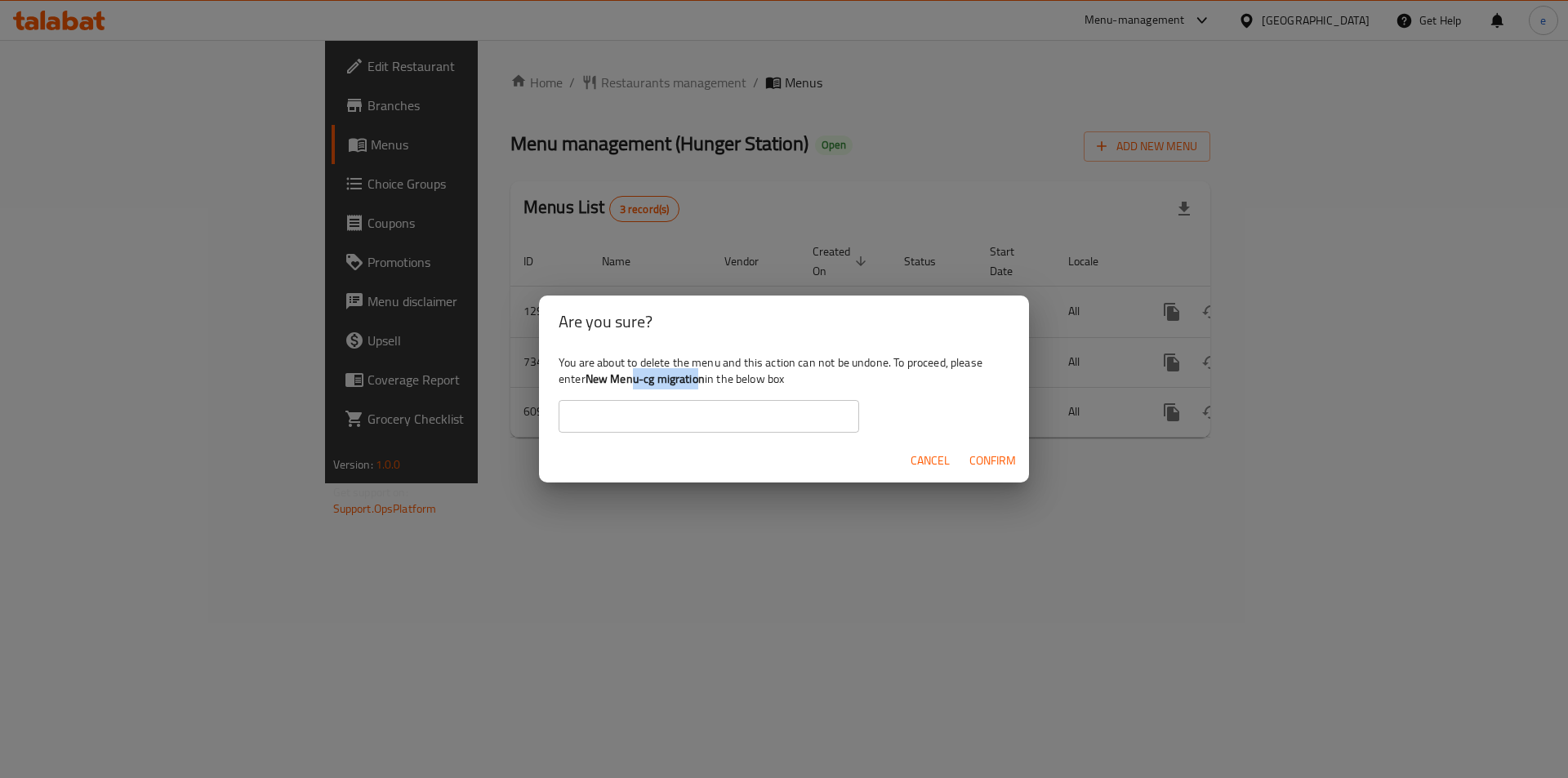
drag, startPoint x: 703, startPoint y: 378, endPoint x: 636, endPoint y: 385, distance: 67.4
click at [636, 385] on b "New Menu-cg migration" at bounding box center [645, 378] width 119 height 21
click at [637, 385] on b "New Menu-cg migration" at bounding box center [645, 378] width 119 height 21
drag, startPoint x: 588, startPoint y: 379, endPoint x: 704, endPoint y: 373, distance: 116.2
click at [704, 373] on b "New Menu-cg migration" at bounding box center [645, 378] width 119 height 21
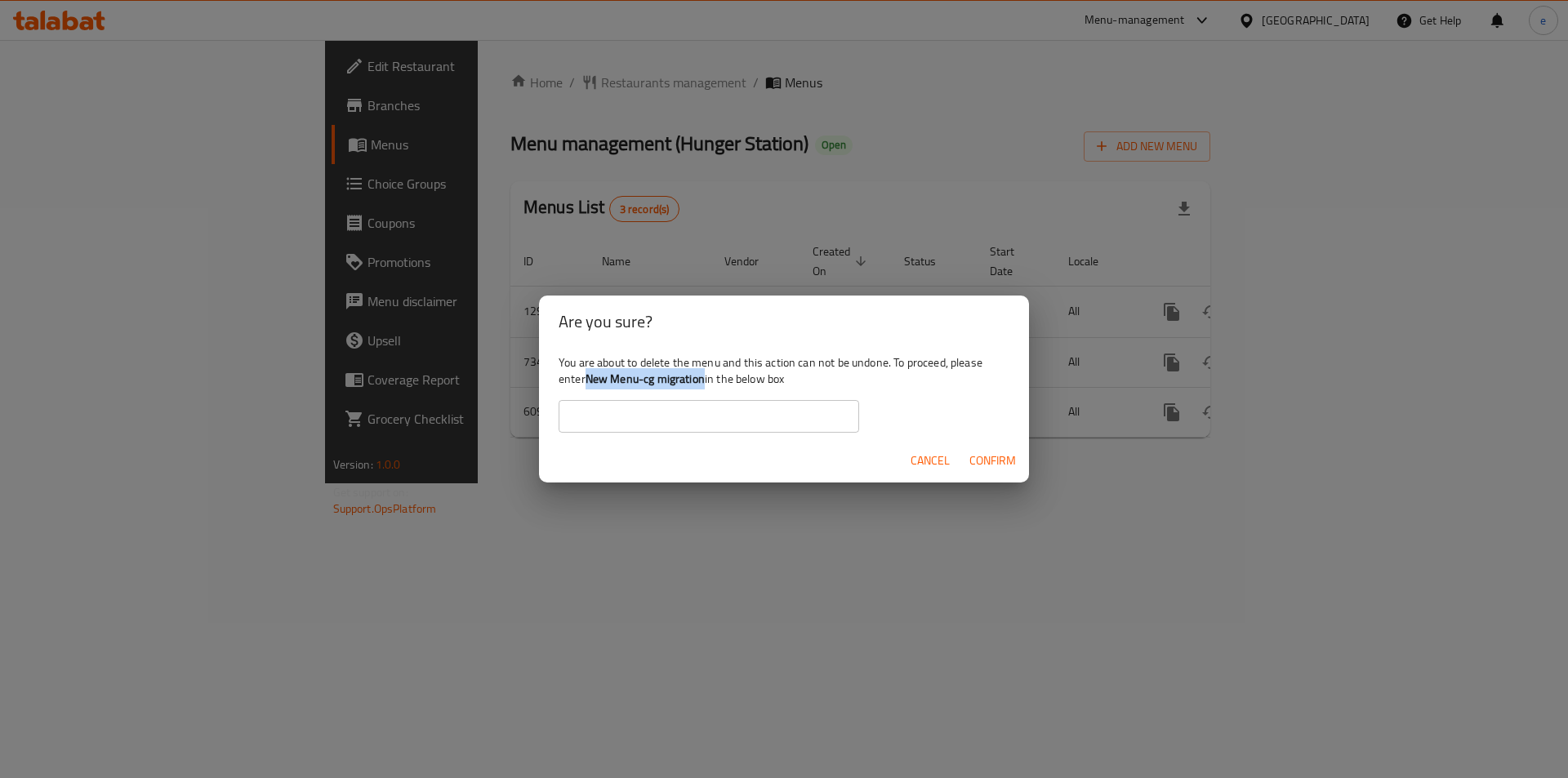
copy b "New Menu-cg migration"
click at [715, 402] on input "text" at bounding box center [709, 417] width 301 height 33
paste input "New Menu-cg migration"
type input "New Menu-cg migration"
click at [992, 454] on span "Confirm" at bounding box center [993, 460] width 47 height 20
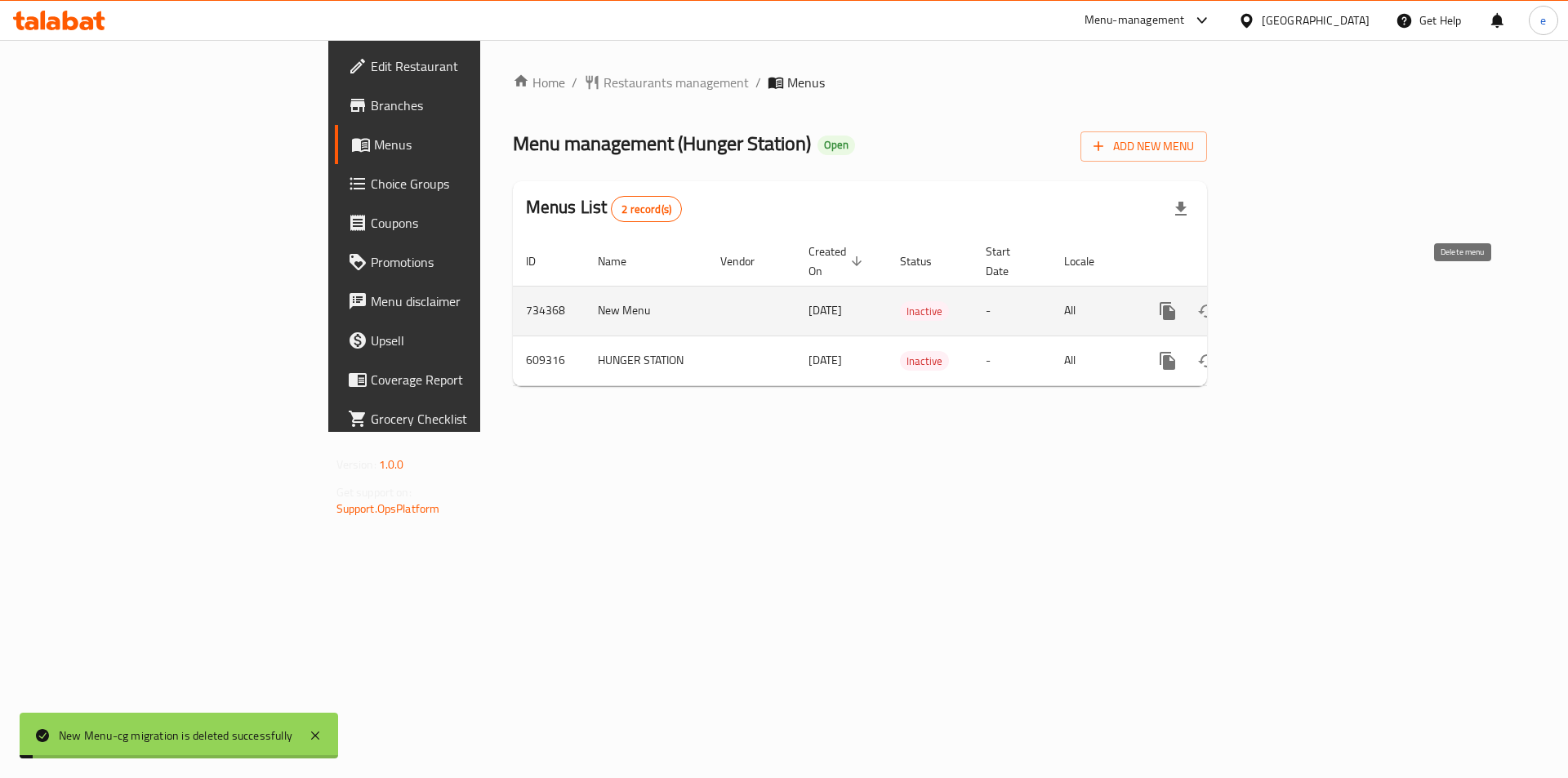
click at [1266, 297] on button "enhanced table" at bounding box center [1246, 310] width 39 height 39
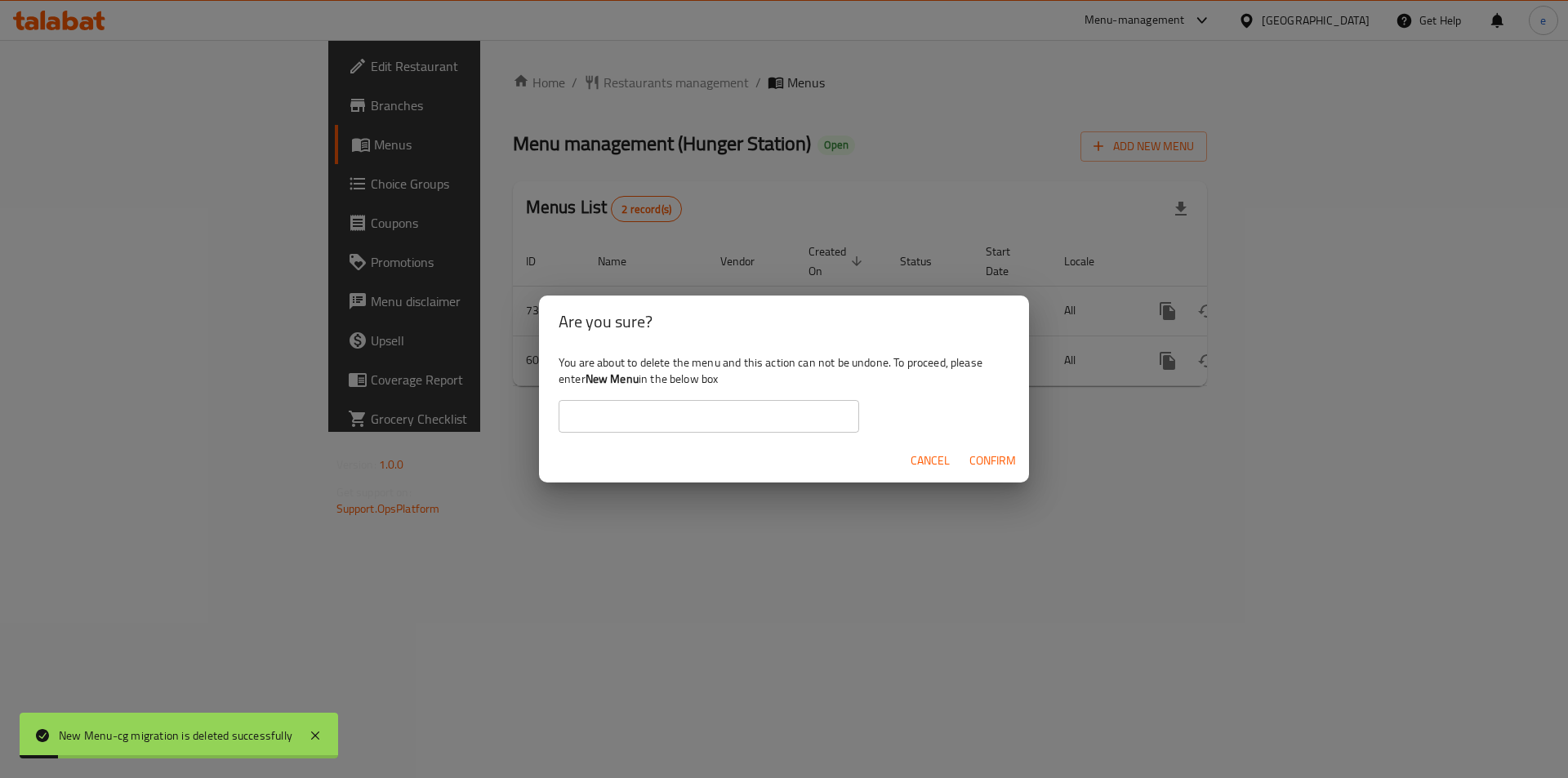
click at [767, 412] on input "text" at bounding box center [709, 417] width 301 height 33
click at [558, 390] on div "You are about to delete the menu and this action can not be undone. To proceed,…" at bounding box center [783, 393] width 490 height 91
drag, startPoint x: 588, startPoint y: 379, endPoint x: 640, endPoint y: 372, distance: 52.5
click at [640, 372] on div "You are about to delete the menu and this action can not be undone. To proceed,…" at bounding box center [783, 393] width 490 height 91
copy b "New Menu"
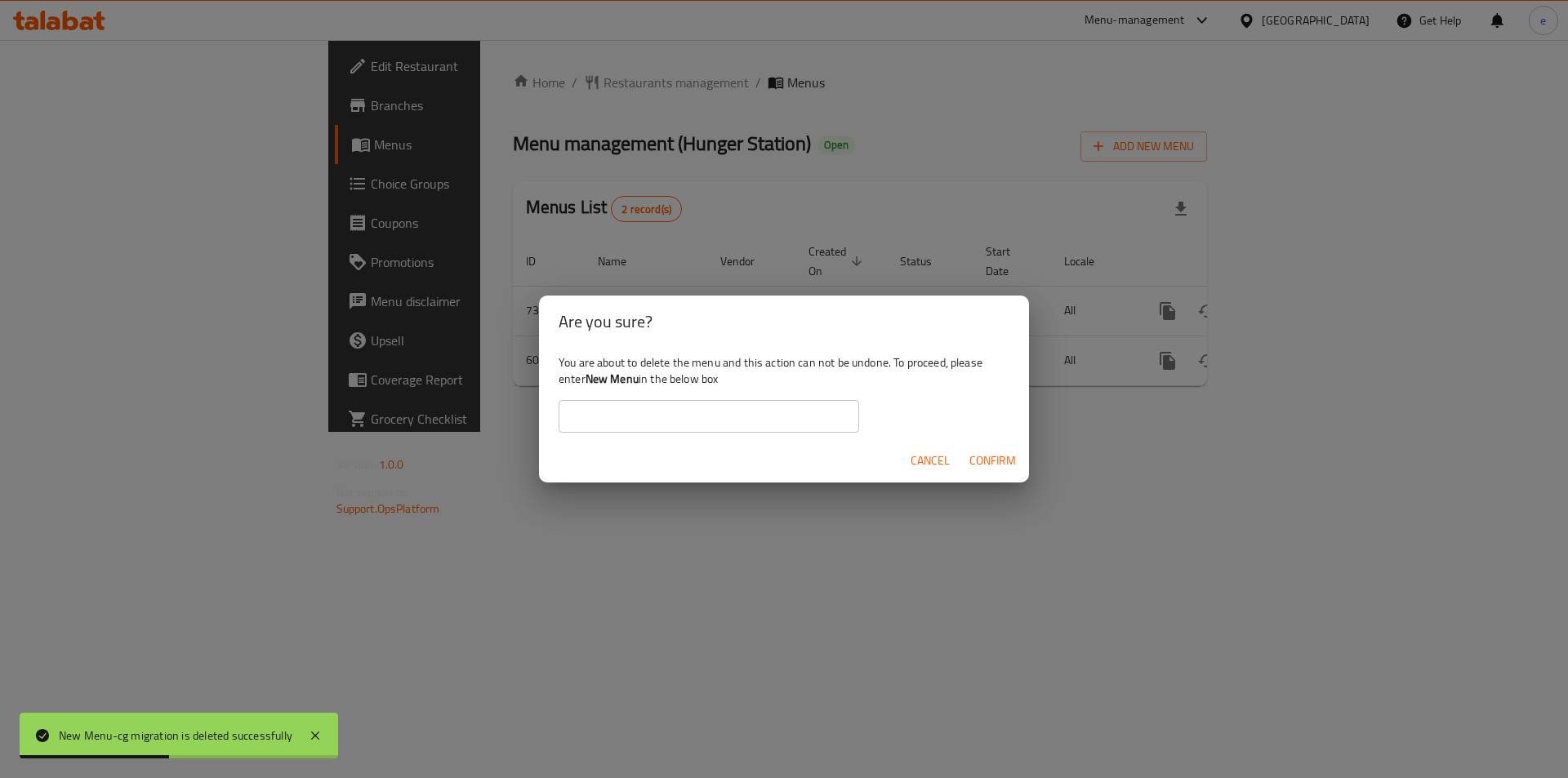
click at [648, 419] on input "text" at bounding box center [709, 417] width 301 height 33
paste input "New Menu"
type input "New Menu"
click at [980, 455] on span "Confirm" at bounding box center [993, 460] width 47 height 20
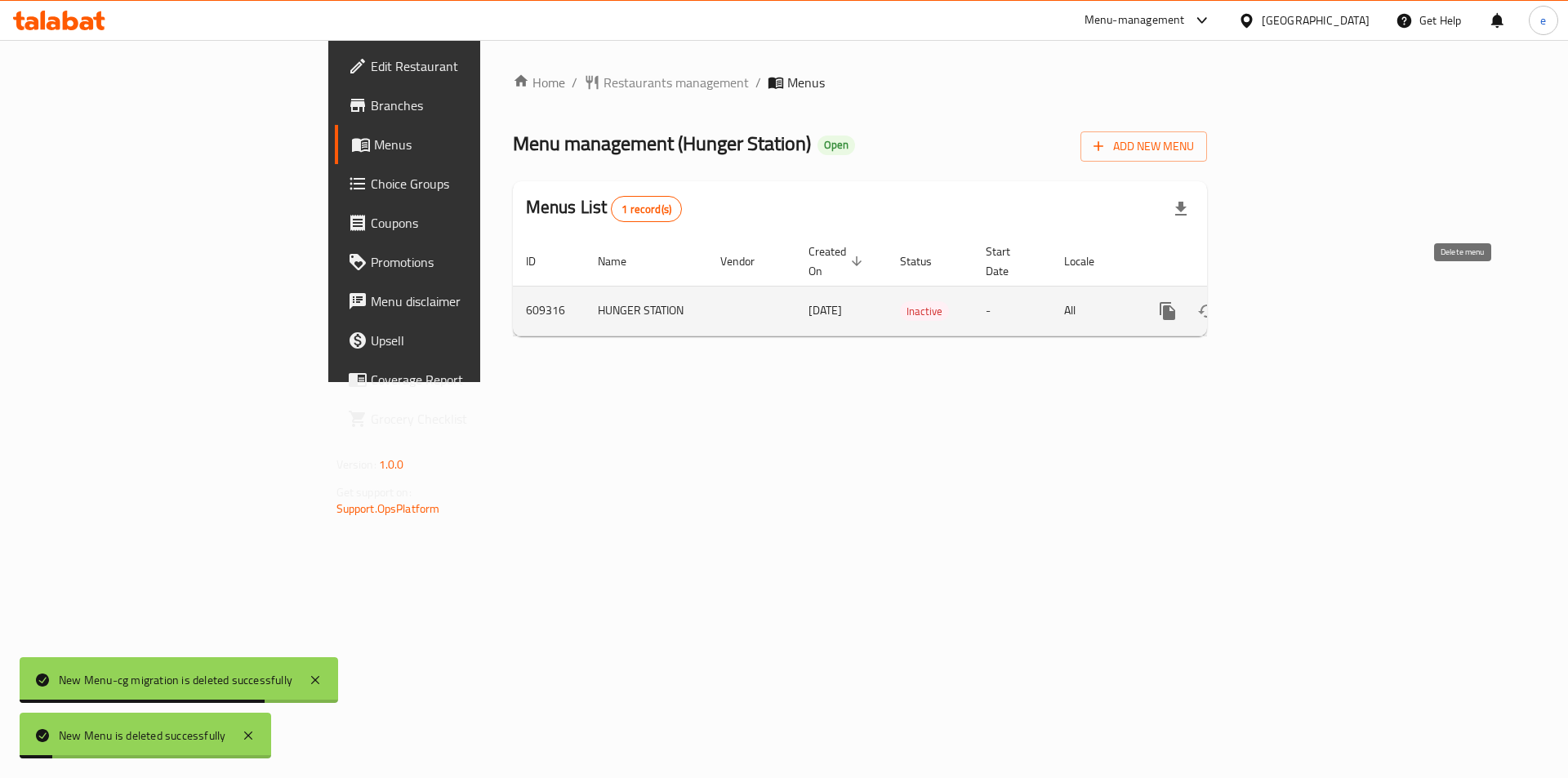
click at [1257, 301] on icon "enhanced table" at bounding box center [1246, 310] width 19 height 19
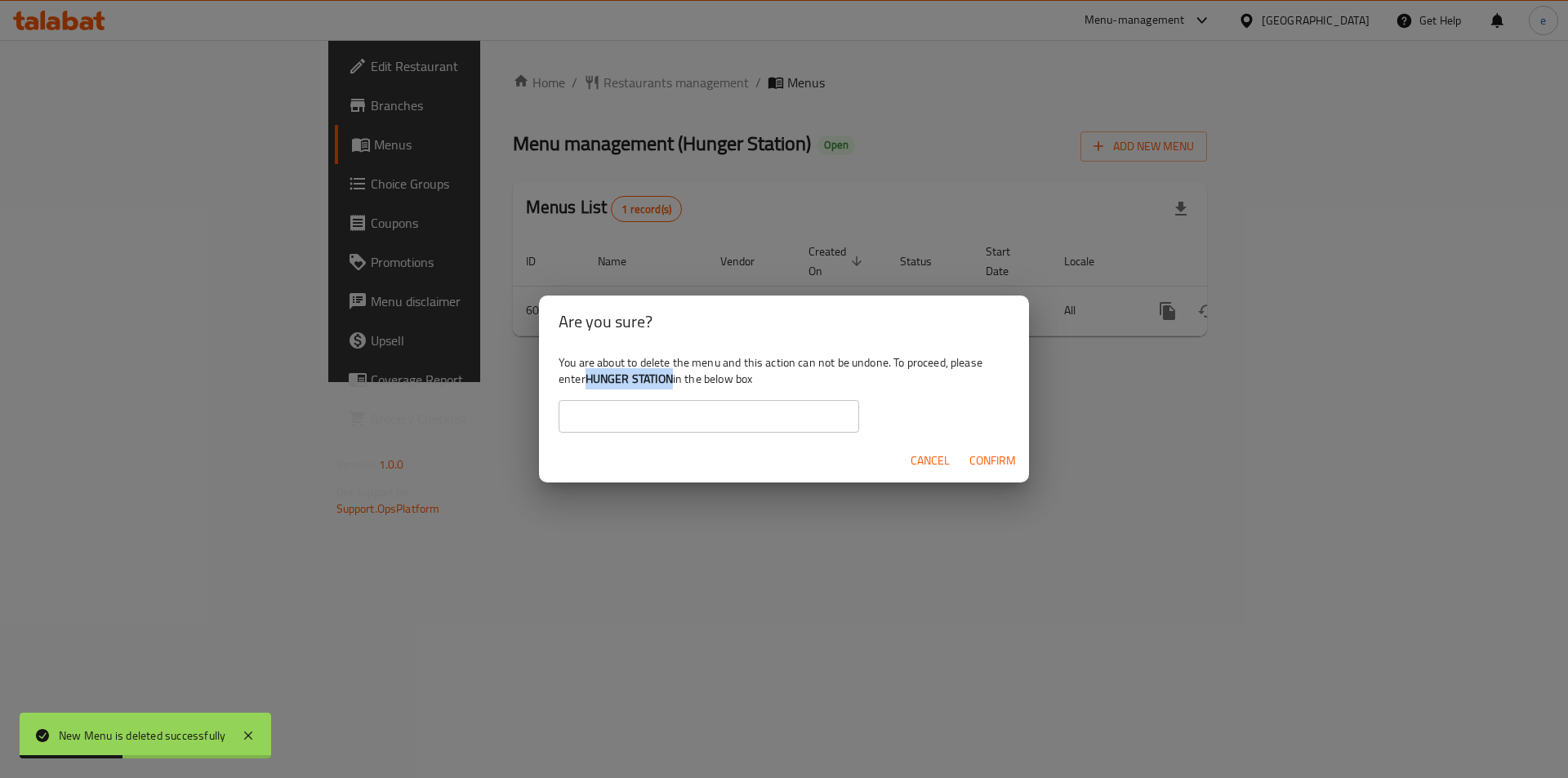
drag, startPoint x: 676, startPoint y: 378, endPoint x: 588, endPoint y: 376, distance: 88.0
click at [588, 376] on b "HUNGER STATION" at bounding box center [629, 378] width 87 height 21
copy b "HUNGER STATION"
drag, startPoint x: 660, startPoint y: 427, endPoint x: 706, endPoint y: 432, distance: 46.3
click at [660, 427] on input "text" at bounding box center [709, 417] width 301 height 33
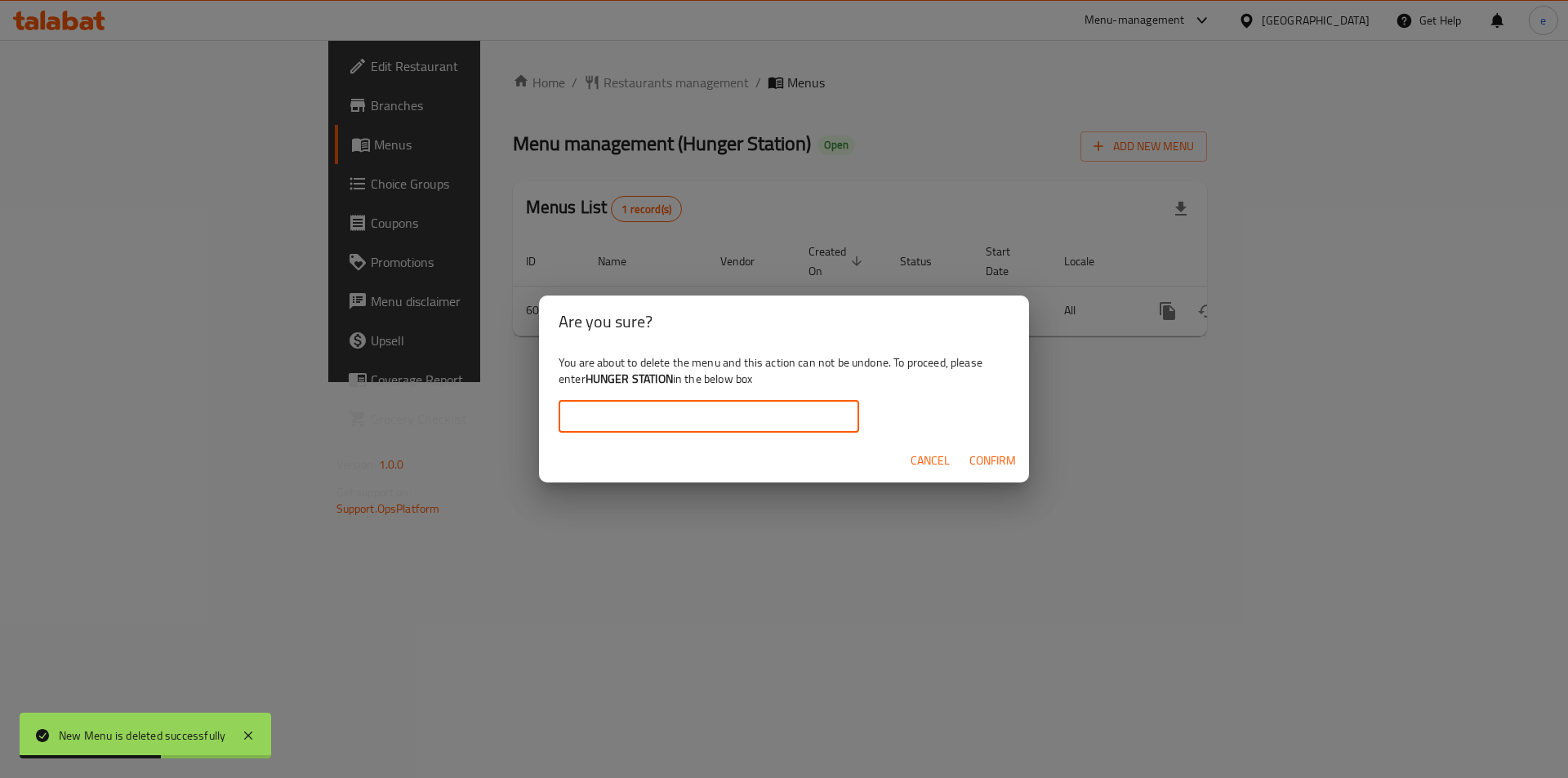
paste input "HUNGER STATION"
type input "HUNGER STATION"
click at [1012, 462] on span "Confirm" at bounding box center [993, 460] width 47 height 20
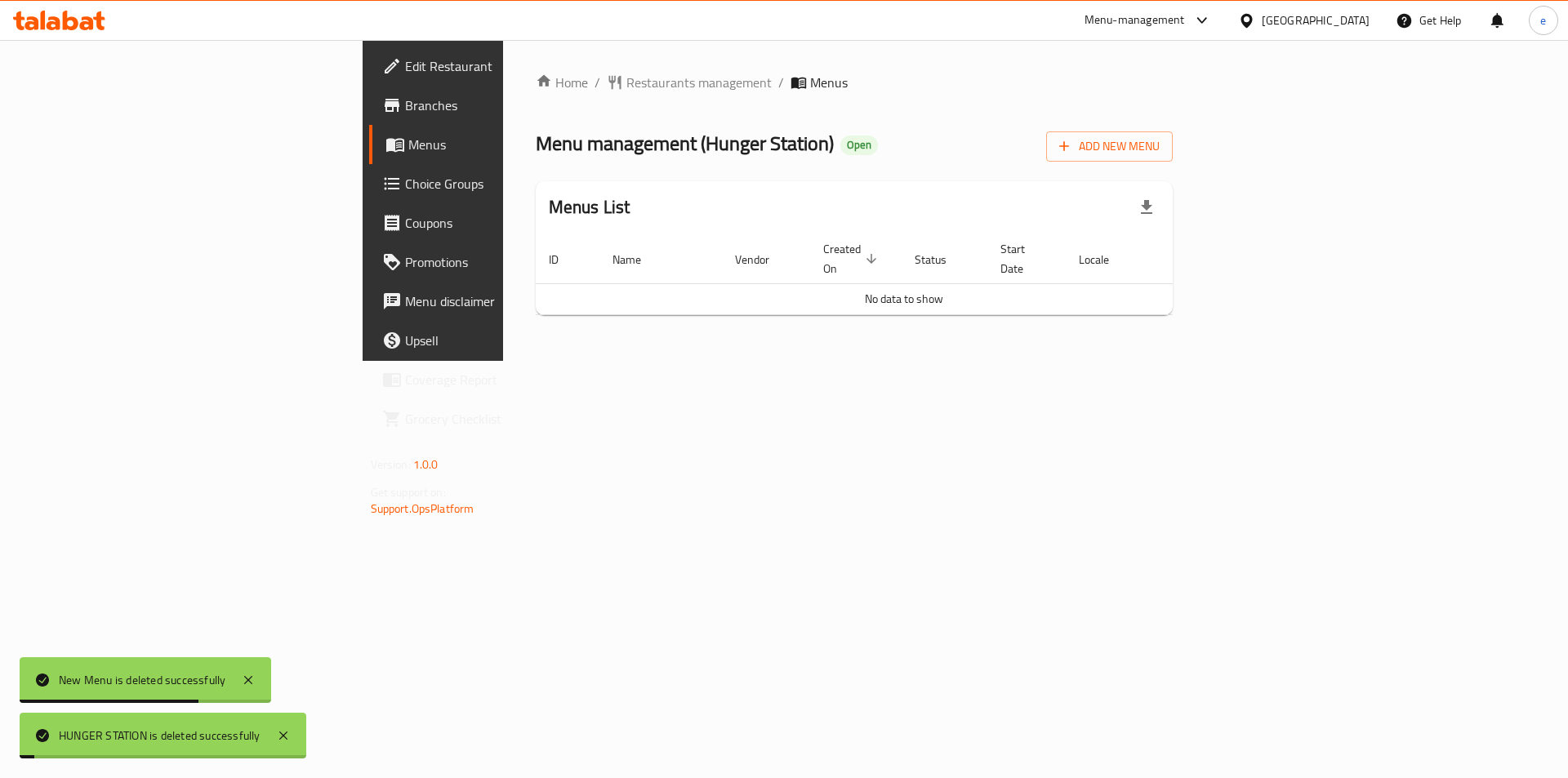
click at [503, 361] on div "Home / Restaurants management / Menus Menu management ( Hunger Station ) Open A…" at bounding box center [855, 200] width 703 height 321
click at [405, 110] on span "Branches" at bounding box center [509, 105] width 207 height 19
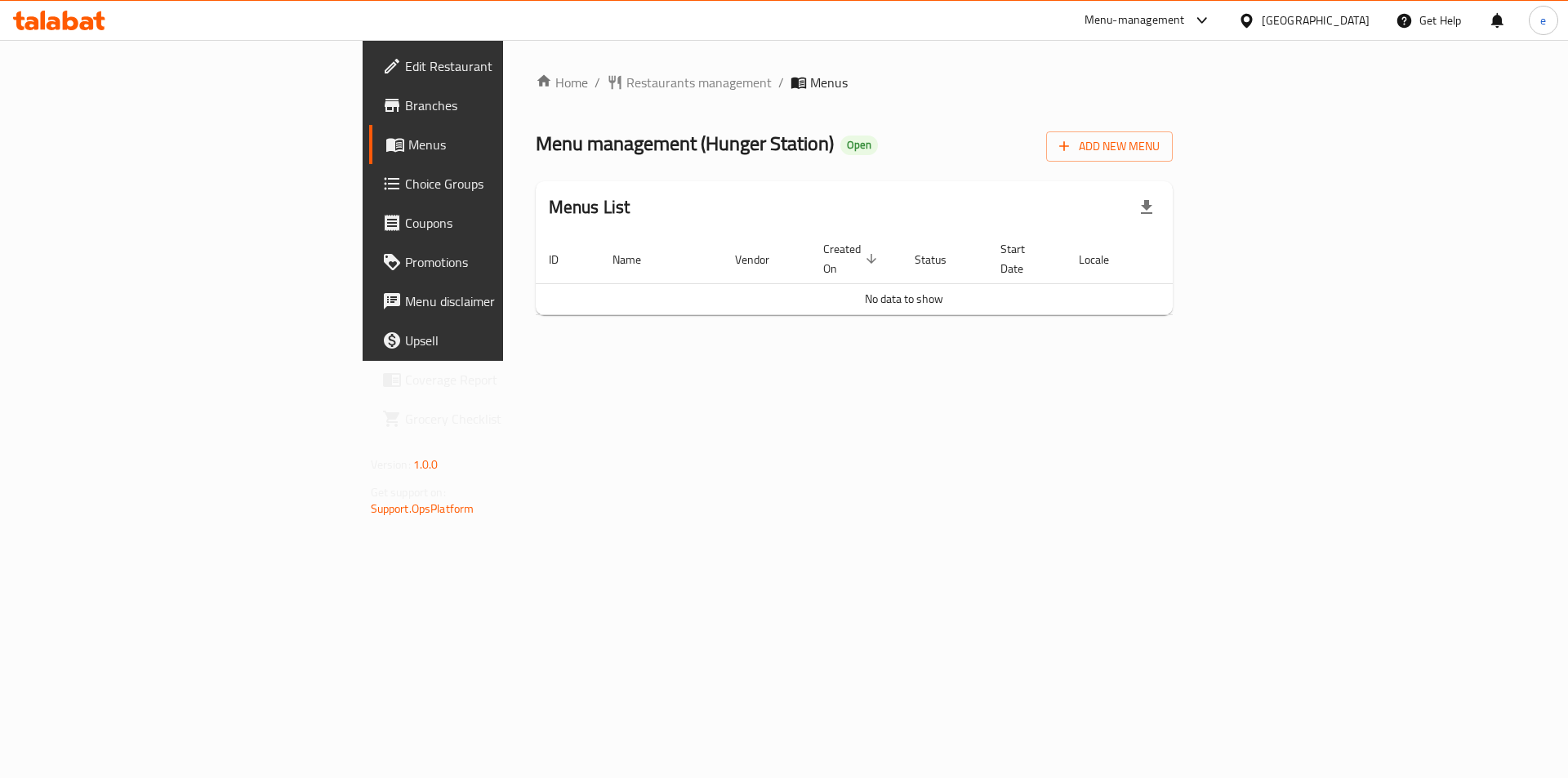
click at [405, 100] on span "Branches" at bounding box center [509, 105] width 207 height 19
click at [405, 107] on span "Branches" at bounding box center [509, 105] width 207 height 19
click at [405, 111] on span "Branches" at bounding box center [509, 105] width 207 height 19
click at [396, 147] on icon at bounding box center [399, 145] width 6 height 7
click at [408, 152] on span "Menus" at bounding box center [510, 145] width 203 height 19
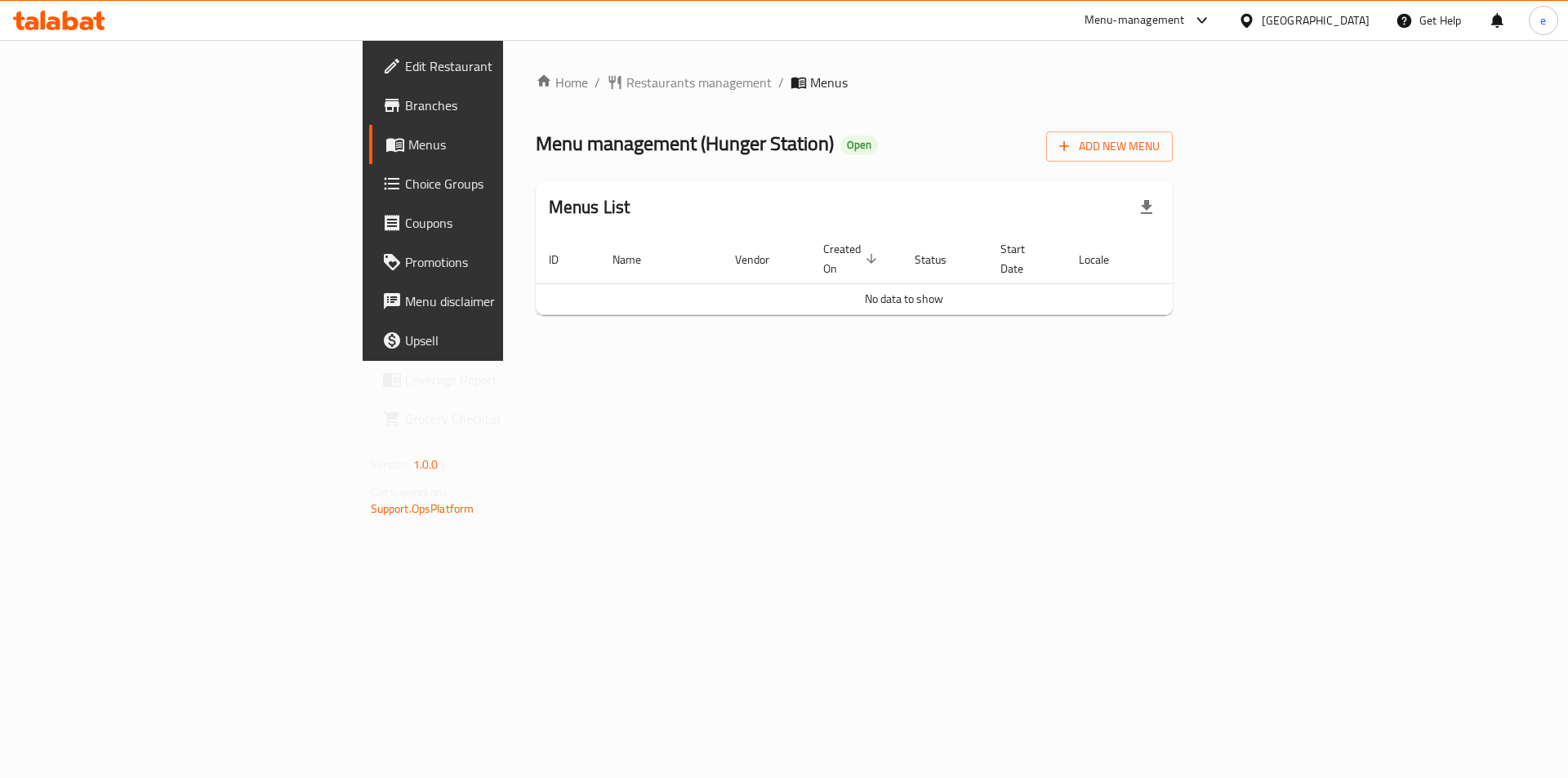
click at [369, 134] on link "Menus" at bounding box center [496, 144] width 256 height 39
click at [405, 107] on span "Branches" at bounding box center [509, 105] width 207 height 19
click at [76, 31] on div at bounding box center [59, 20] width 92 height 19
click at [408, 135] on span "Menus" at bounding box center [510, 145] width 203 height 19
click at [369, 157] on link "Menus" at bounding box center [496, 144] width 256 height 39
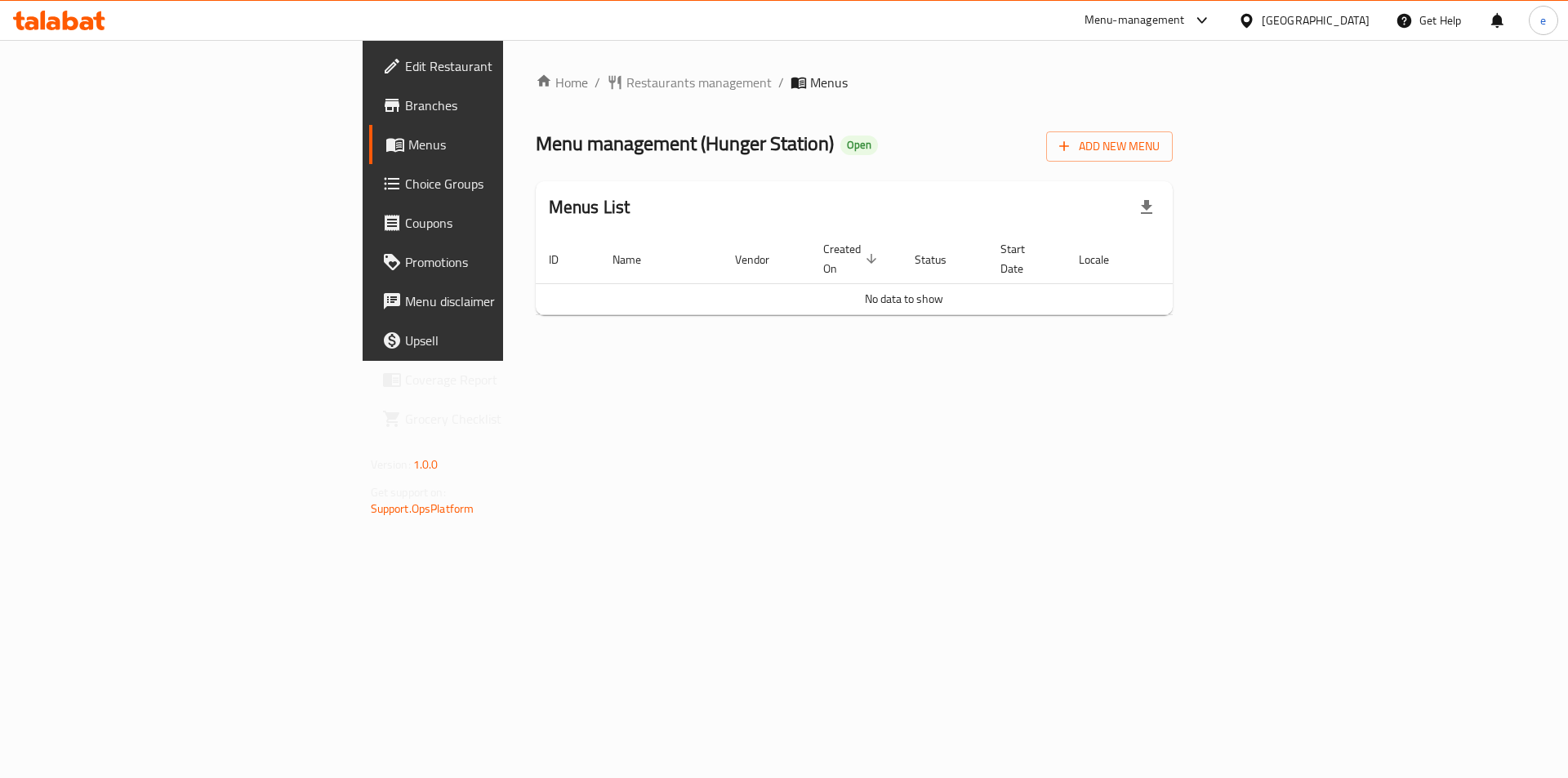
click at [405, 106] on span "Branches" at bounding box center [509, 105] width 207 height 19
click at [62, 19] on icon at bounding box center [59, 20] width 92 height 19
